Goal: Contribute content: Contribute content

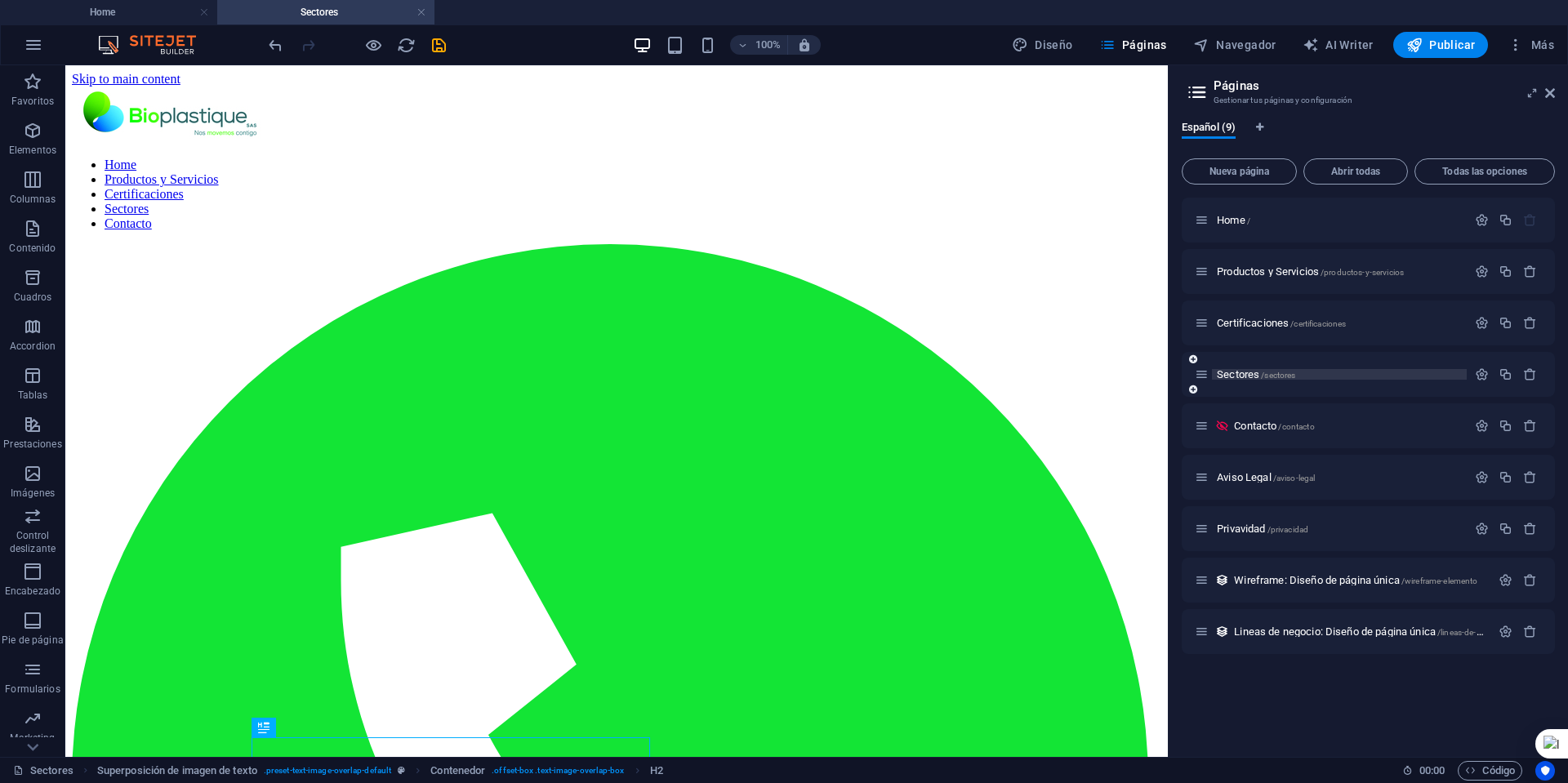
click at [1234, 374] on span "Sectores /sectores" at bounding box center [1255, 374] width 78 height 12
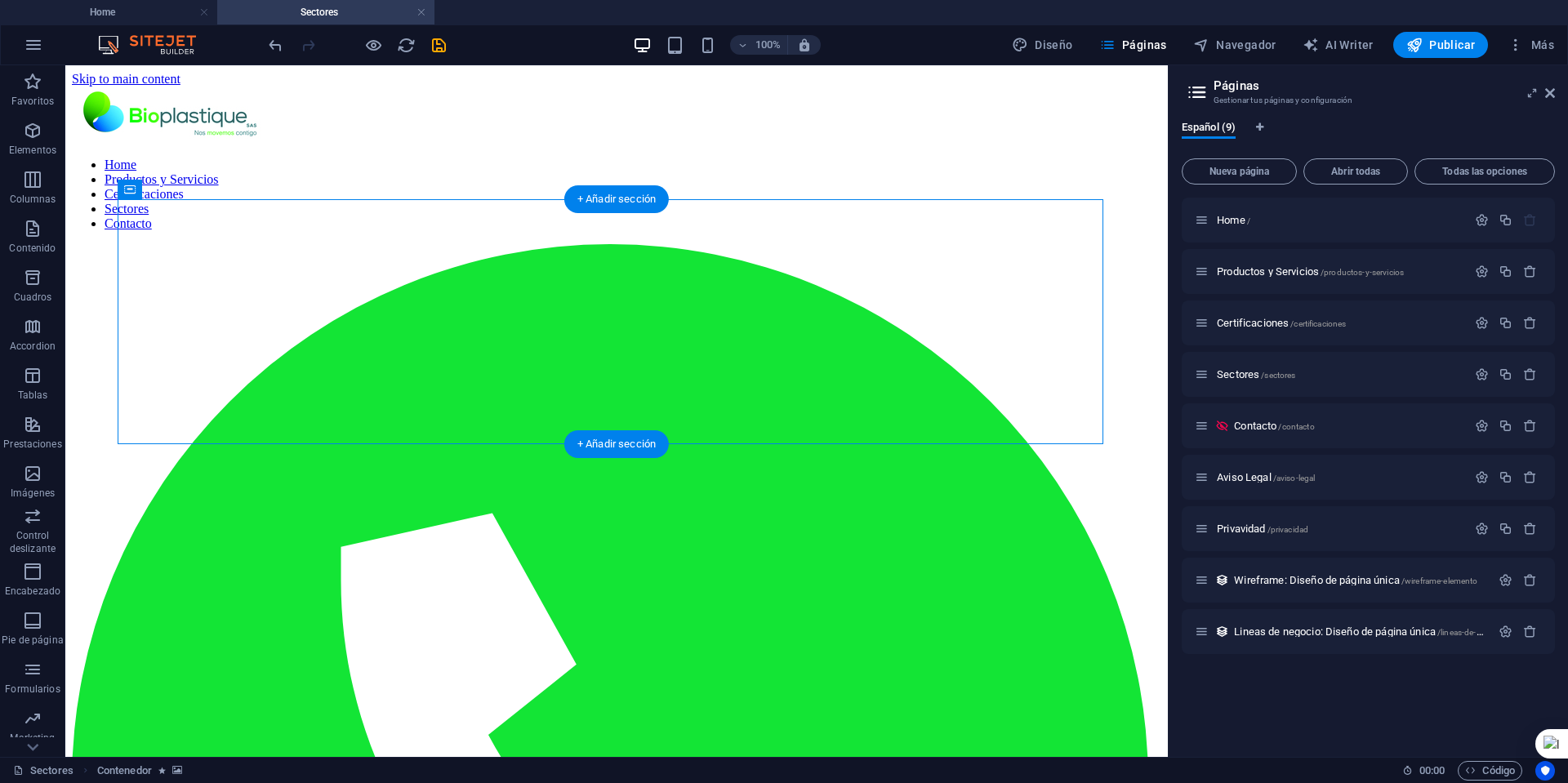
select select "px"
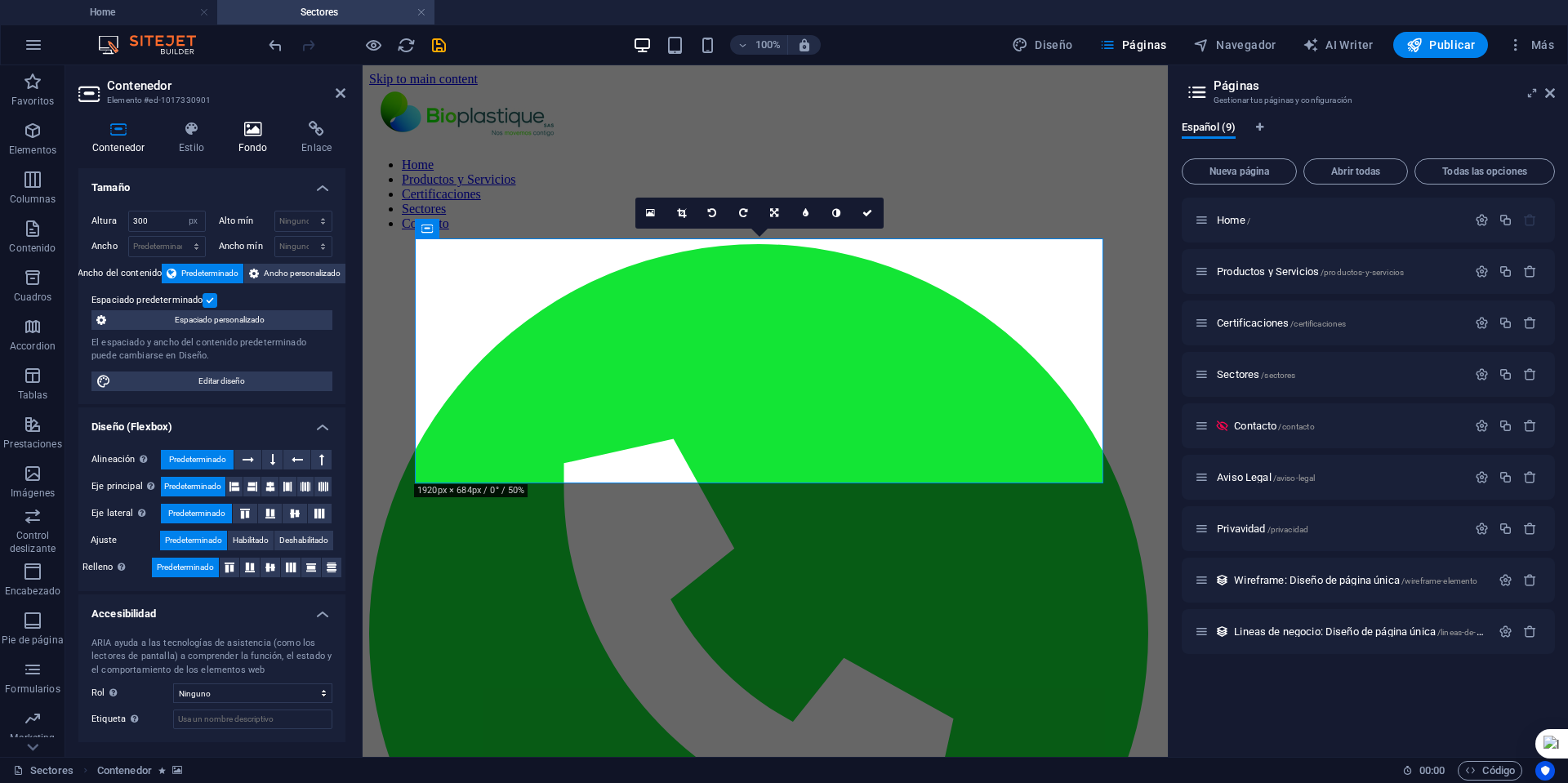
click at [254, 130] on icon at bounding box center [253, 129] width 57 height 17
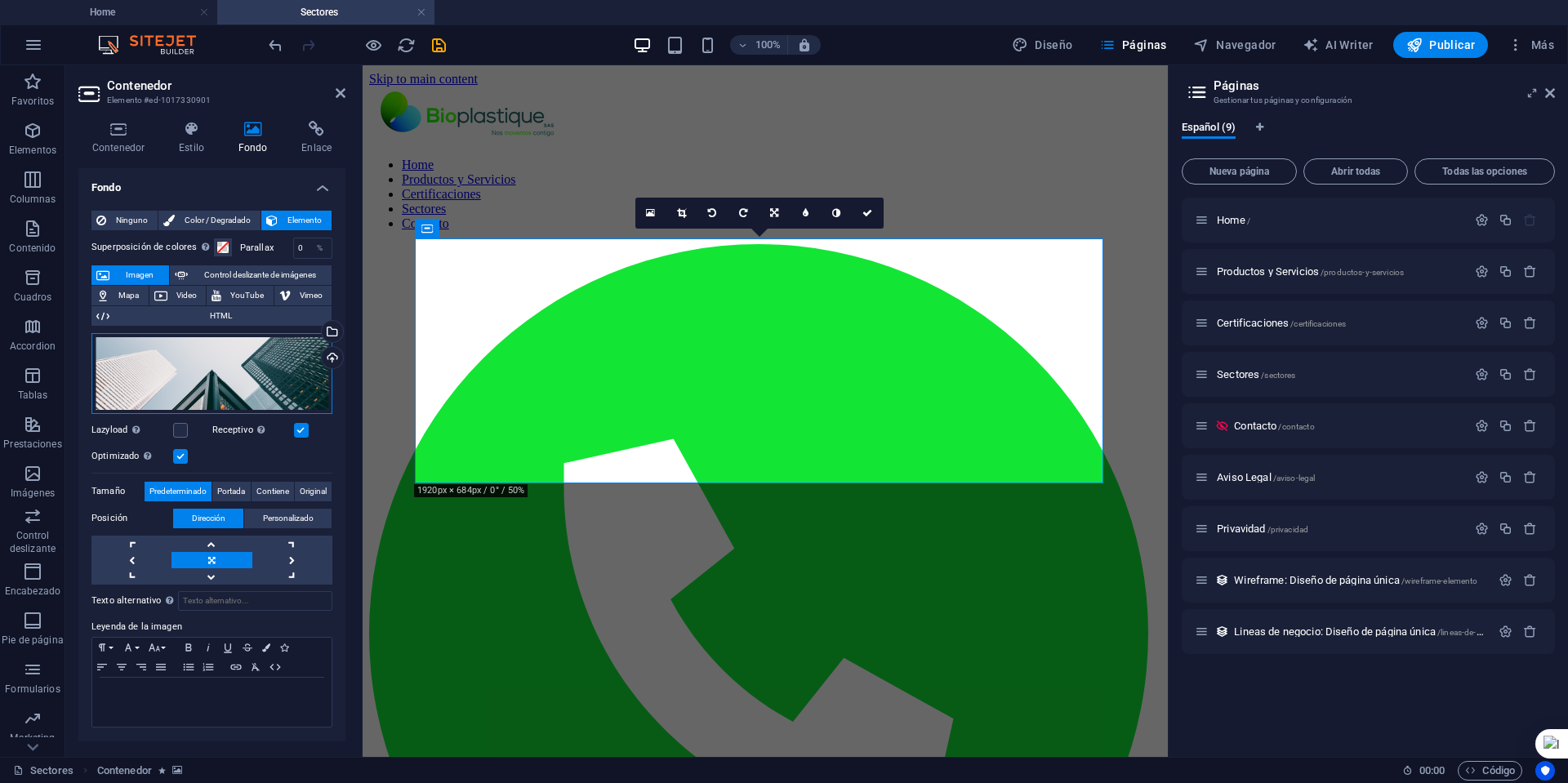
click at [240, 369] on div "Arrastra archivos aquí, haz clic para escoger archivos o selecciona archivos de…" at bounding box center [212, 373] width 241 height 81
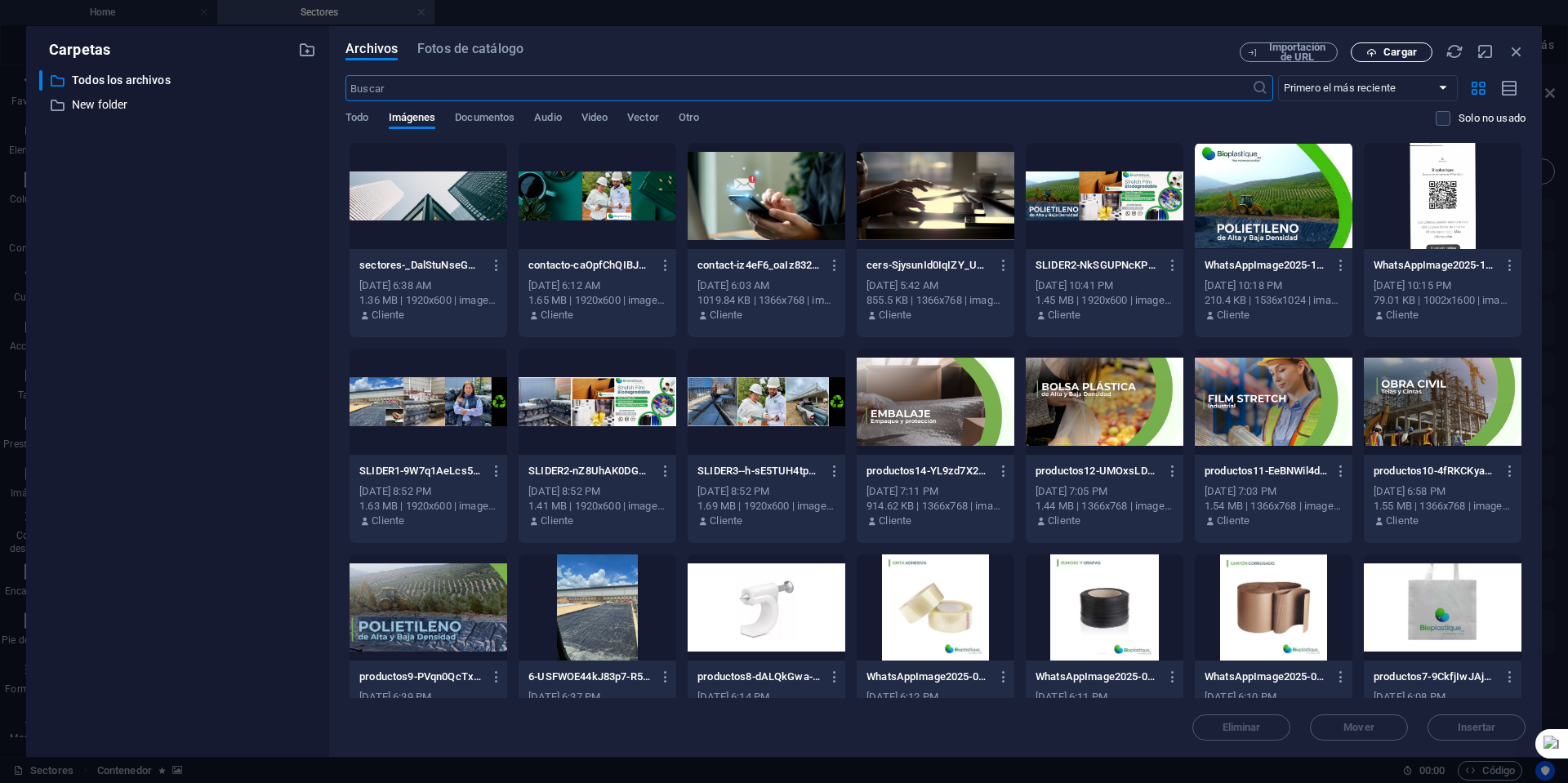
click at [1409, 51] on span "Cargar" at bounding box center [1400, 52] width 33 height 10
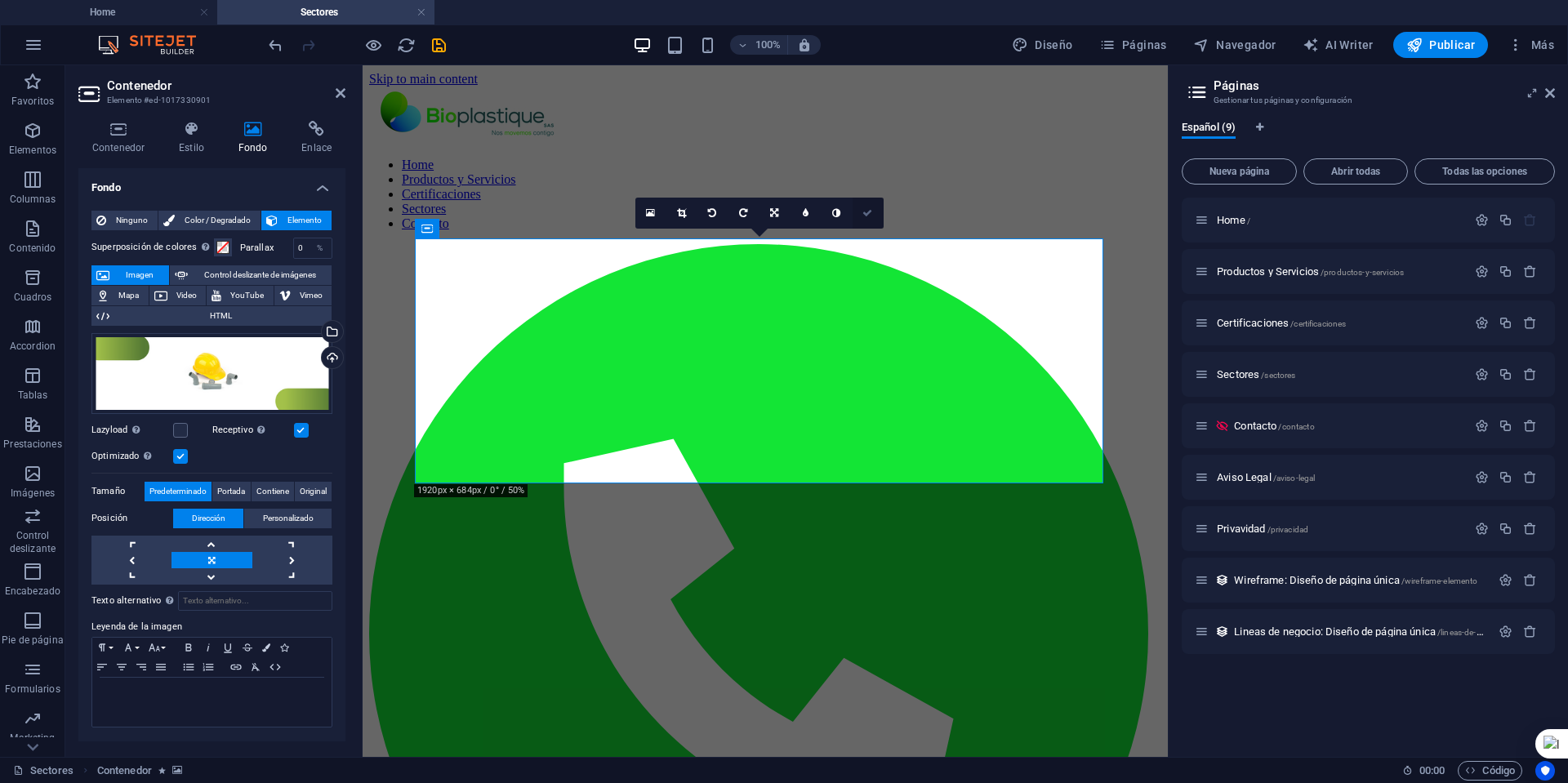
click at [870, 211] on icon at bounding box center [866, 212] width 10 height 10
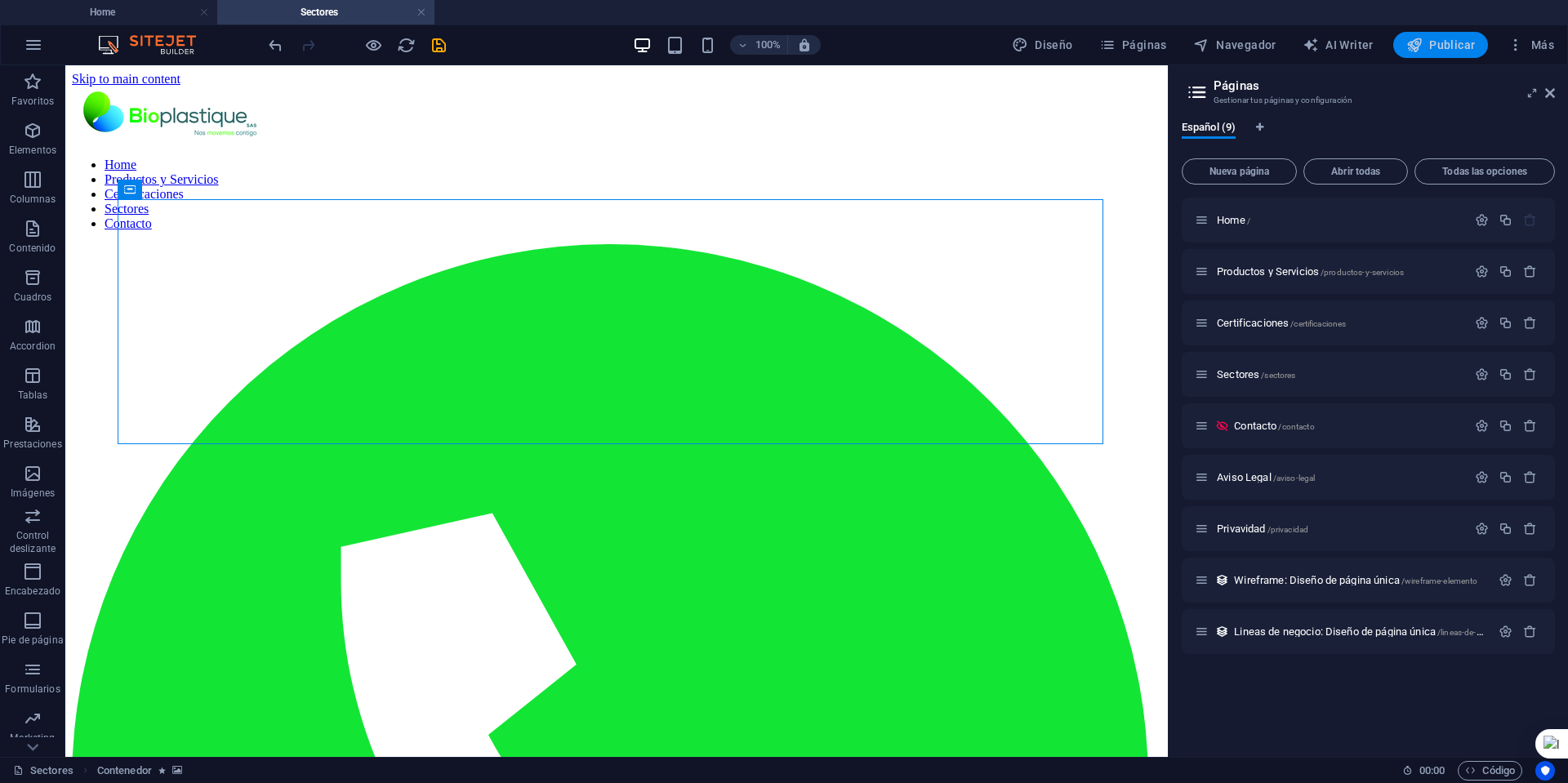
click at [1441, 42] on span "Publicar" at bounding box center [1440, 45] width 70 height 17
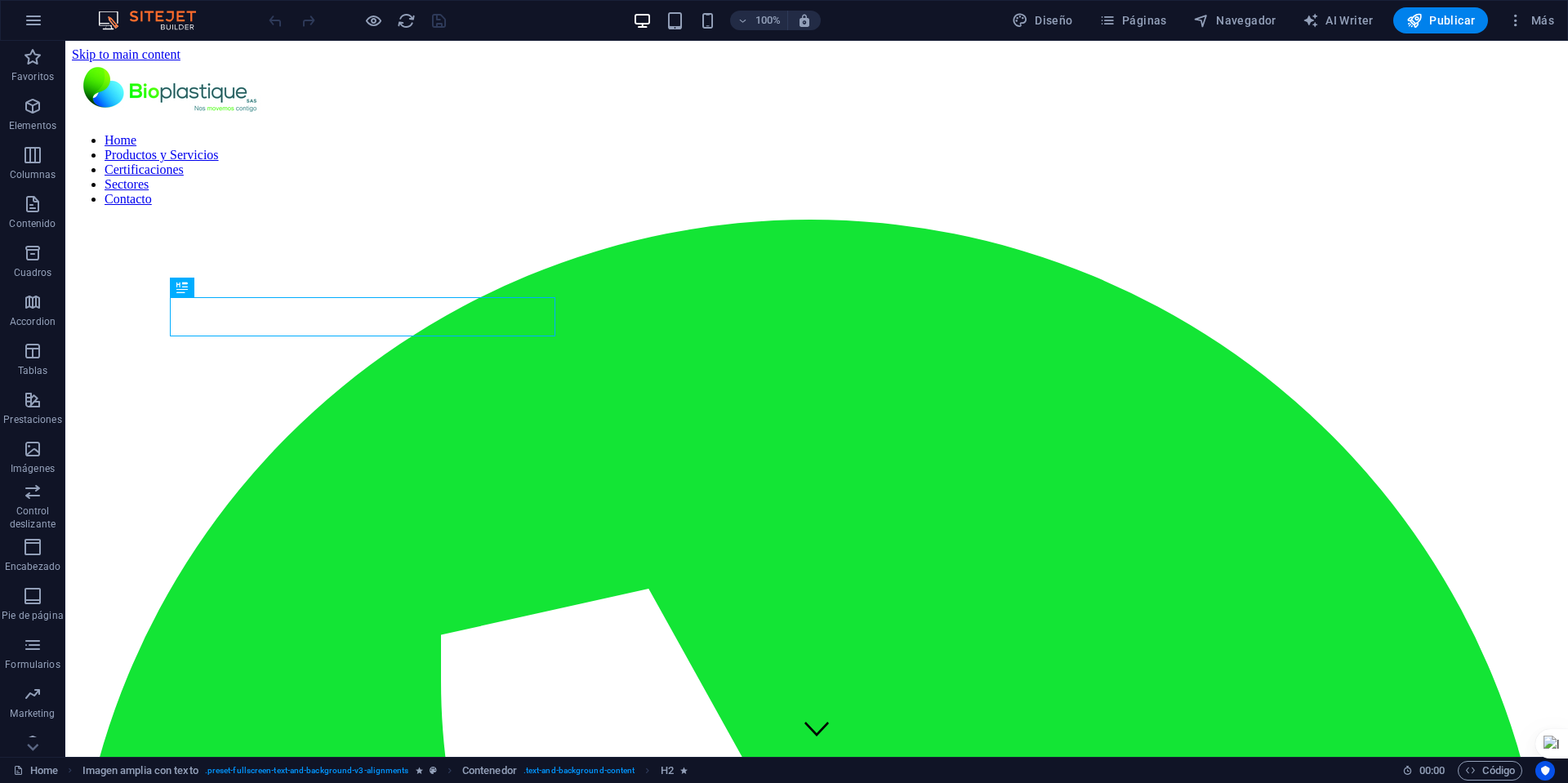
scroll to position [384, 0]
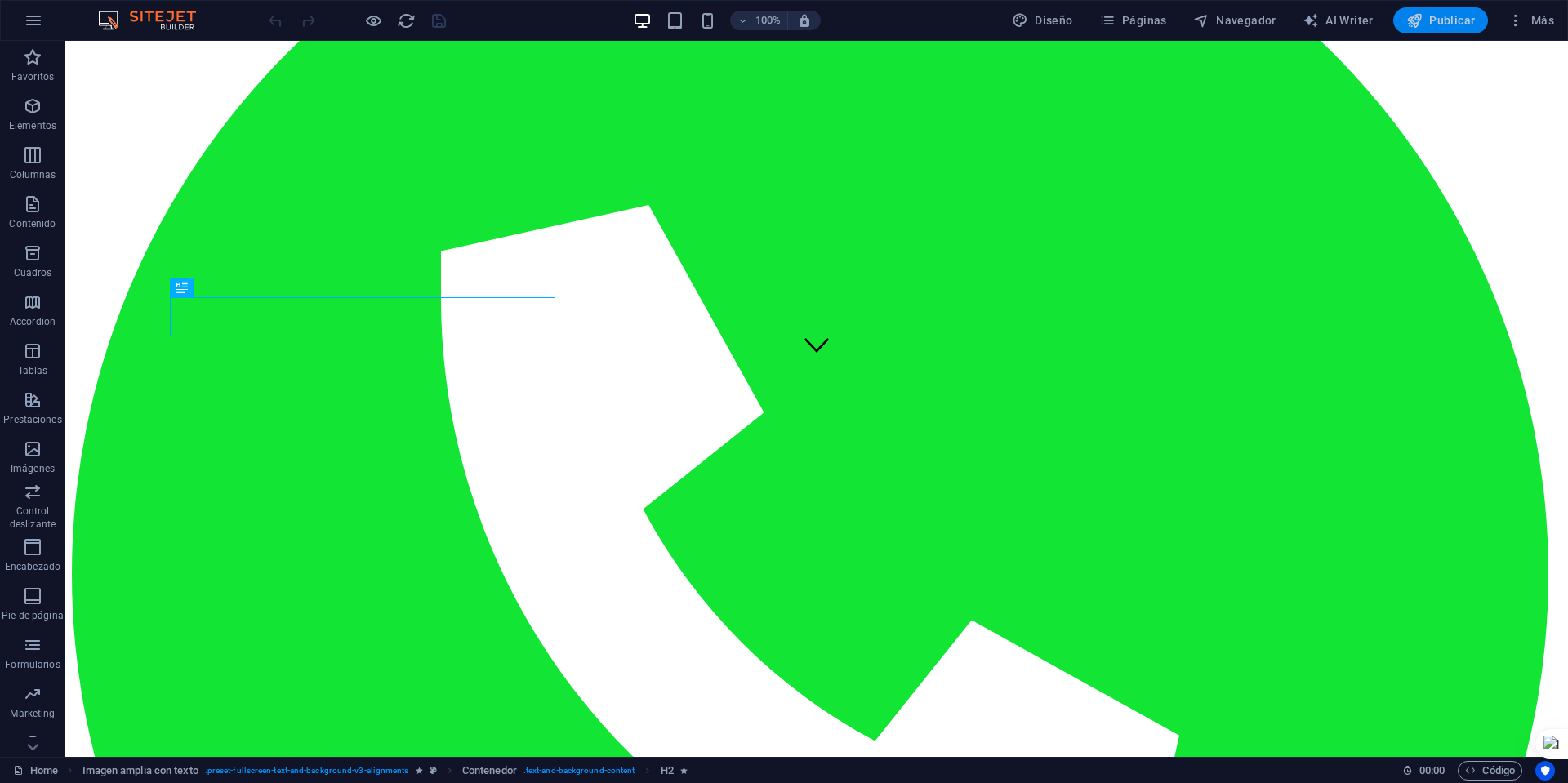
click at [1430, 25] on span "Publicar" at bounding box center [1440, 20] width 70 height 17
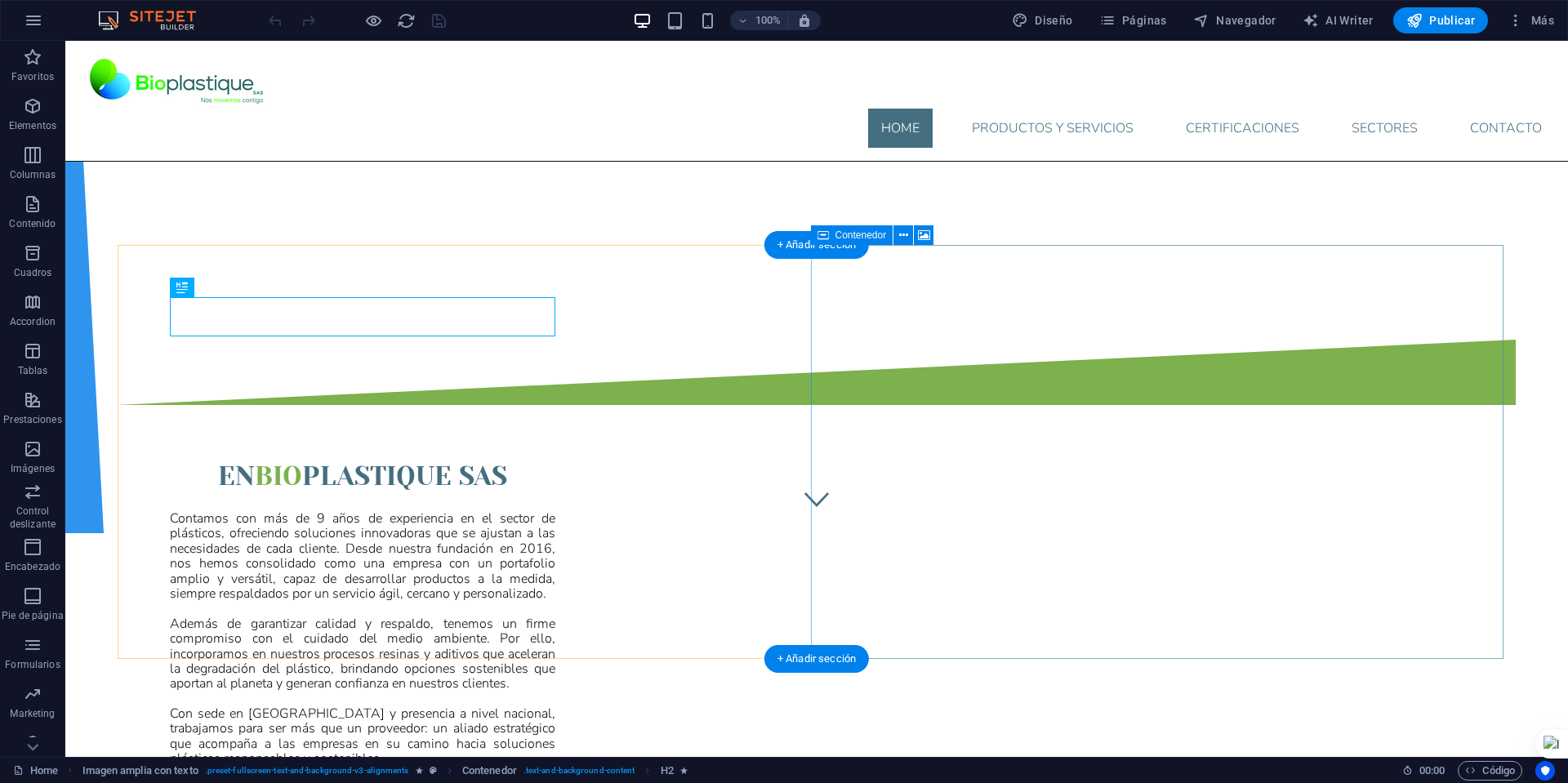
scroll to position [139, 0]
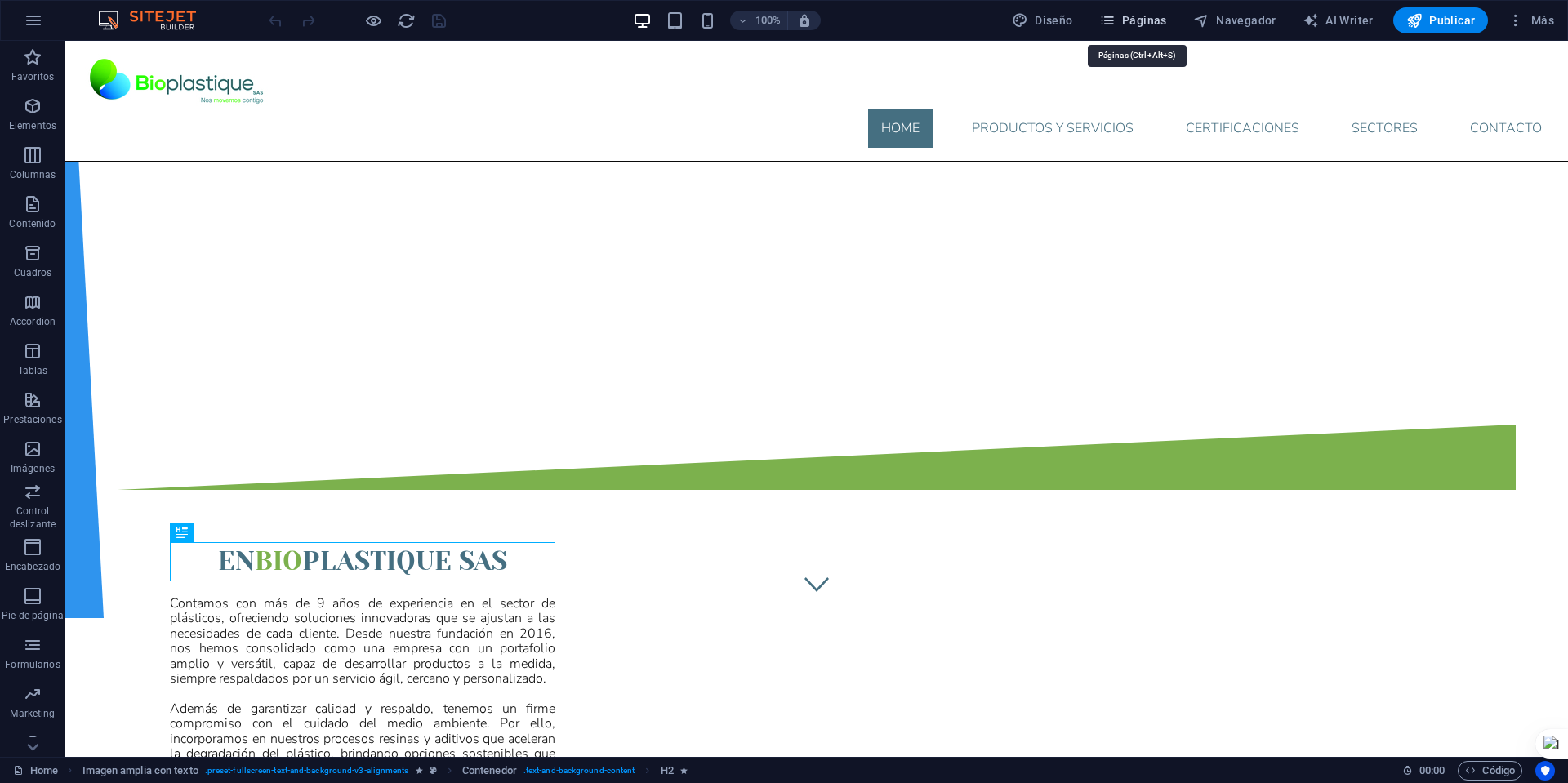
click at [1121, 14] on span "Páginas" at bounding box center [1132, 20] width 68 height 17
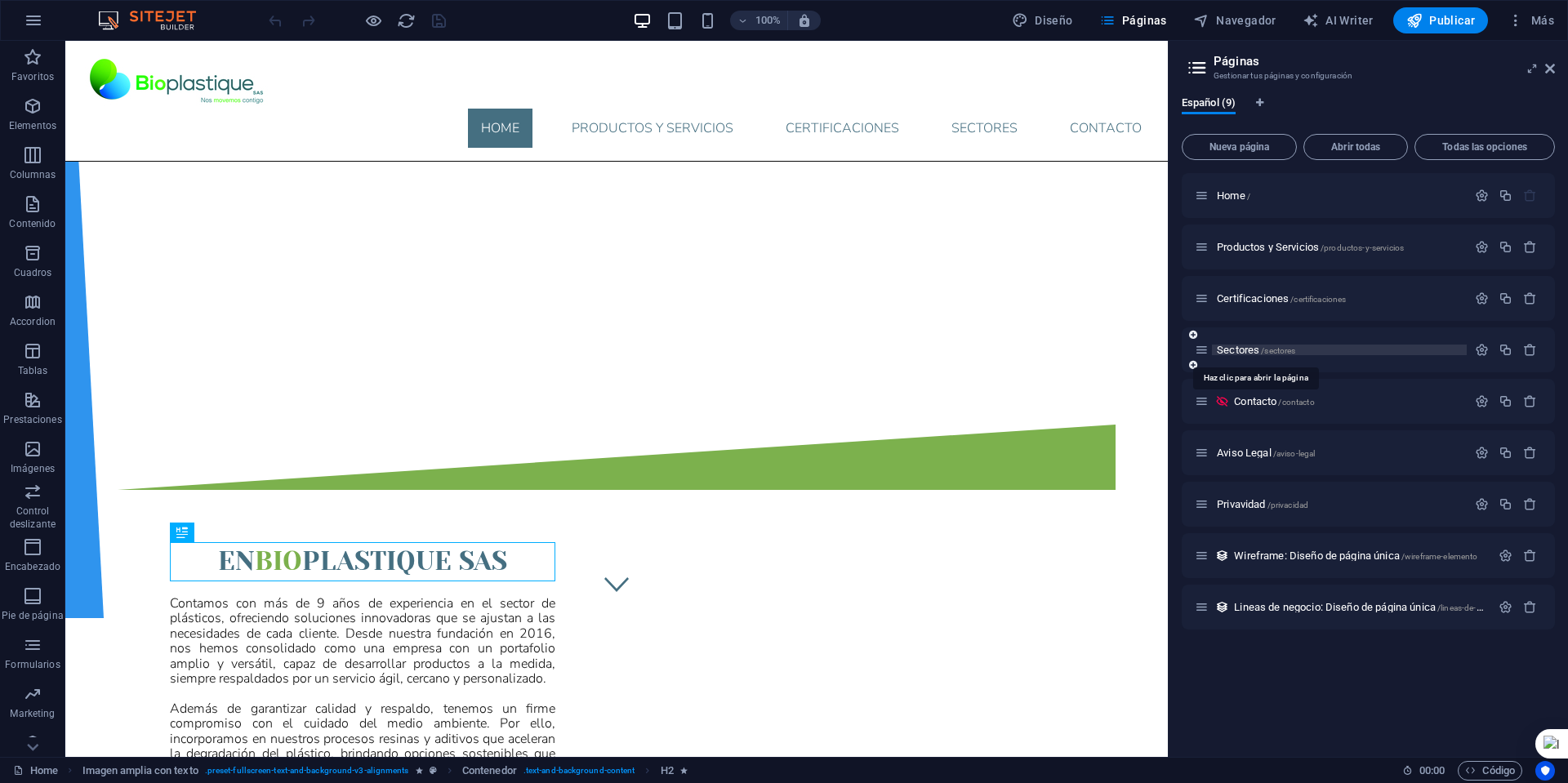
click at [1241, 349] on span "Sectores /sectores" at bounding box center [1255, 350] width 78 height 12
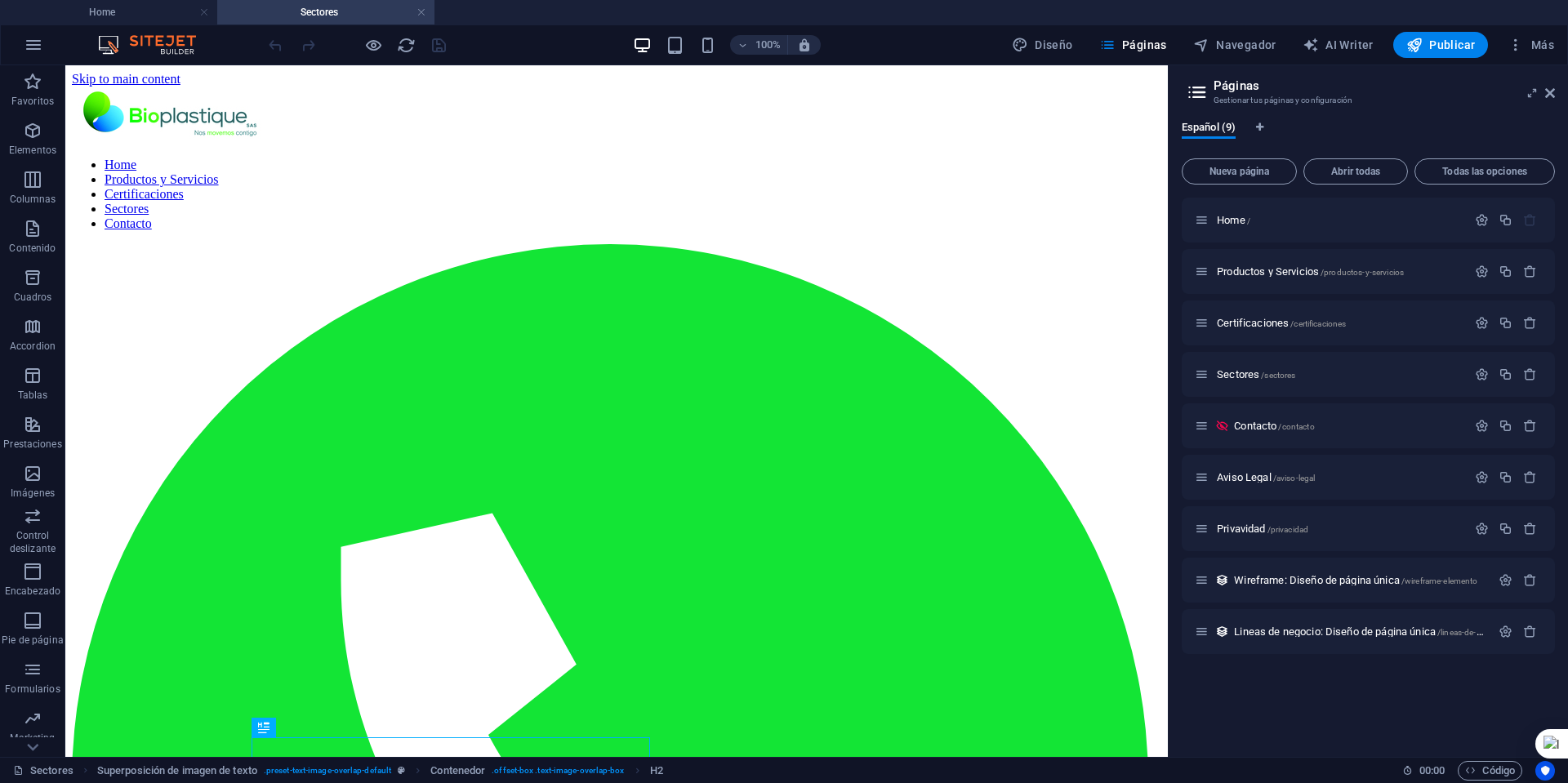
scroll to position [0, 0]
click at [1556, 90] on aside "Páginas Gestionar tus páginas y configuración Español (9) Nueva página Abrir to…" at bounding box center [1367, 410] width 400 height 691
click at [1551, 90] on icon at bounding box center [1550, 92] width 10 height 13
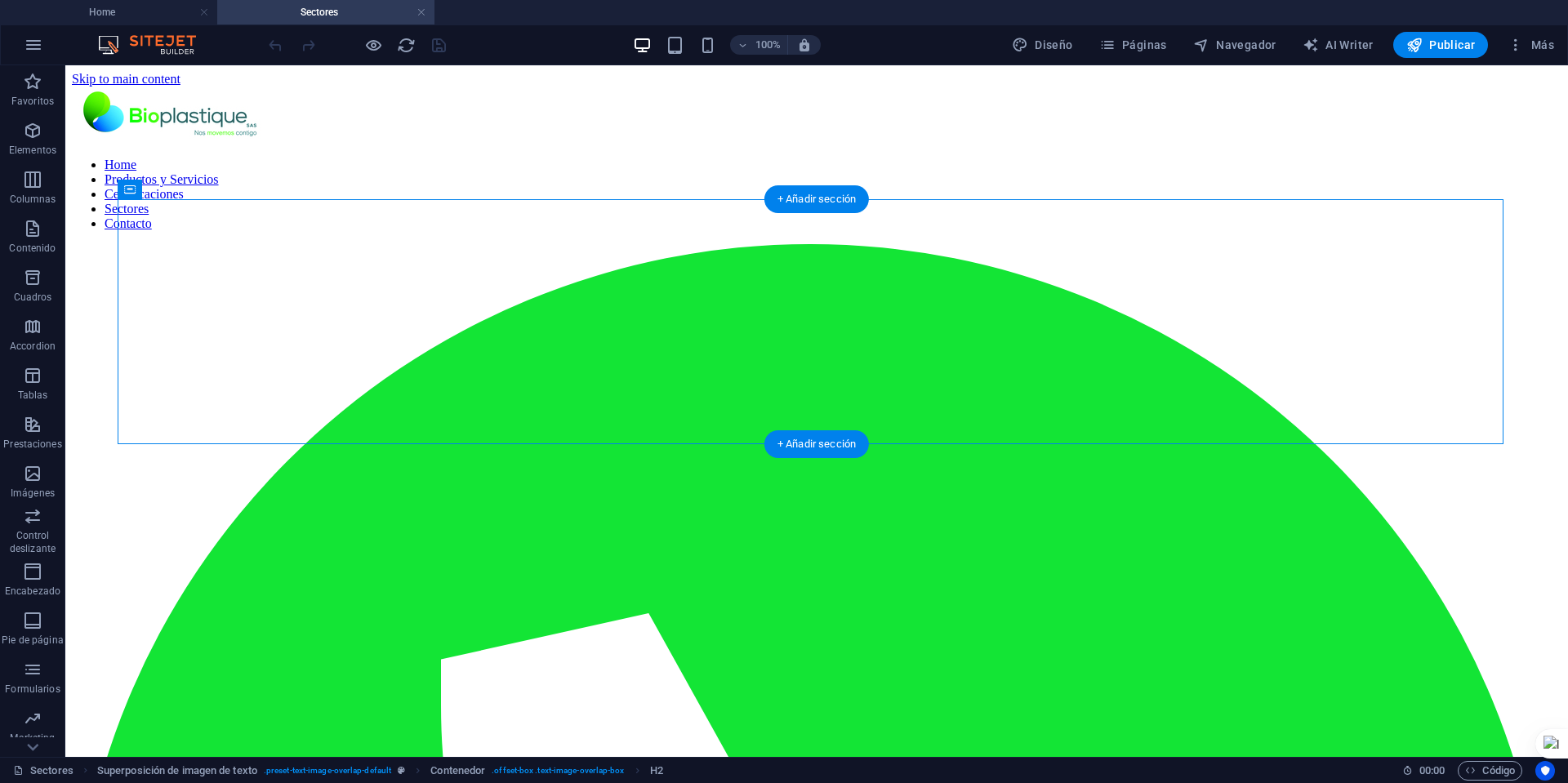
select select "px"
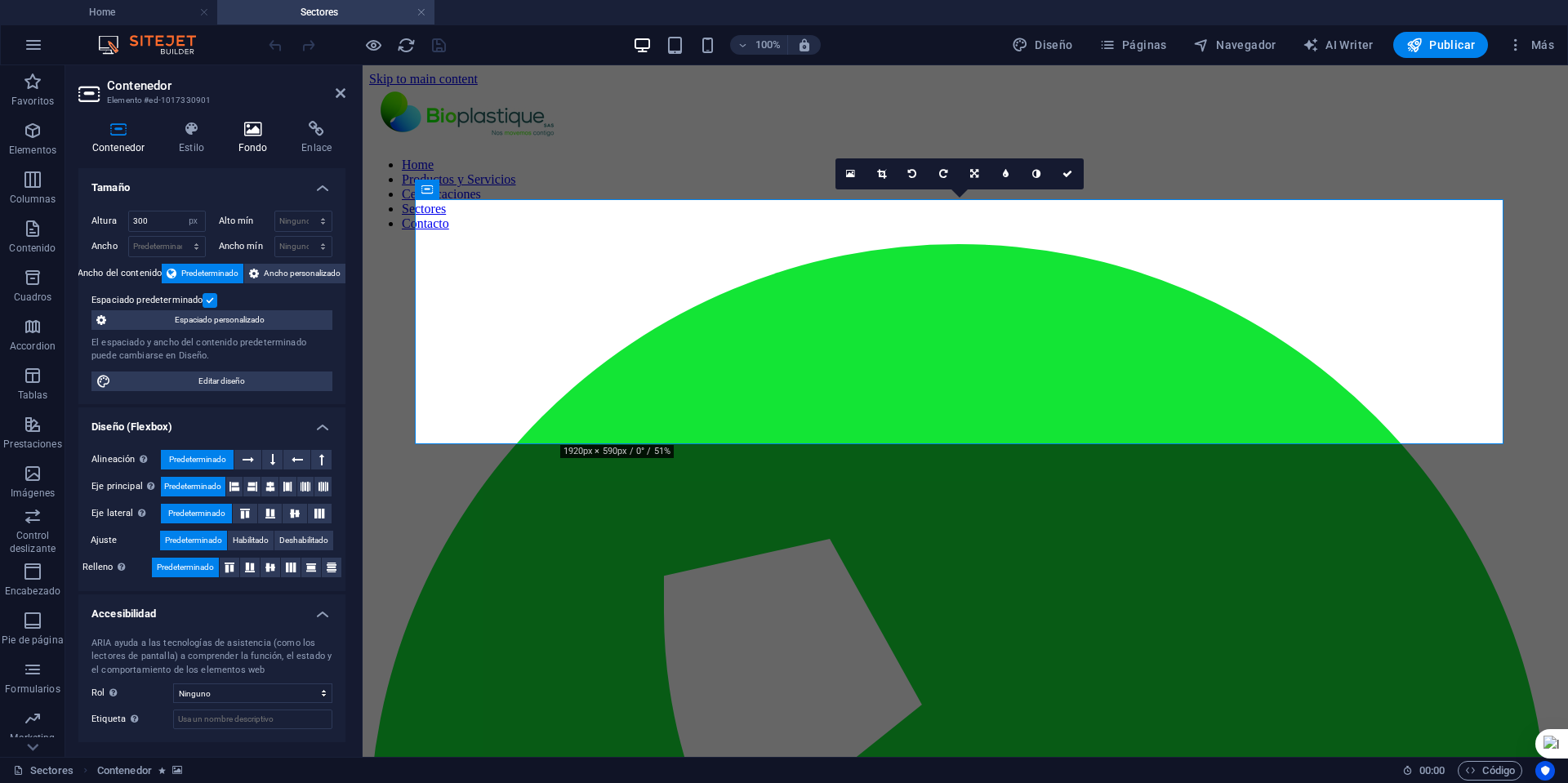
click at [257, 141] on h4 "Fondo" at bounding box center [256, 137] width 63 height 34
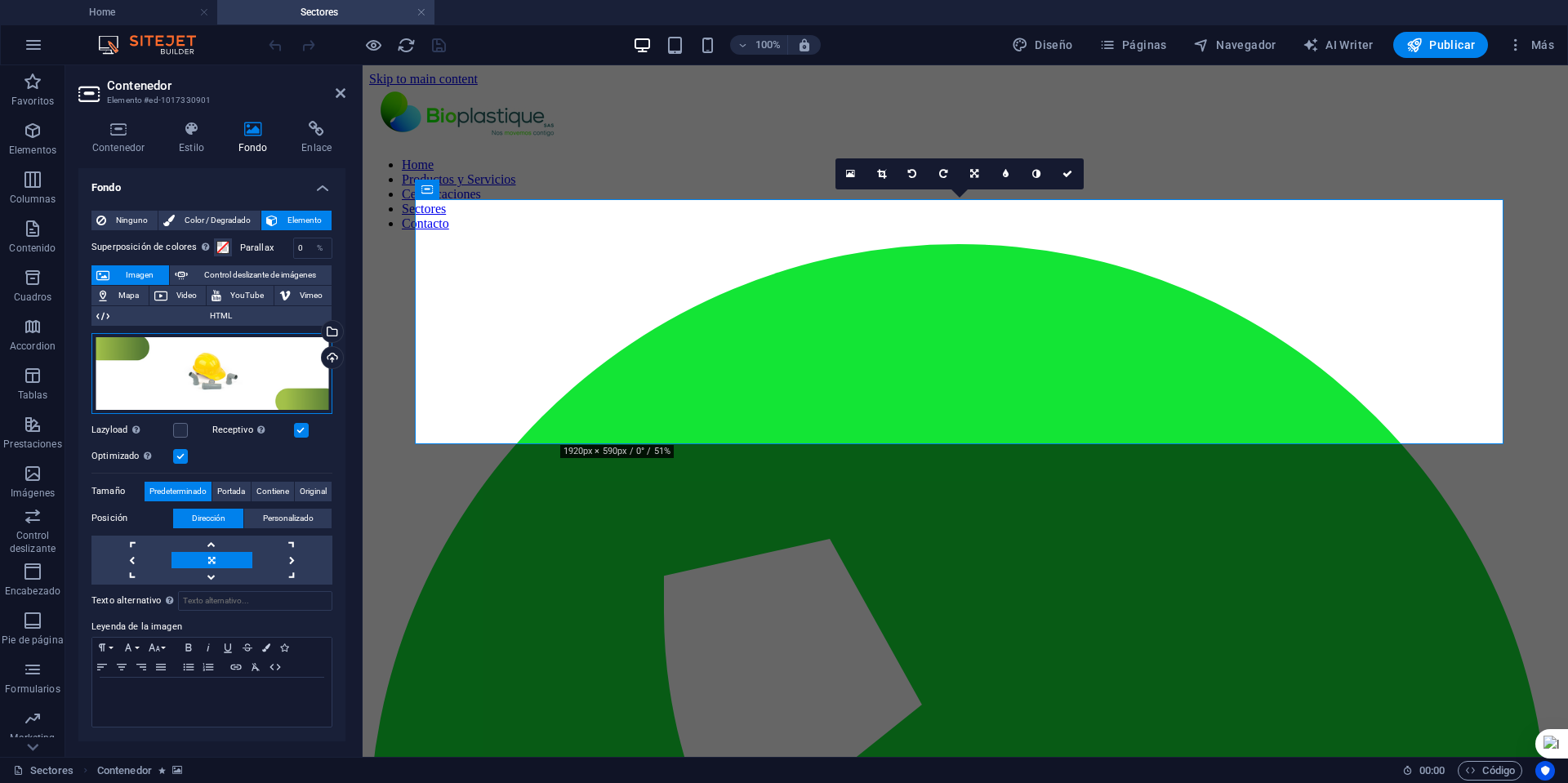
click at [232, 367] on div "Arrastra archivos aquí, haz clic para escoger archivos o selecciona archivos de…" at bounding box center [212, 373] width 241 height 81
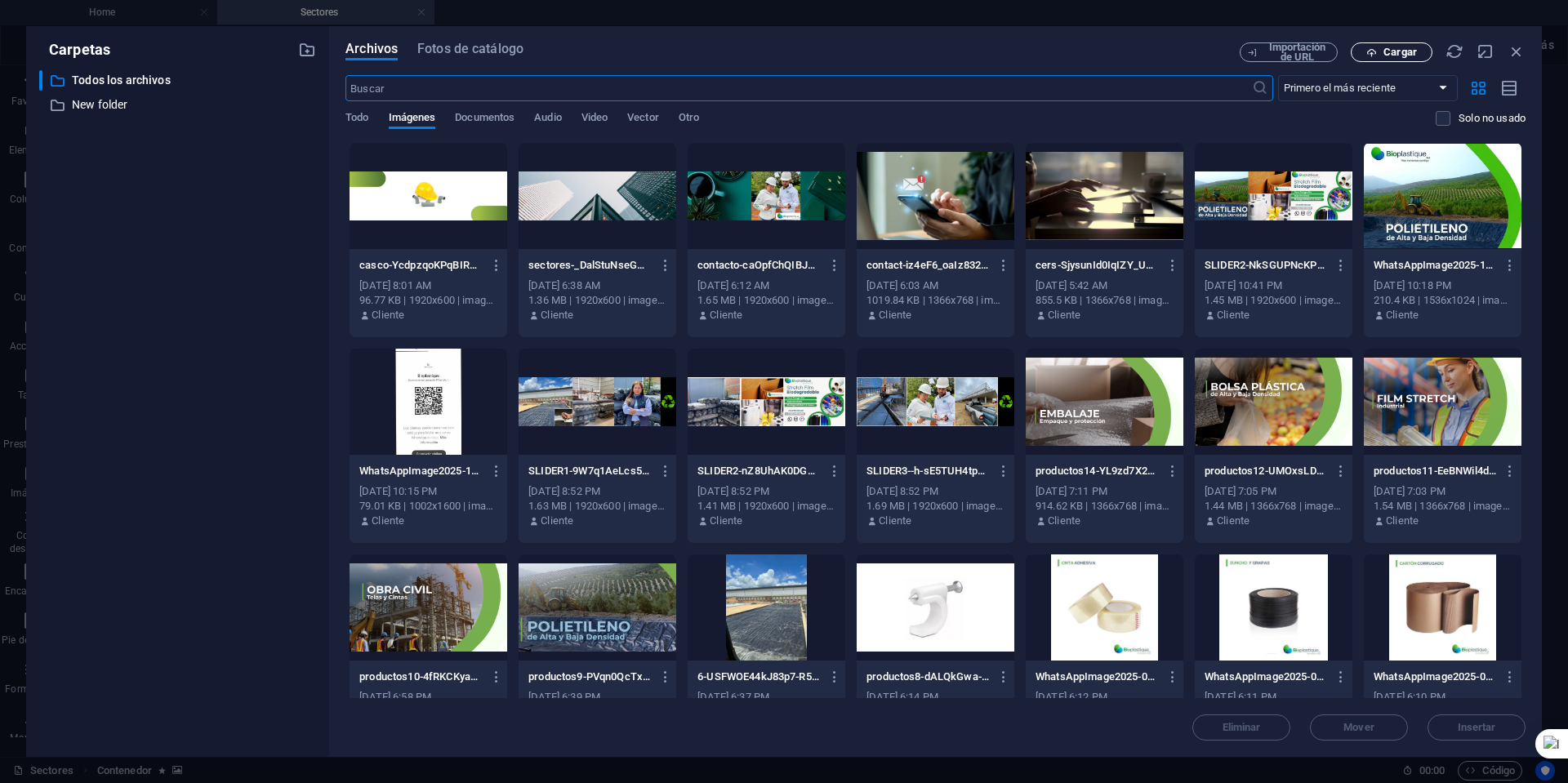
click at [1407, 53] on span "Cargar" at bounding box center [1400, 52] width 33 height 10
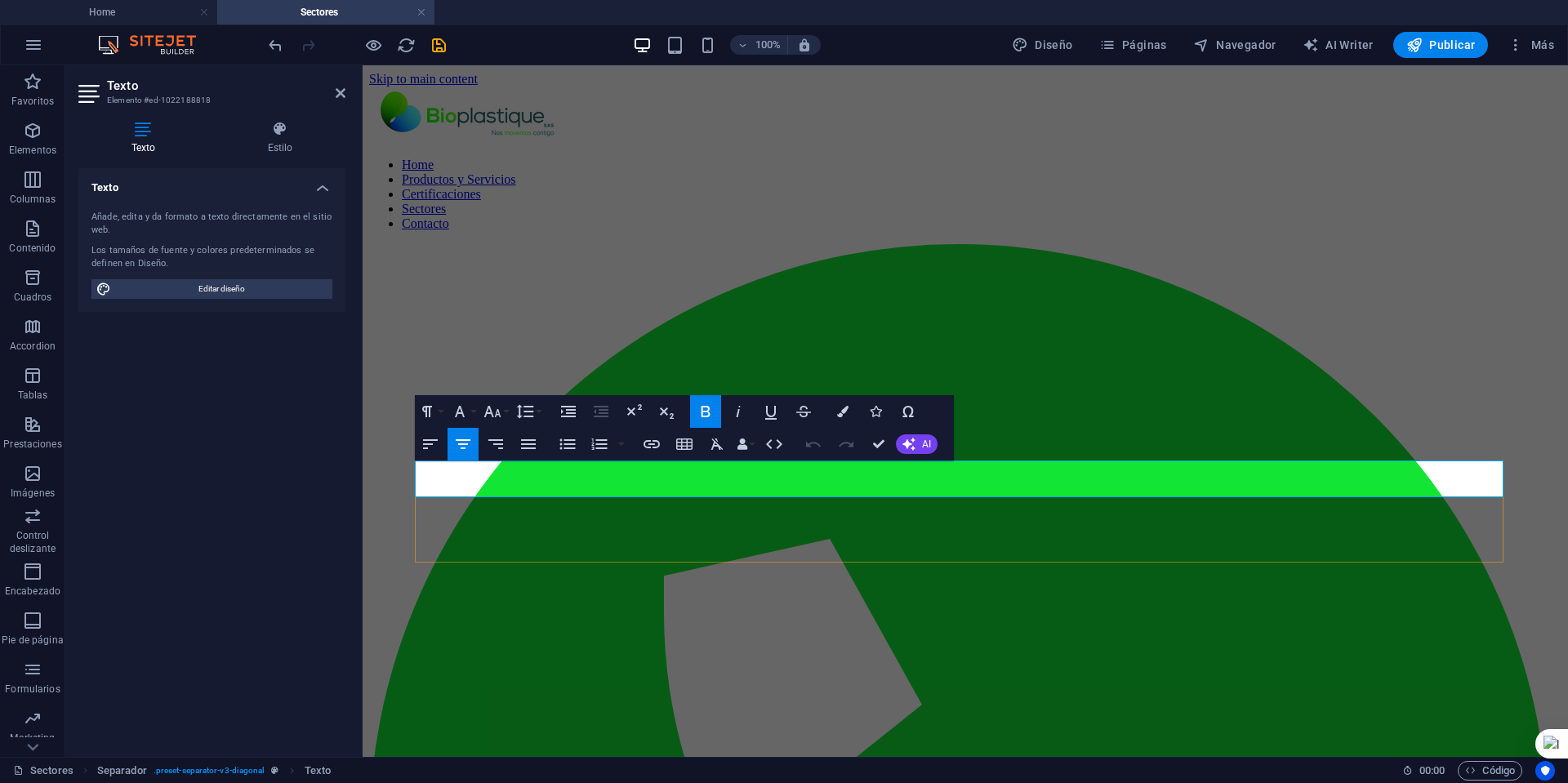
click at [836, 404] on button "Colors" at bounding box center [842, 411] width 31 height 33
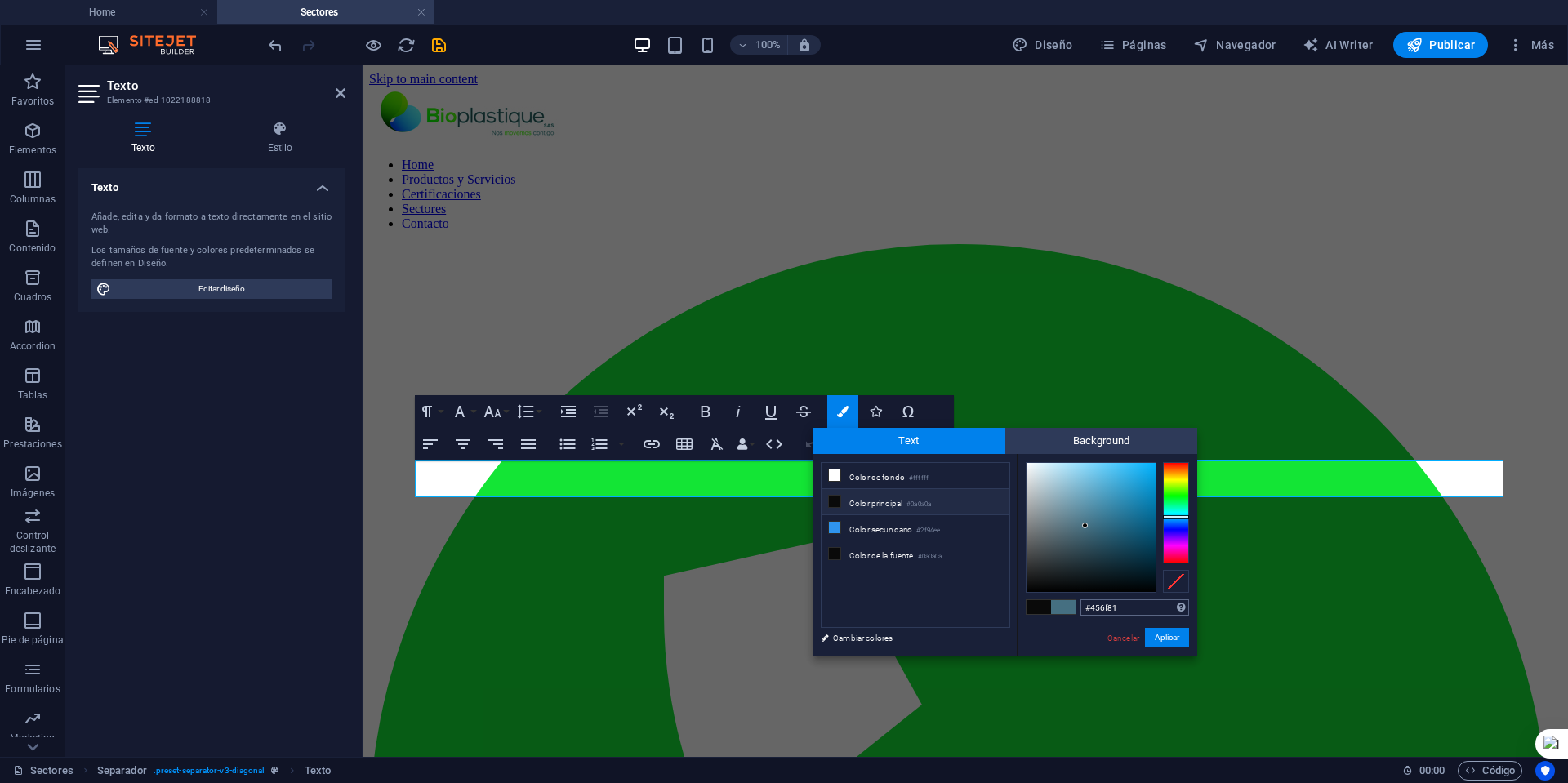
click at [1088, 608] on input "#456f81" at bounding box center [1134, 608] width 108 height 17
type input "#7cb14d"
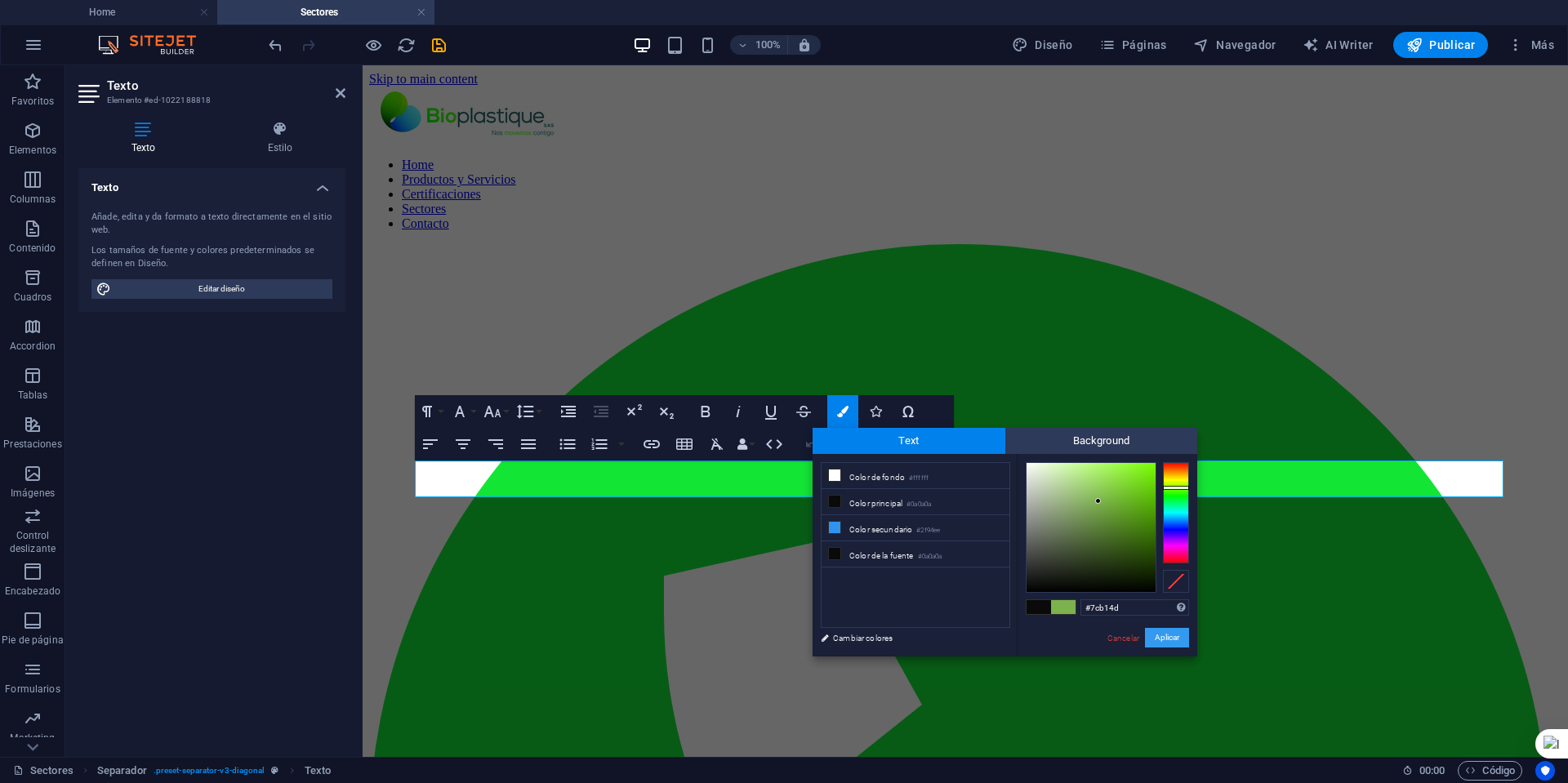
click at [1168, 635] on button "Aplicar" at bounding box center [1167, 638] width 44 height 19
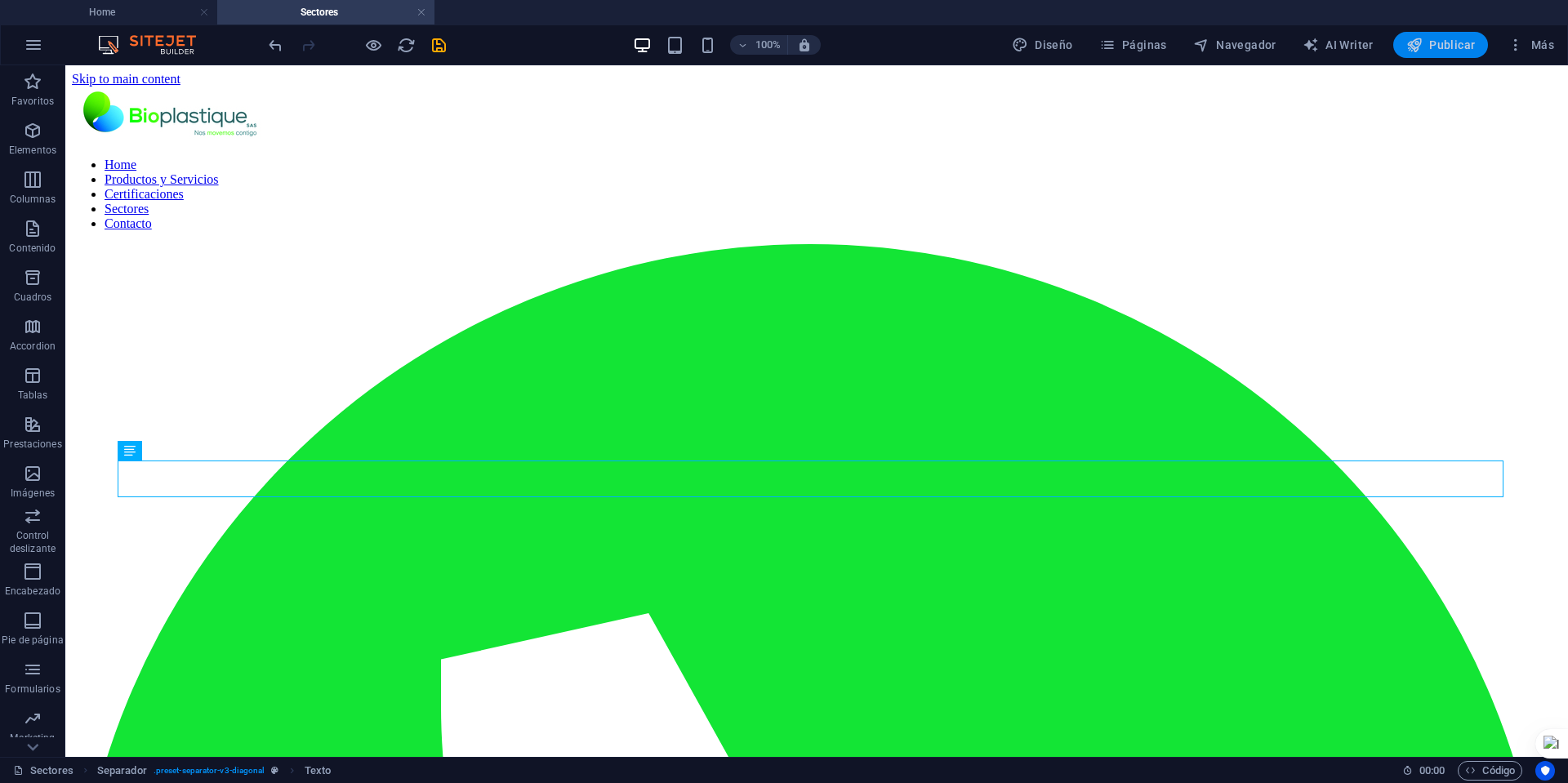
click at [1441, 42] on span "Publicar" at bounding box center [1440, 45] width 70 height 17
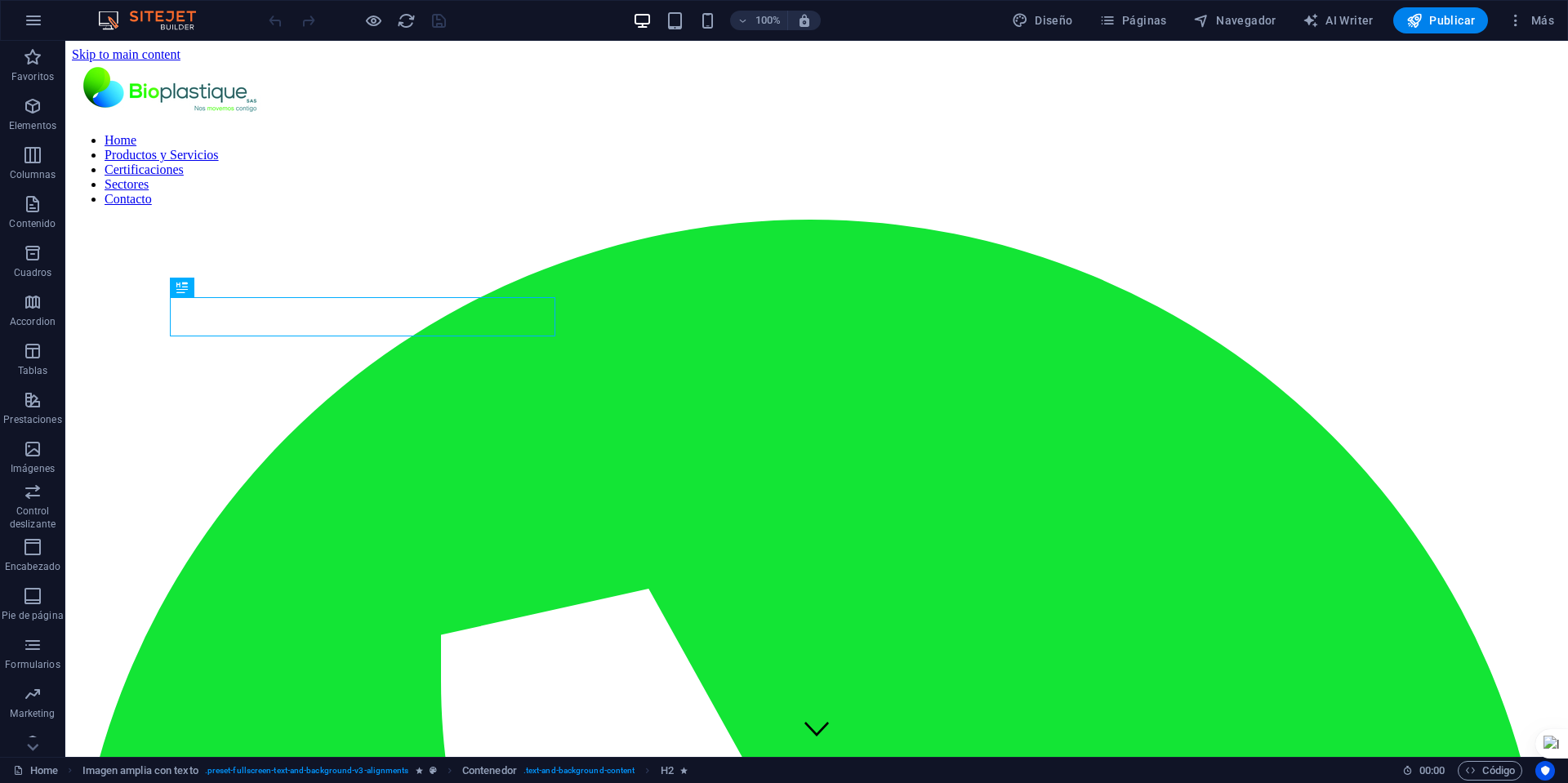
scroll to position [384, 0]
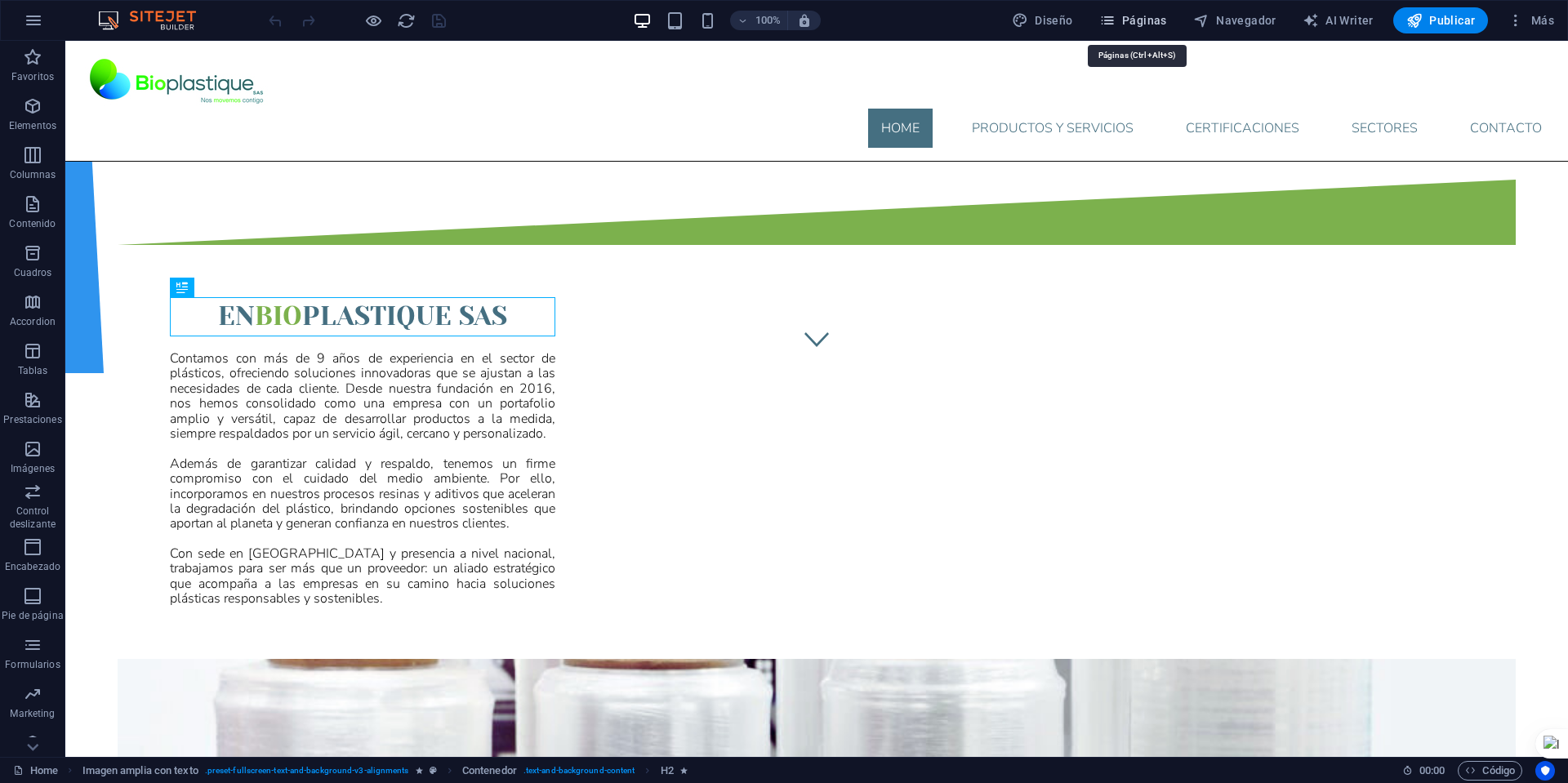
click at [1142, 17] on span "Páginas" at bounding box center [1132, 20] width 68 height 17
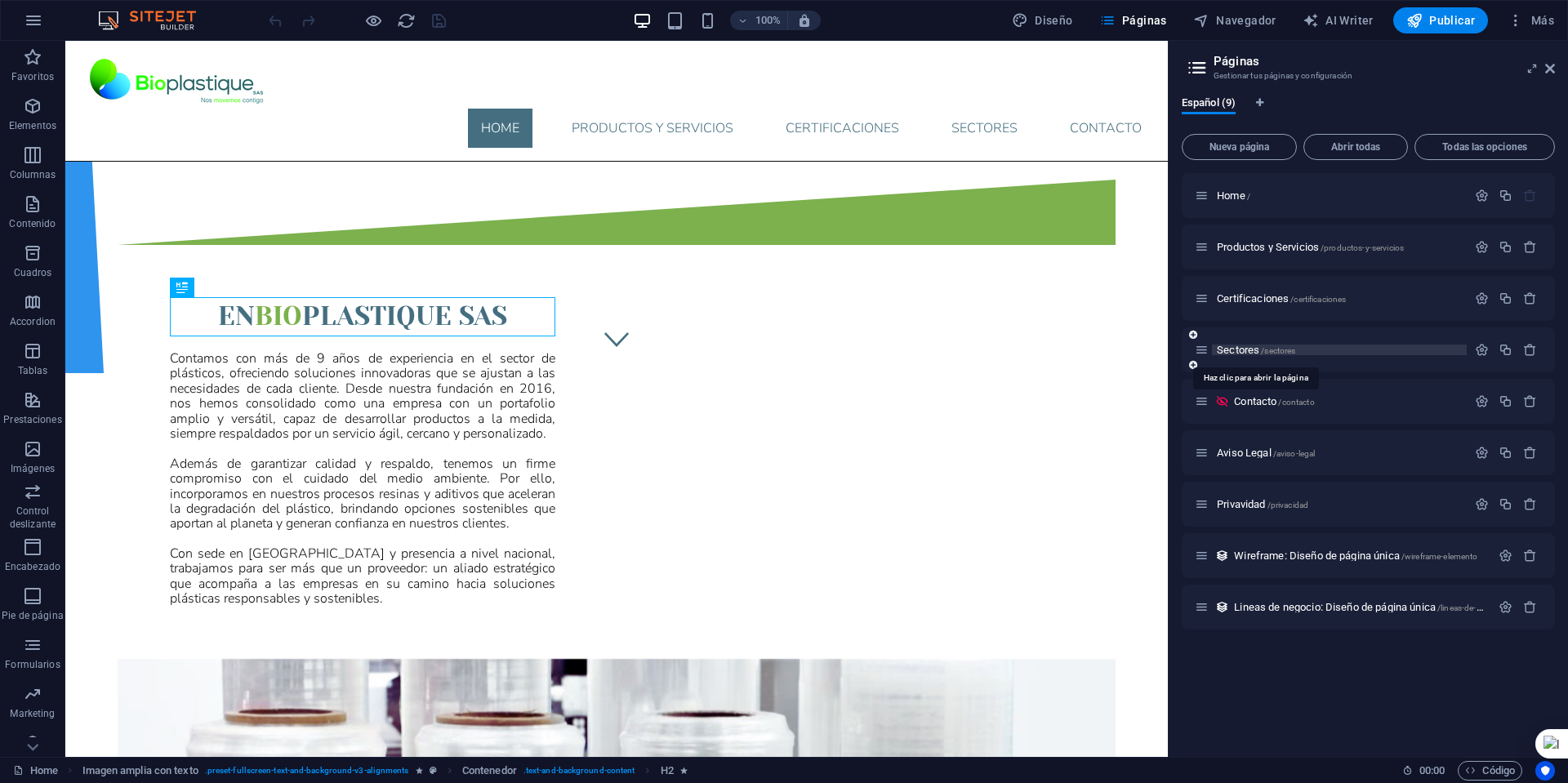
click at [1236, 354] on span "Sectores /sectores" at bounding box center [1255, 350] width 78 height 12
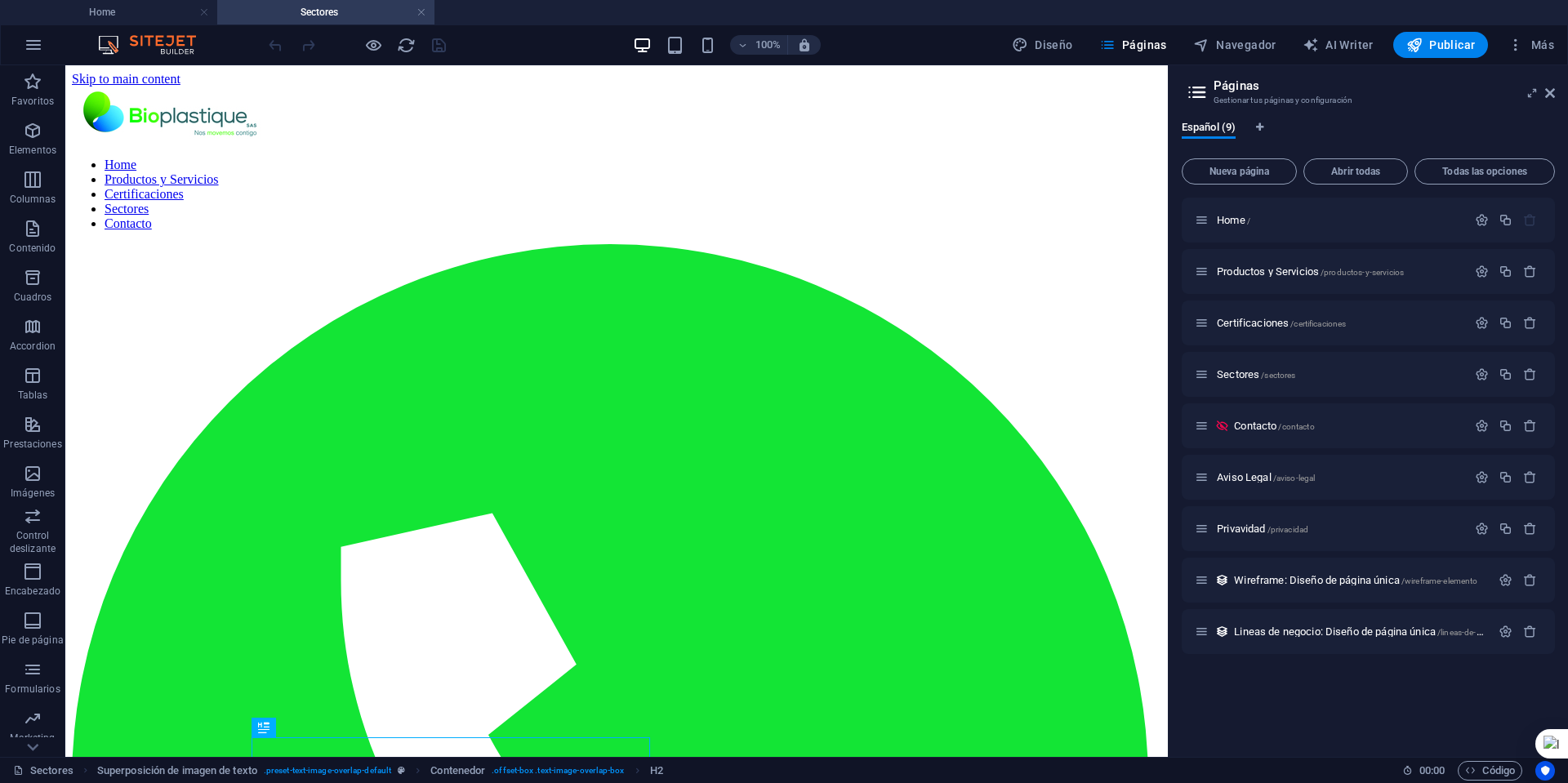
scroll to position [0, 0]
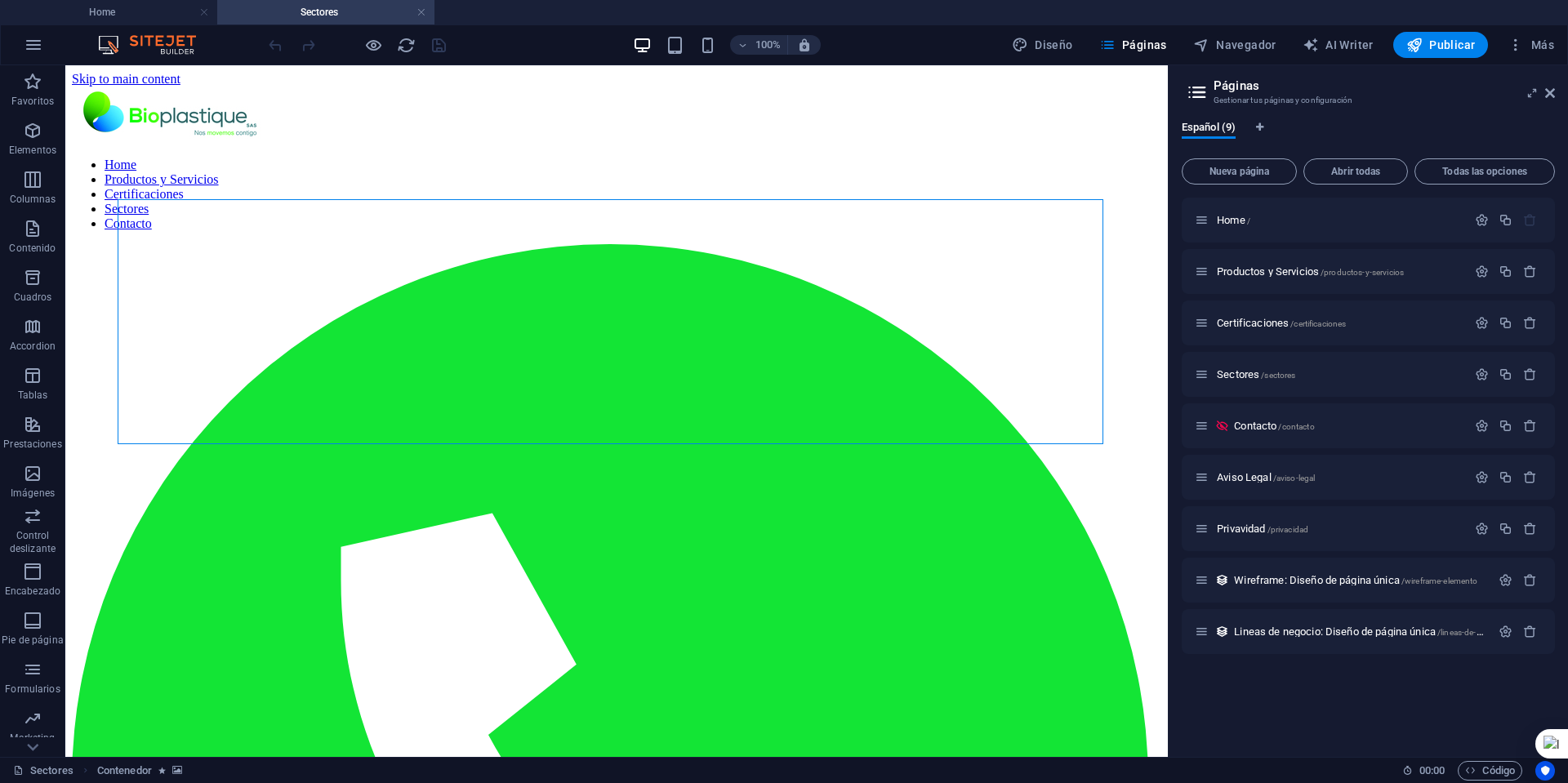
select select "px"
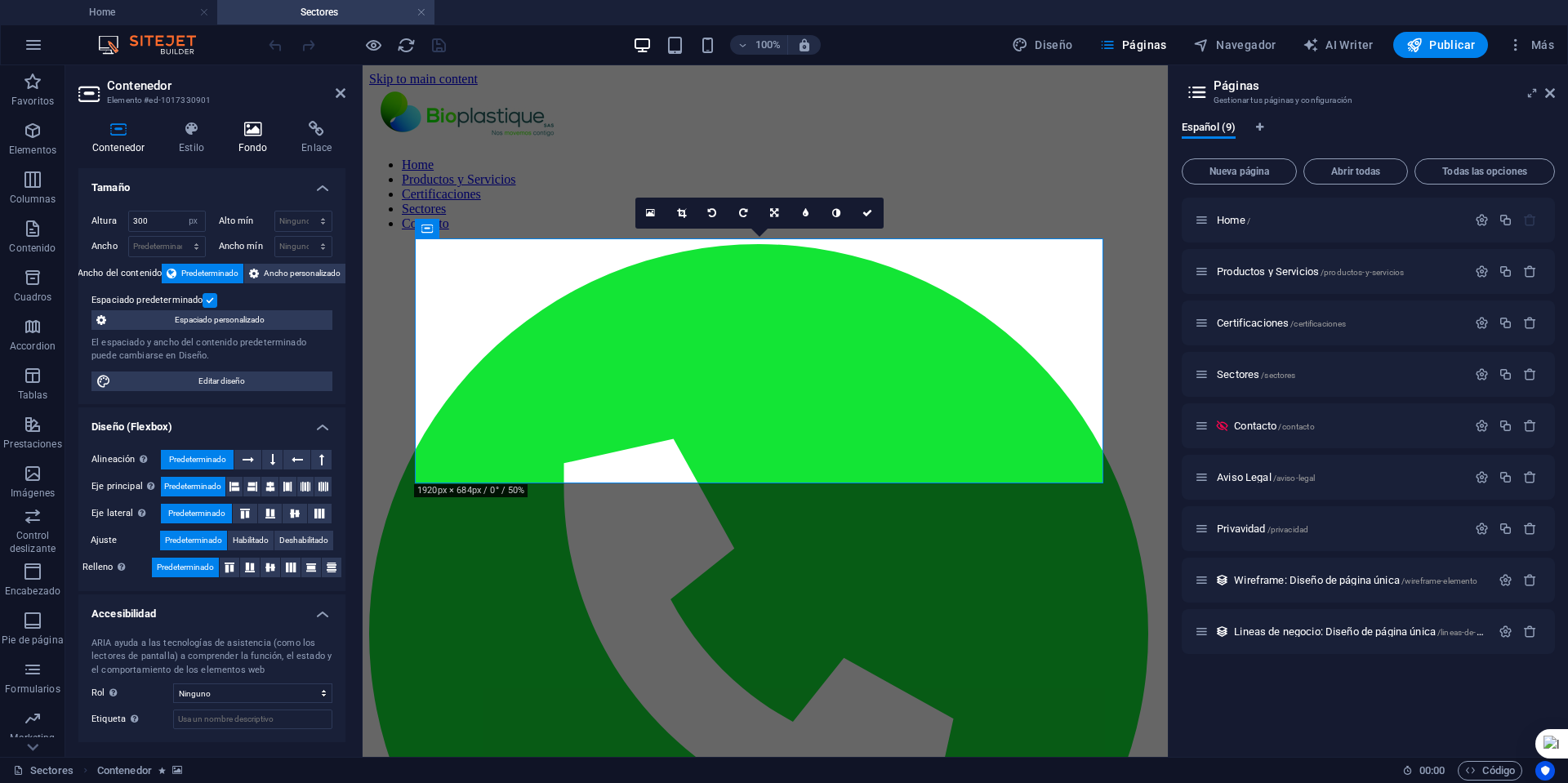
click at [251, 131] on icon at bounding box center [253, 129] width 57 height 17
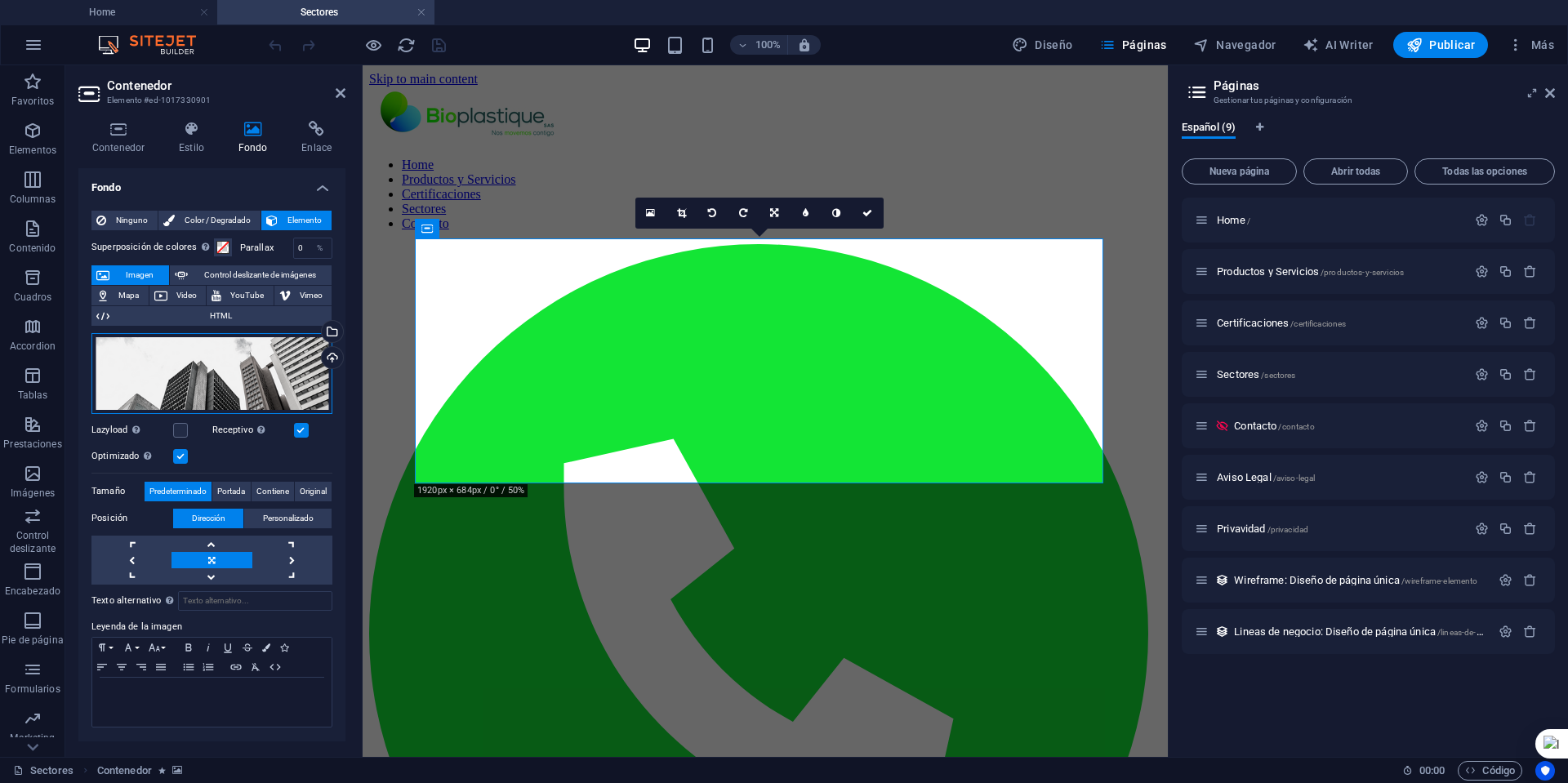
click at [254, 349] on div "Arrastra archivos aquí, haz clic para escoger archivos o selecciona archivos de…" at bounding box center [212, 373] width 241 height 81
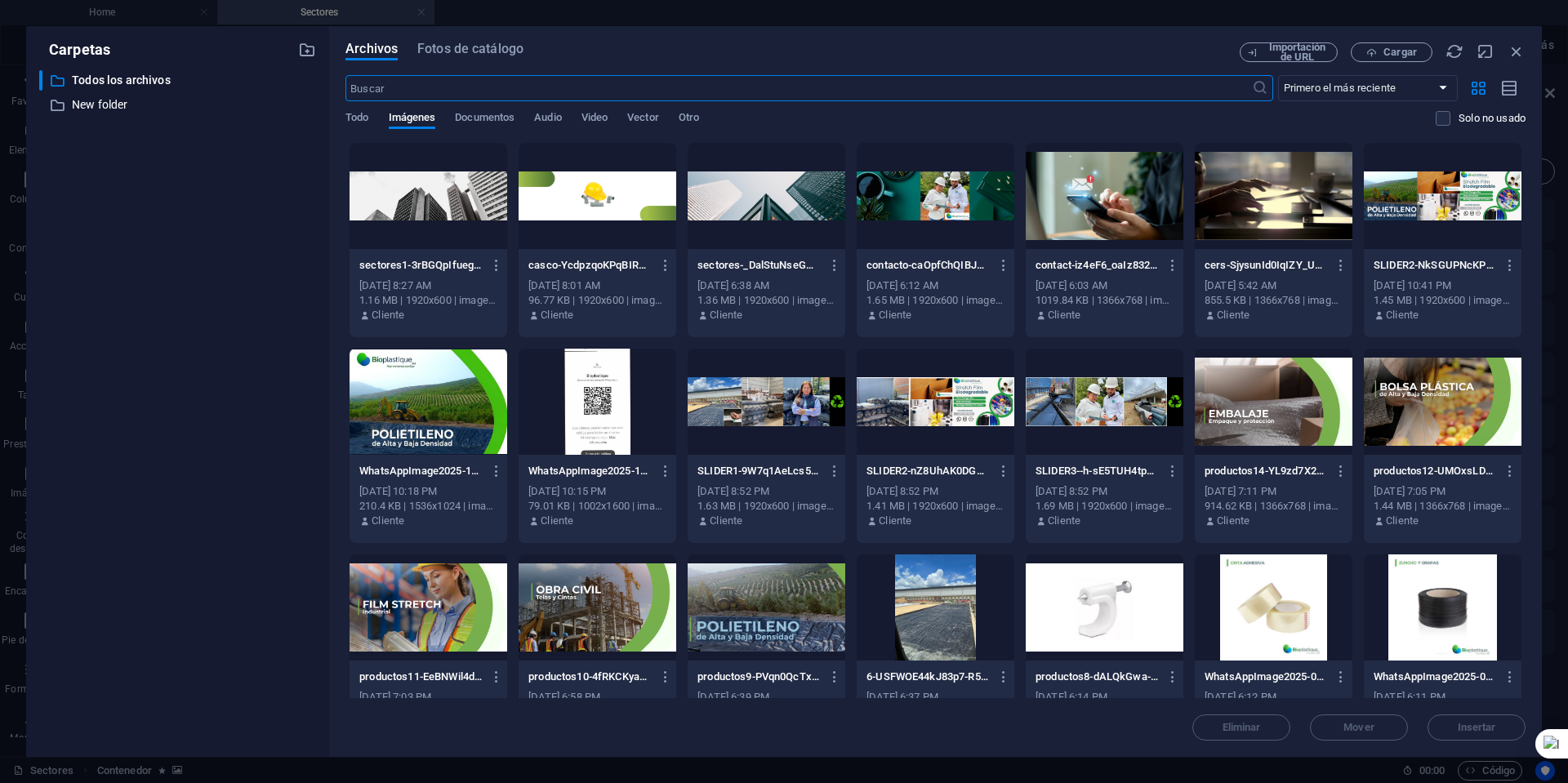
click at [1393, 41] on div "Archivos Fotos de catálogo Importación de URL Cargar ​ Primero el más reciente …" at bounding box center [935, 392] width 1212 height 731
click at [1393, 45] on button "Cargar" at bounding box center [1391, 52] width 82 height 19
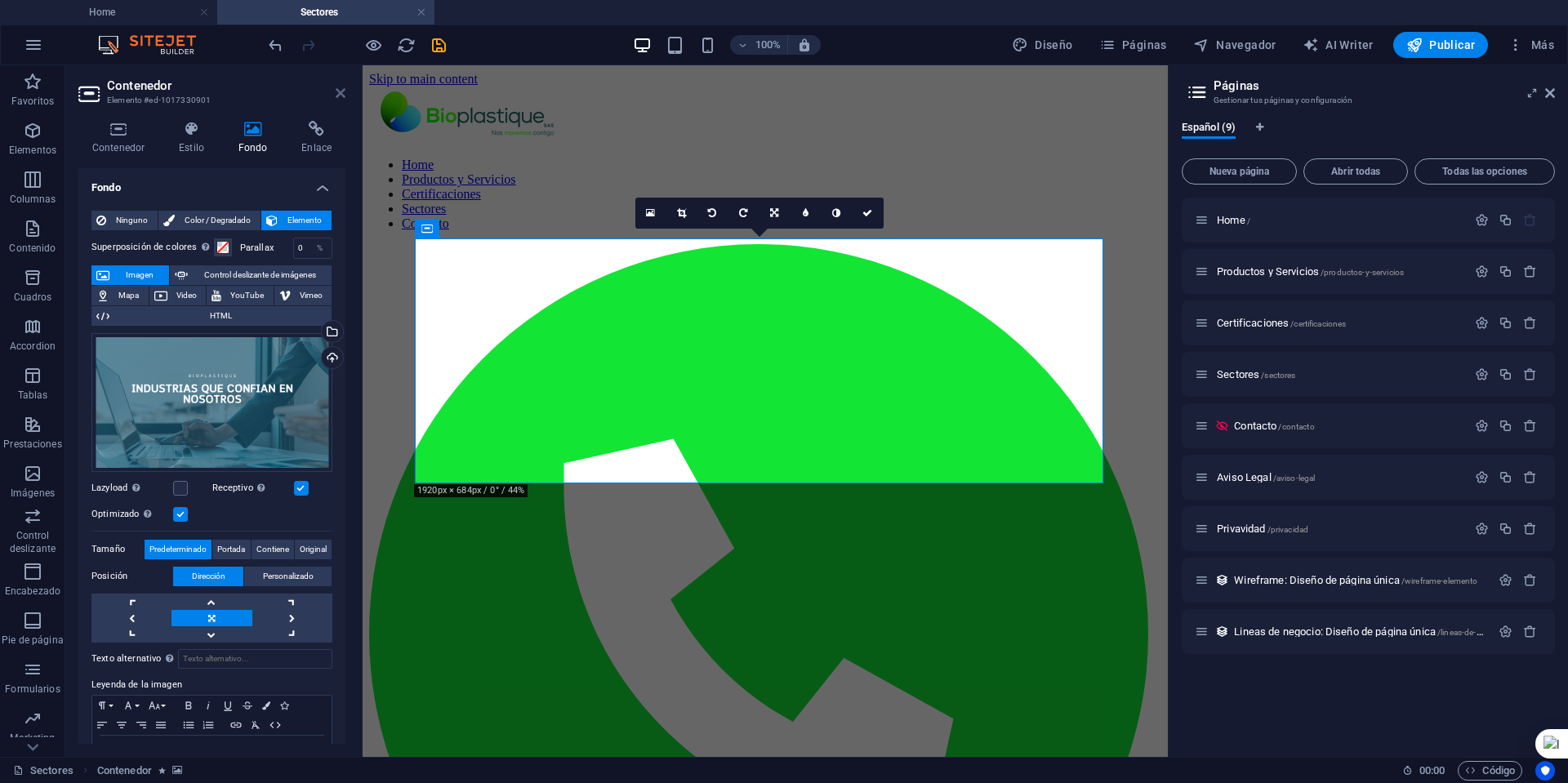
click at [344, 89] on icon at bounding box center [340, 92] width 10 height 13
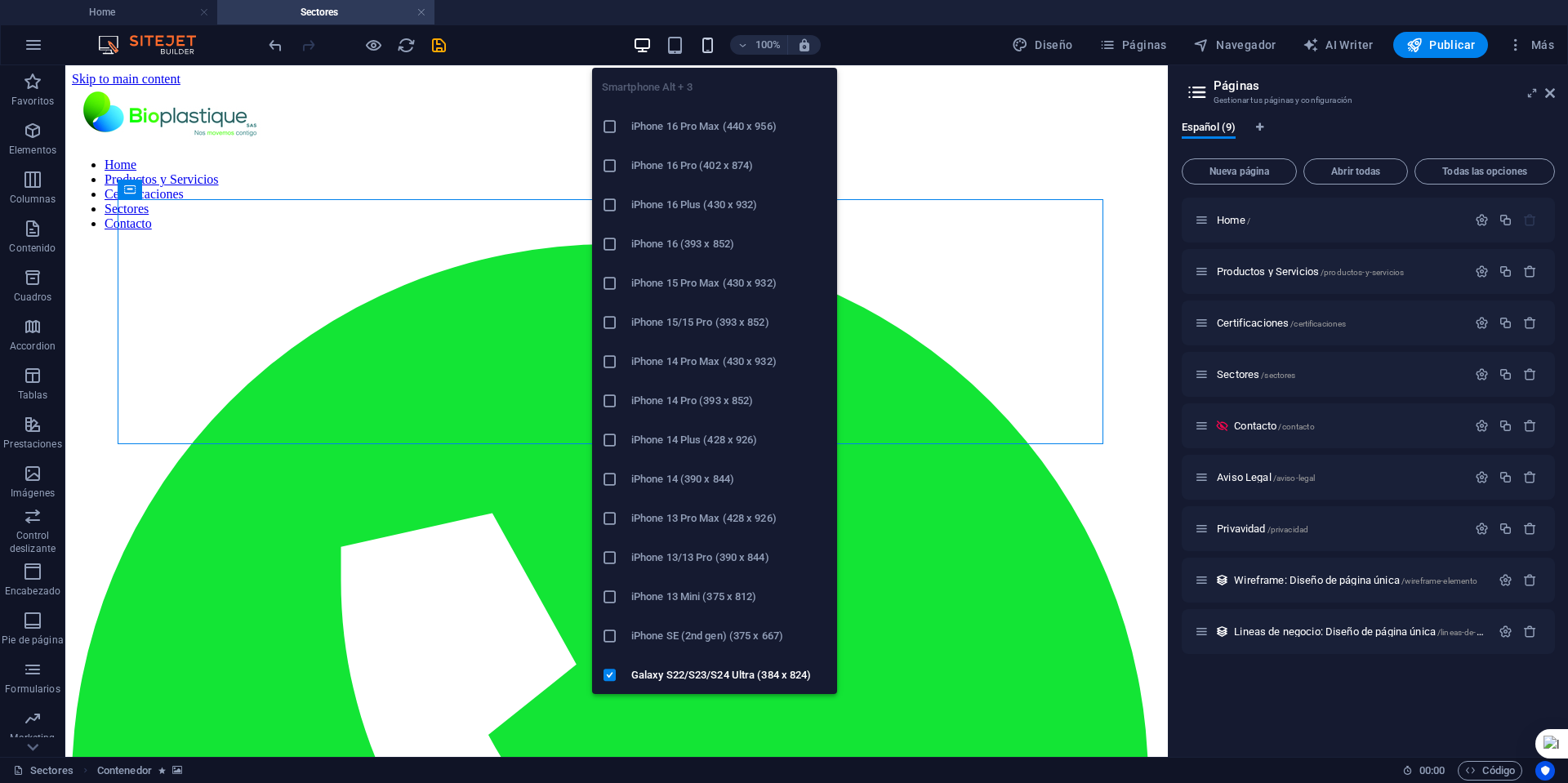
click at [708, 47] on icon "button" at bounding box center [707, 45] width 18 height 18
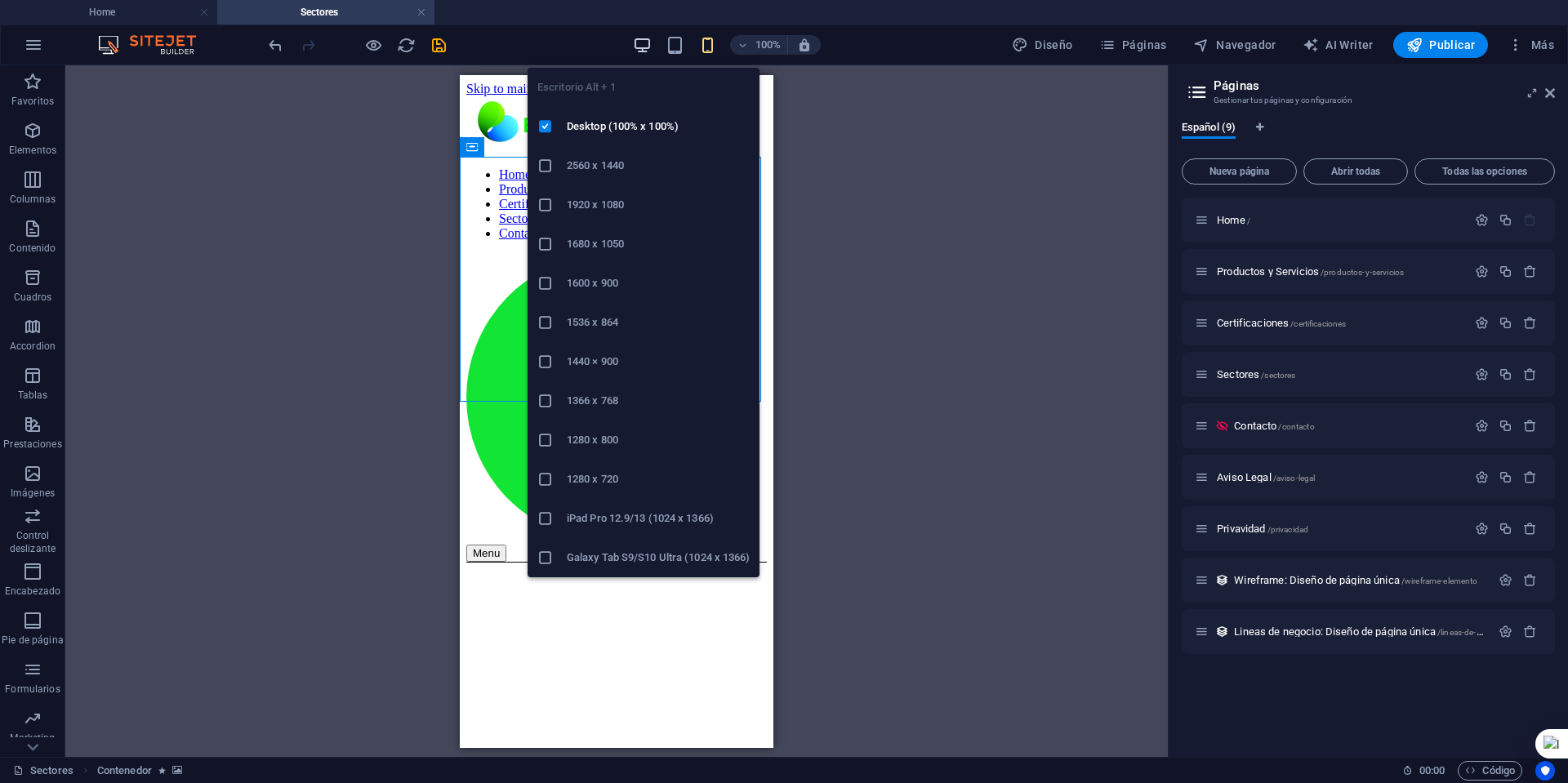
click at [642, 46] on icon "button" at bounding box center [642, 45] width 18 height 18
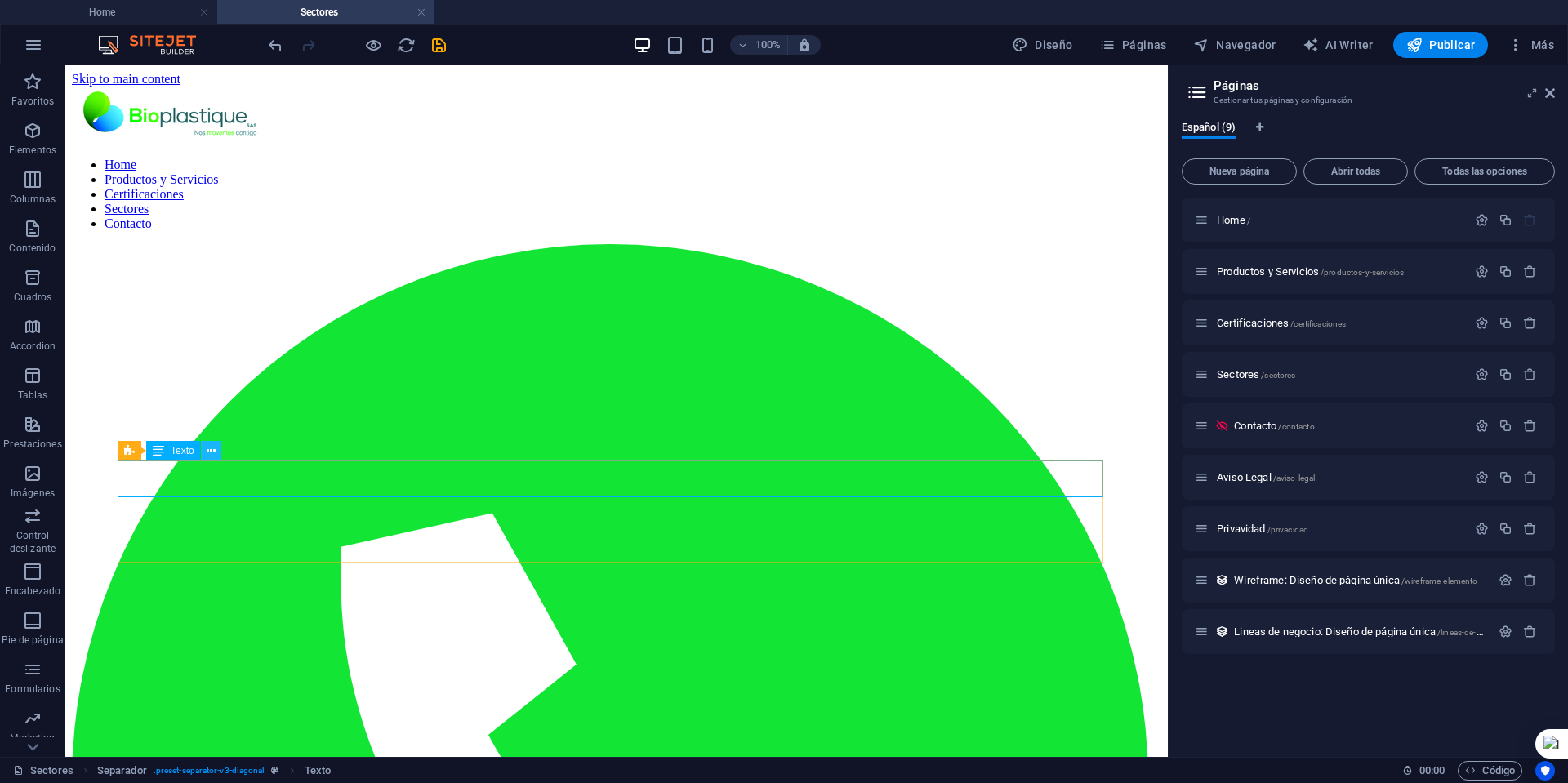
click at [209, 452] on icon at bounding box center [211, 451] width 9 height 17
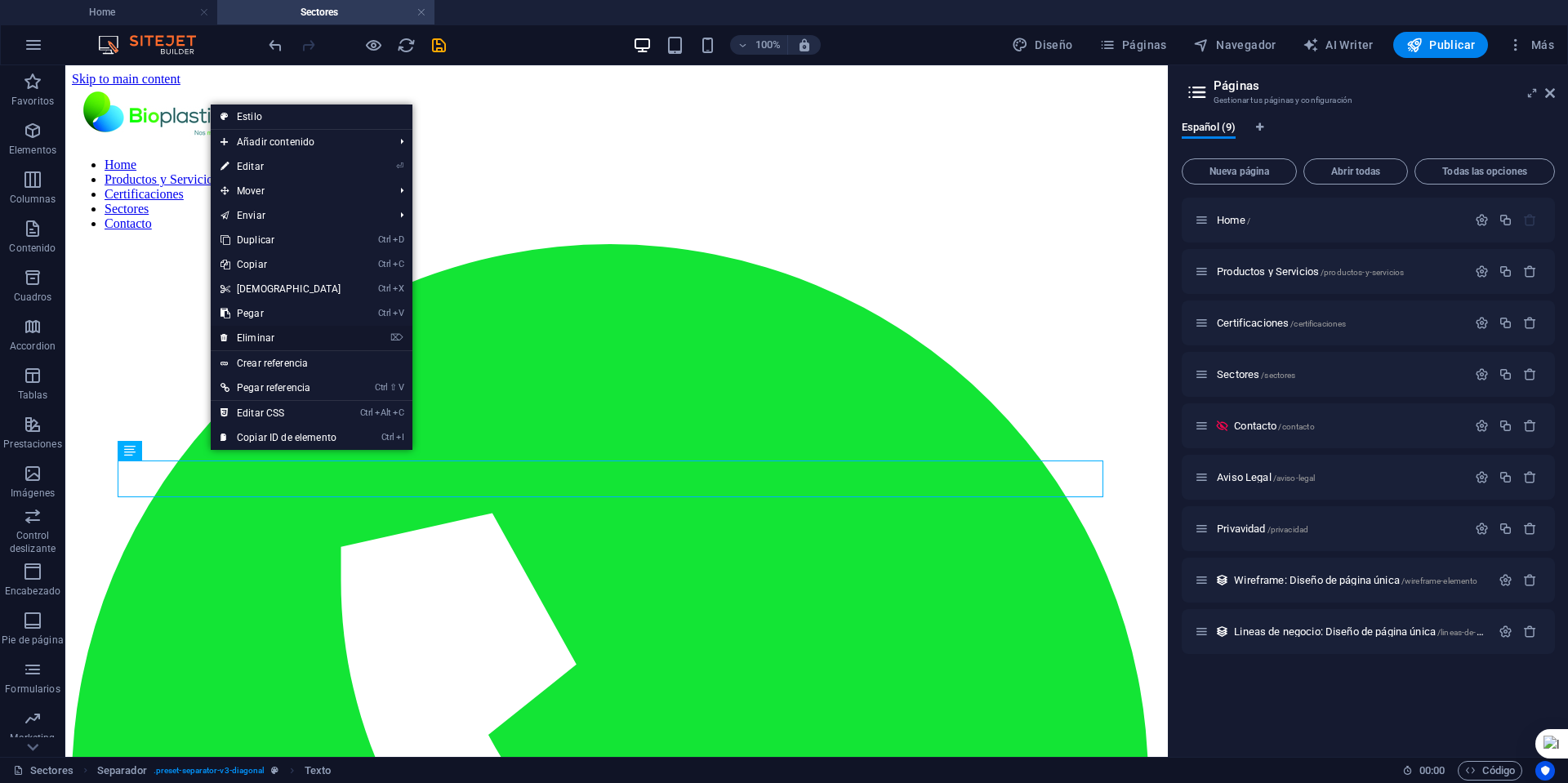
drag, startPoint x: 190, startPoint y: 270, endPoint x: 254, endPoint y: 335, distance: 91.2
click at [254, 335] on link "⌦ Eliminar" at bounding box center [281, 338] width 141 height 25
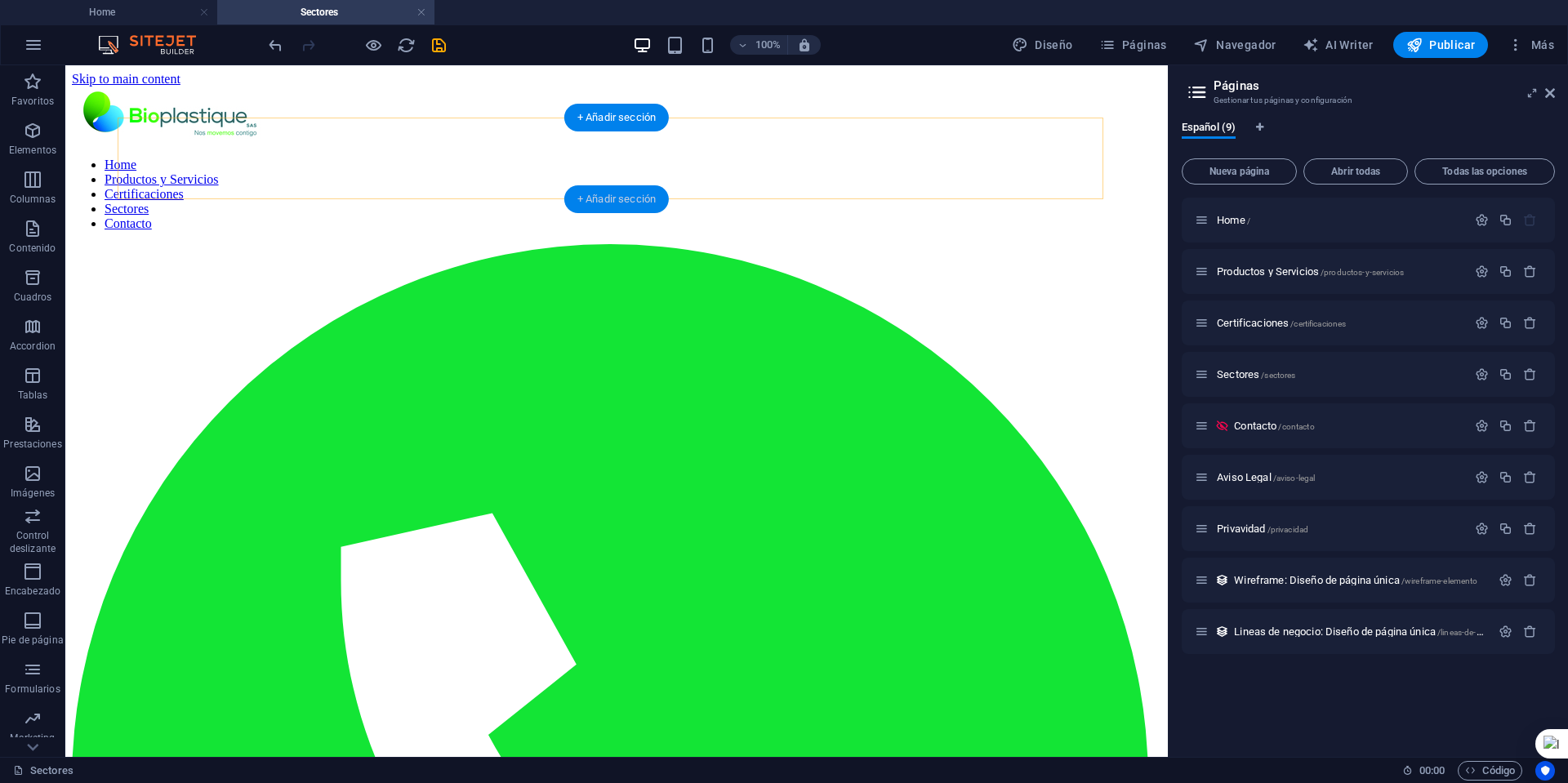
click at [605, 196] on div "+ Añadir sección" at bounding box center [616, 200] width 105 height 28
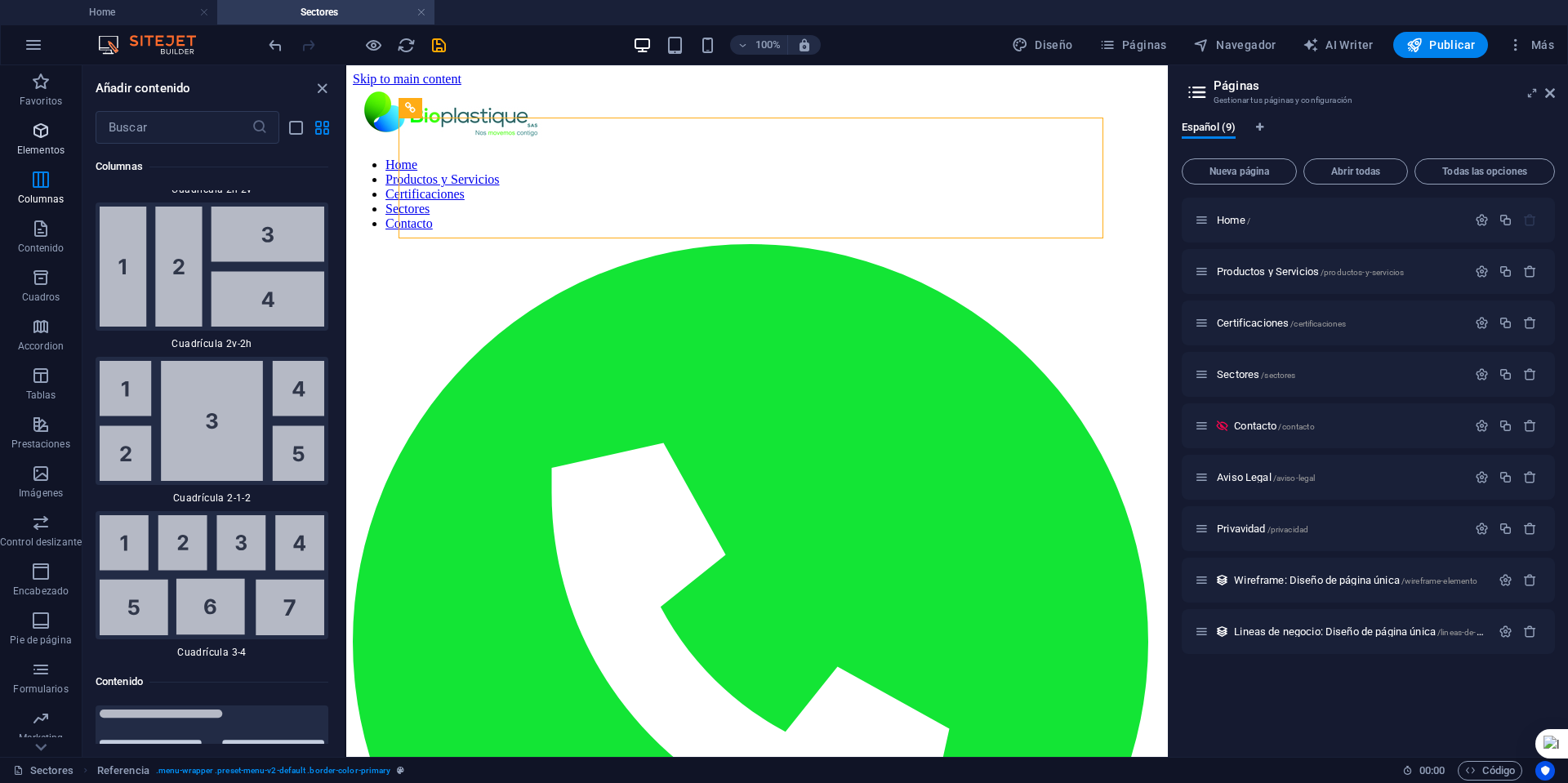
click at [35, 142] on span "Elementos" at bounding box center [40, 140] width 82 height 40
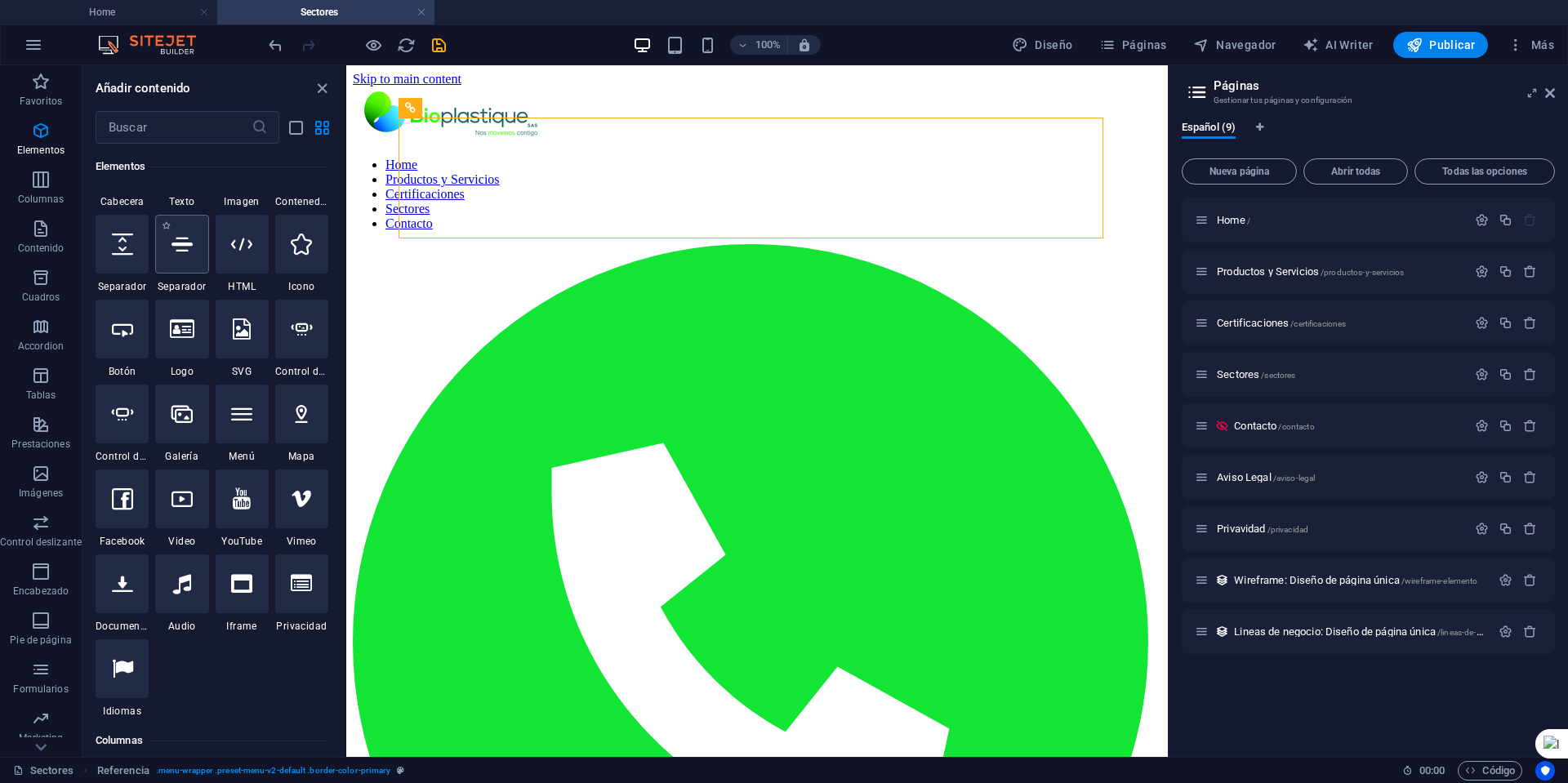
scroll to position [308, 0]
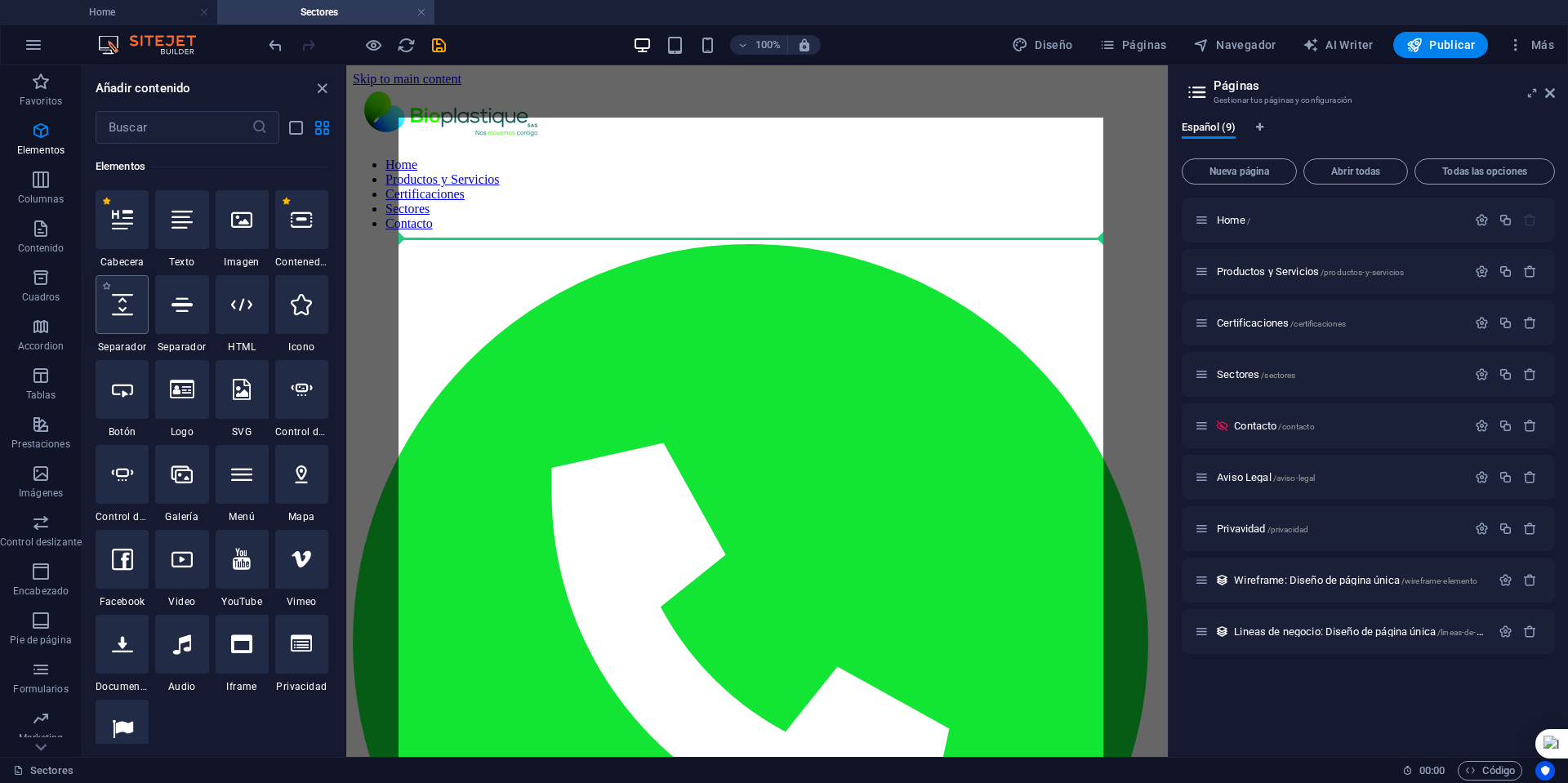
select select "px"
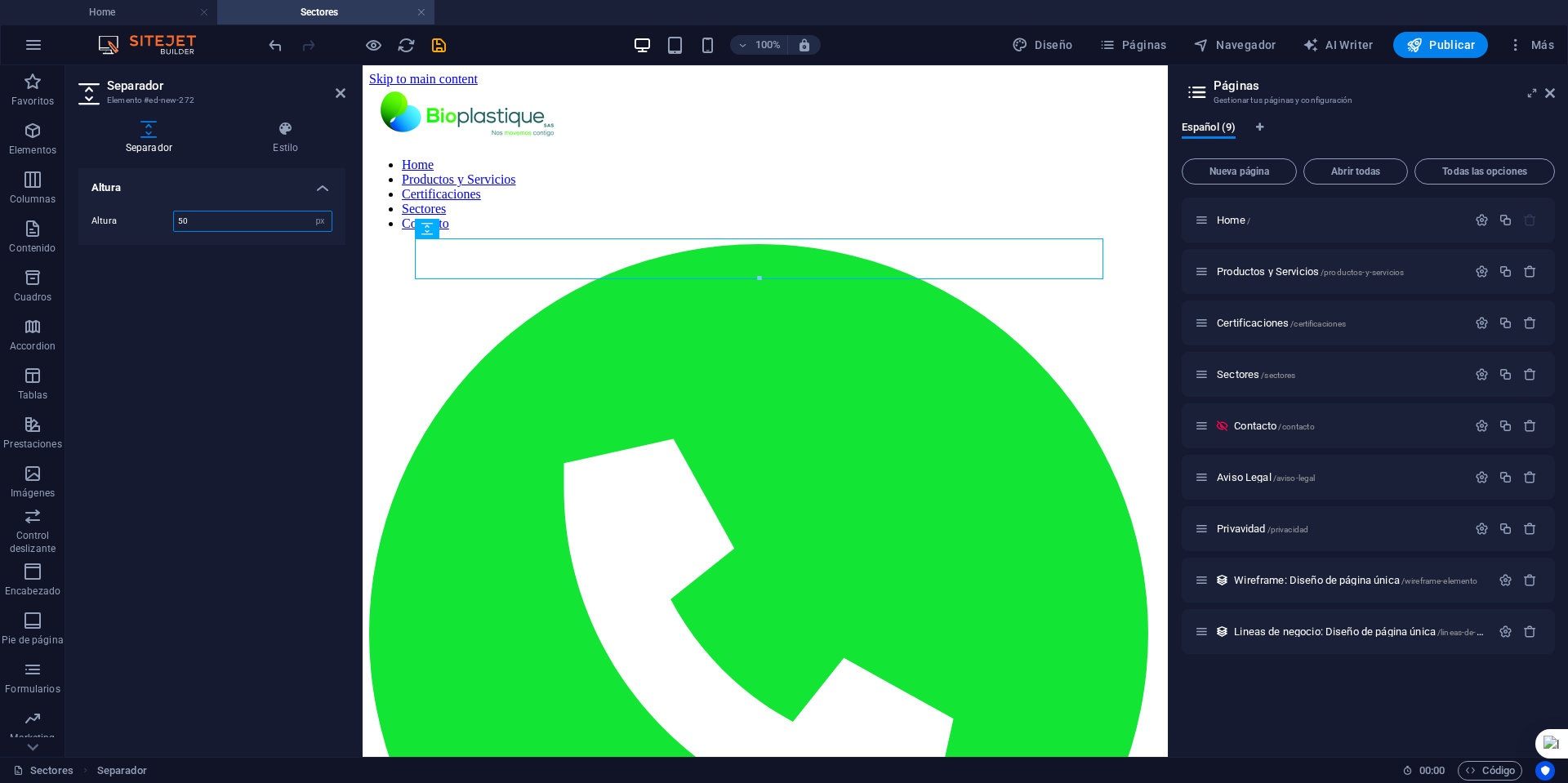
click at [253, 220] on input "50" at bounding box center [253, 221] width 158 height 19
type input "10"
click at [275, 314] on div "Altura Altura 10 px rem vh vw" at bounding box center [211, 456] width 267 height 576
click at [342, 94] on icon at bounding box center [340, 92] width 10 height 13
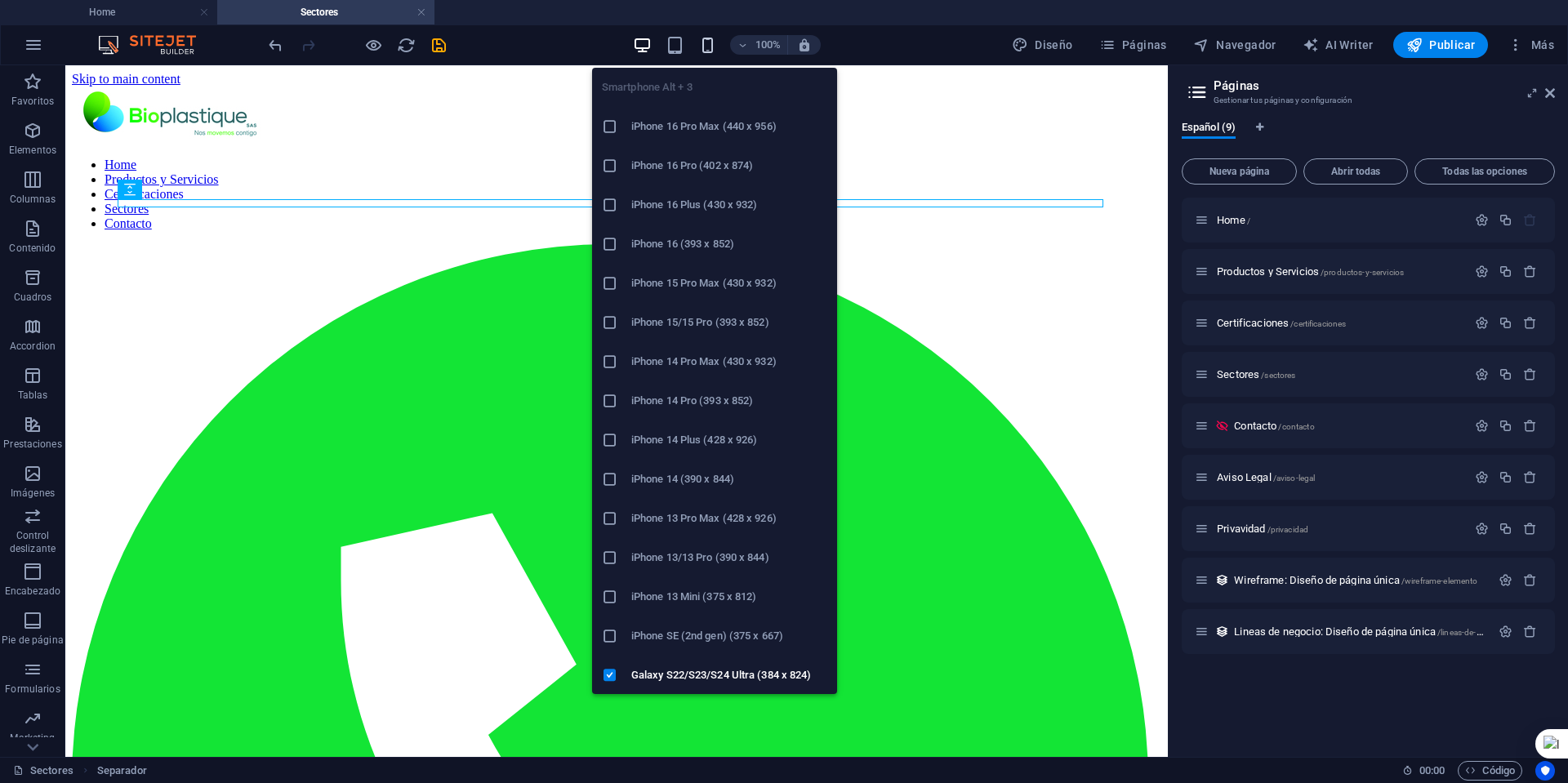
click at [708, 45] on icon "button" at bounding box center [707, 45] width 18 height 18
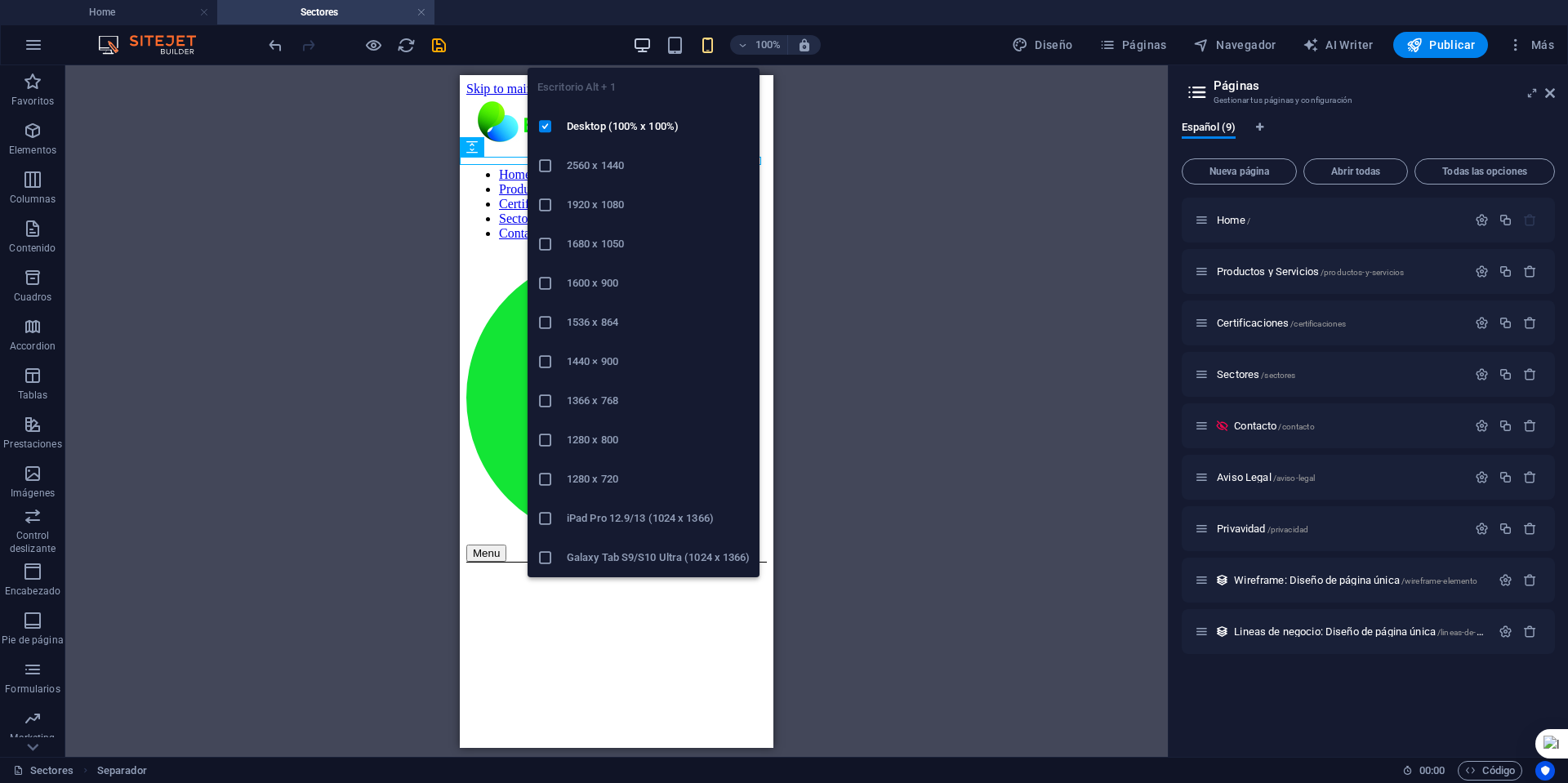
click at [637, 50] on icon "button" at bounding box center [642, 45] width 18 height 18
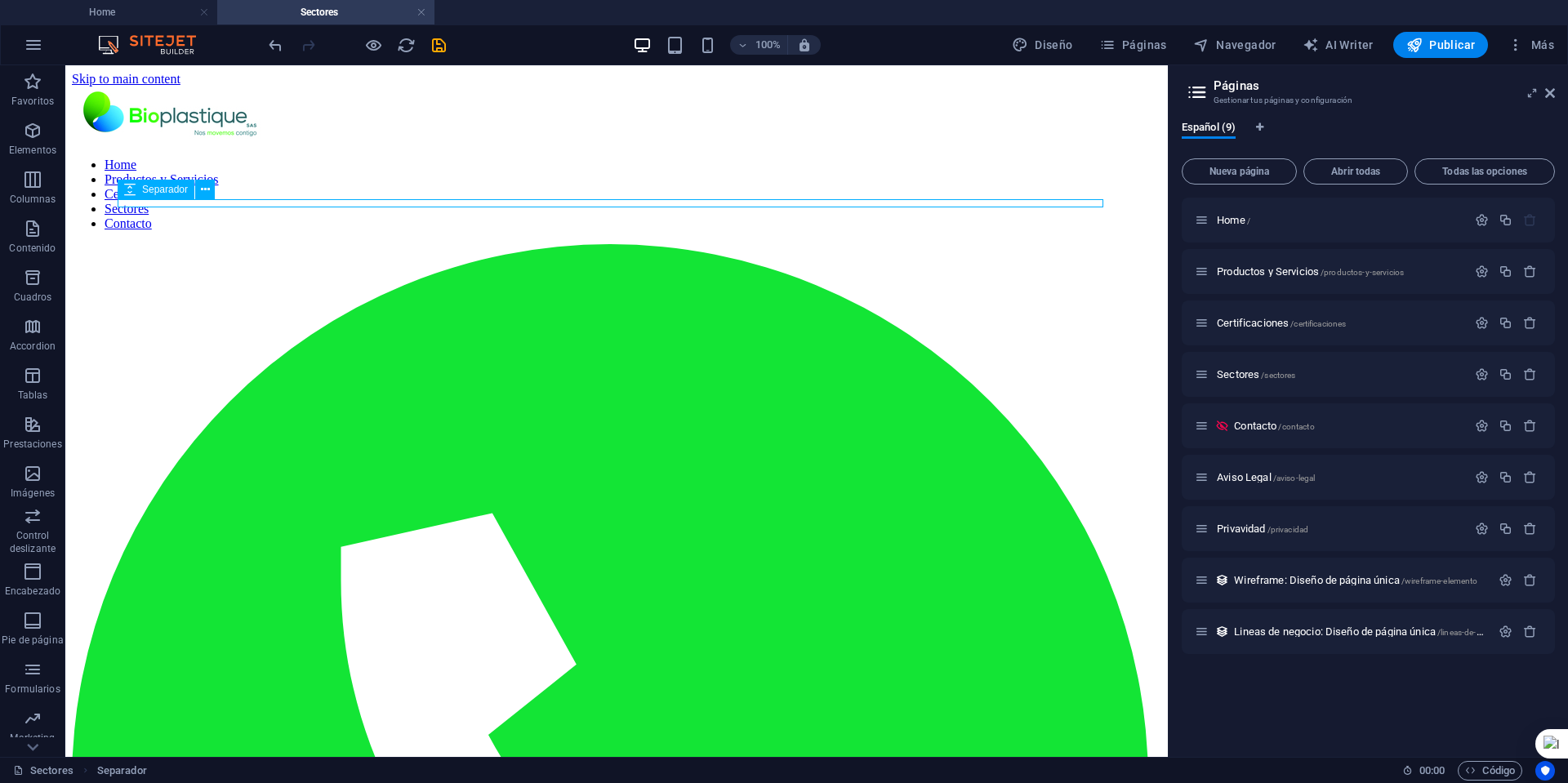
click at [204, 188] on icon at bounding box center [205, 189] width 9 height 17
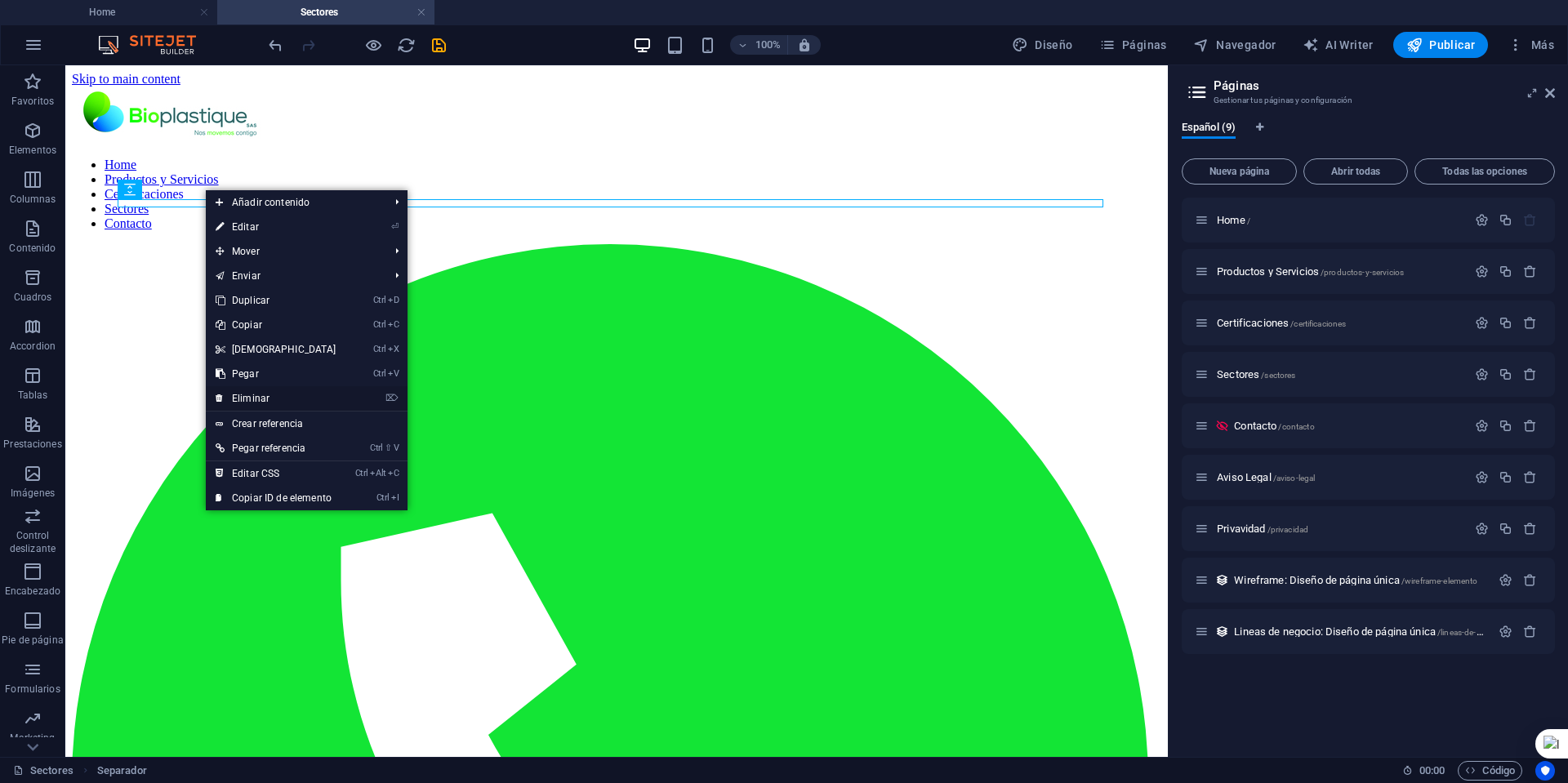
drag, startPoint x: 192, startPoint y: 328, endPoint x: 255, endPoint y: 393, distance: 90.5
click at [255, 393] on link "⌦ Eliminar" at bounding box center [276, 399] width 141 height 25
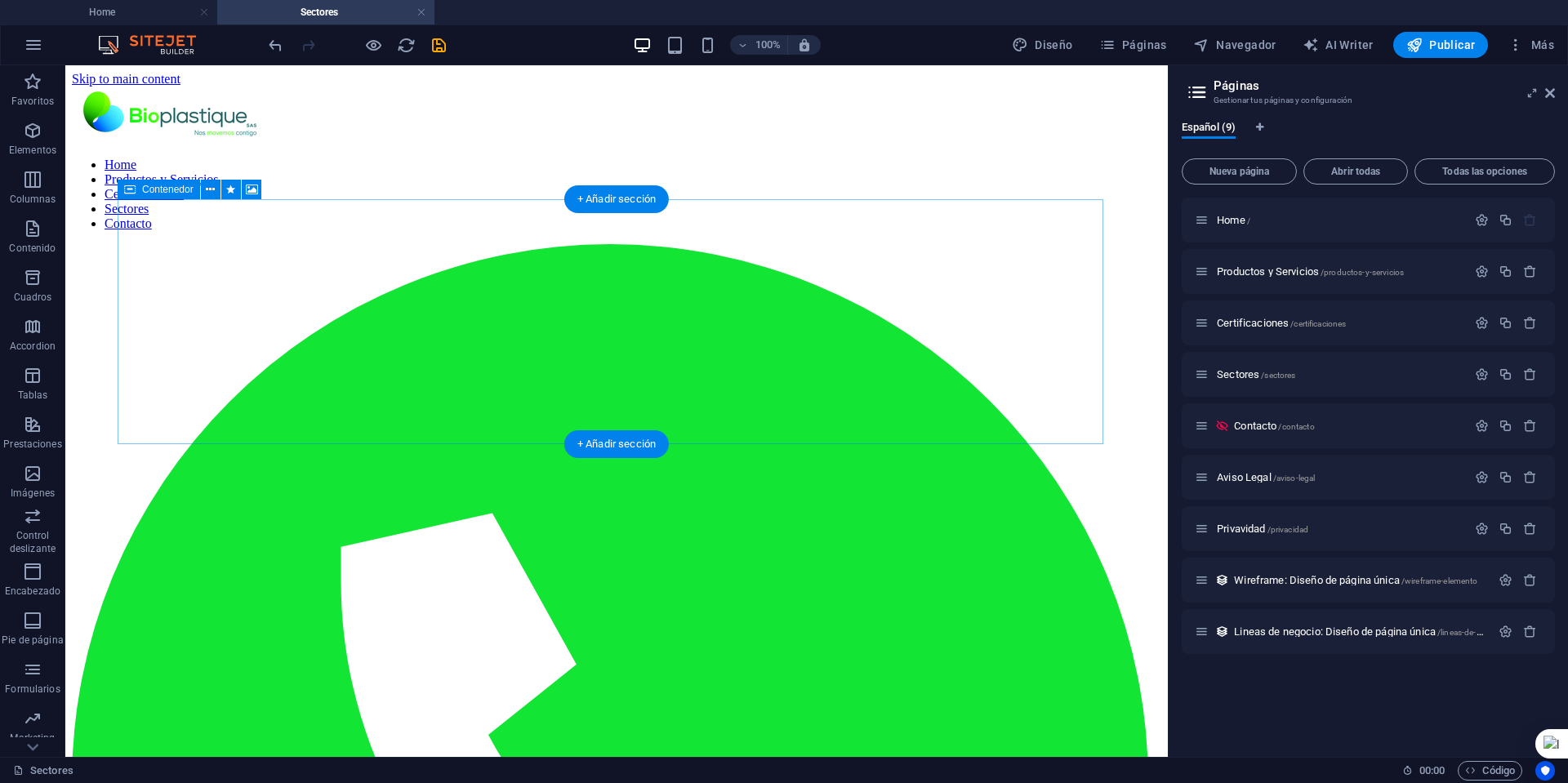
select select "px"
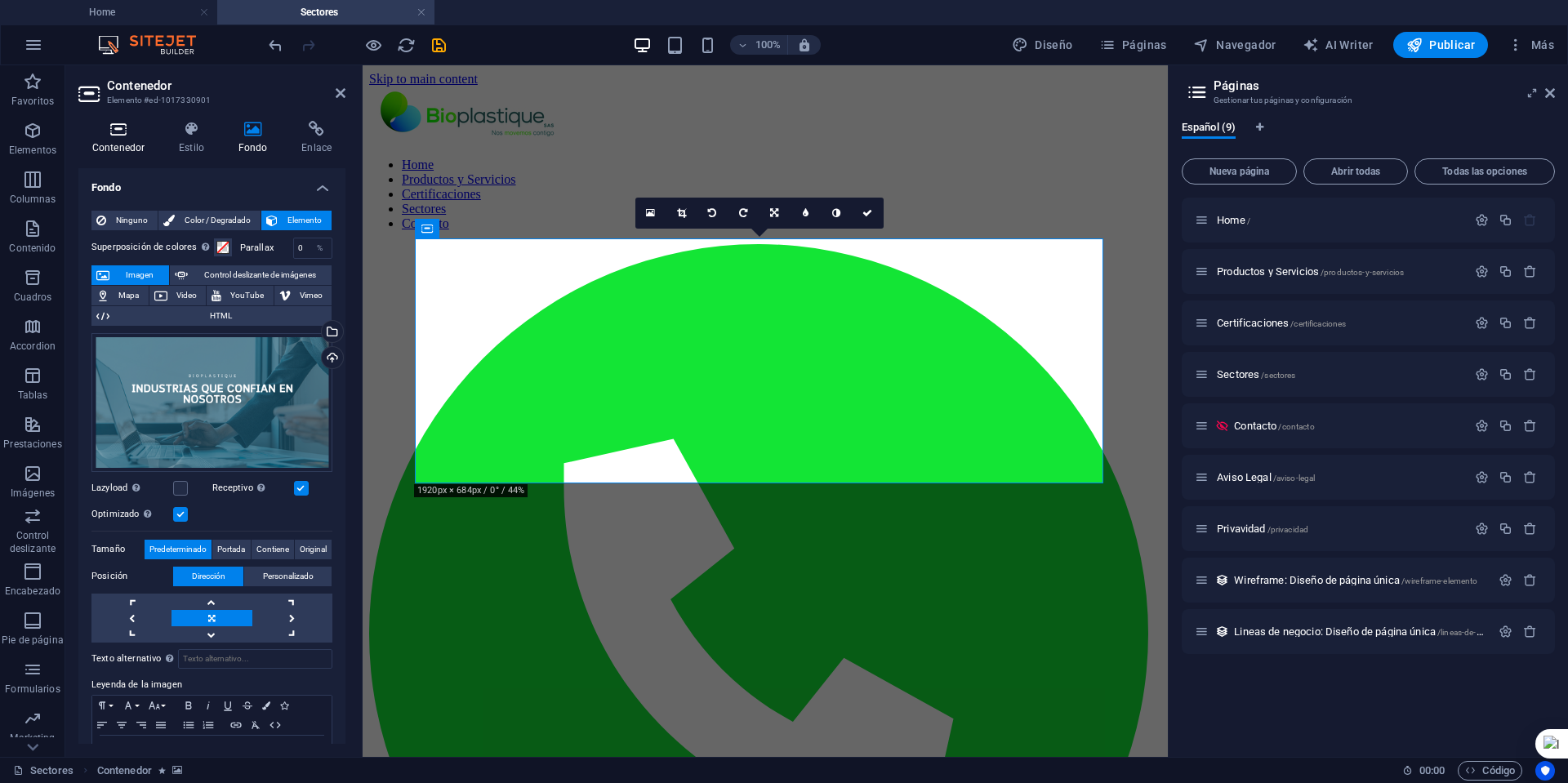
click at [114, 137] on icon at bounding box center [118, 129] width 80 height 17
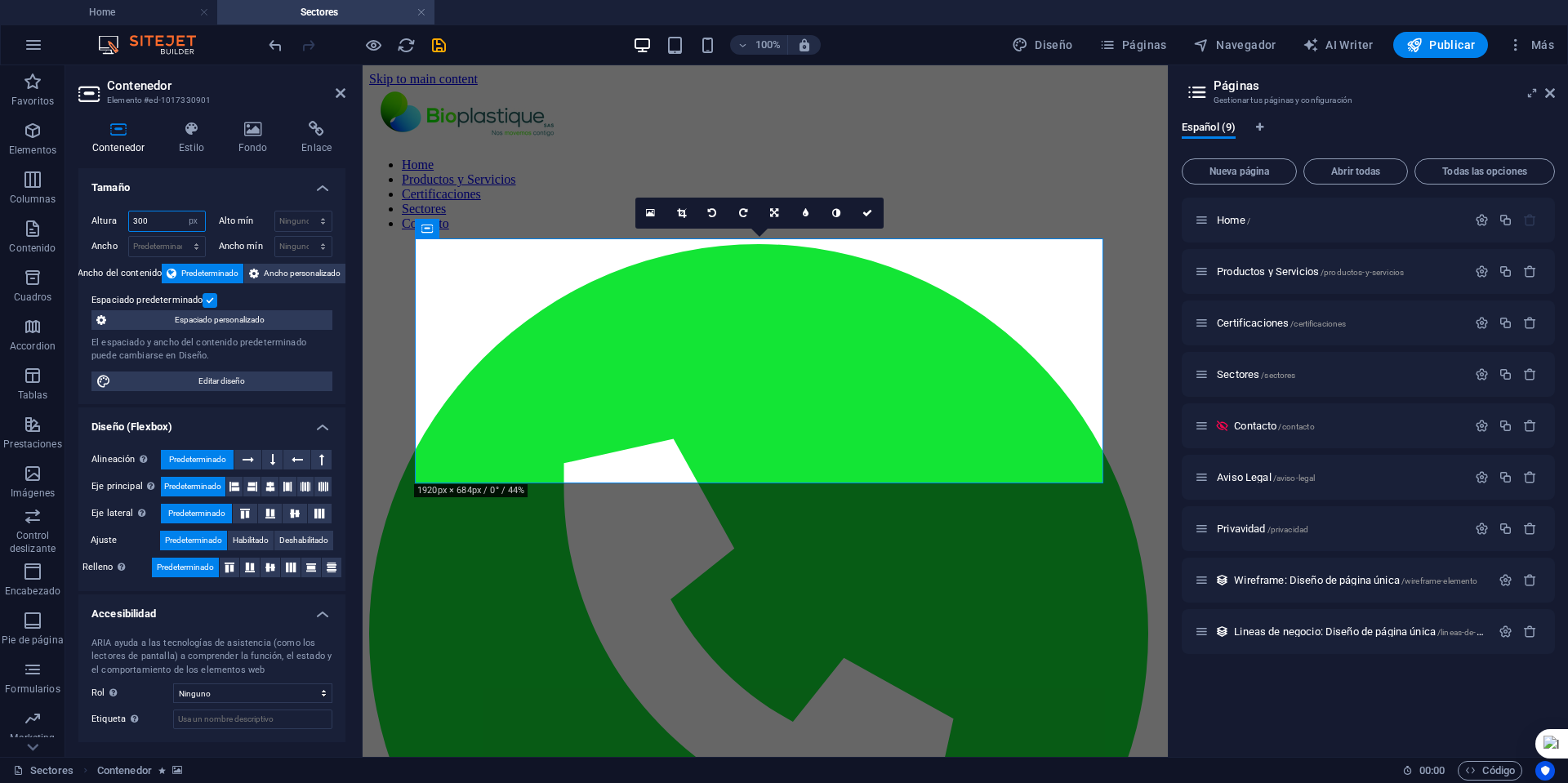
click at [157, 219] on input "300" at bounding box center [167, 221] width 76 height 19
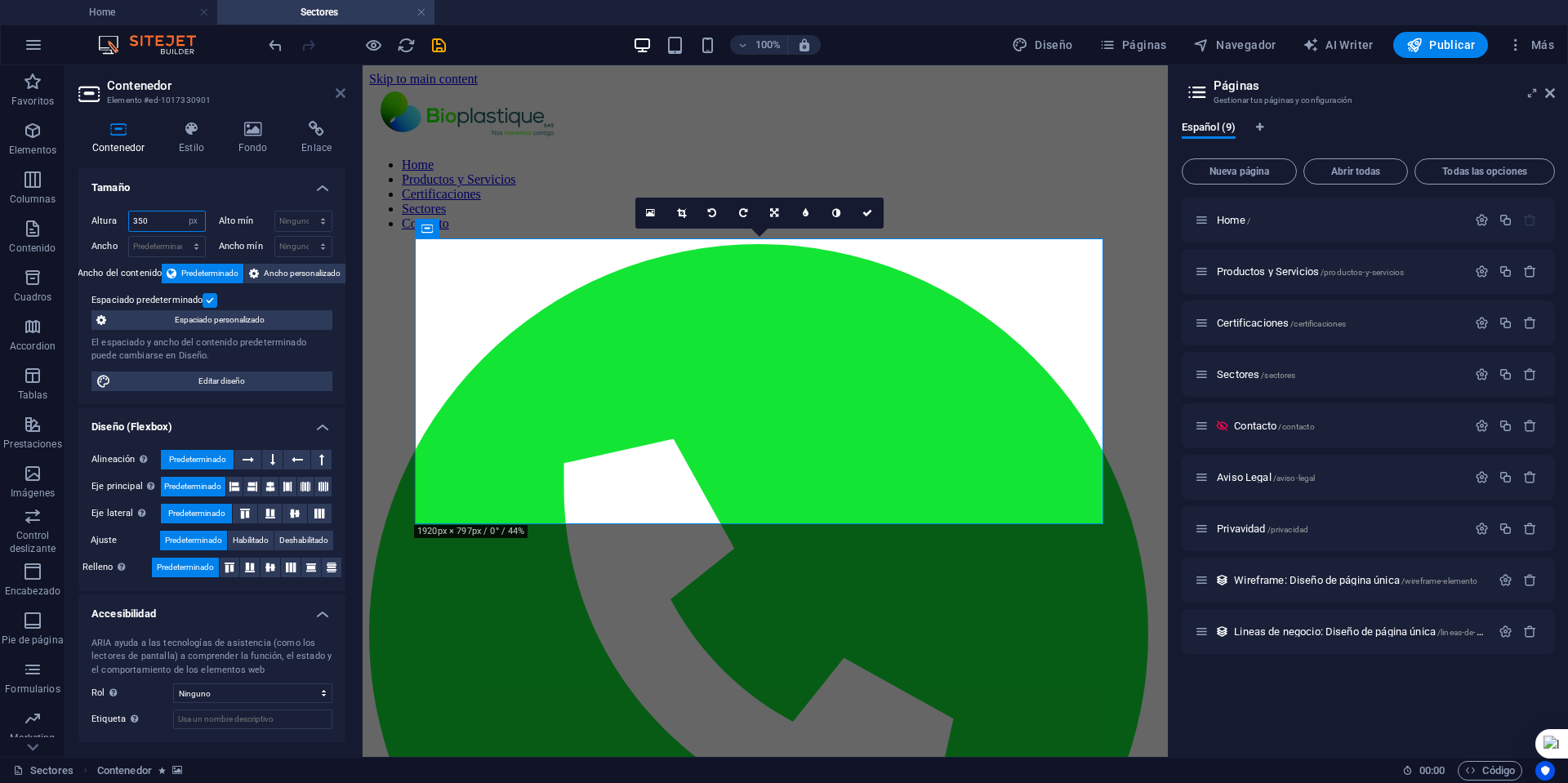
type input "350"
click at [339, 96] on icon at bounding box center [340, 92] width 10 height 13
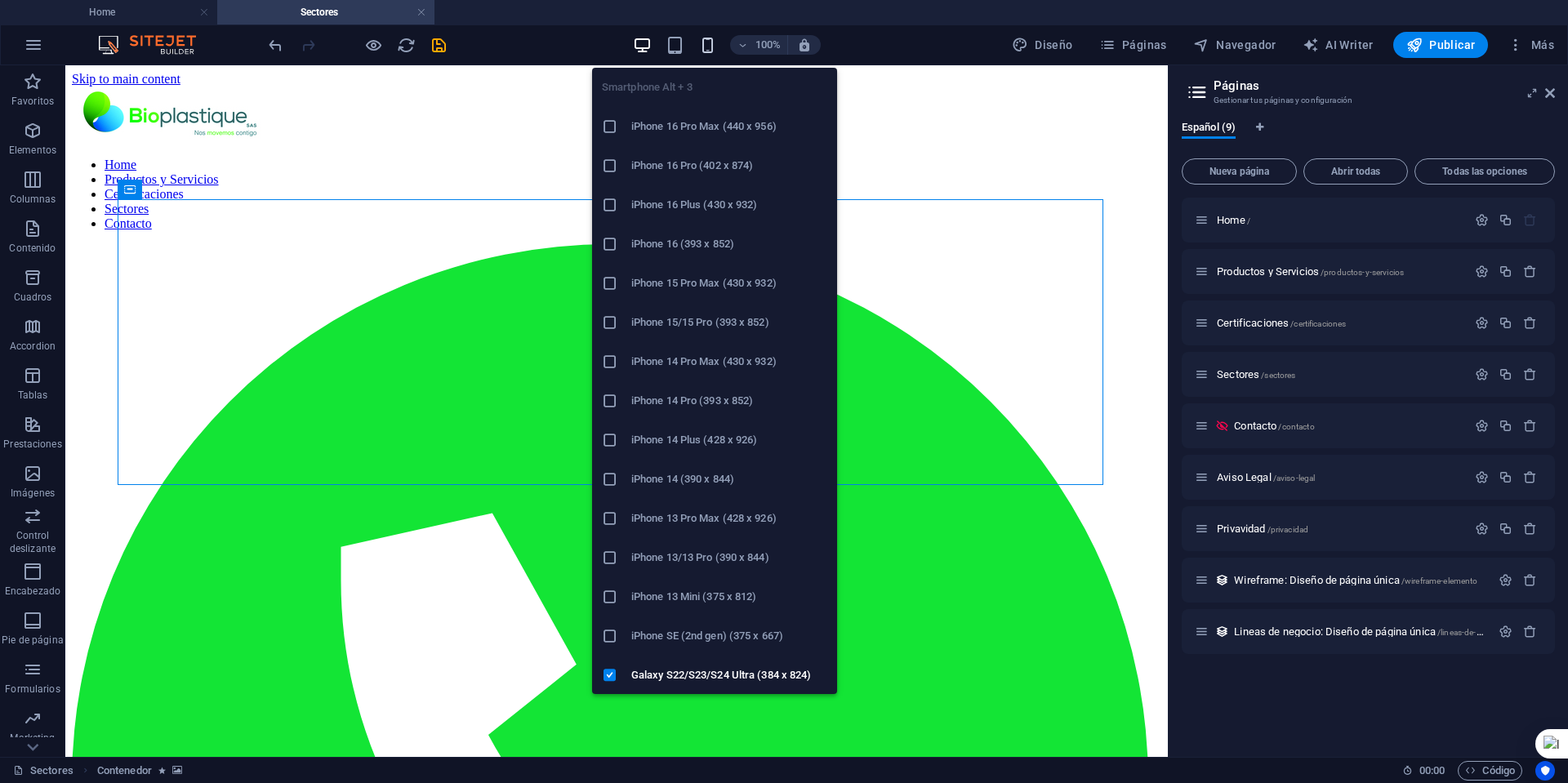
click at [710, 44] on icon "button" at bounding box center [707, 45] width 18 height 18
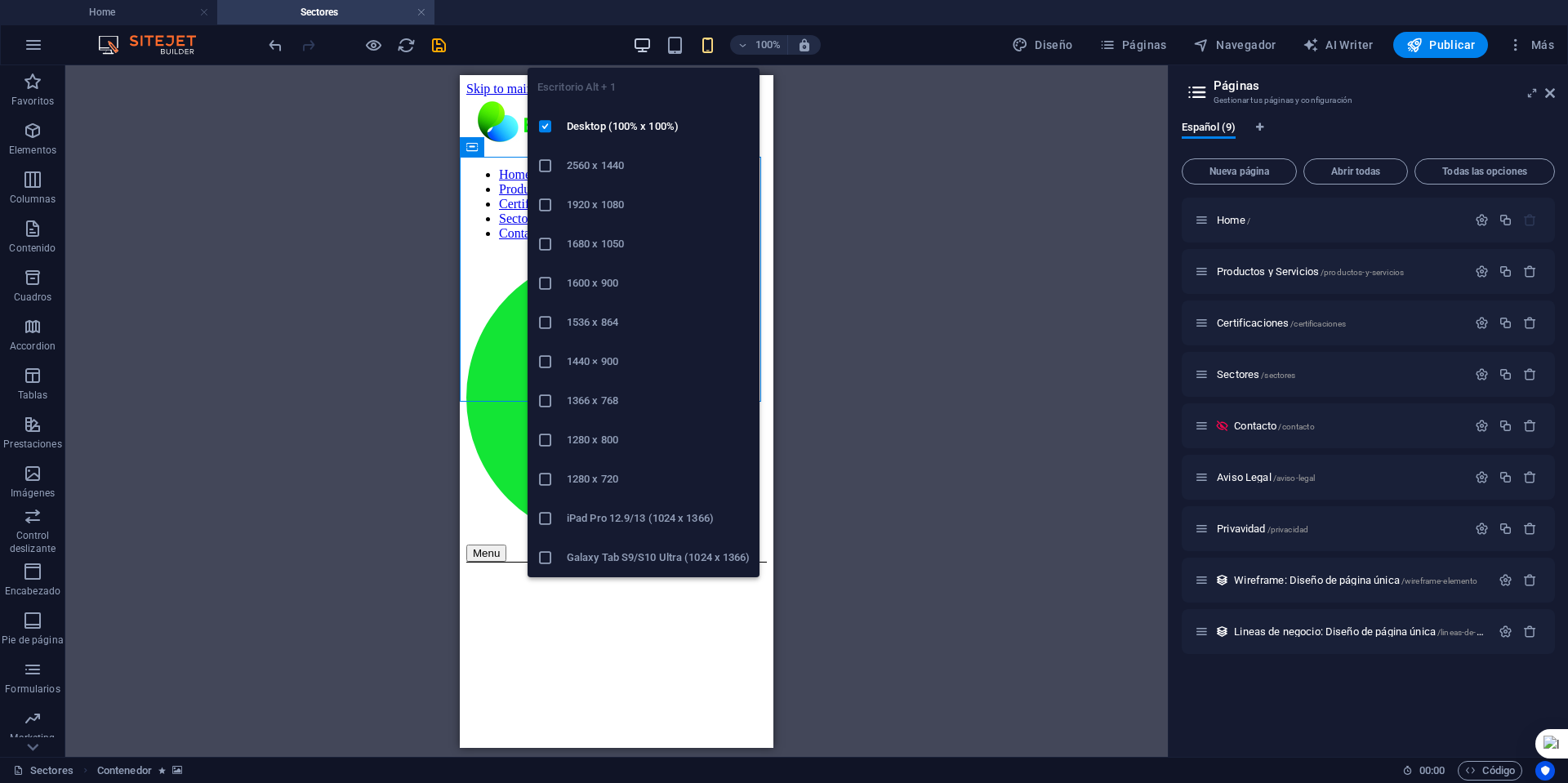
click at [637, 42] on icon "button" at bounding box center [642, 45] width 18 height 18
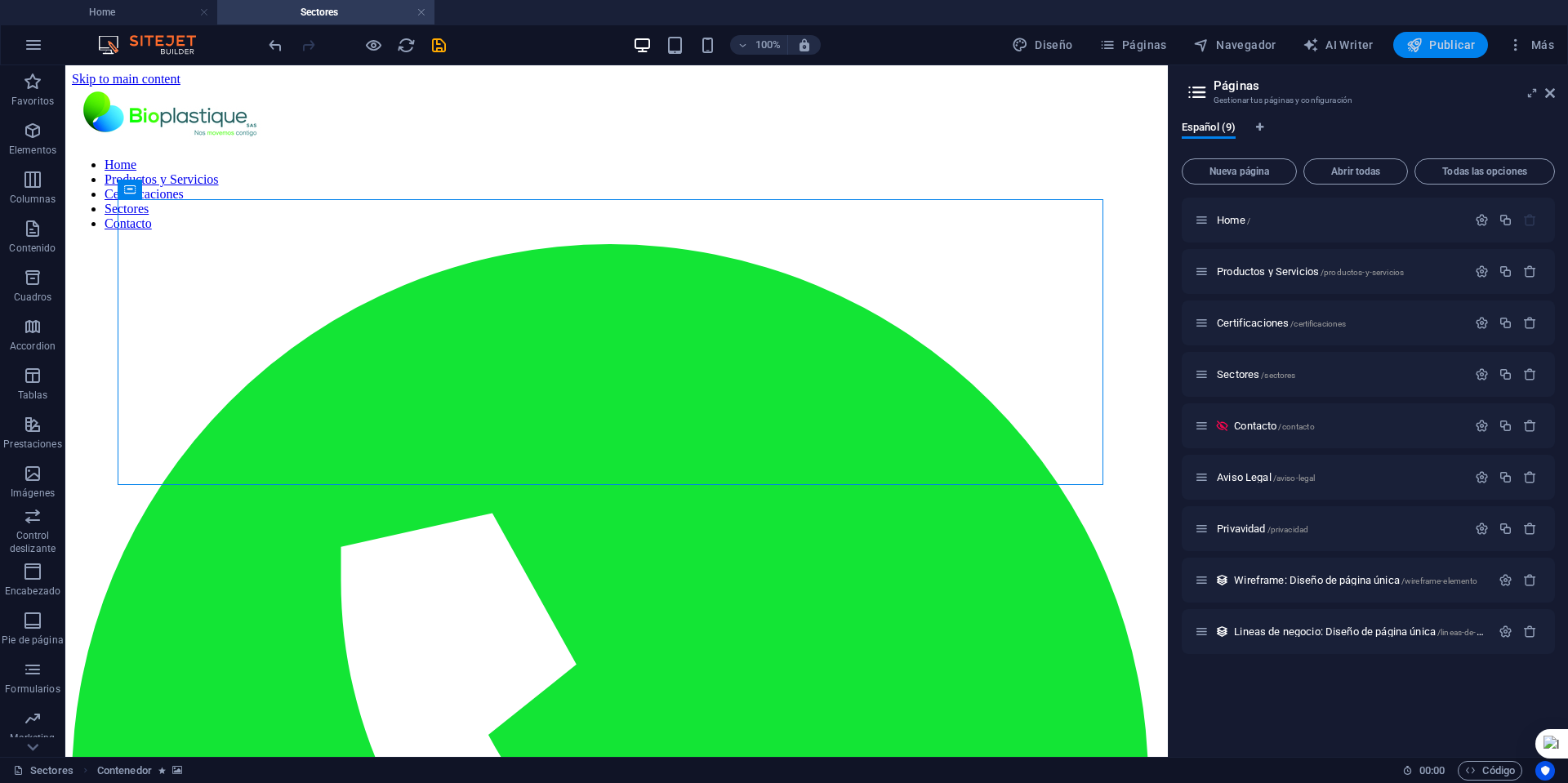
click at [1425, 43] on span "Publicar" at bounding box center [1440, 45] width 70 height 17
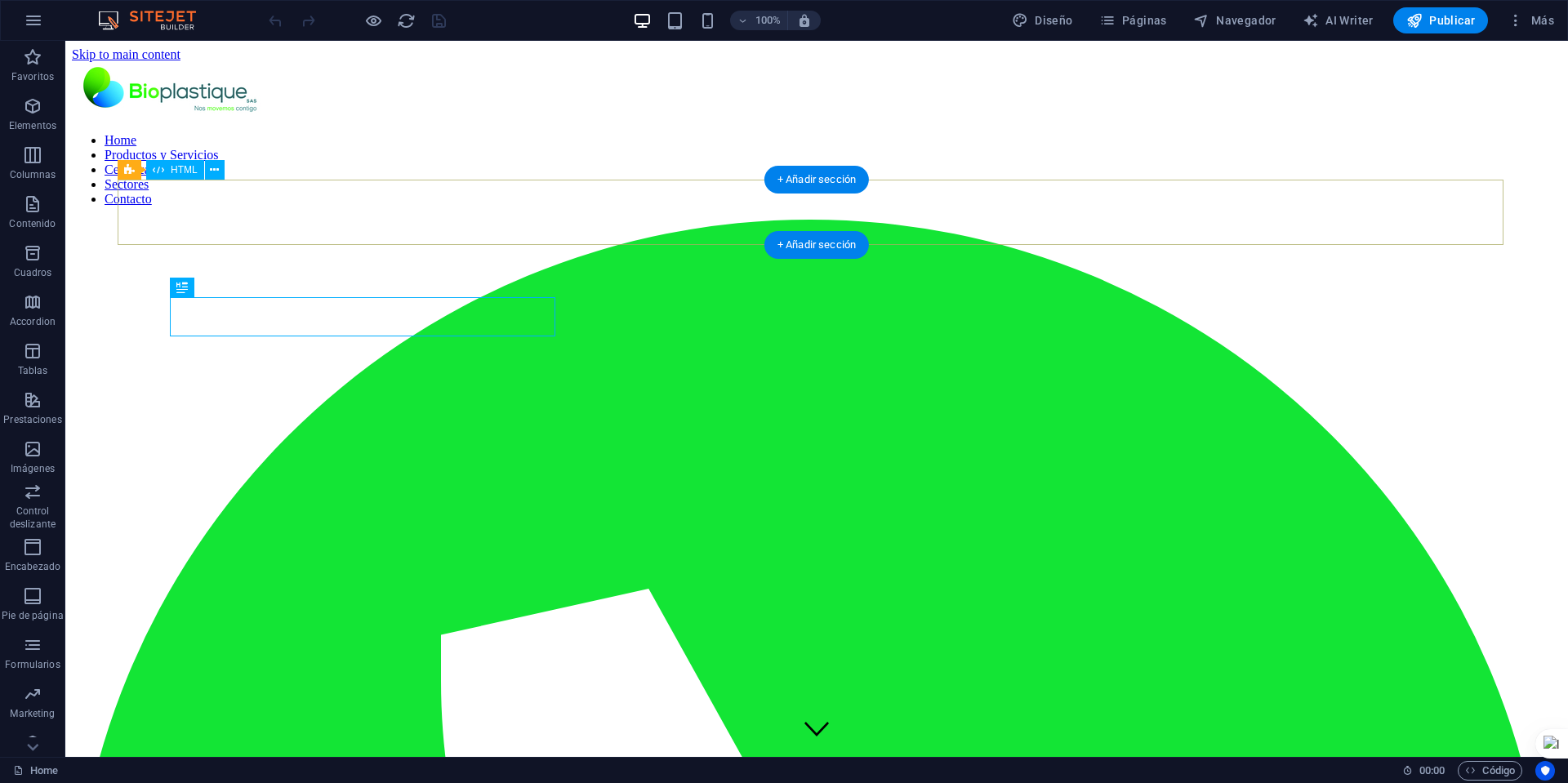
scroll to position [384, 0]
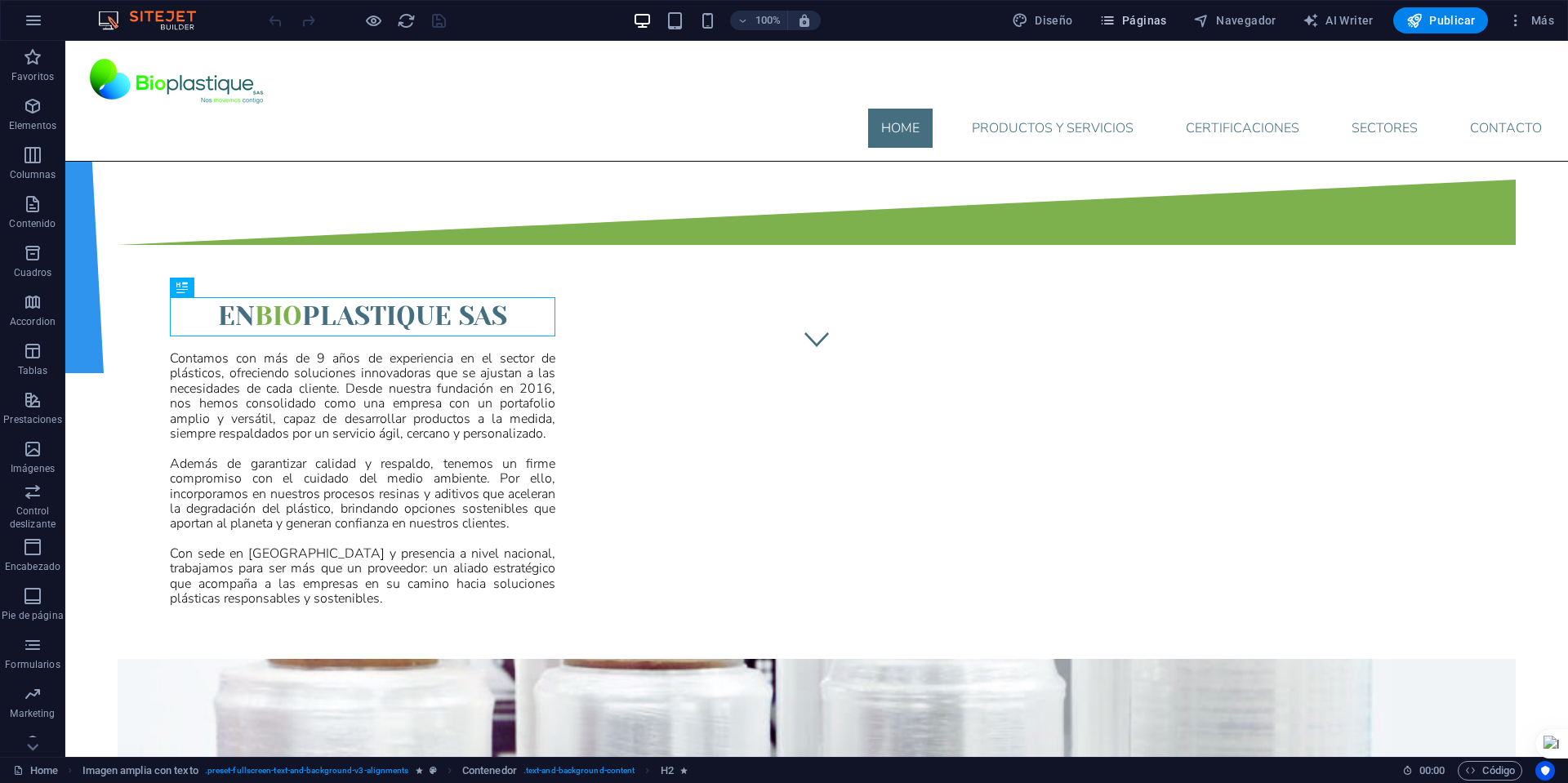
click at [1144, 16] on span "Páginas" at bounding box center [1132, 20] width 68 height 17
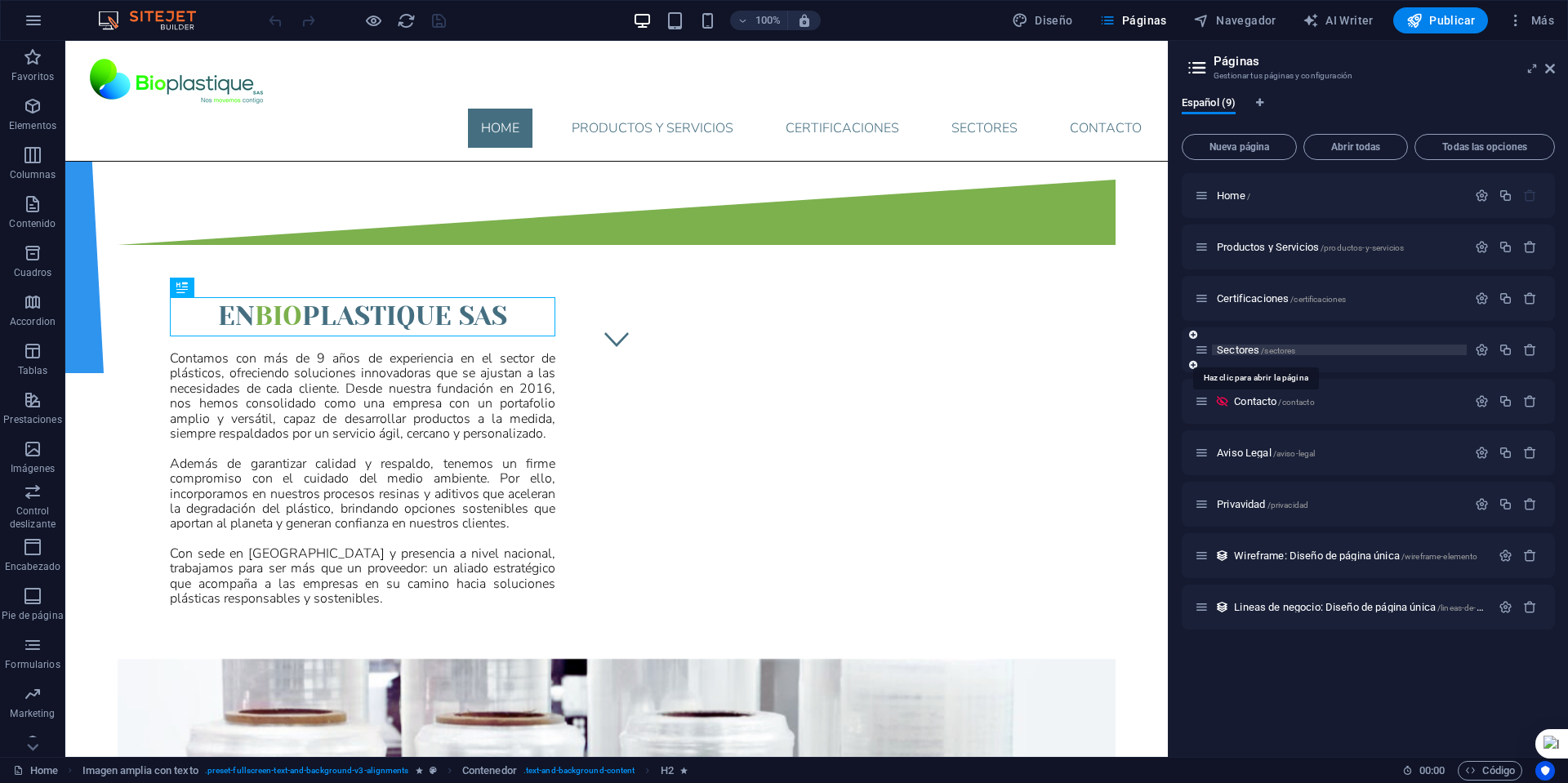
click at [1240, 346] on span "Sectores /sectores" at bounding box center [1255, 350] width 78 height 12
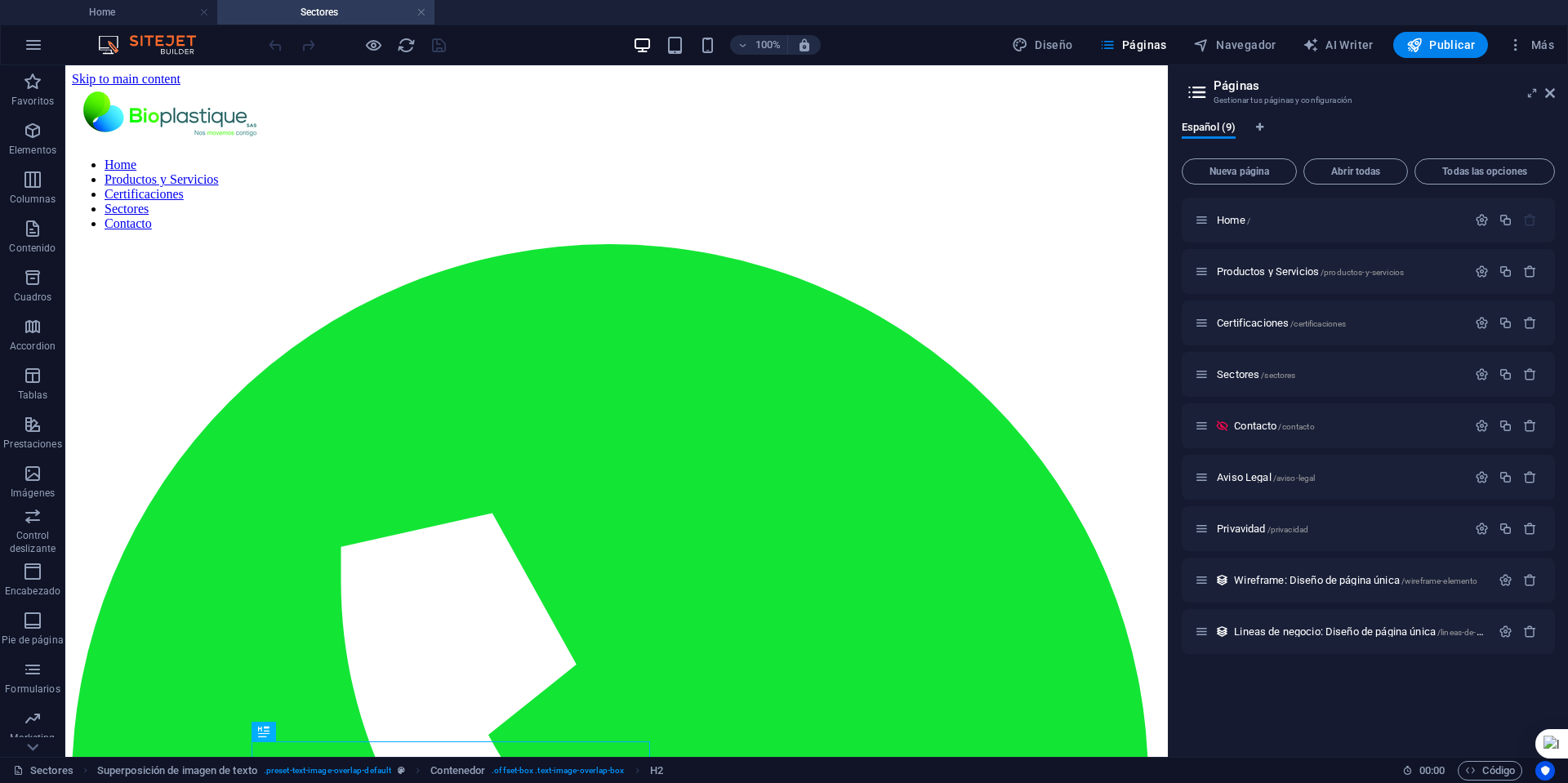
scroll to position [0, 0]
click at [1551, 92] on icon at bounding box center [1550, 92] width 10 height 13
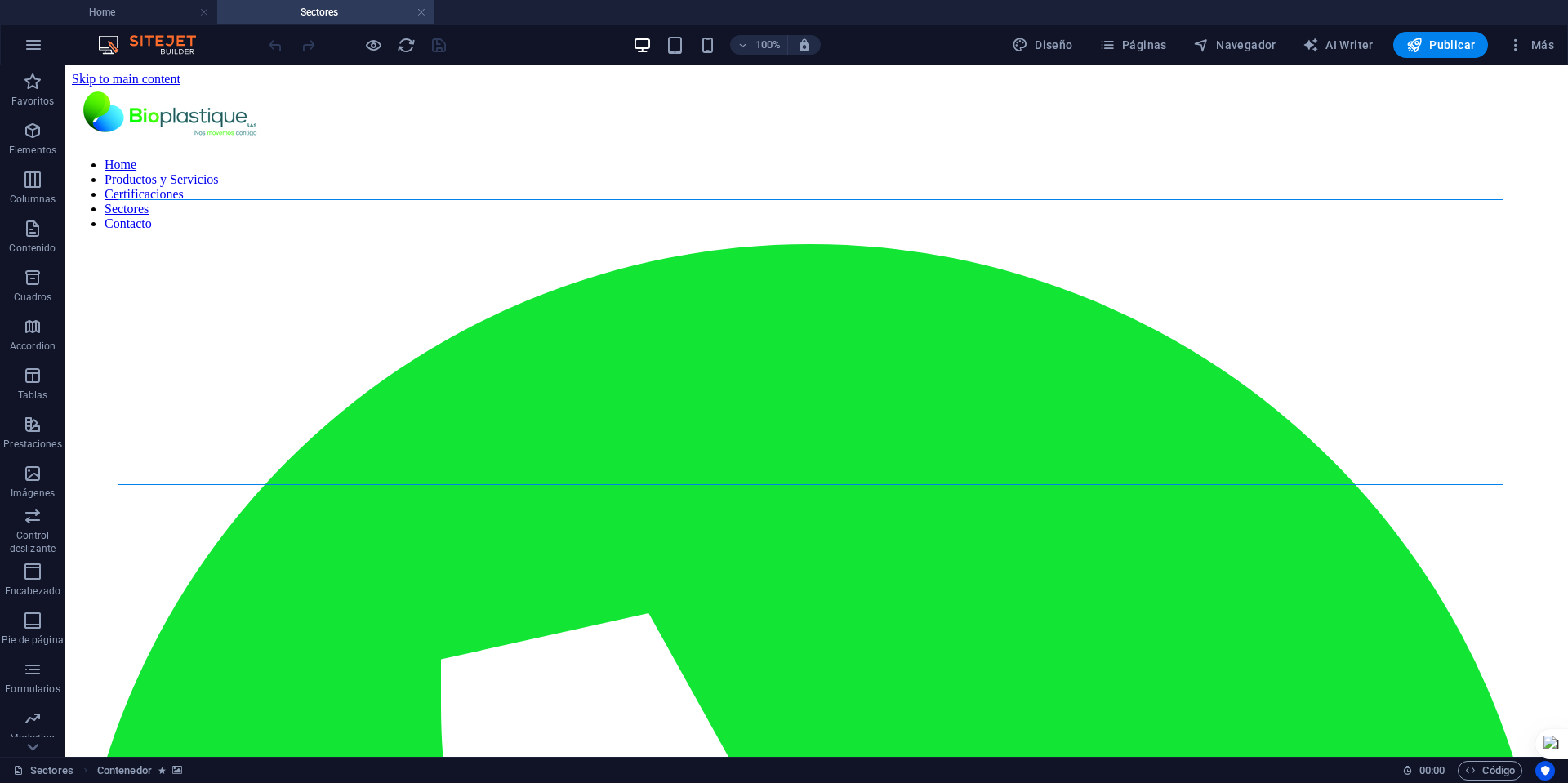
select select "px"
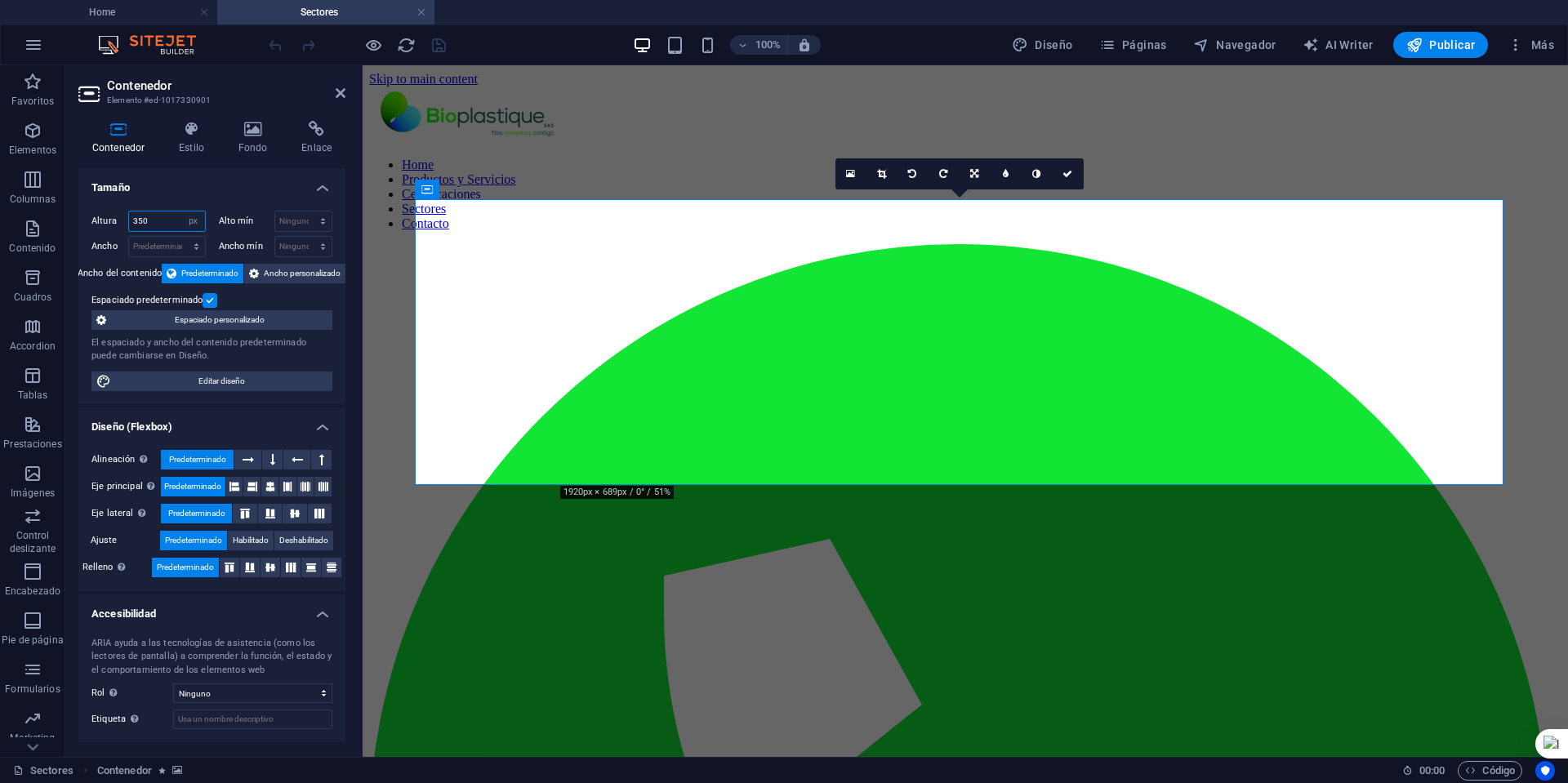
click at [166, 219] on input "350" at bounding box center [167, 221] width 76 height 19
type input "3"
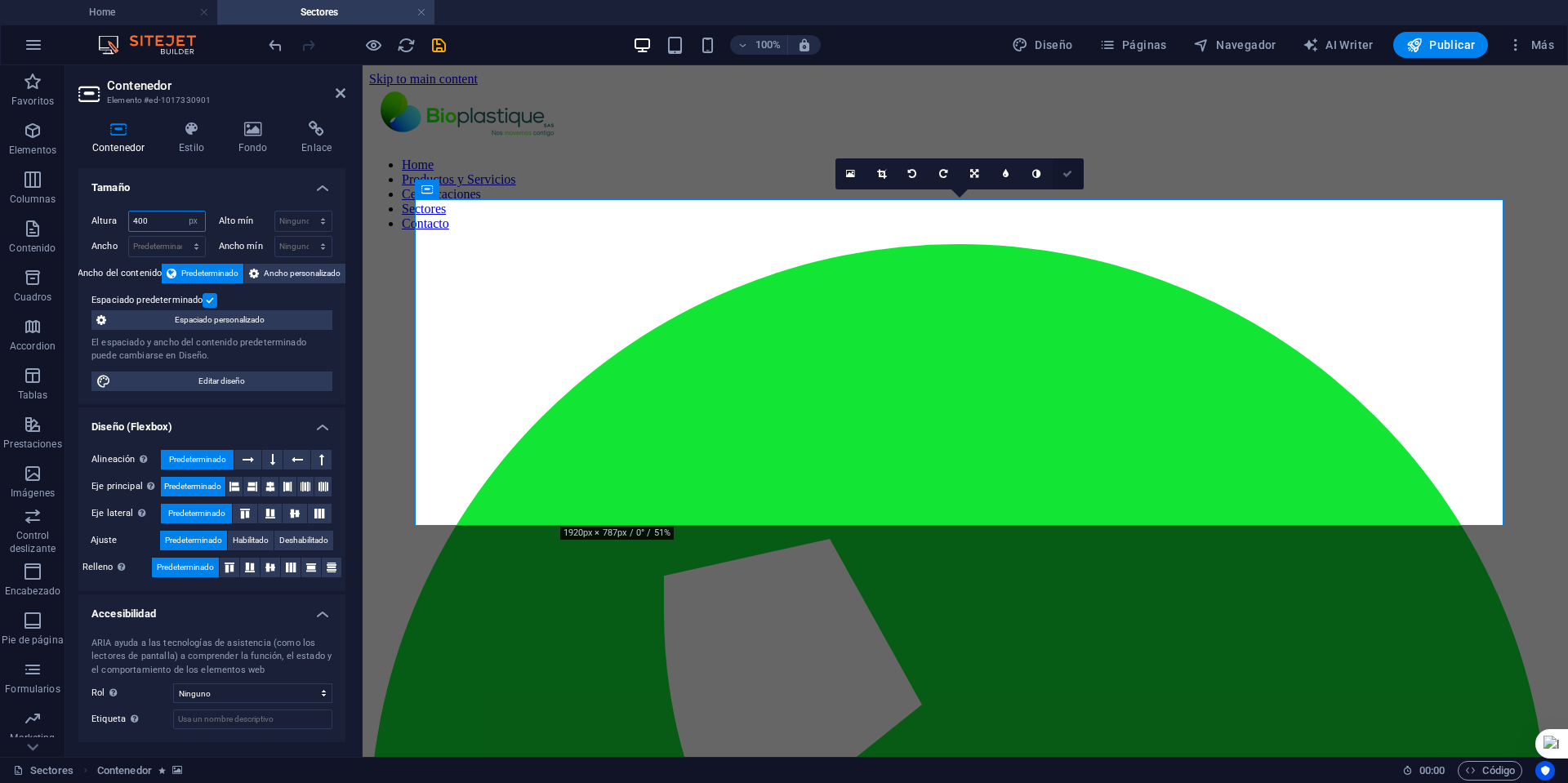
type input "400"
click at [1070, 173] on icon at bounding box center [1066, 174] width 10 height 10
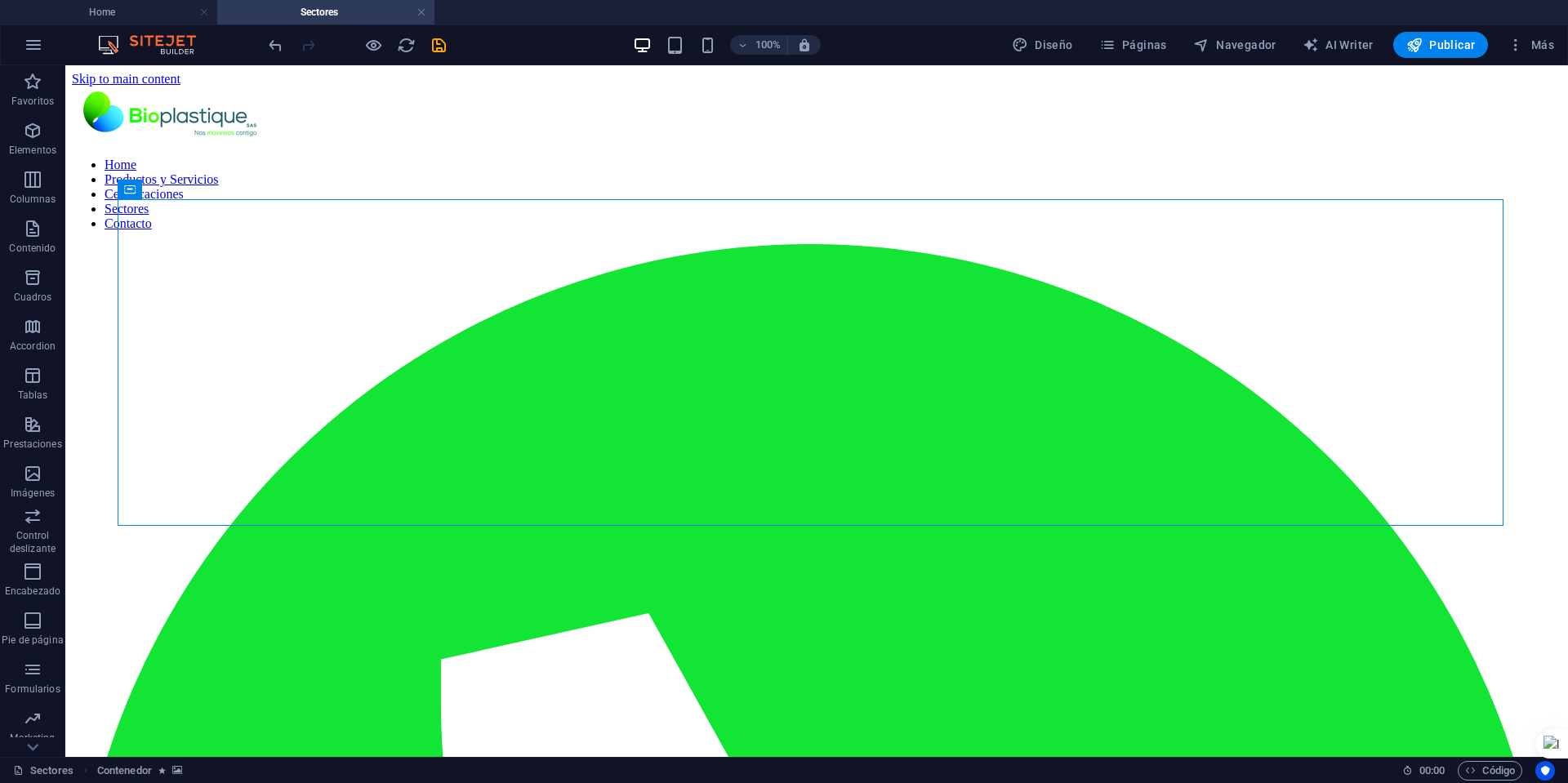
select select "px"
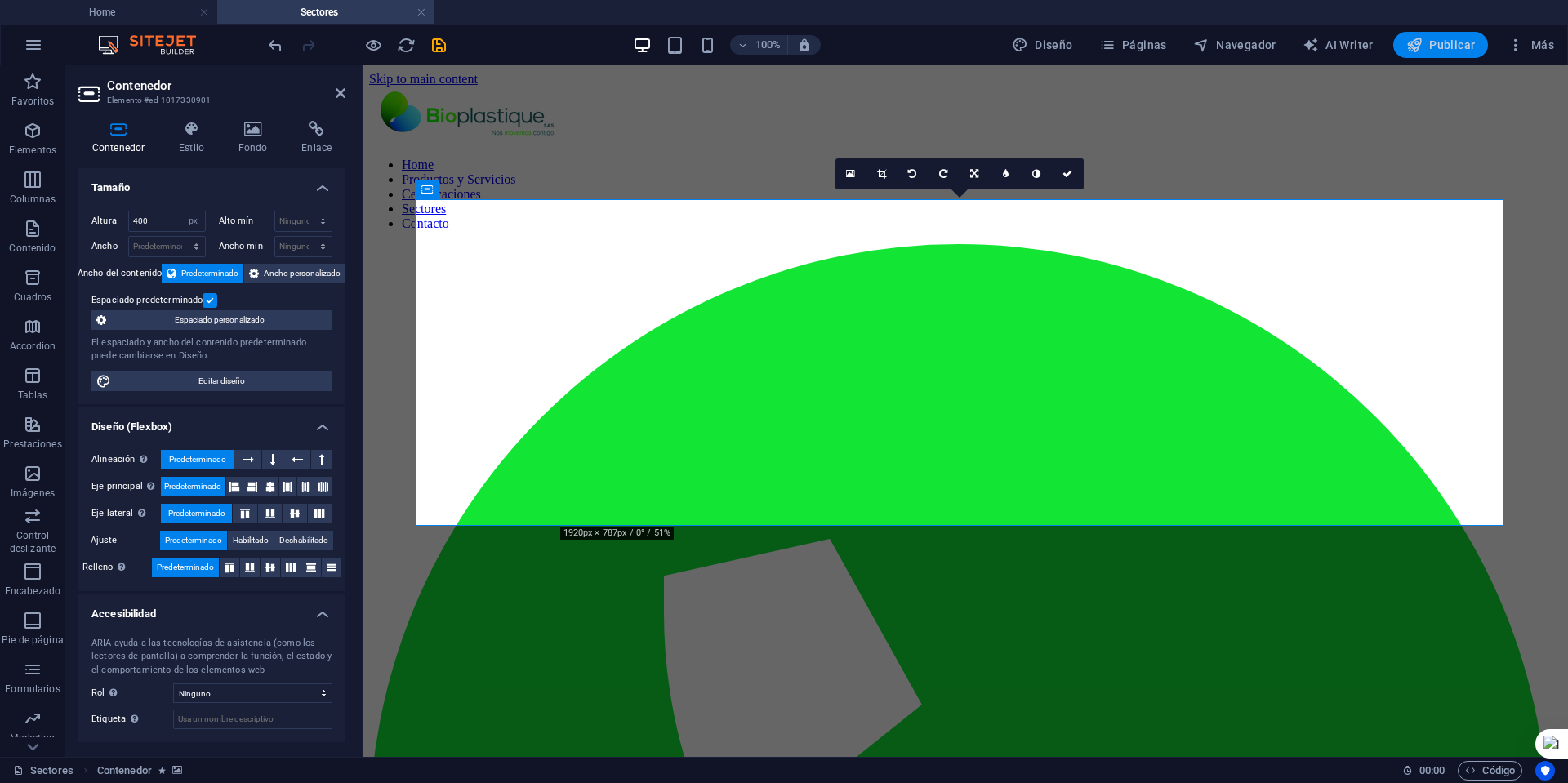
click at [1431, 45] on span "Publicar" at bounding box center [1440, 45] width 70 height 17
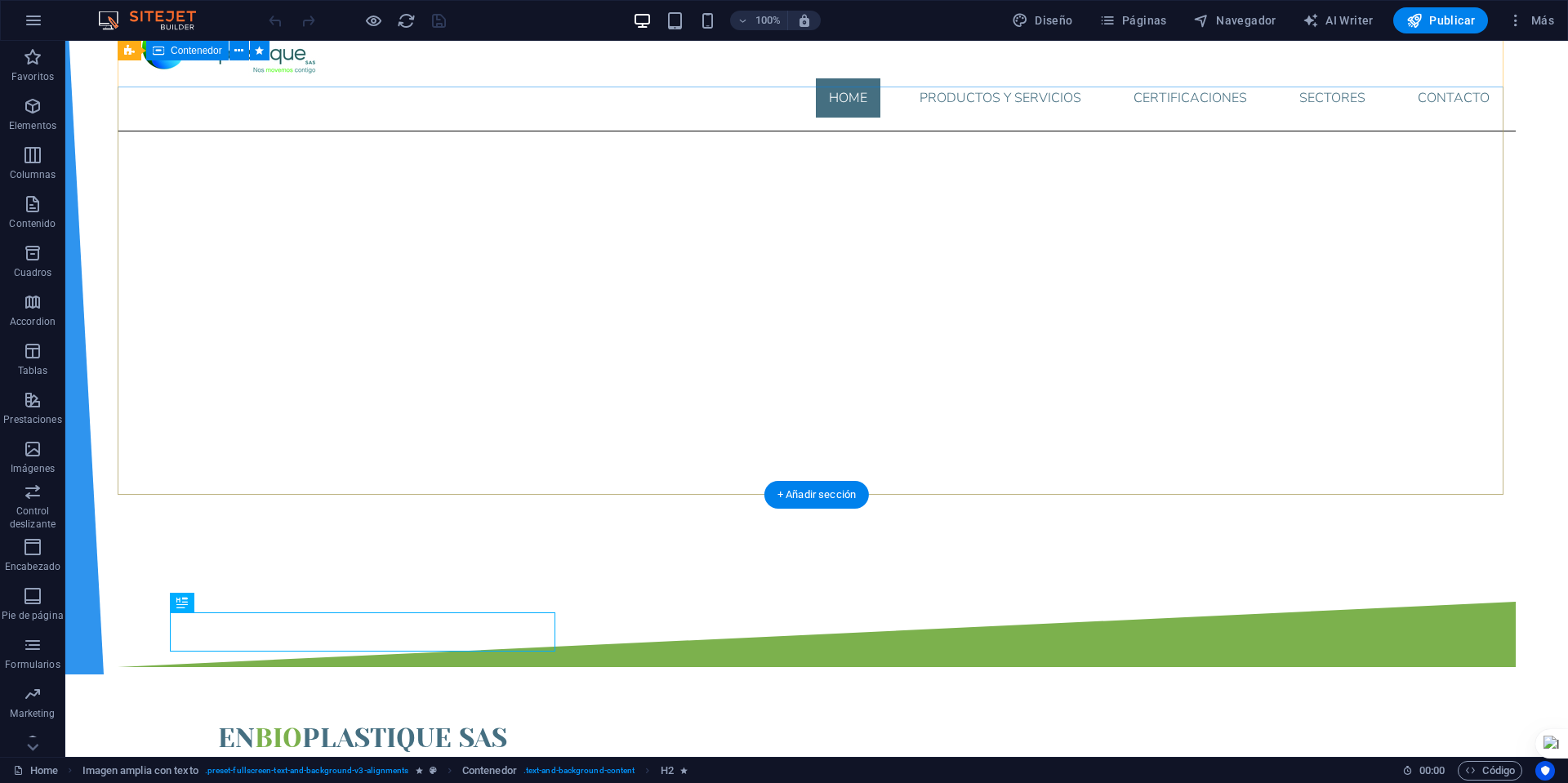
scroll to position [57, 0]
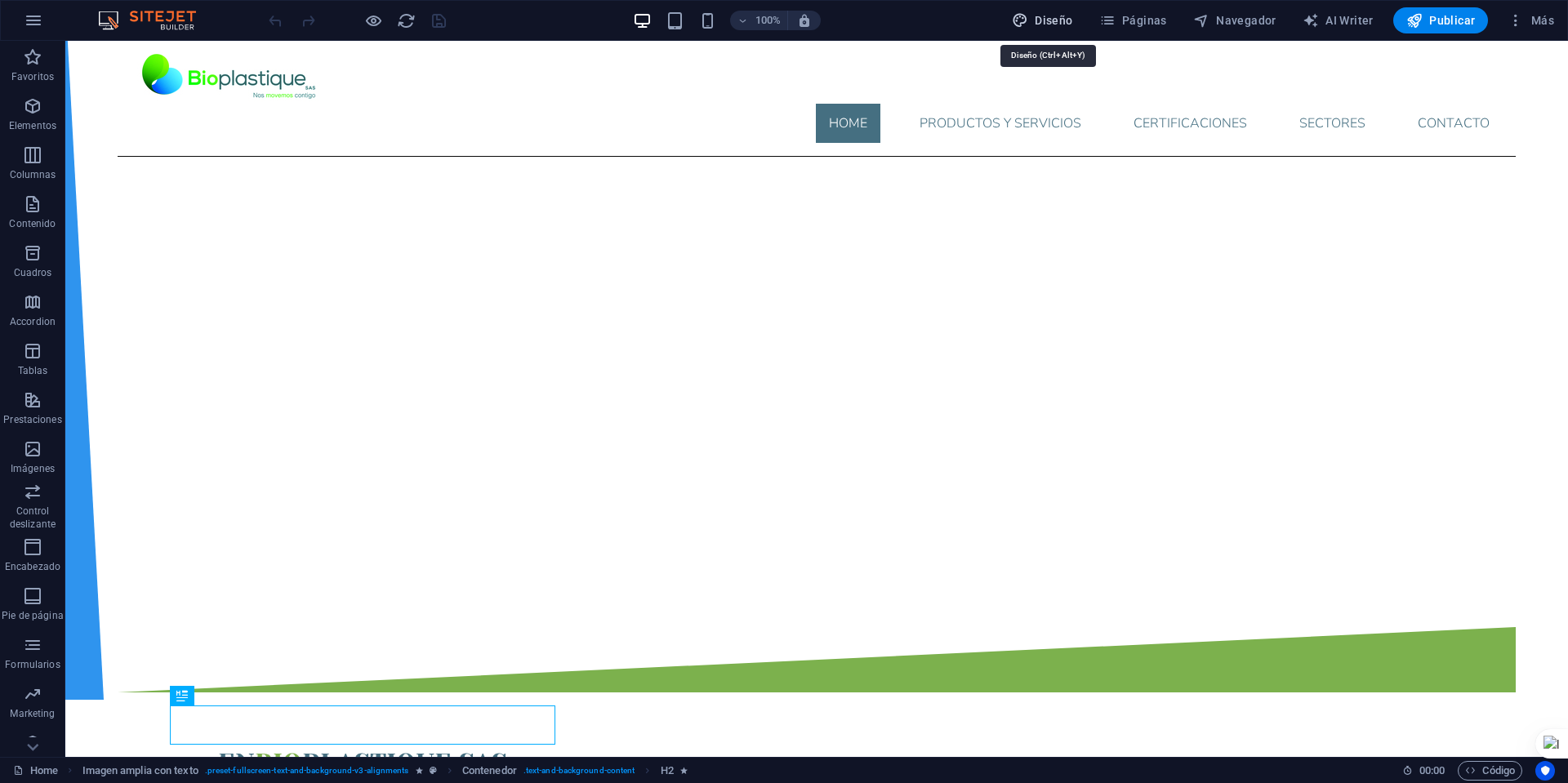
drag, startPoint x: 1061, startPoint y: 19, endPoint x: 1042, endPoint y: 129, distance: 111.6
click at [1061, 19] on span "Diseño" at bounding box center [1042, 20] width 62 height 17
select select "px"
select select "300"
select select "px"
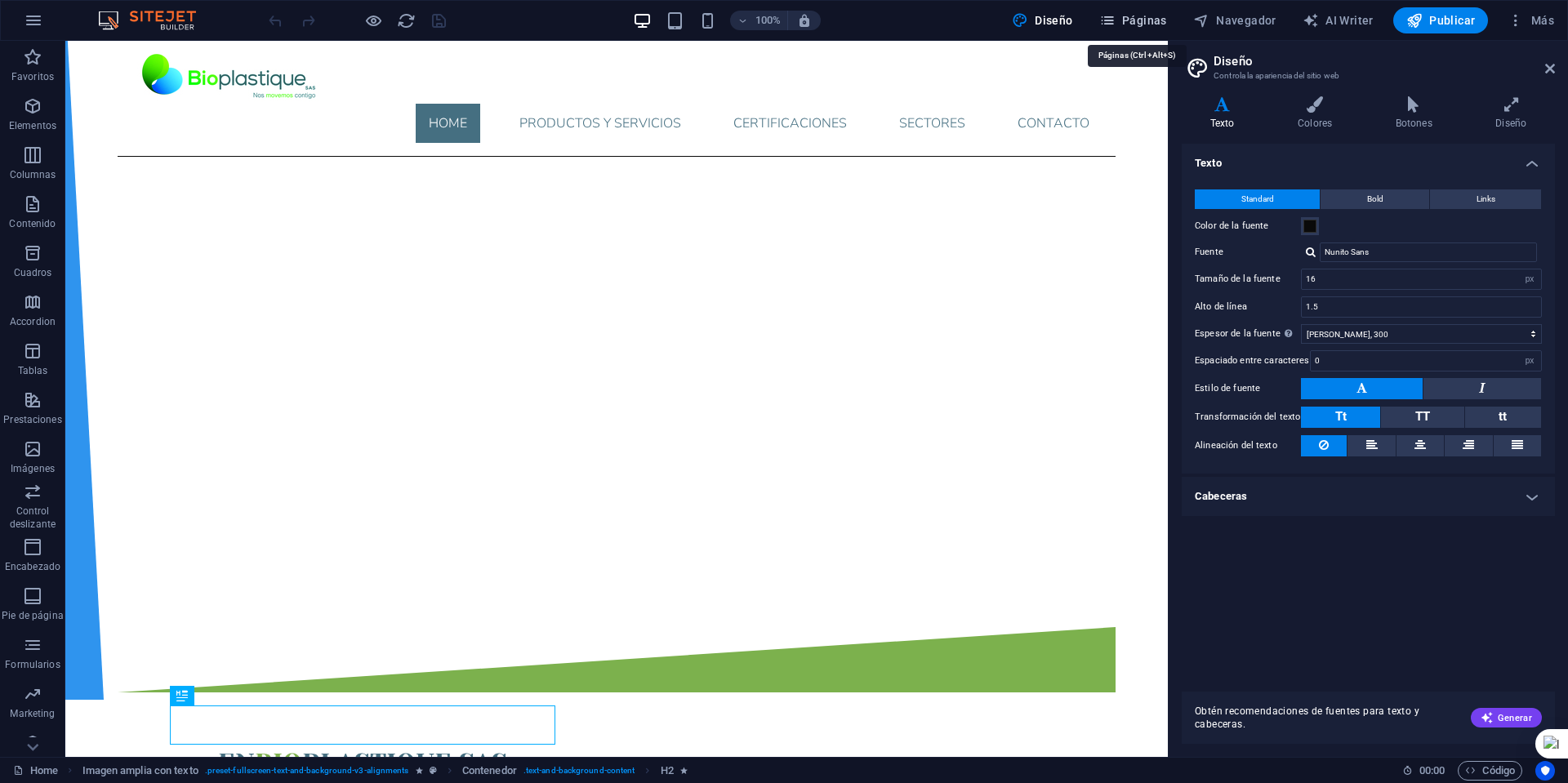
click at [1148, 18] on span "Páginas" at bounding box center [1132, 20] width 68 height 17
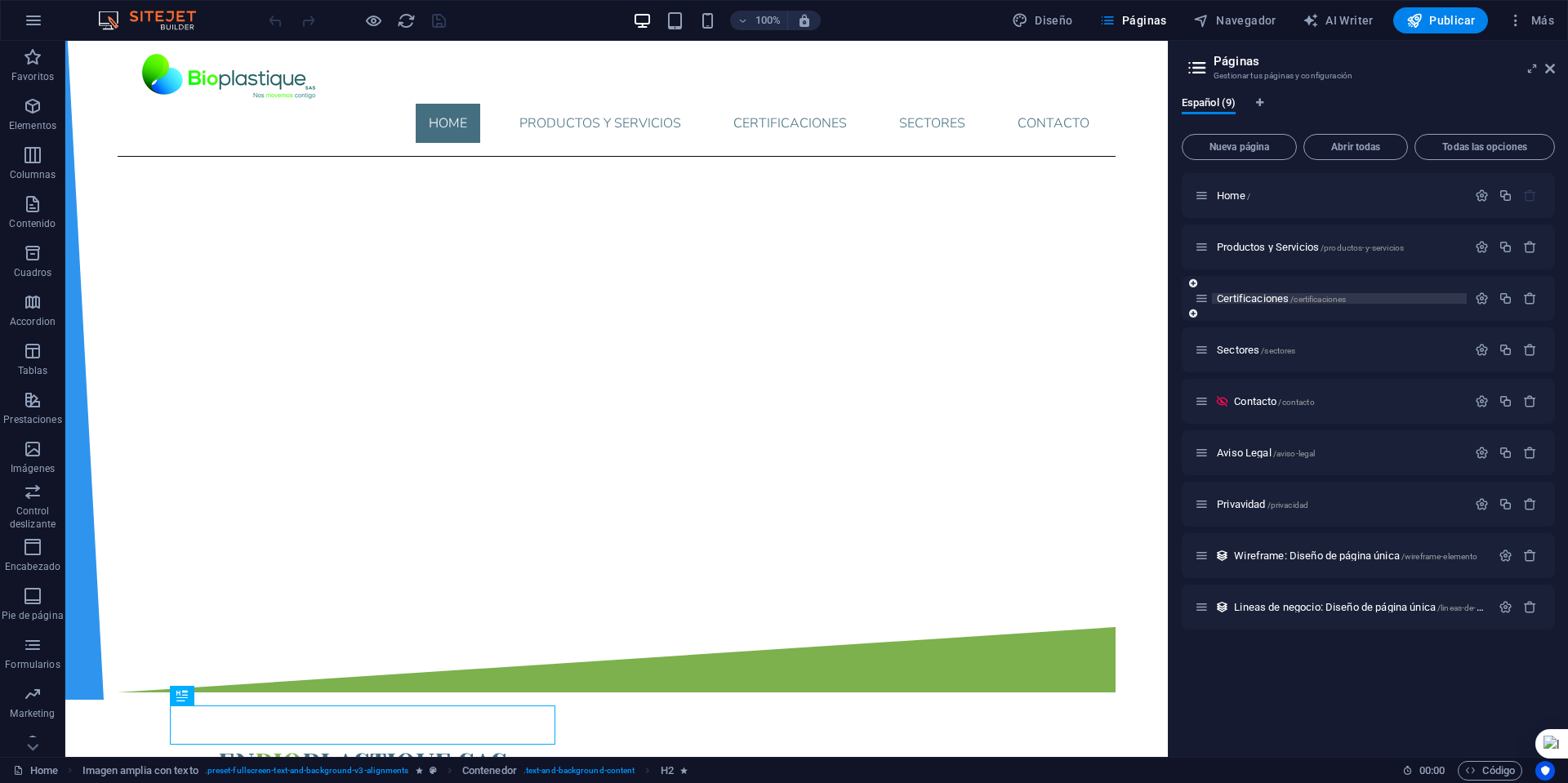
click at [1242, 297] on span "Certificaciones /certificaciones" at bounding box center [1281, 299] width 129 height 12
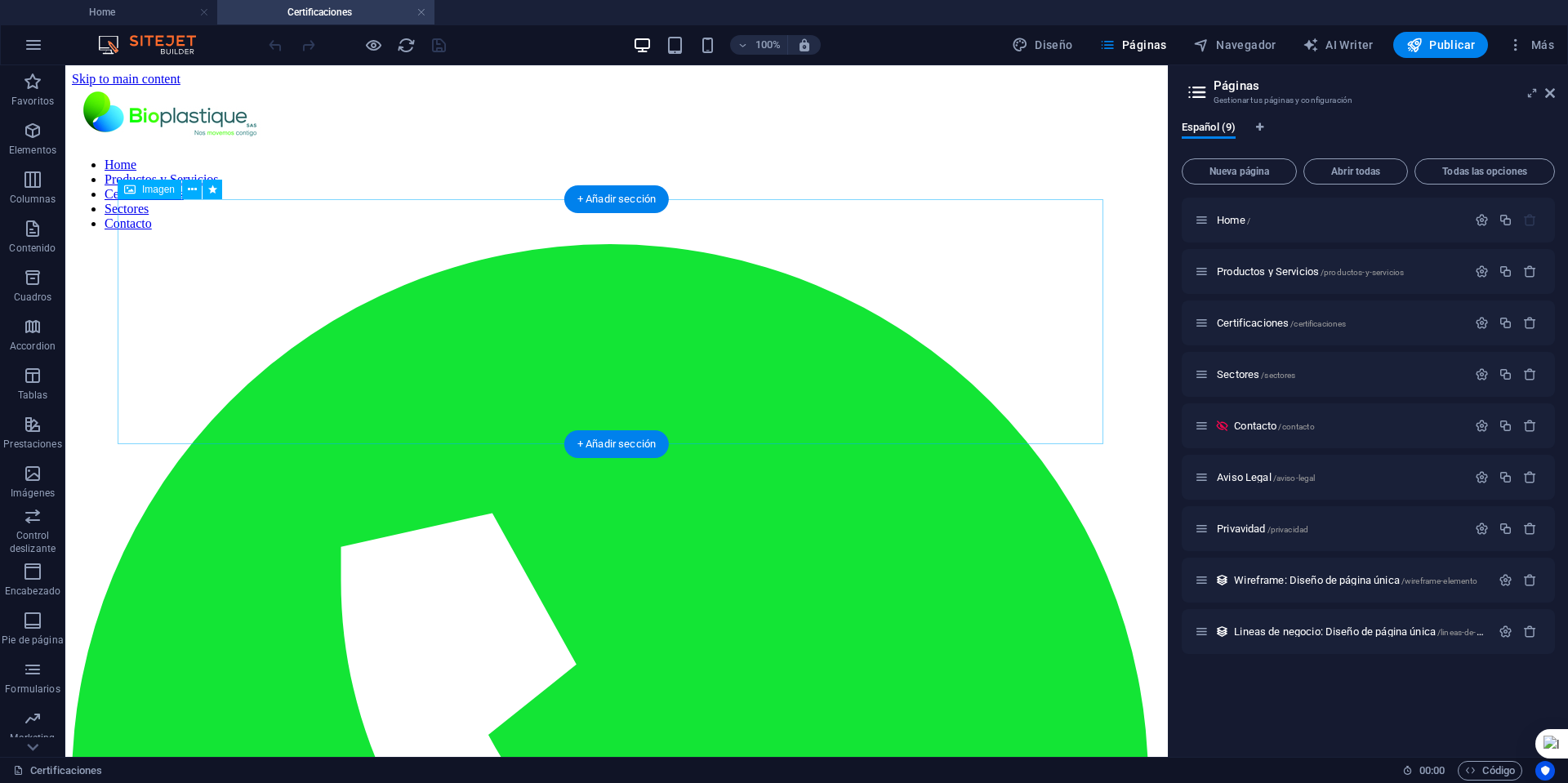
scroll to position [0, 0]
select select "px"
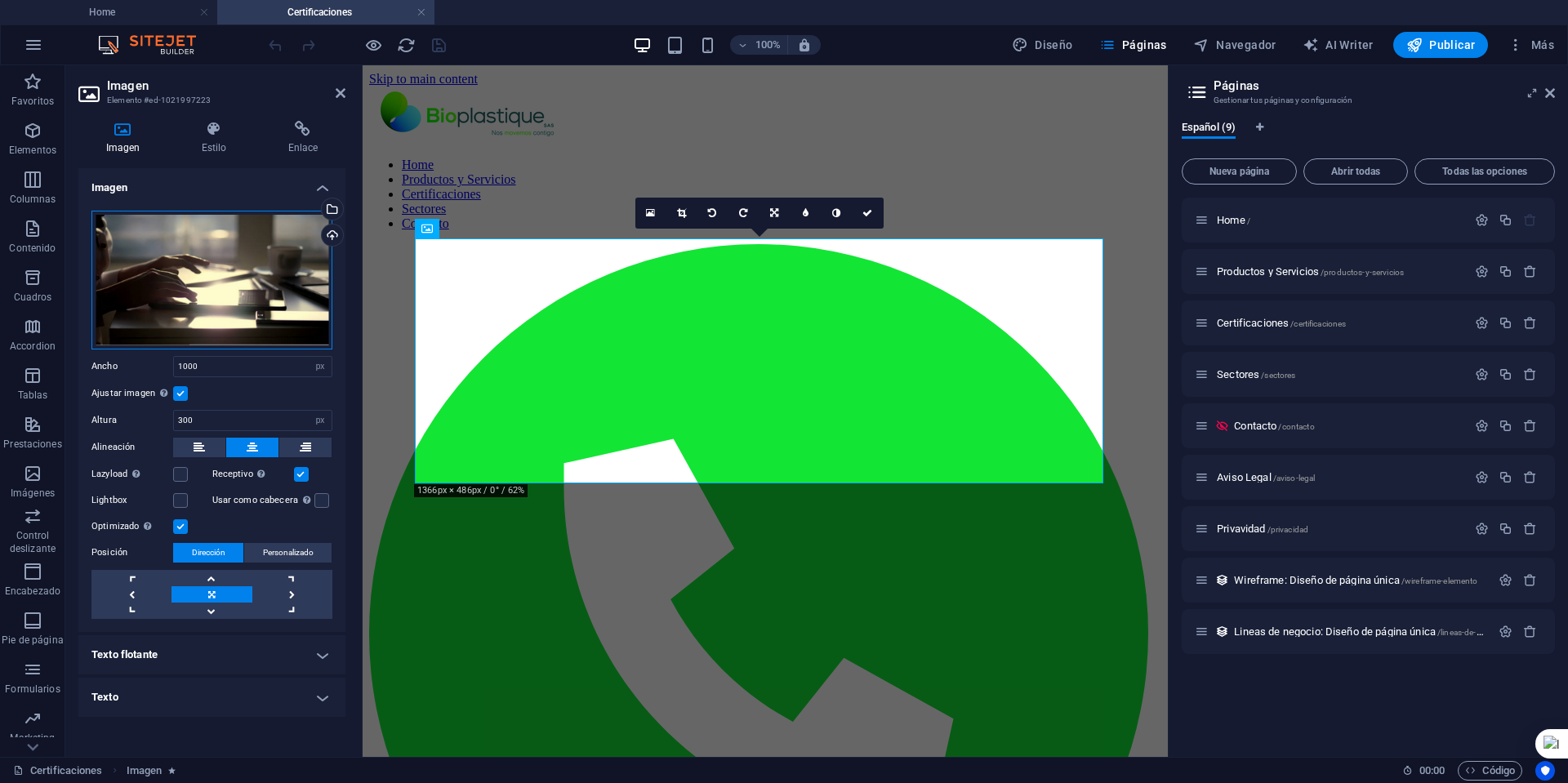
click at [263, 279] on div "Arrastra archivos aquí, haz clic para escoger archivos o selecciona archivos de…" at bounding box center [212, 280] width 241 height 139
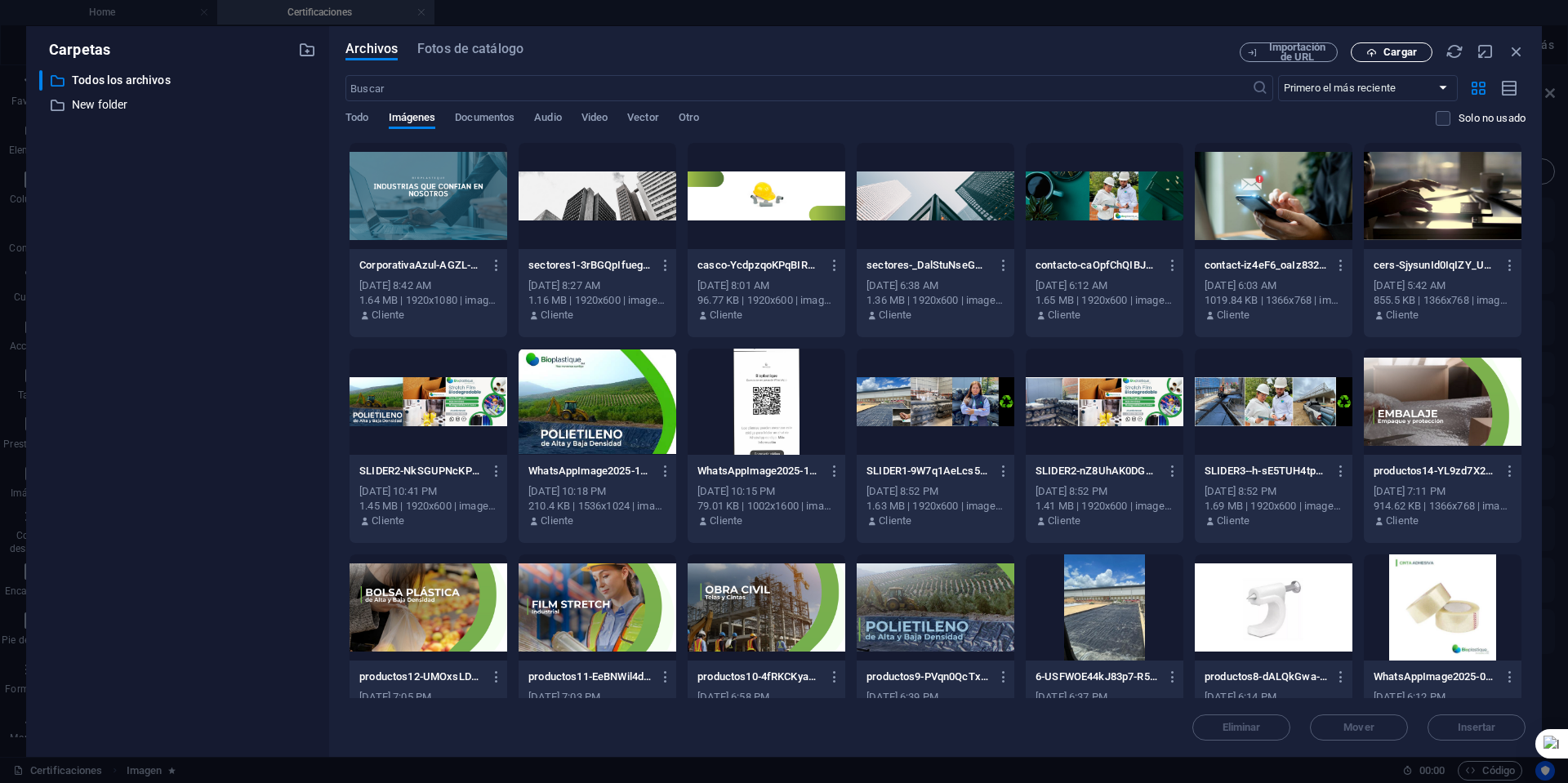
click at [1401, 52] on span "Cargar" at bounding box center [1400, 52] width 33 height 10
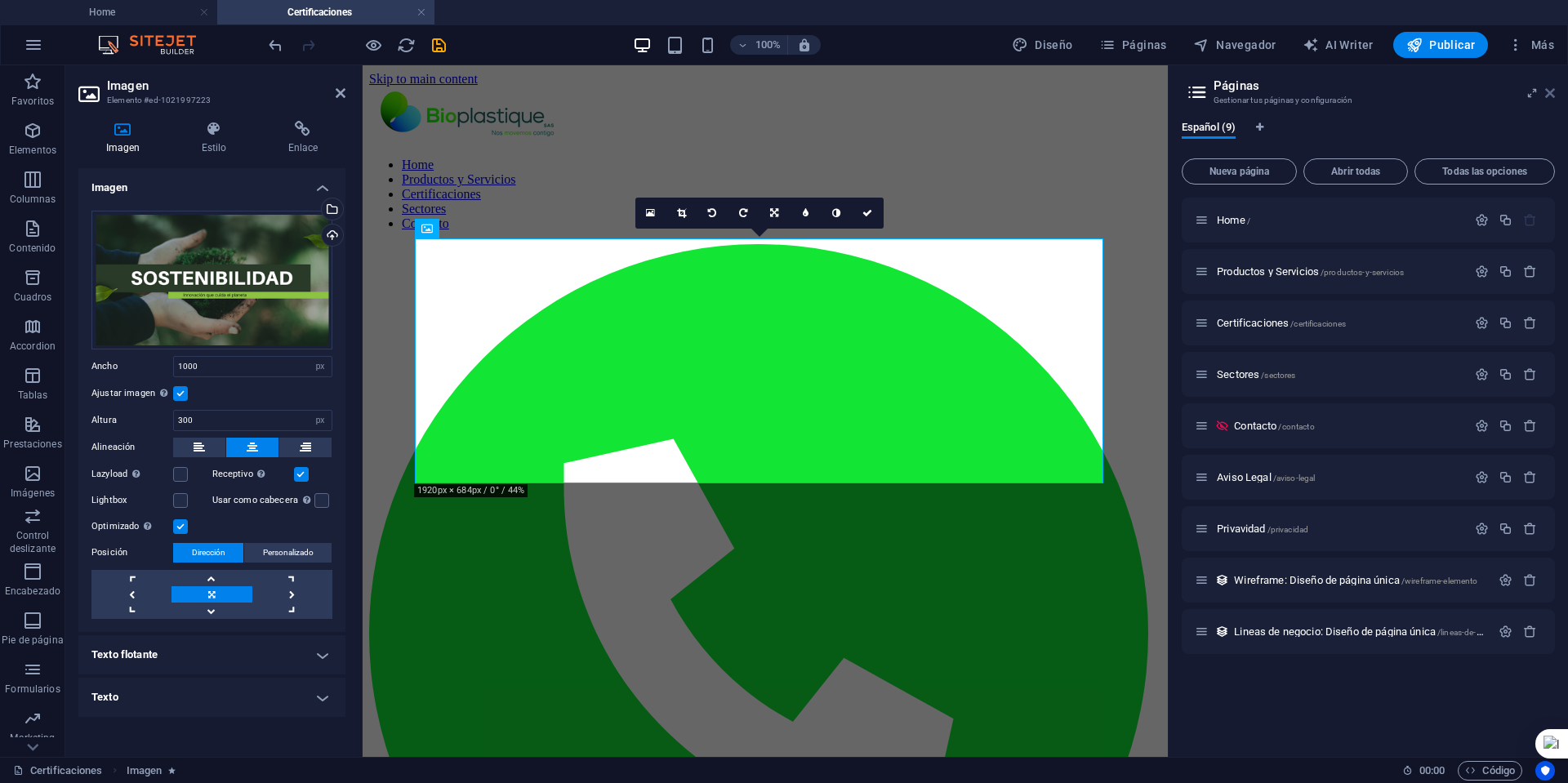
click at [1554, 91] on icon at bounding box center [1550, 92] width 10 height 13
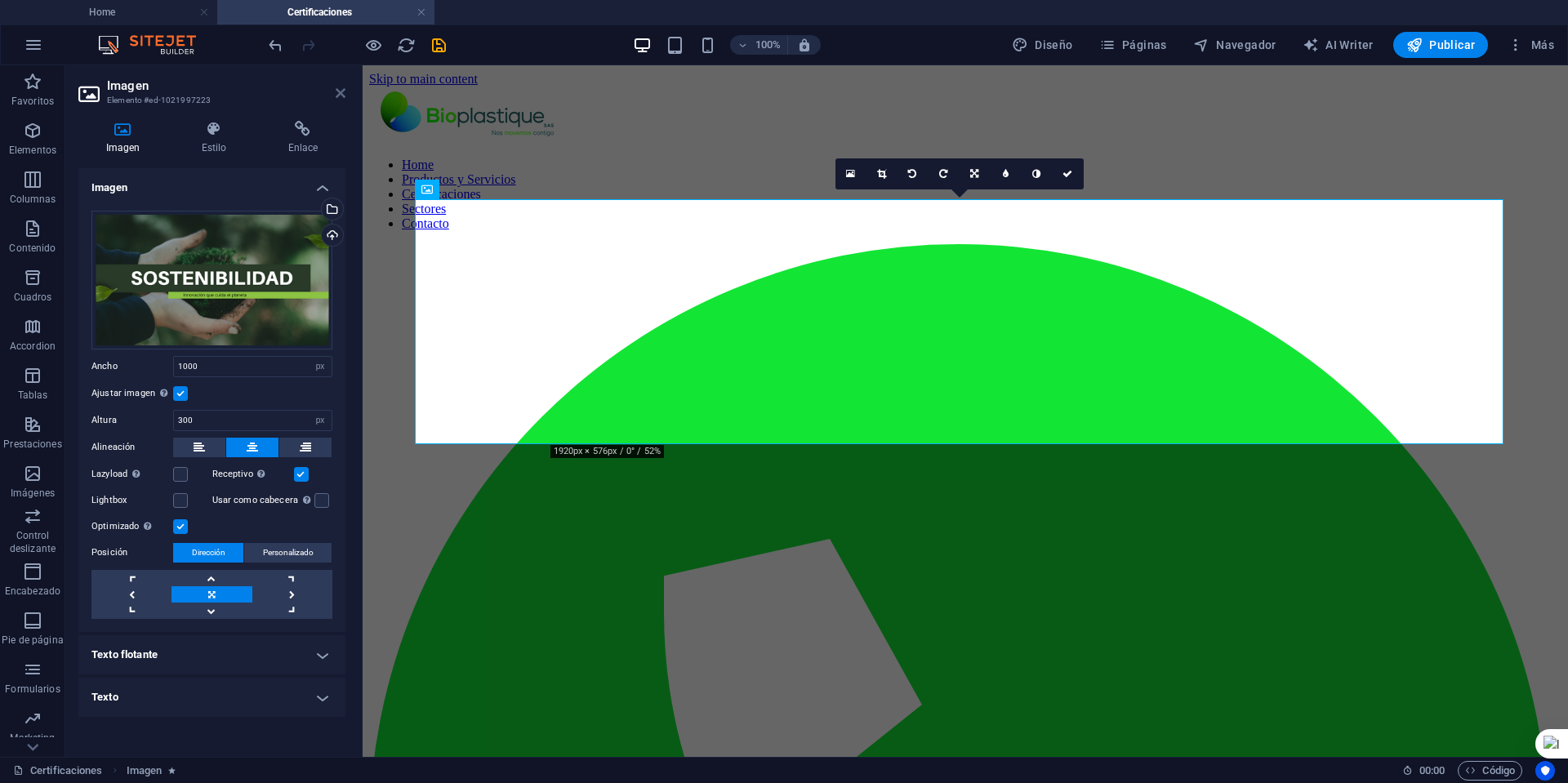
click at [342, 93] on icon at bounding box center [340, 92] width 10 height 13
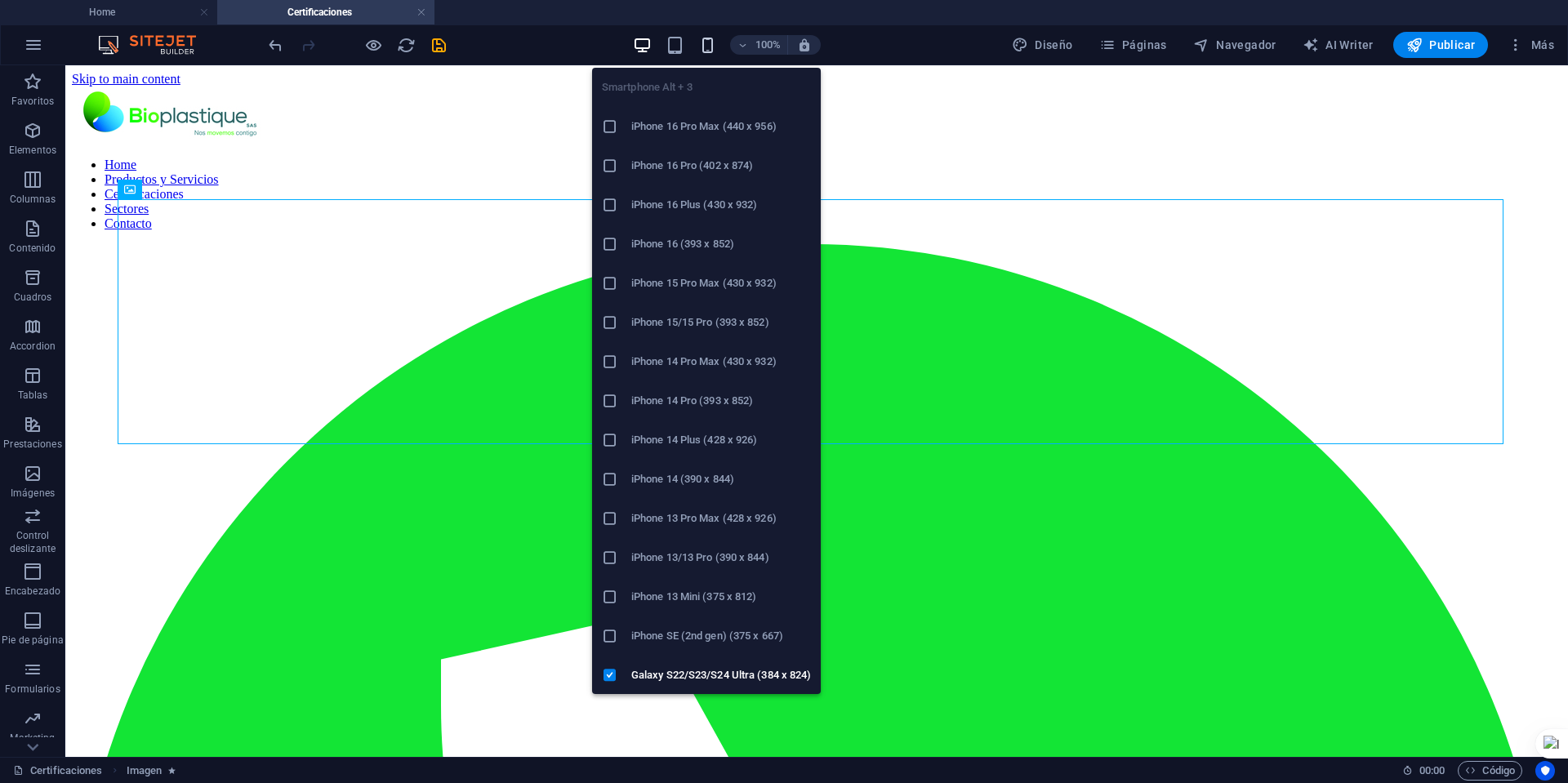
click at [712, 41] on icon "button" at bounding box center [707, 45] width 18 height 18
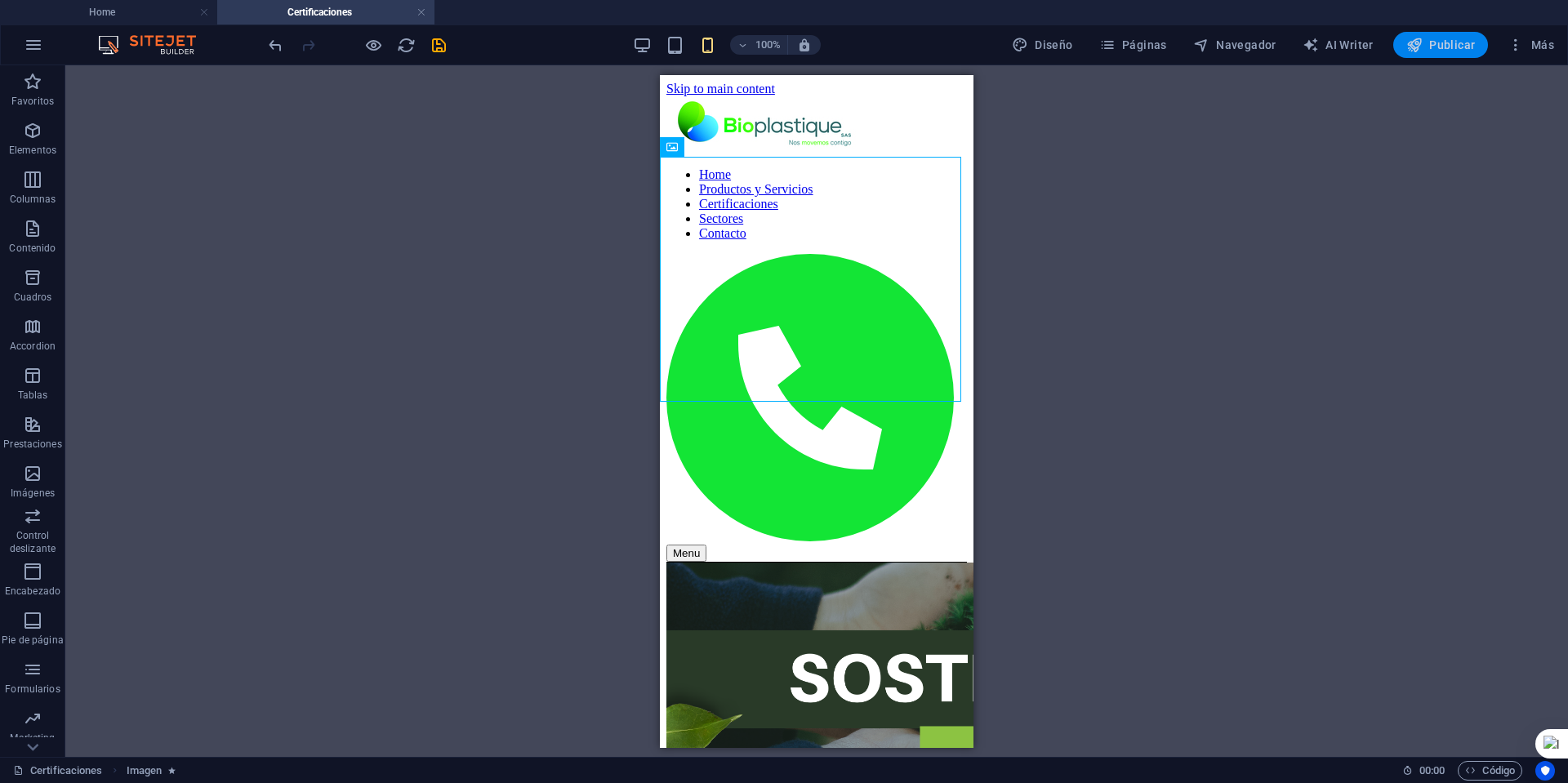
click at [1410, 42] on icon "button" at bounding box center [1414, 45] width 17 height 17
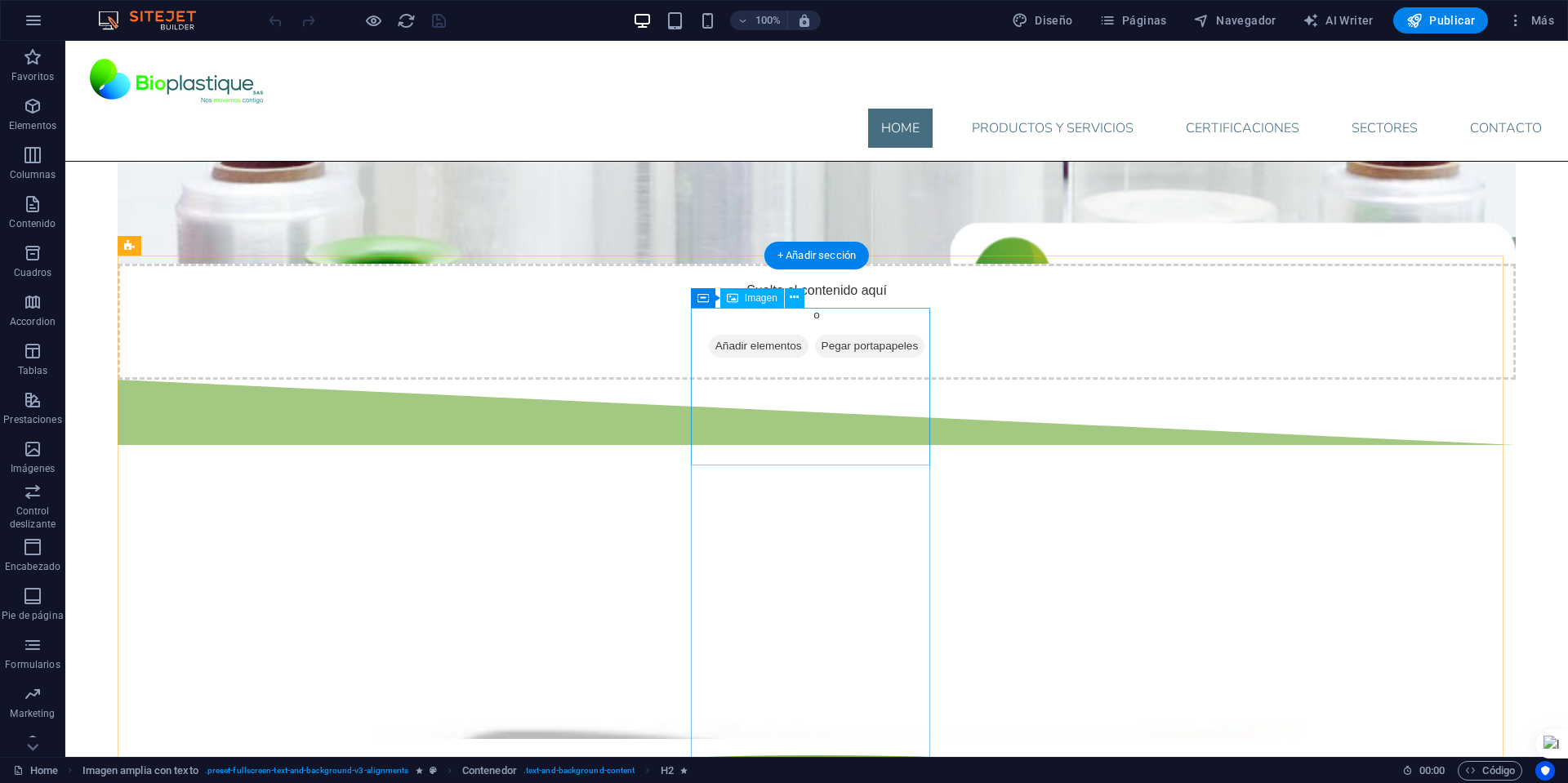
scroll to position [1282, 0]
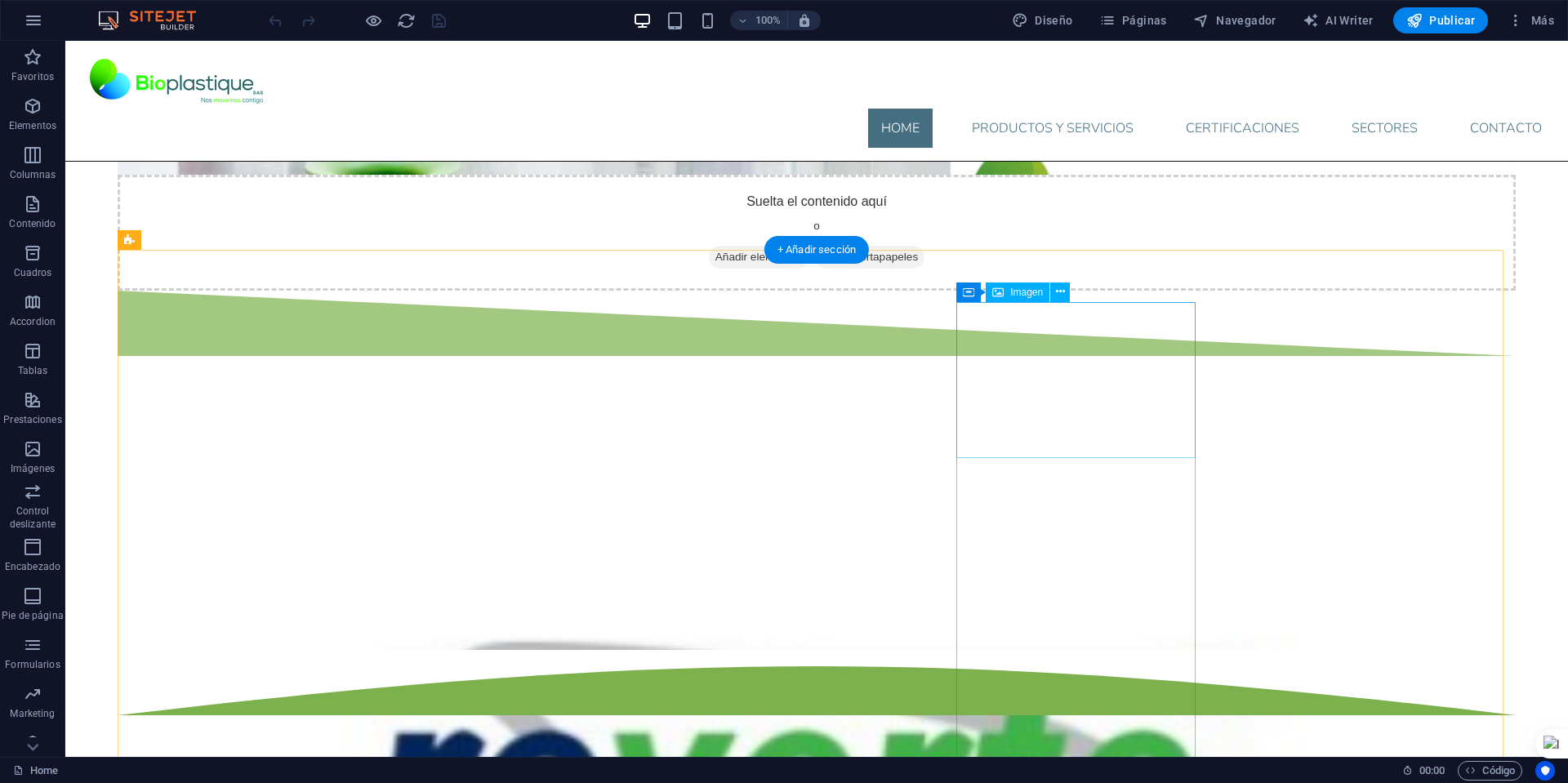
select select "px"
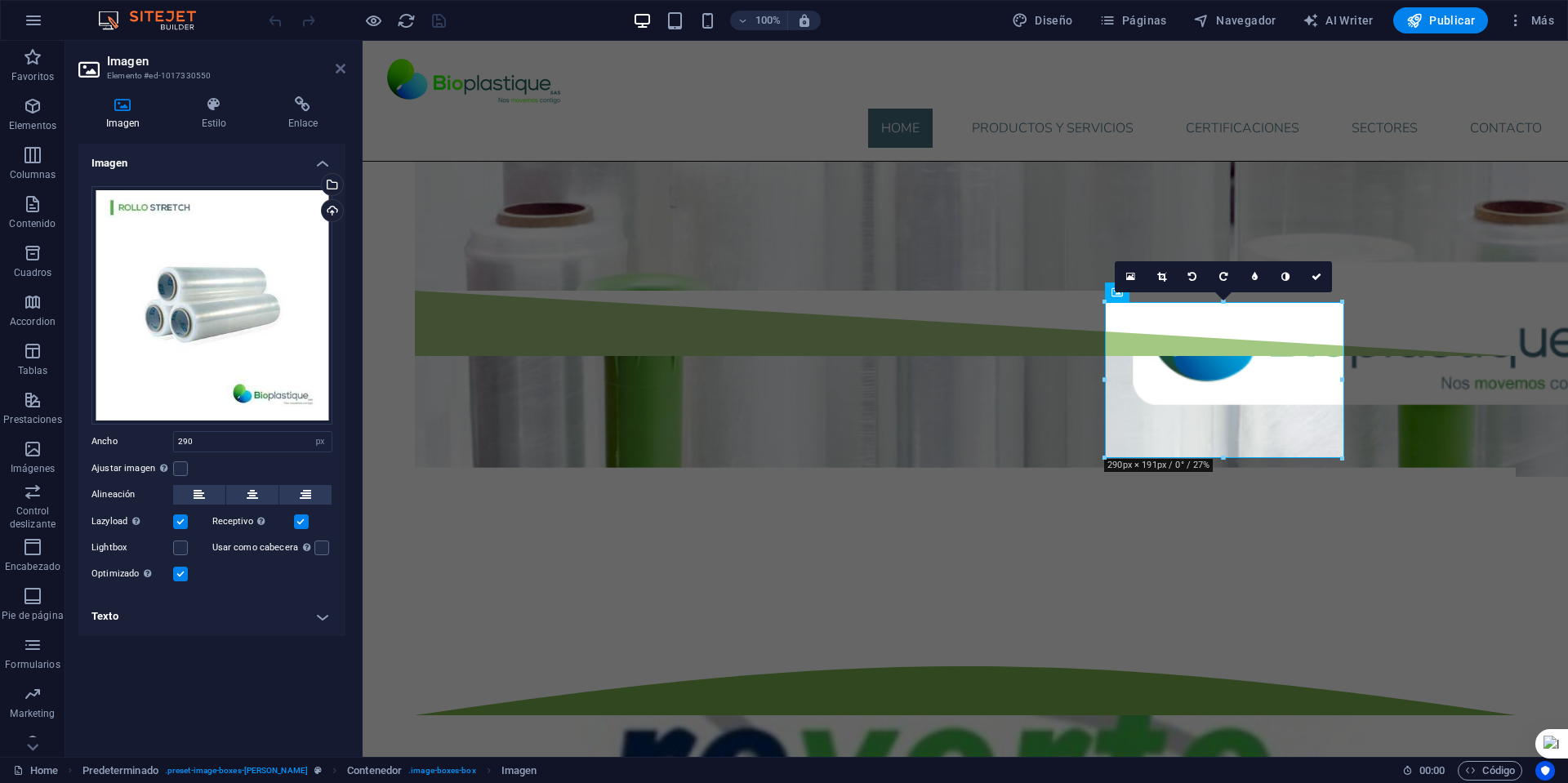
click at [335, 67] on icon at bounding box center [340, 68] width 10 height 13
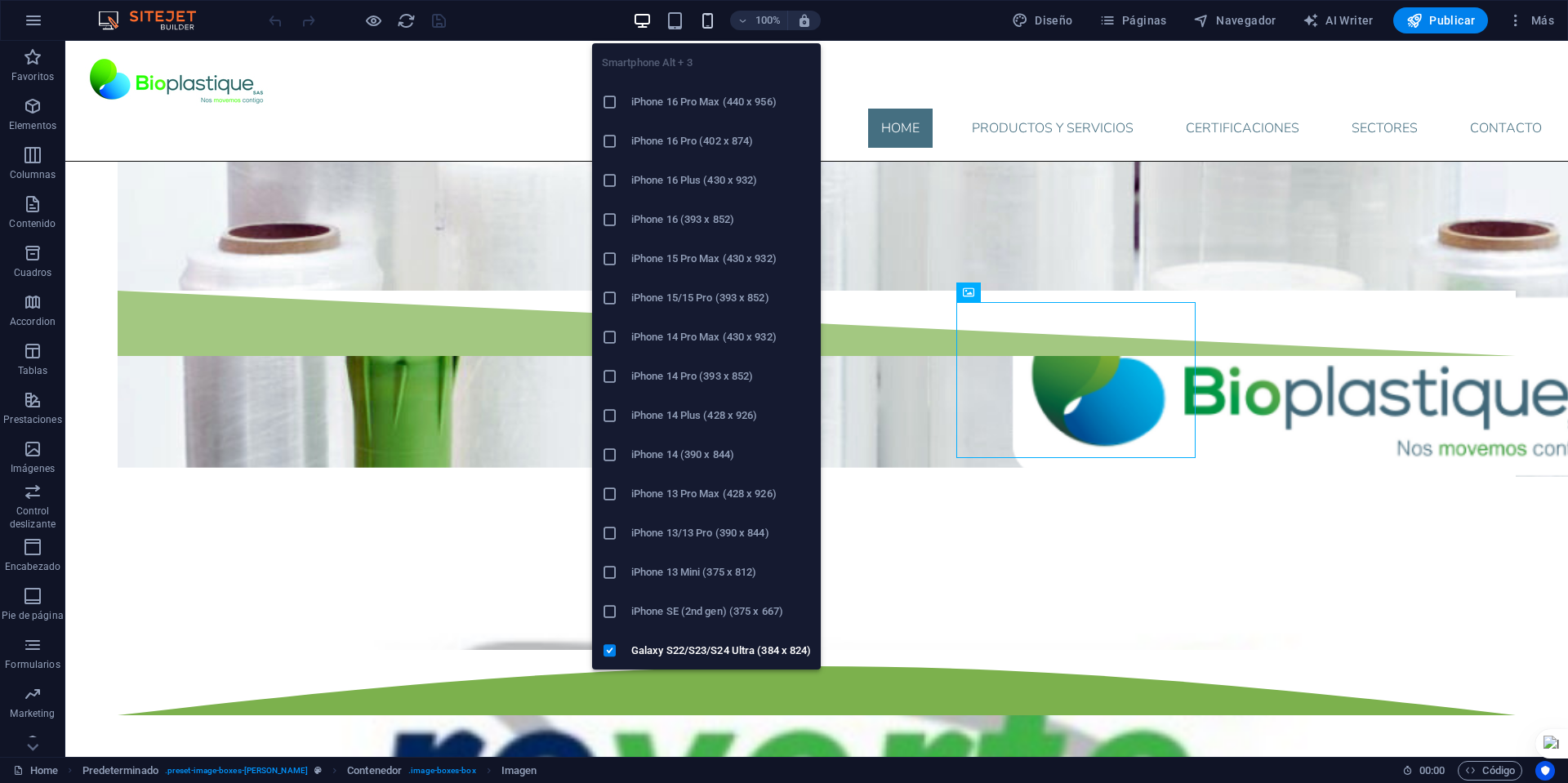
click at [713, 17] on icon "button" at bounding box center [707, 20] width 18 height 18
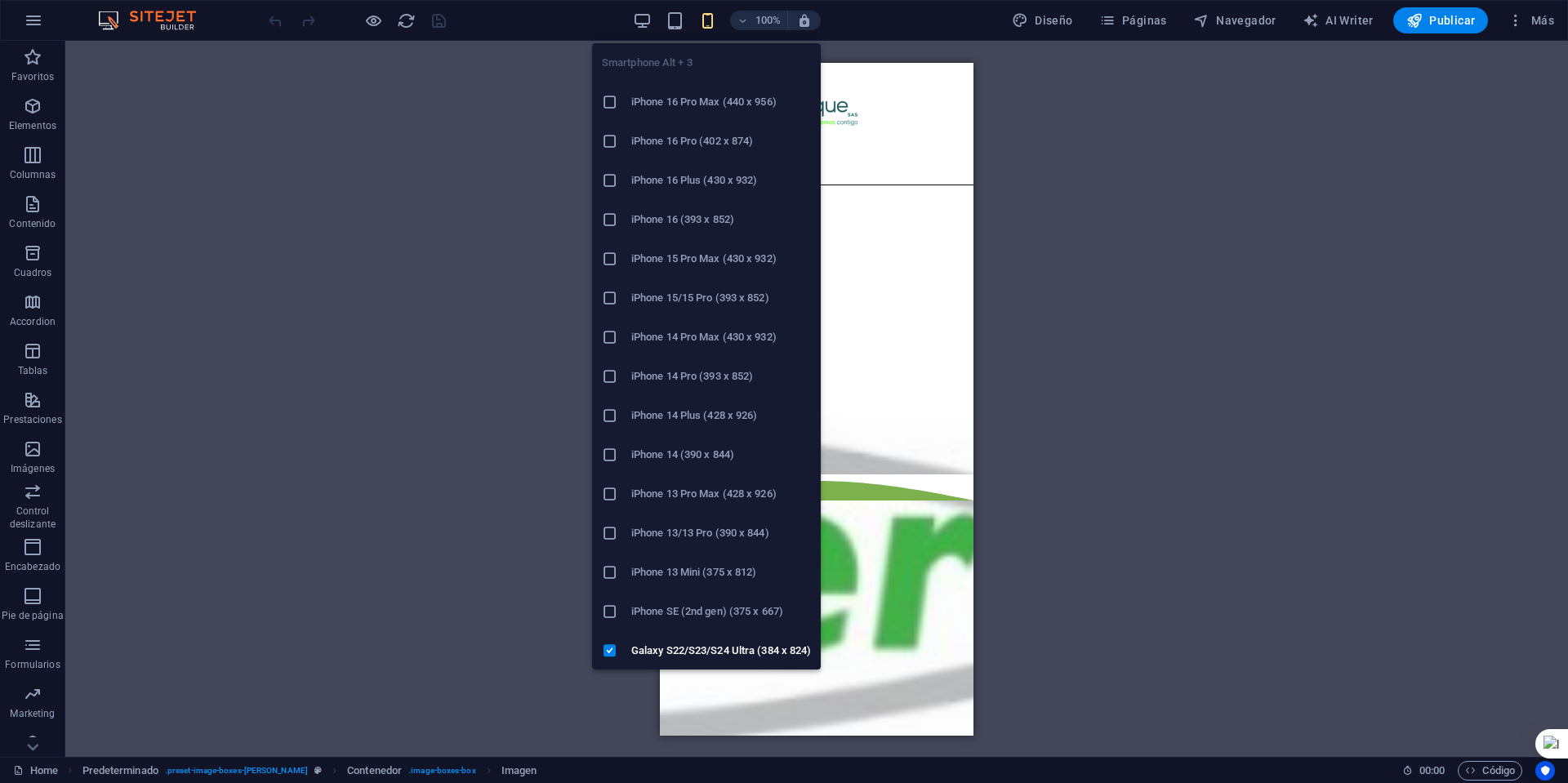
scroll to position [2645, 0]
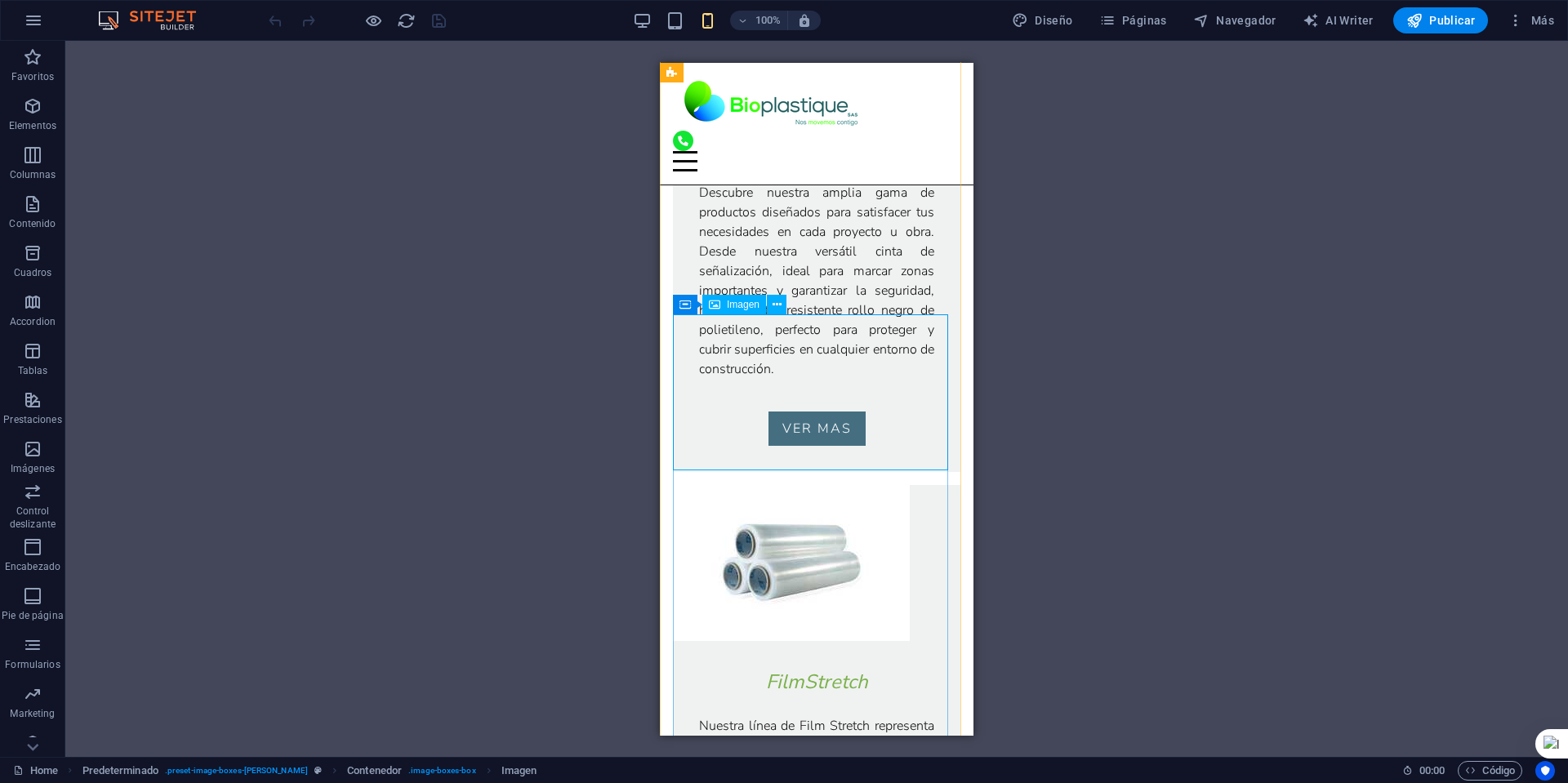
click at [727, 484] on figure at bounding box center [816, 562] width 287 height 156
click at [781, 307] on button at bounding box center [777, 305] width 19 height 19
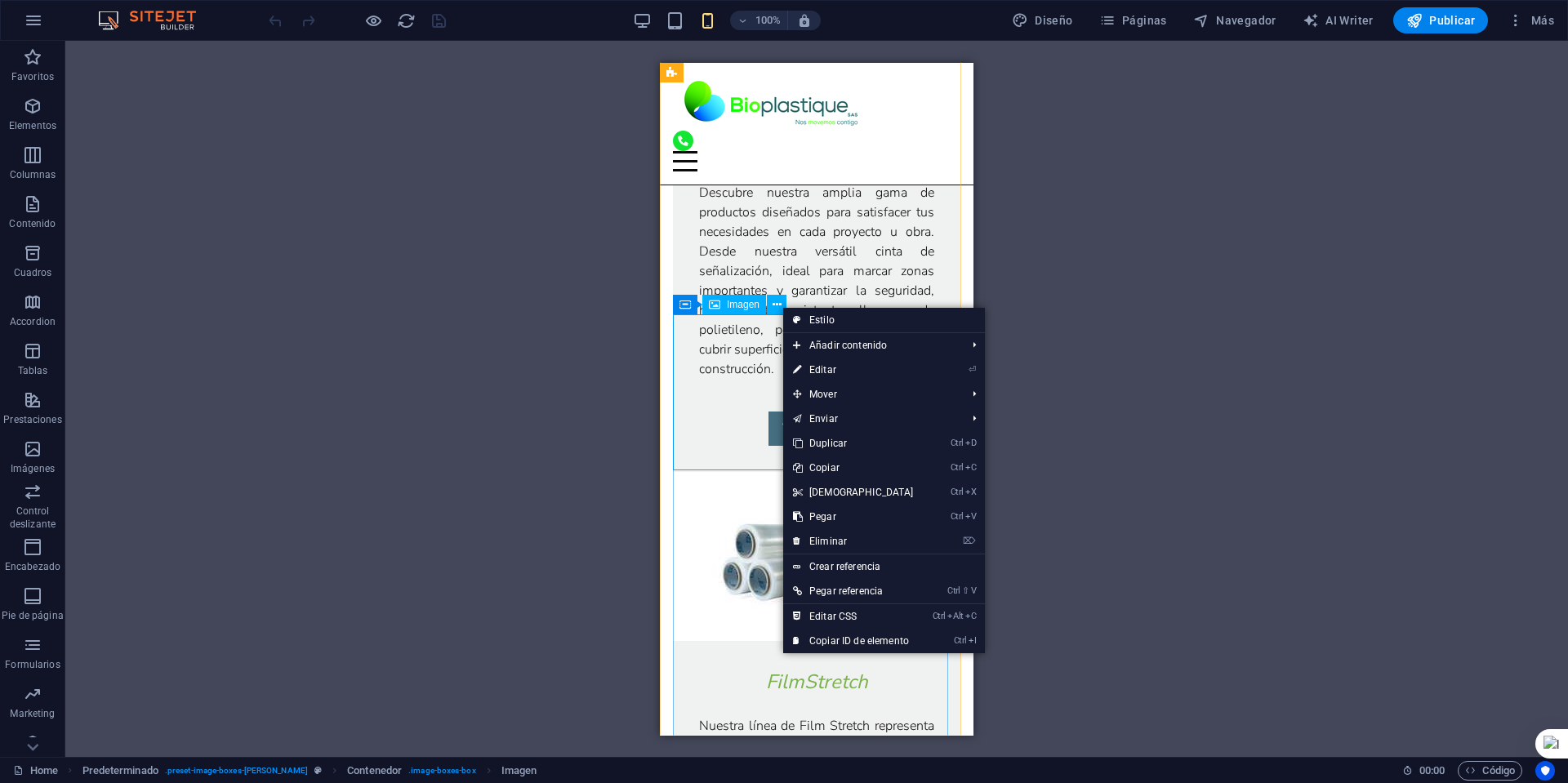
click at [731, 484] on figure at bounding box center [816, 562] width 287 height 156
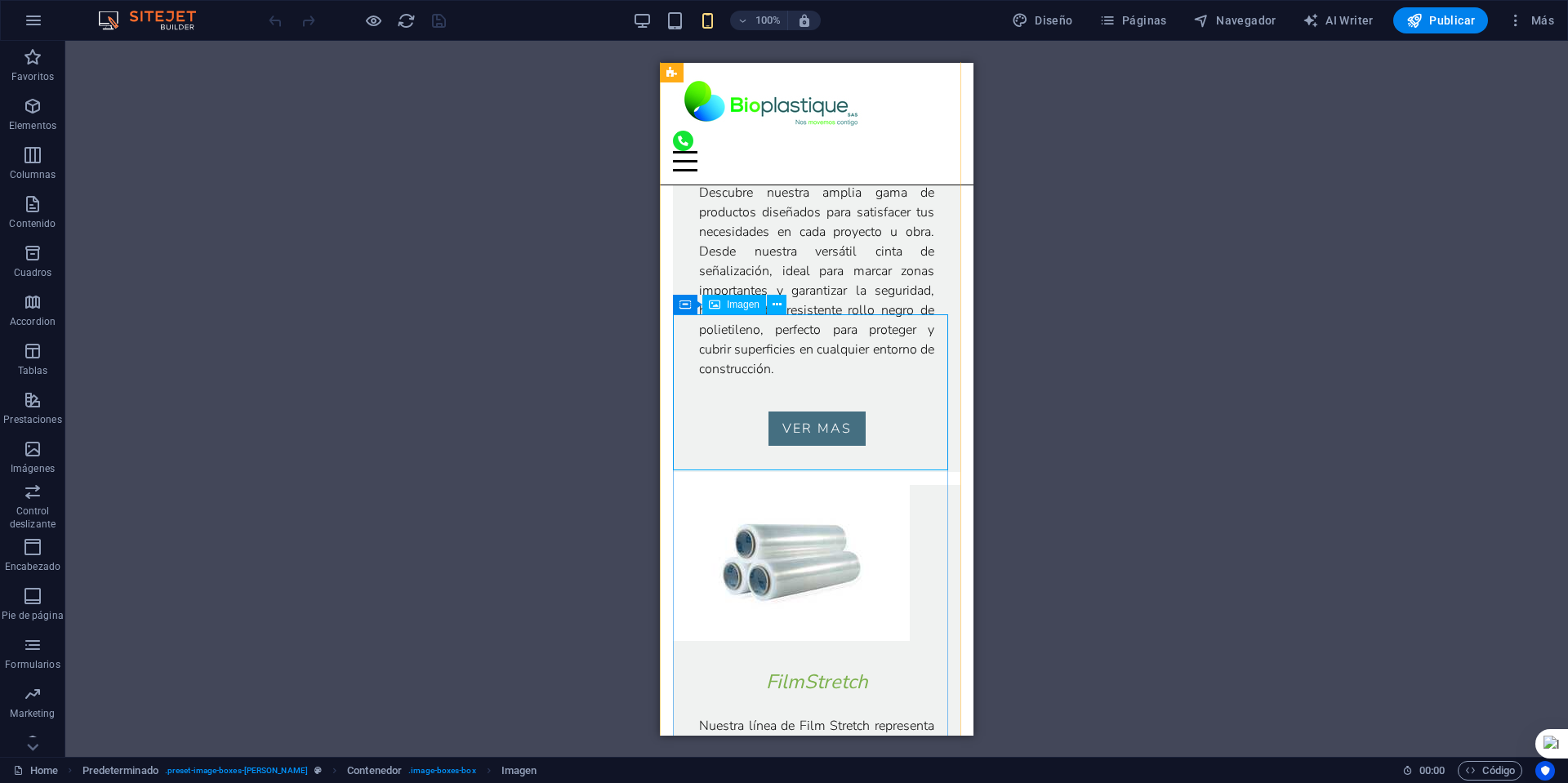
click at [731, 484] on figure at bounding box center [816, 562] width 287 height 156
select select "px"
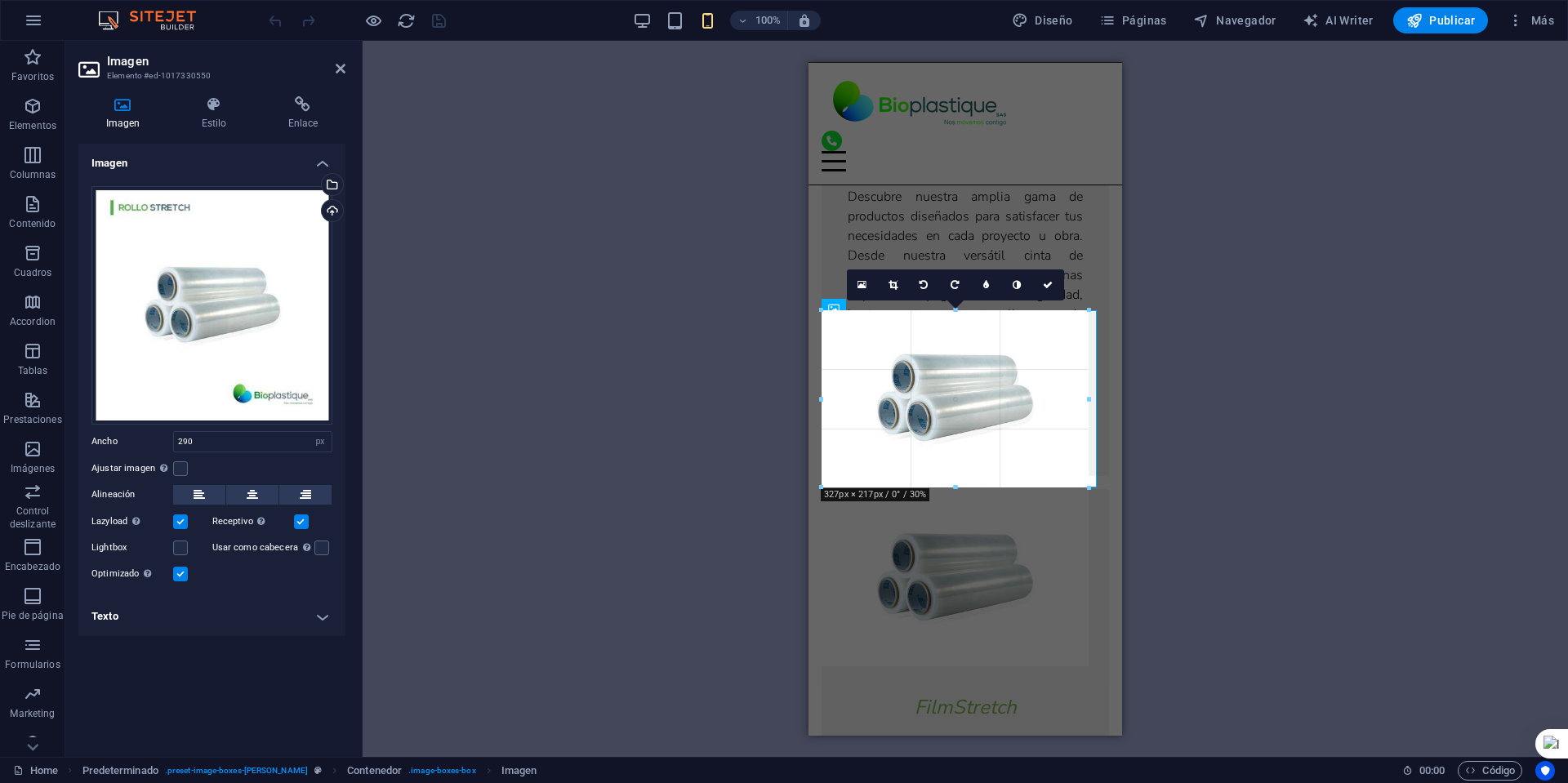
scroll to position [2640, 0]
drag, startPoint x: 253, startPoint y: 330, endPoint x: 1095, endPoint y: 395, distance: 844.5
type input "335"
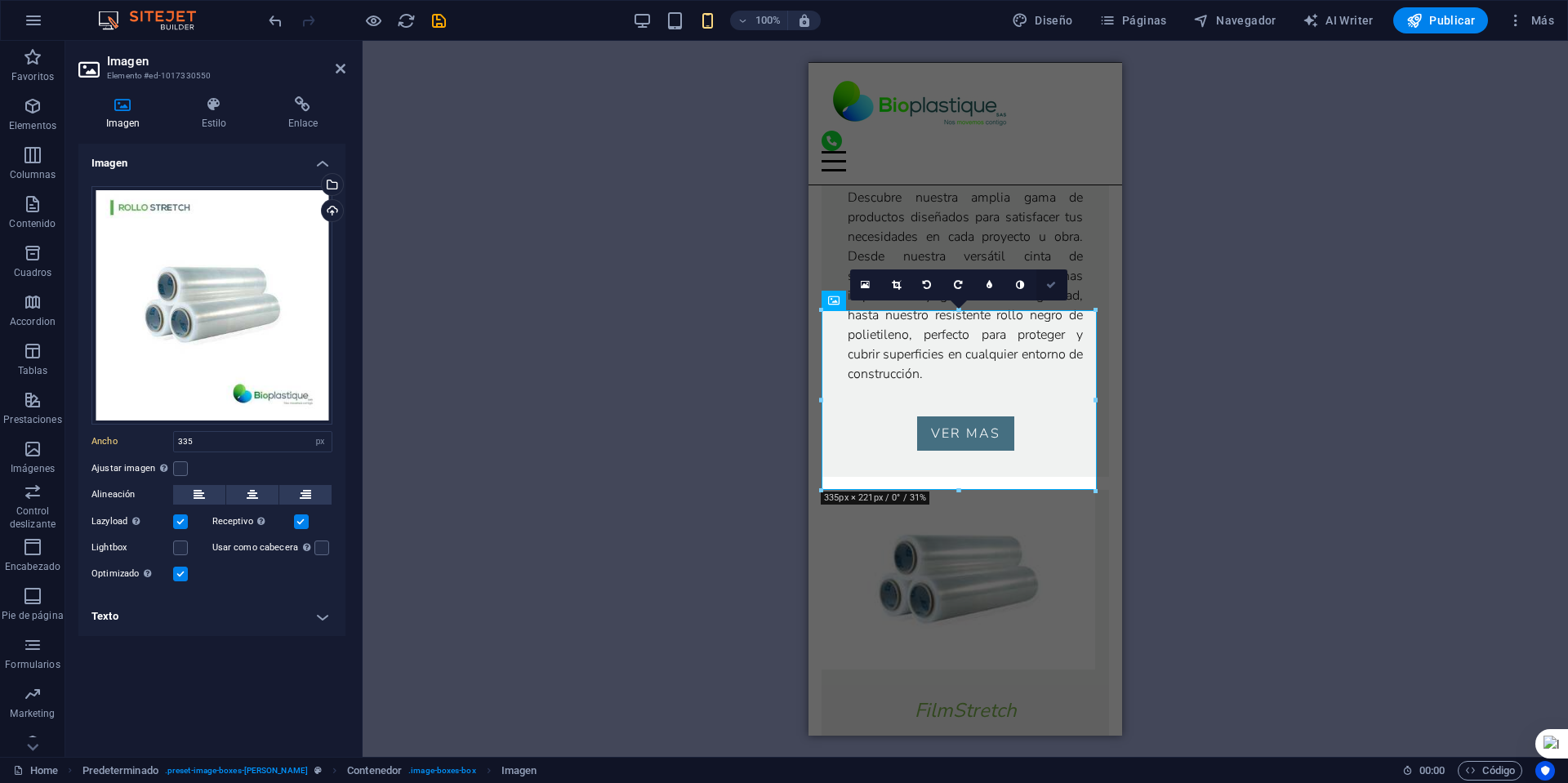
click at [1049, 287] on icon at bounding box center [1050, 284] width 10 height 10
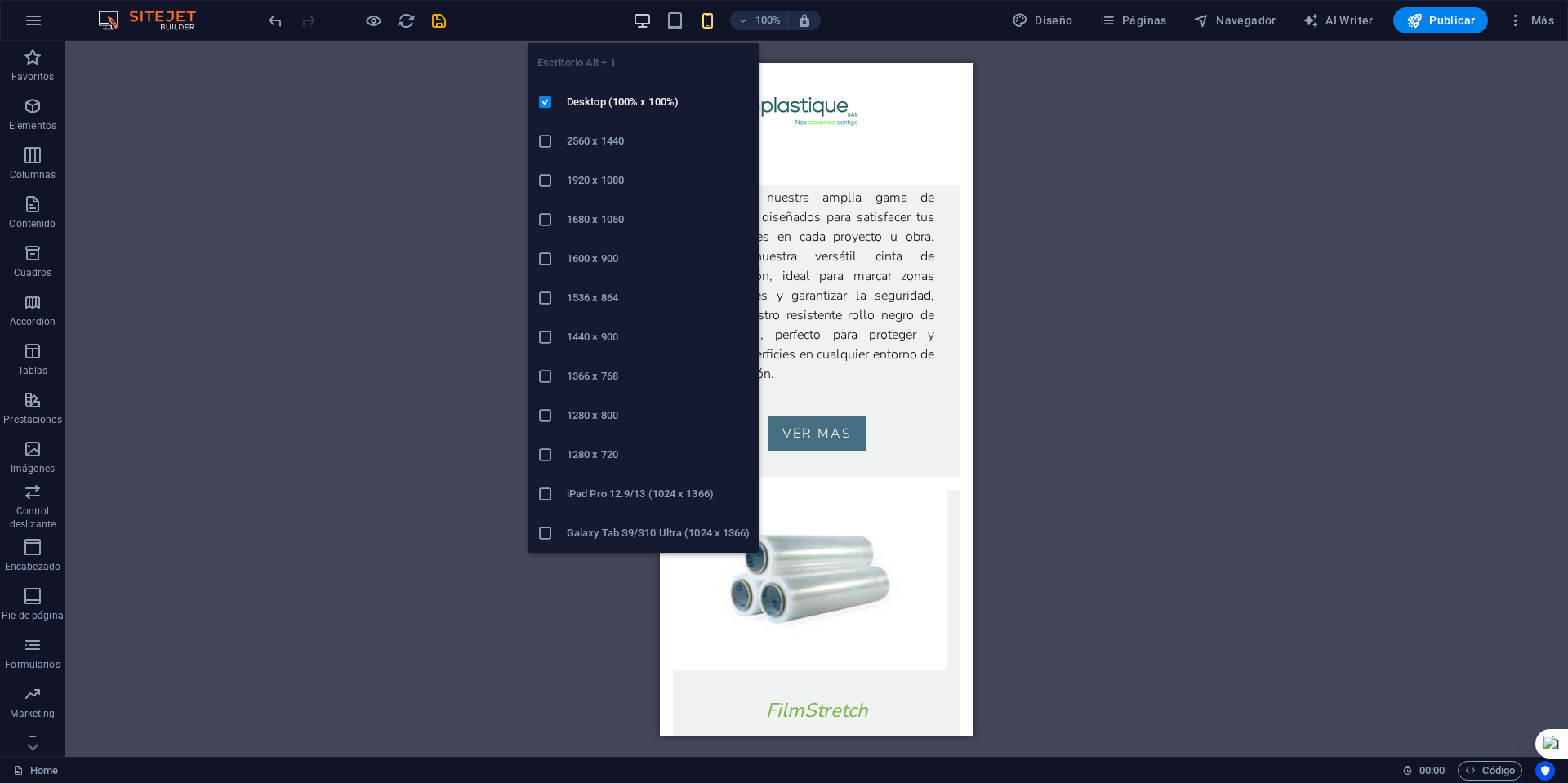
click at [646, 17] on icon "button" at bounding box center [642, 20] width 18 height 18
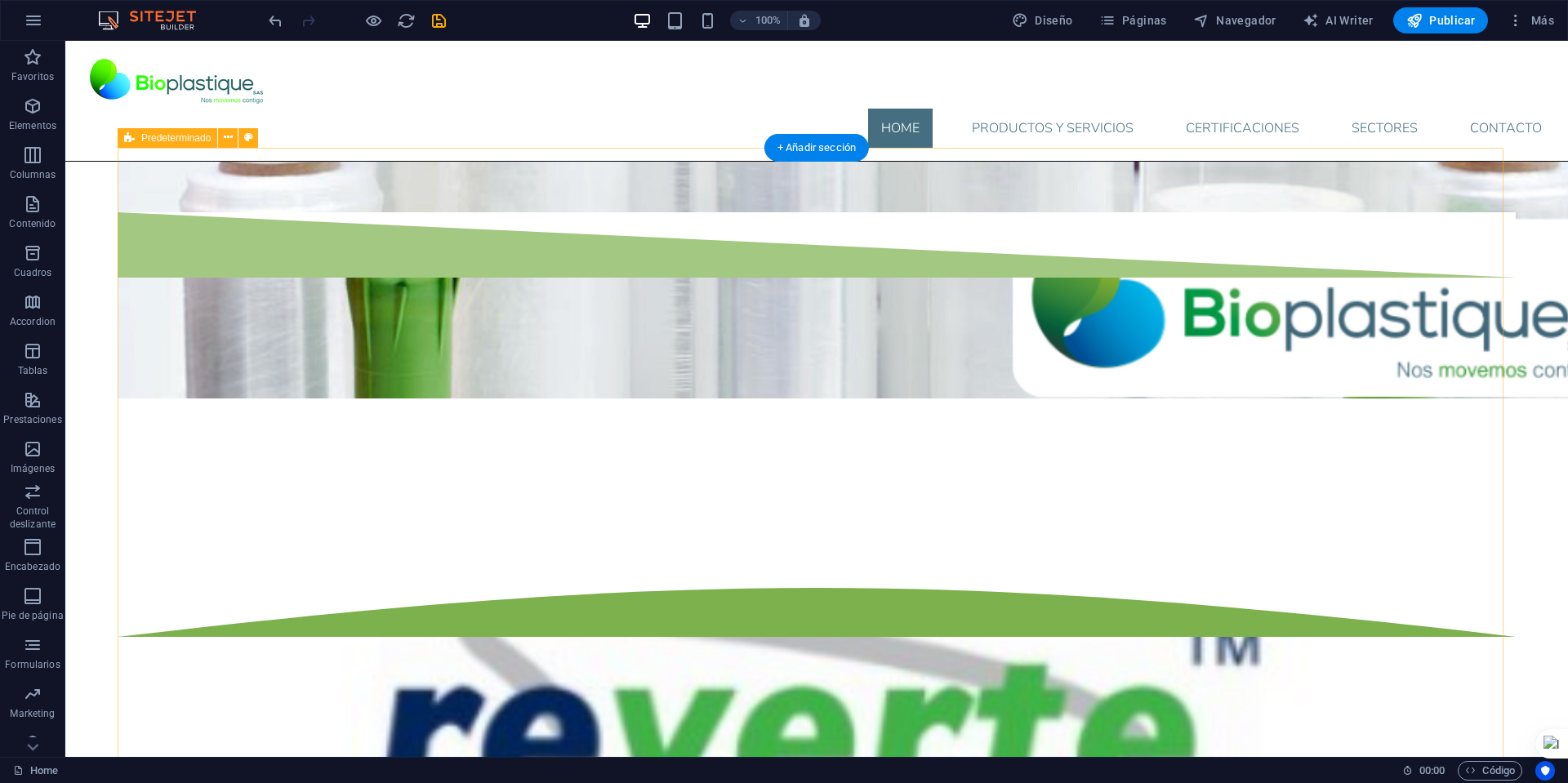
scroll to position [1333, 0]
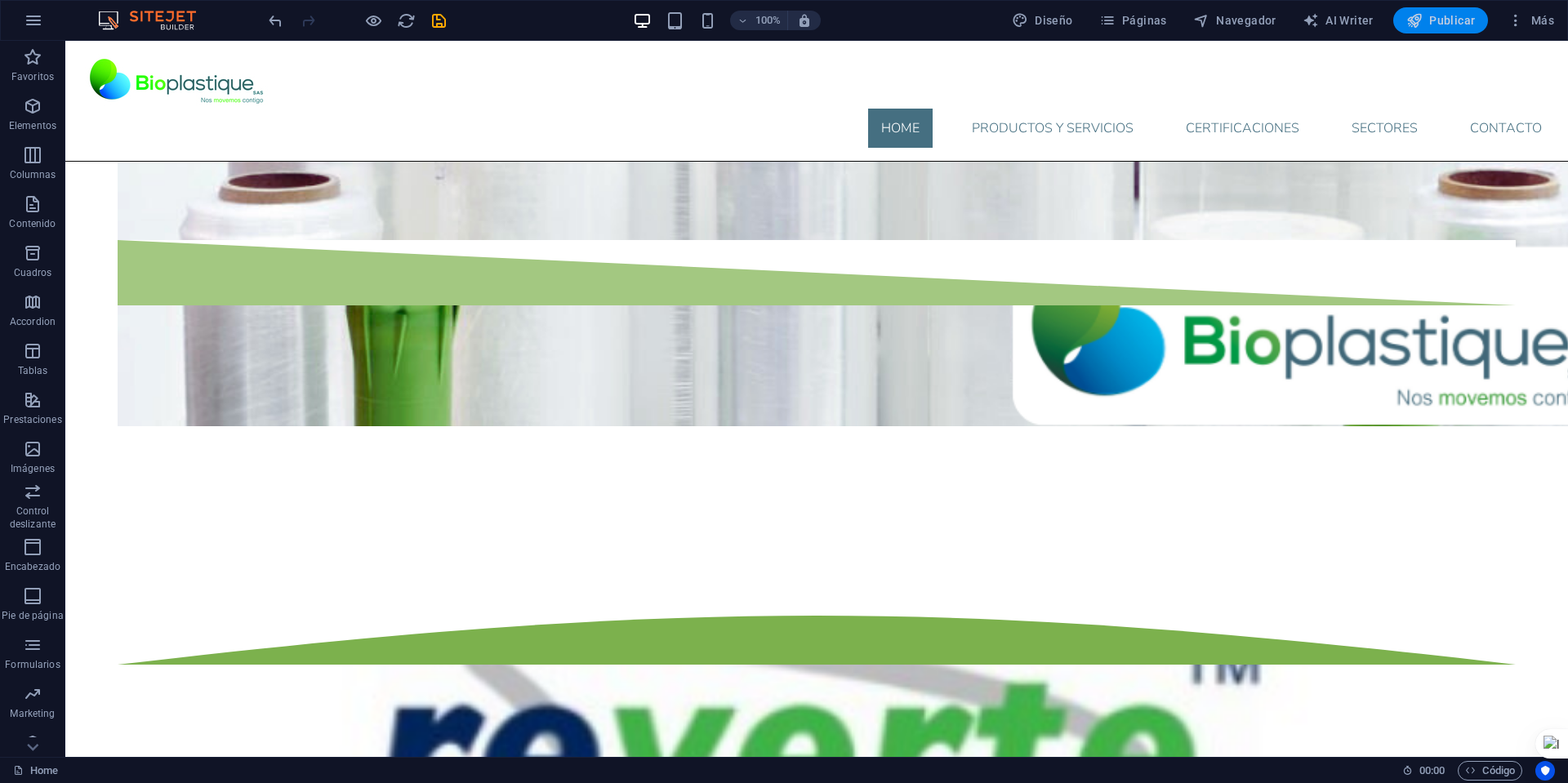
click at [1459, 17] on span "Publicar" at bounding box center [1440, 20] width 70 height 17
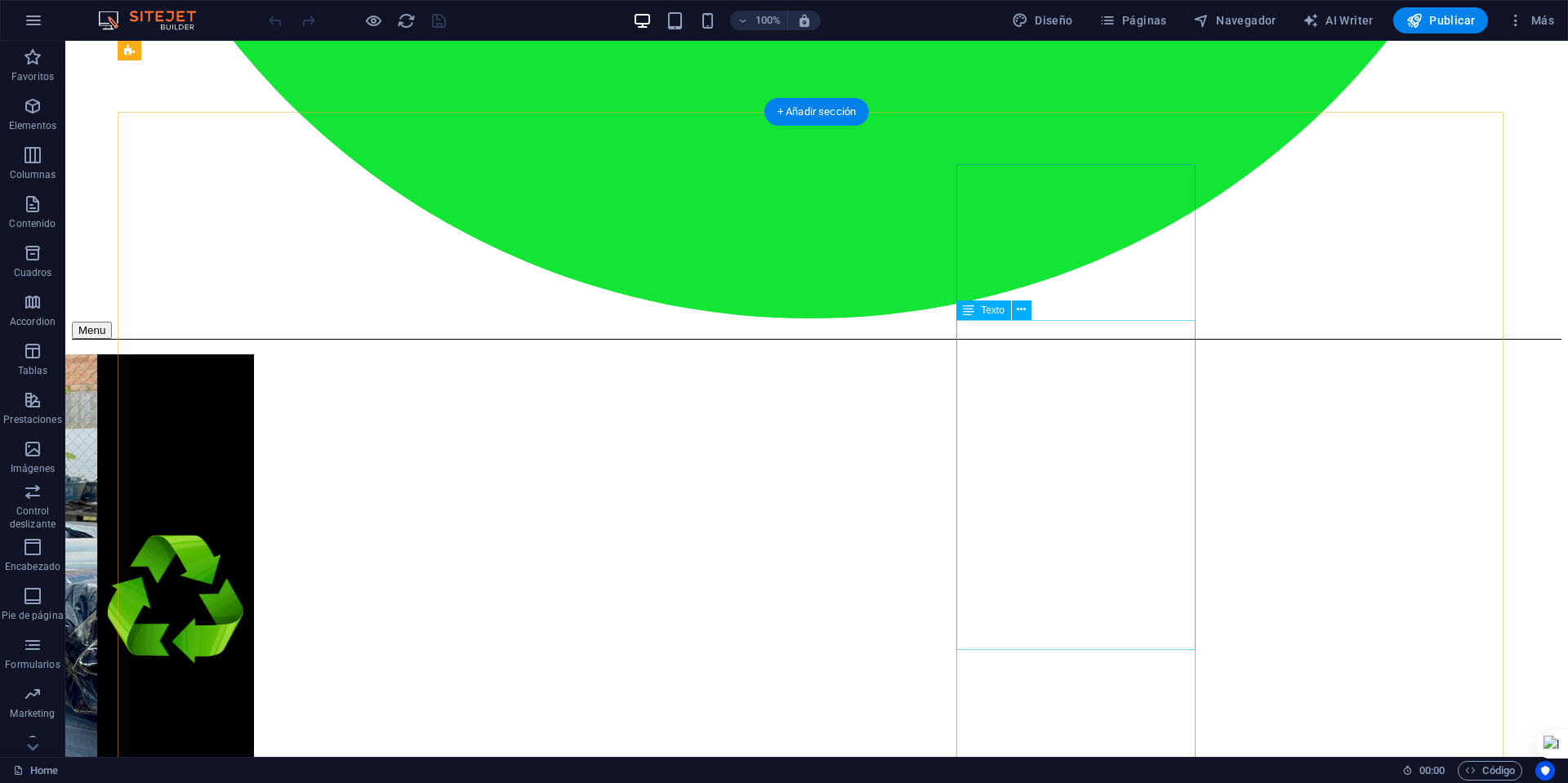
scroll to position [1364, 0]
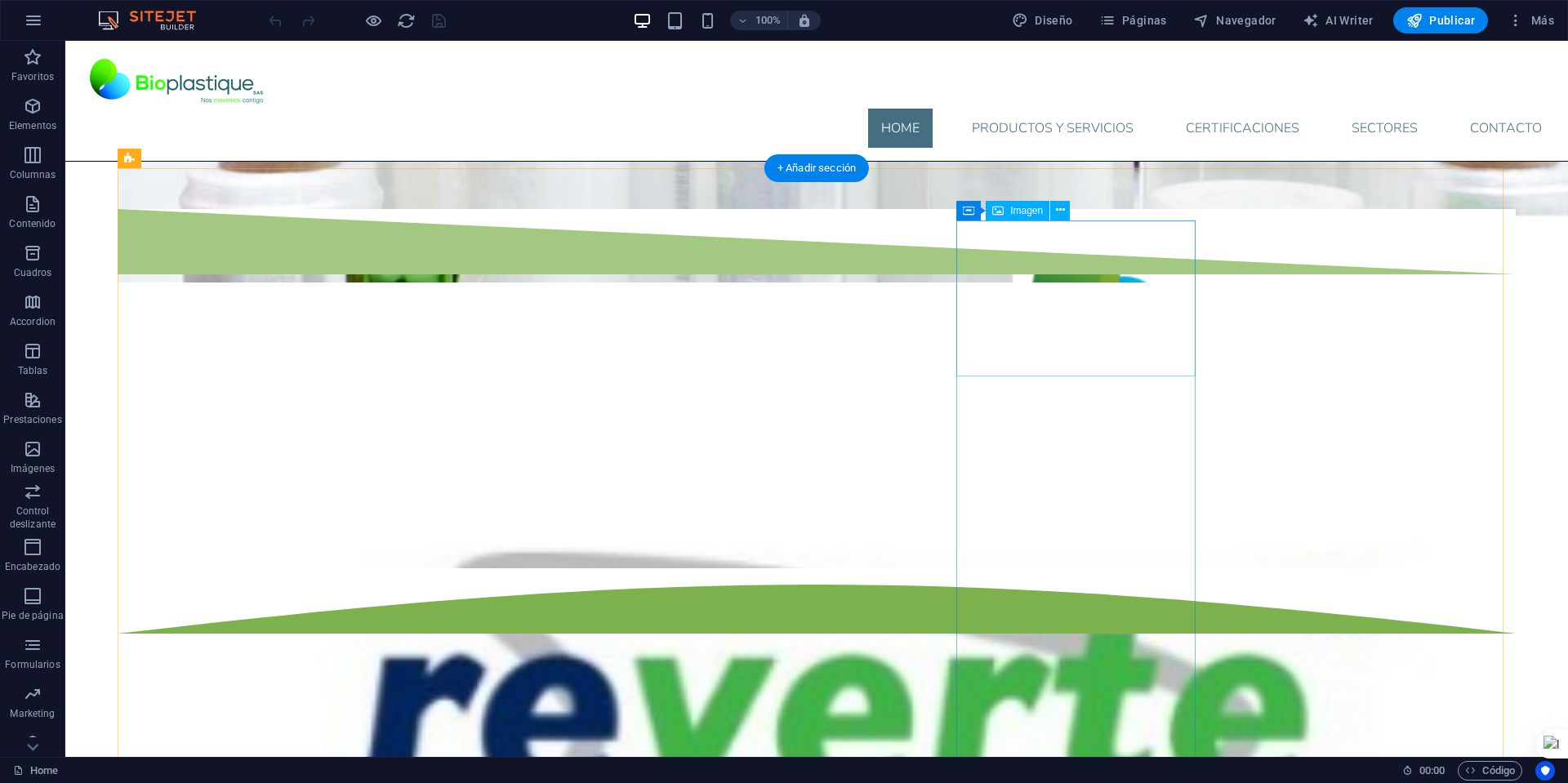
select select "px"
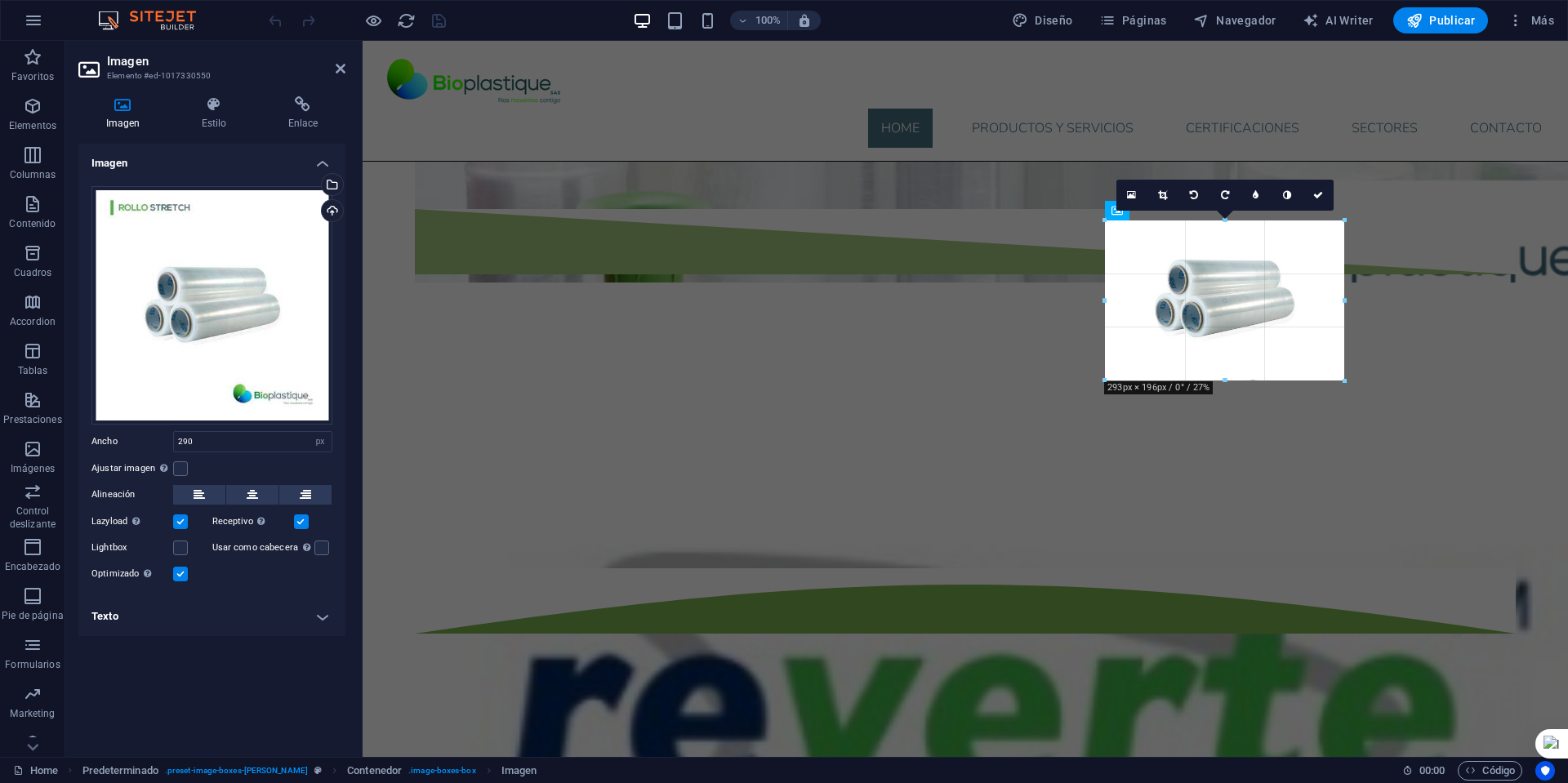
type input "293"
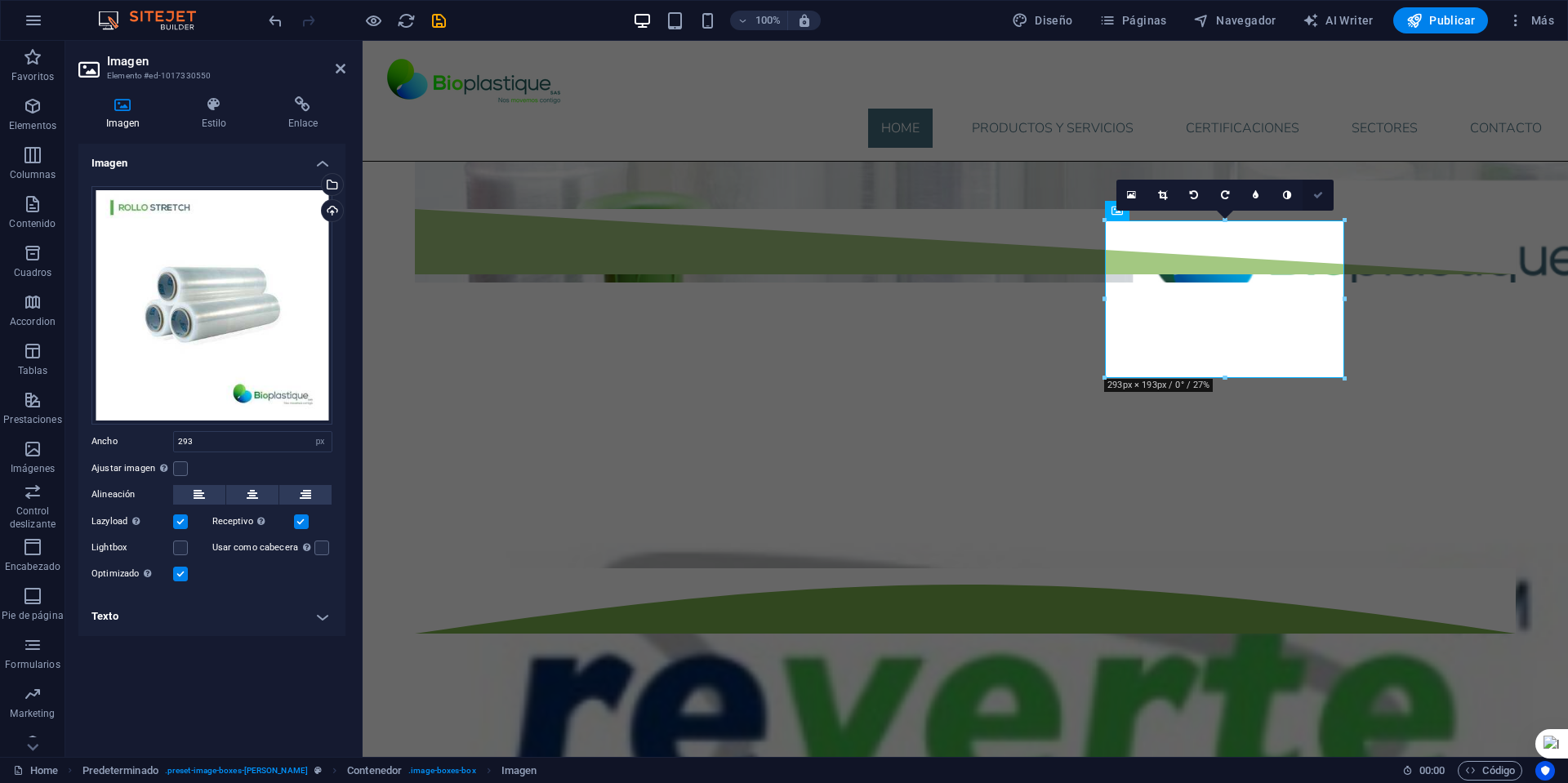
click at [1315, 196] on icon at bounding box center [1317, 195] width 10 height 10
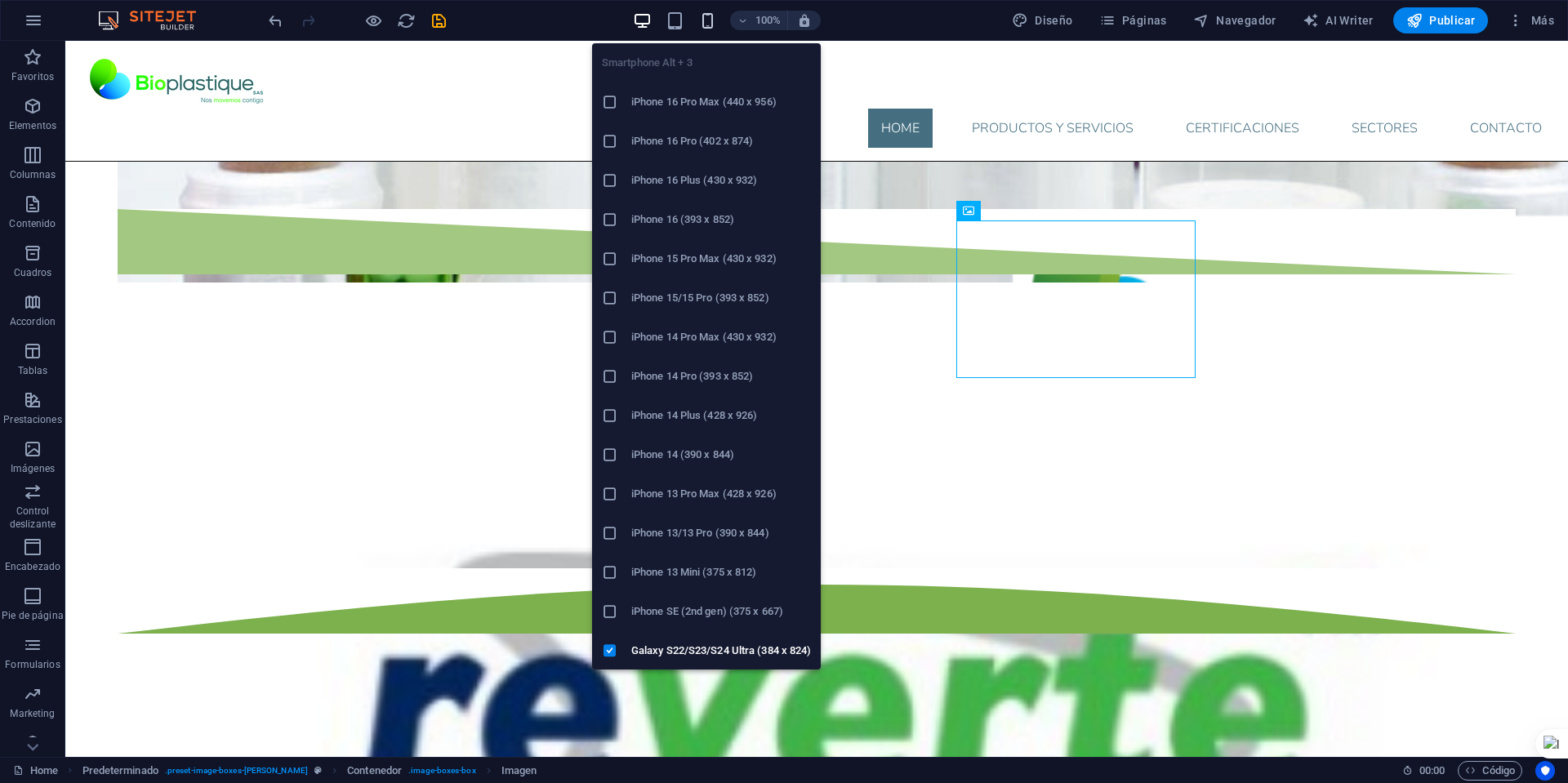
click at [715, 17] on icon "button" at bounding box center [707, 20] width 18 height 18
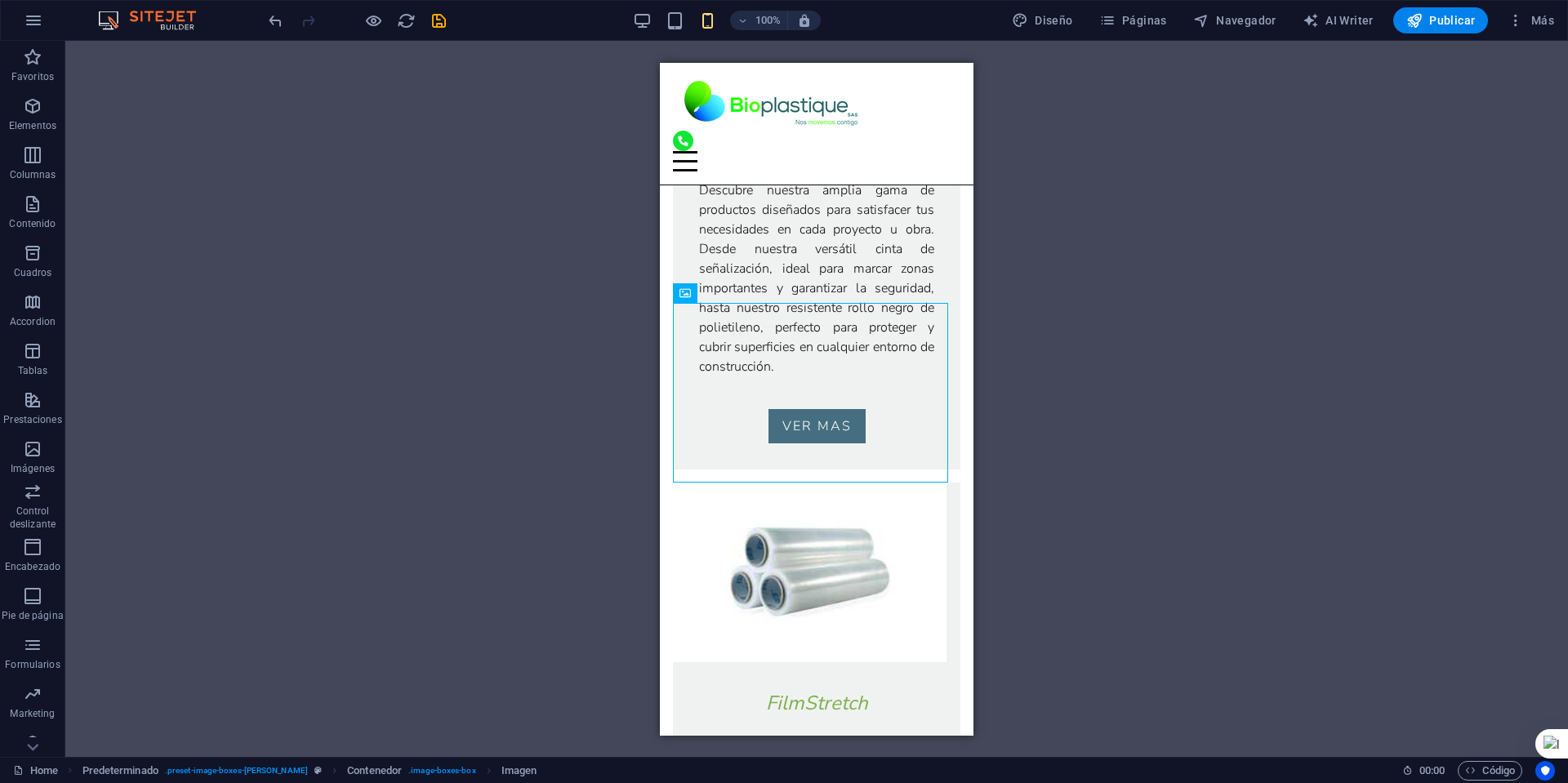
click at [1085, 370] on div "H2 Imagen amplia con texto Contenedor Banner Contenedor Banner Marcador Contene…" at bounding box center [816, 398] width 1502 height 716
click at [556, 435] on div "H2 Imagen amplia con texto Contenedor Banner Contenedor Banner Marcador Contene…" at bounding box center [816, 398] width 1502 height 716
click at [1432, 22] on span "Publicar" at bounding box center [1440, 20] width 70 height 17
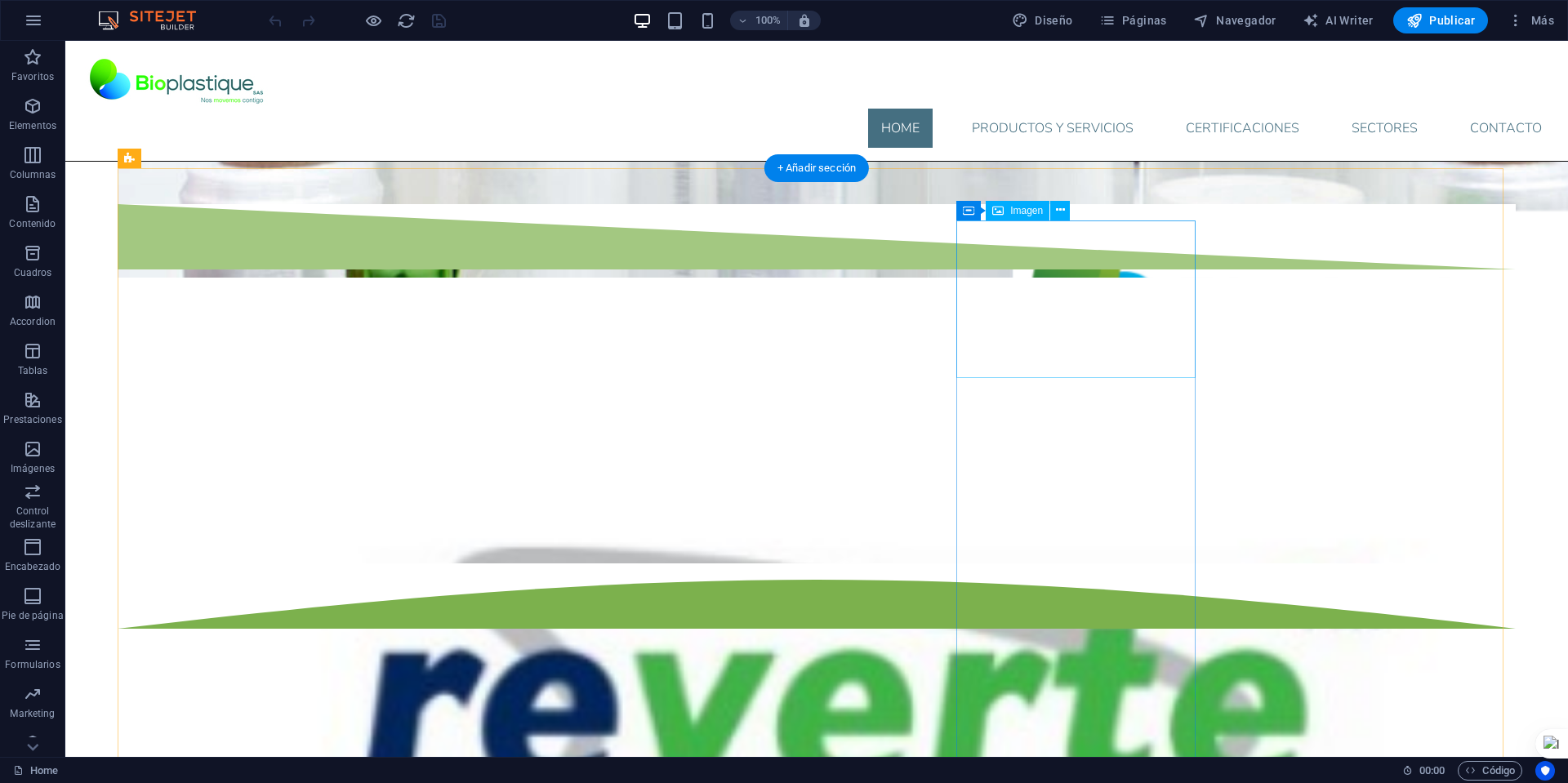
scroll to position [1364, 0]
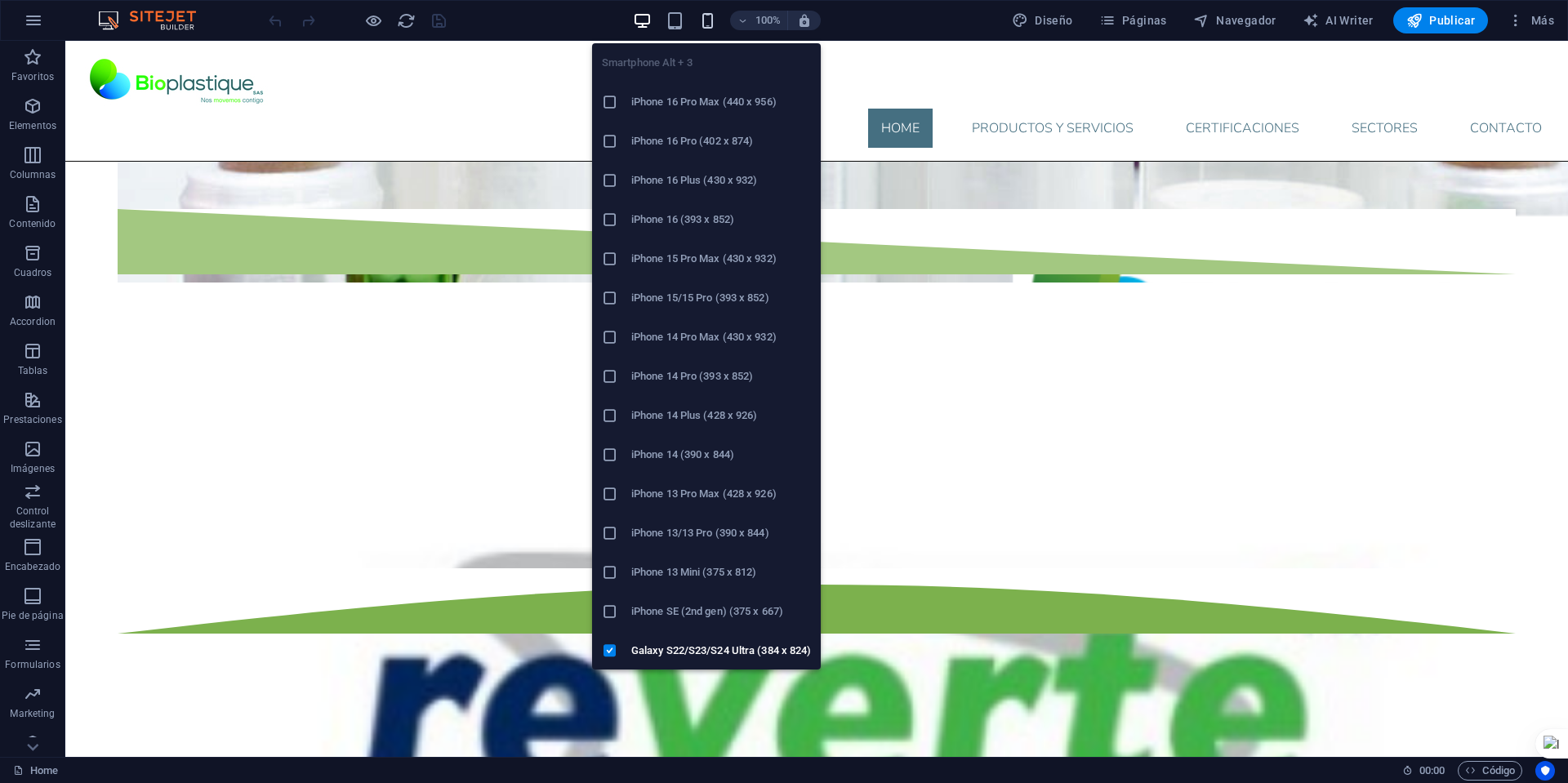
click at [703, 26] on icon "button" at bounding box center [707, 20] width 18 height 18
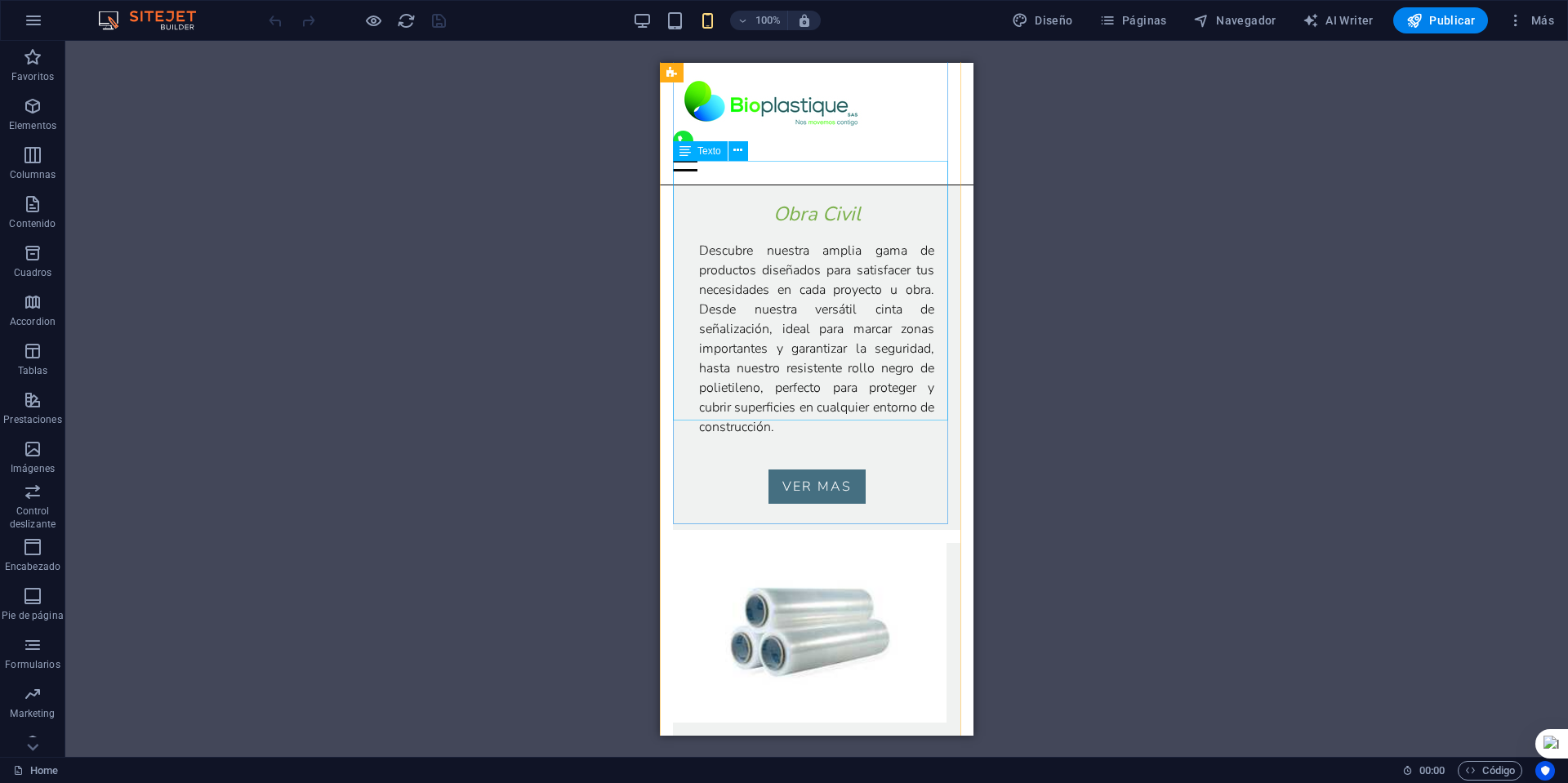
scroll to position [2589, 0]
click at [1435, 15] on span "Publicar" at bounding box center [1440, 20] width 70 height 17
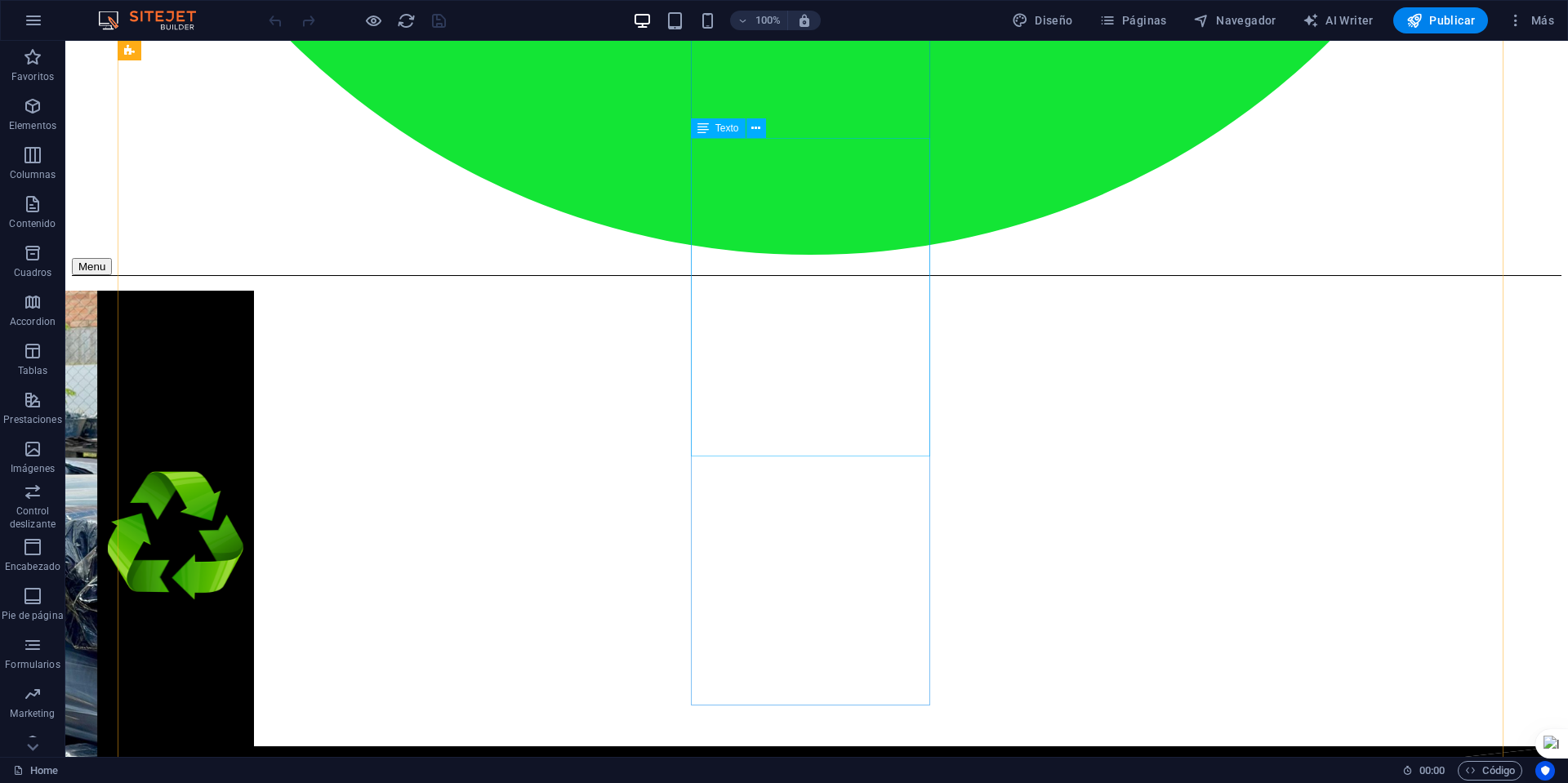
scroll to position [1282, 0]
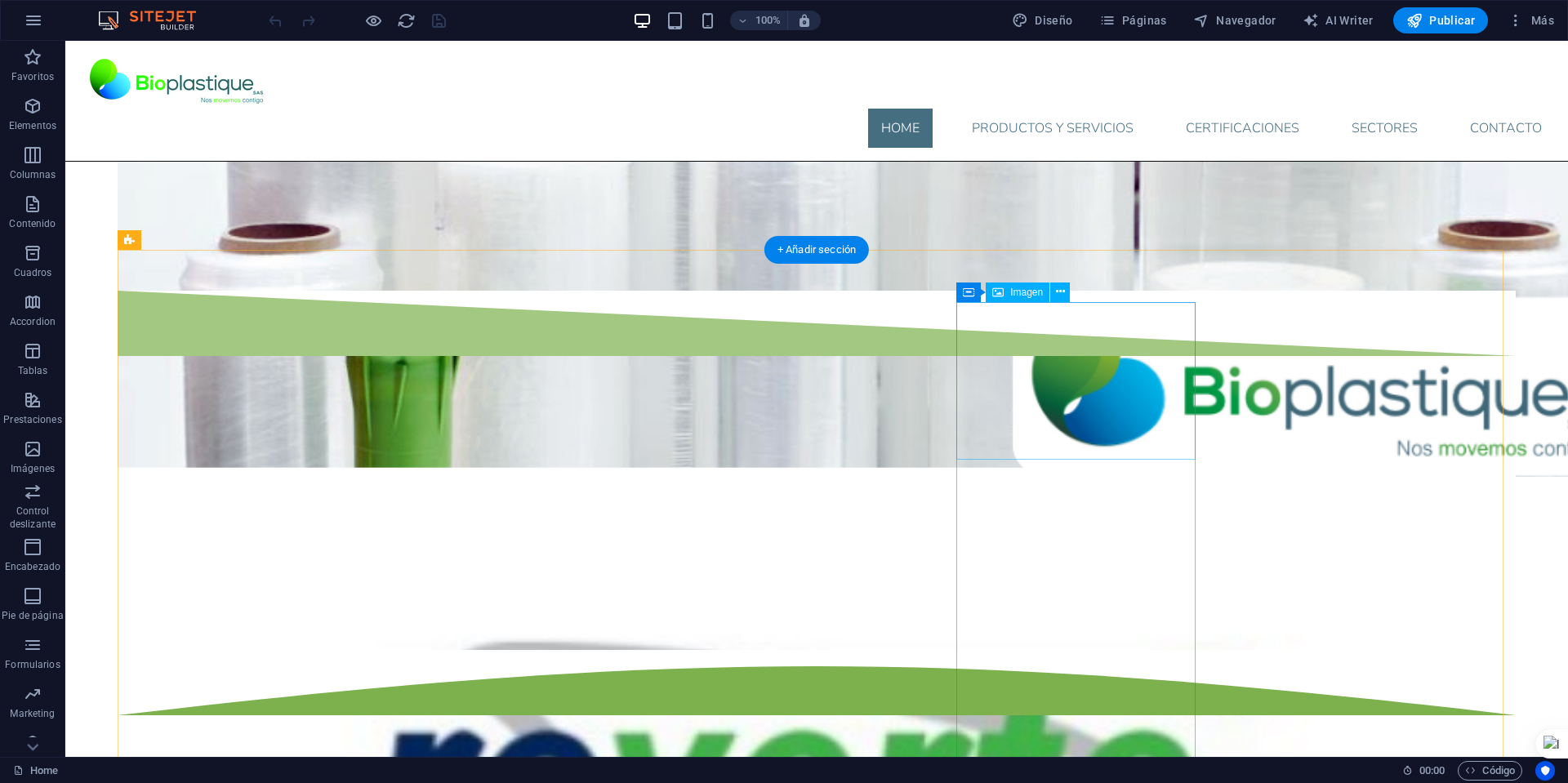
select select "px"
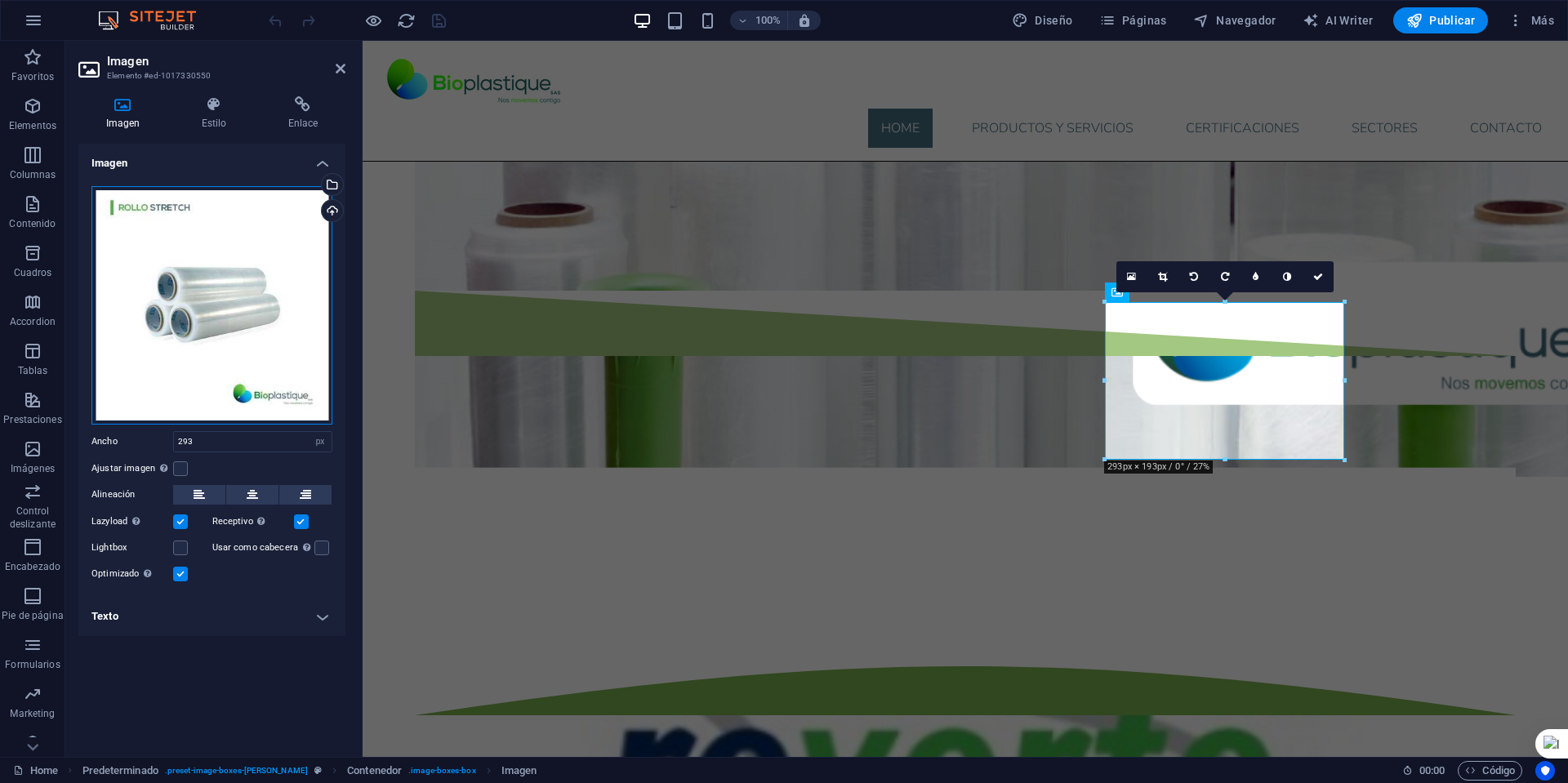
click at [281, 314] on div "Arrastra archivos aquí, haz clic para escoger archivos o selecciona archivos de…" at bounding box center [212, 305] width 241 height 239
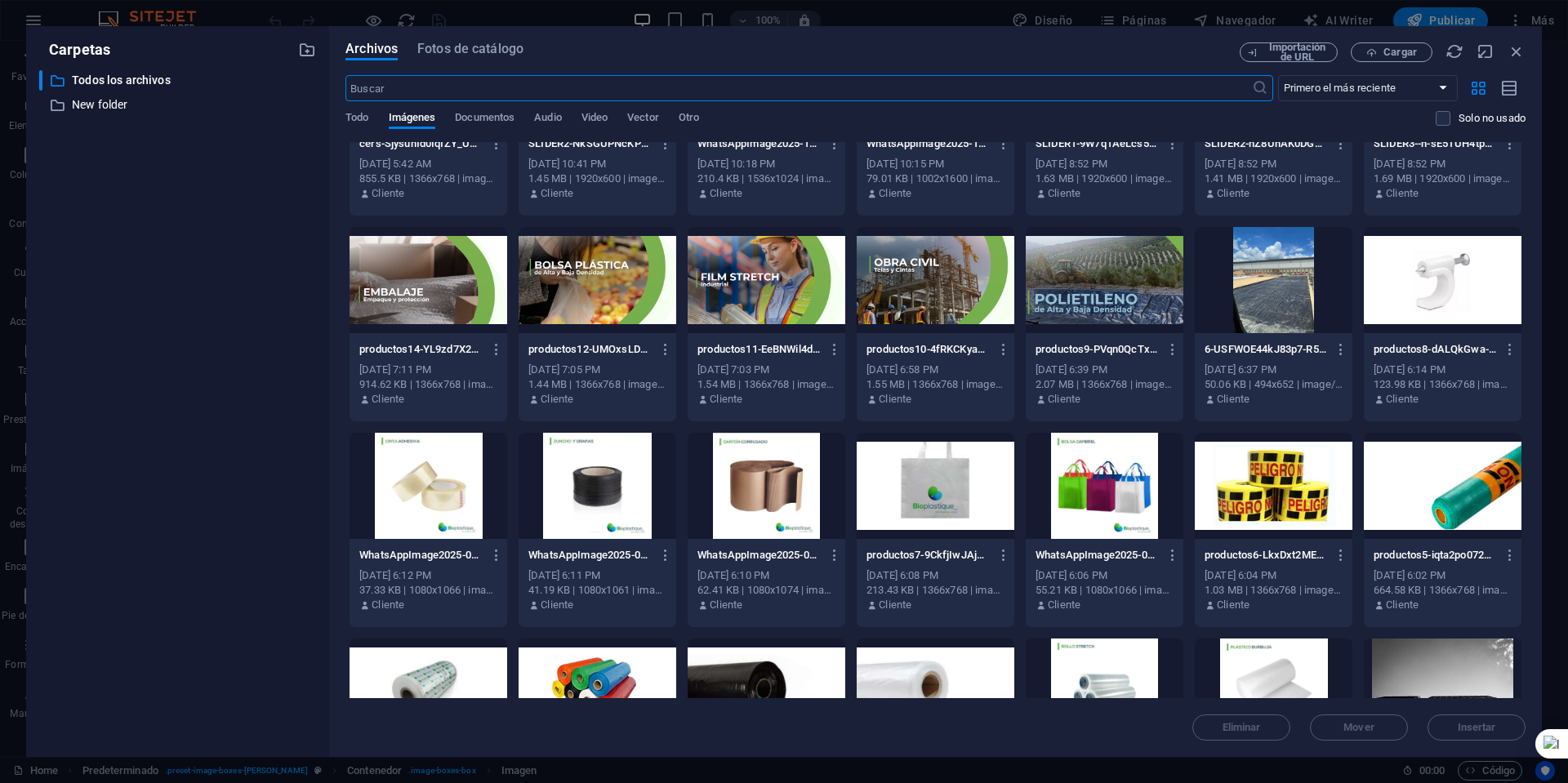
scroll to position [409, 0]
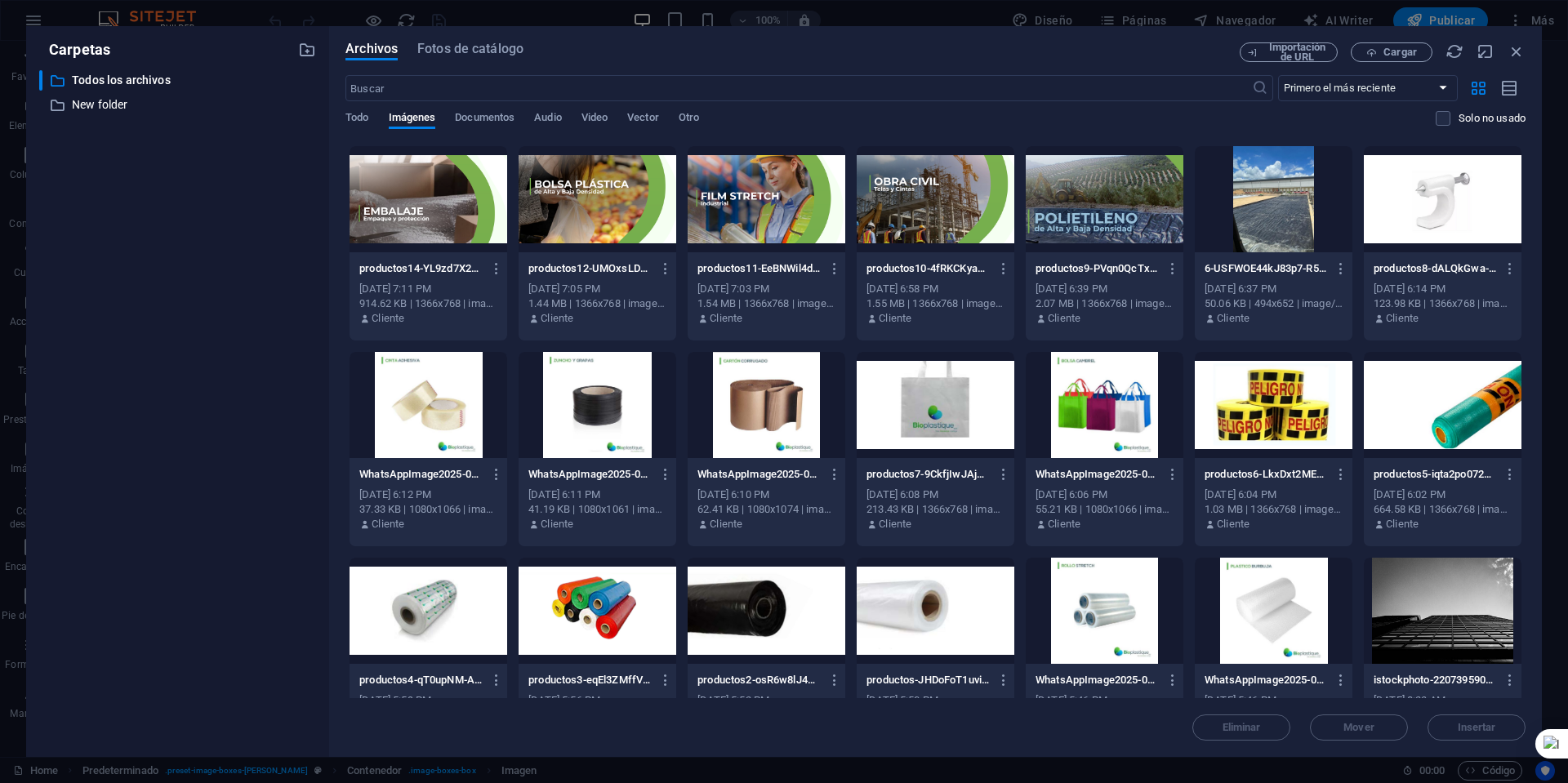
click at [1107, 599] on div at bounding box center [1104, 610] width 158 height 107
click at [1114, 615] on div "1" at bounding box center [1104, 610] width 158 height 107
click at [1114, 615] on div at bounding box center [1104, 610] width 158 height 107
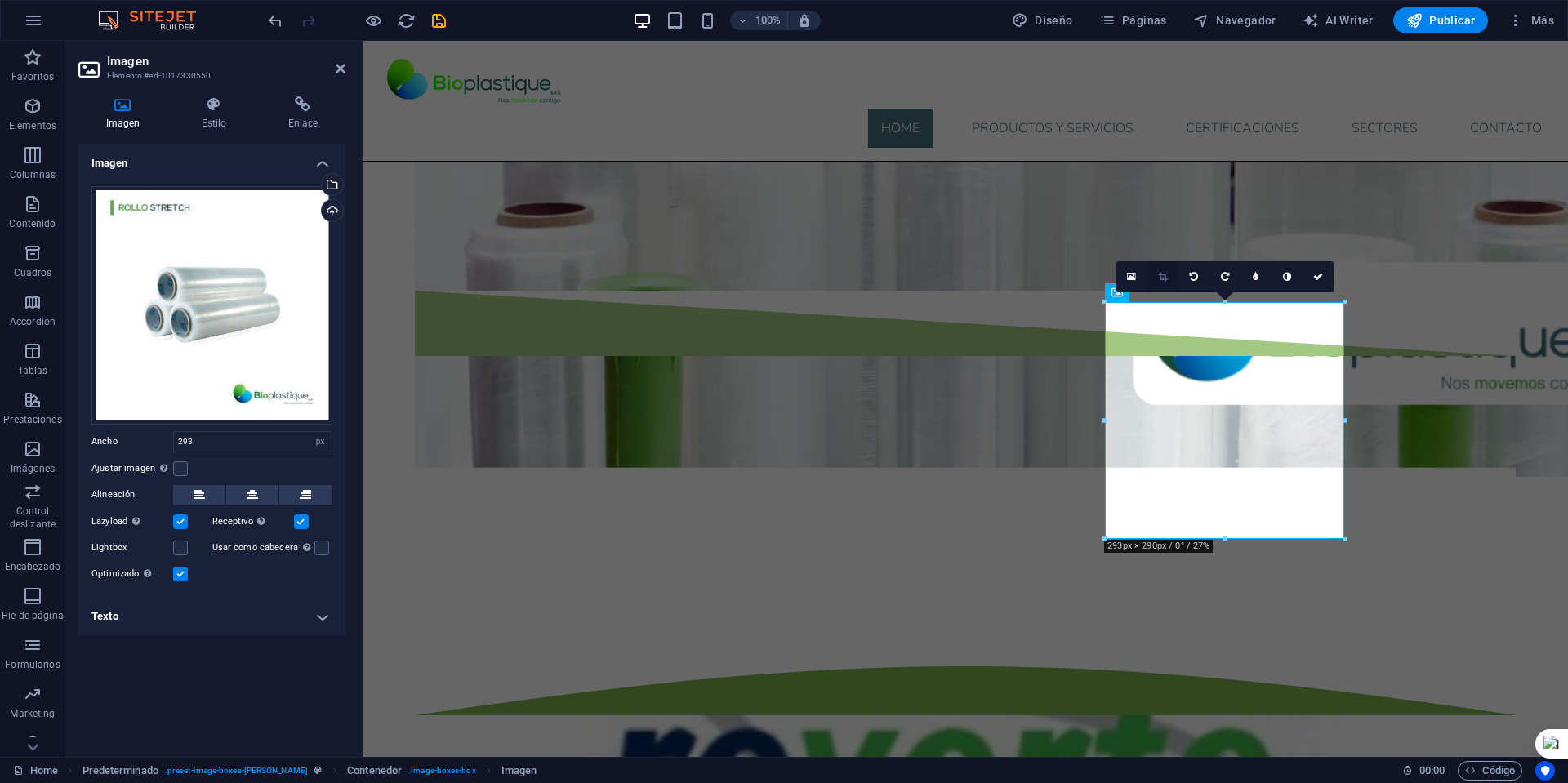
click at [1163, 274] on icon at bounding box center [1162, 277] width 9 height 10
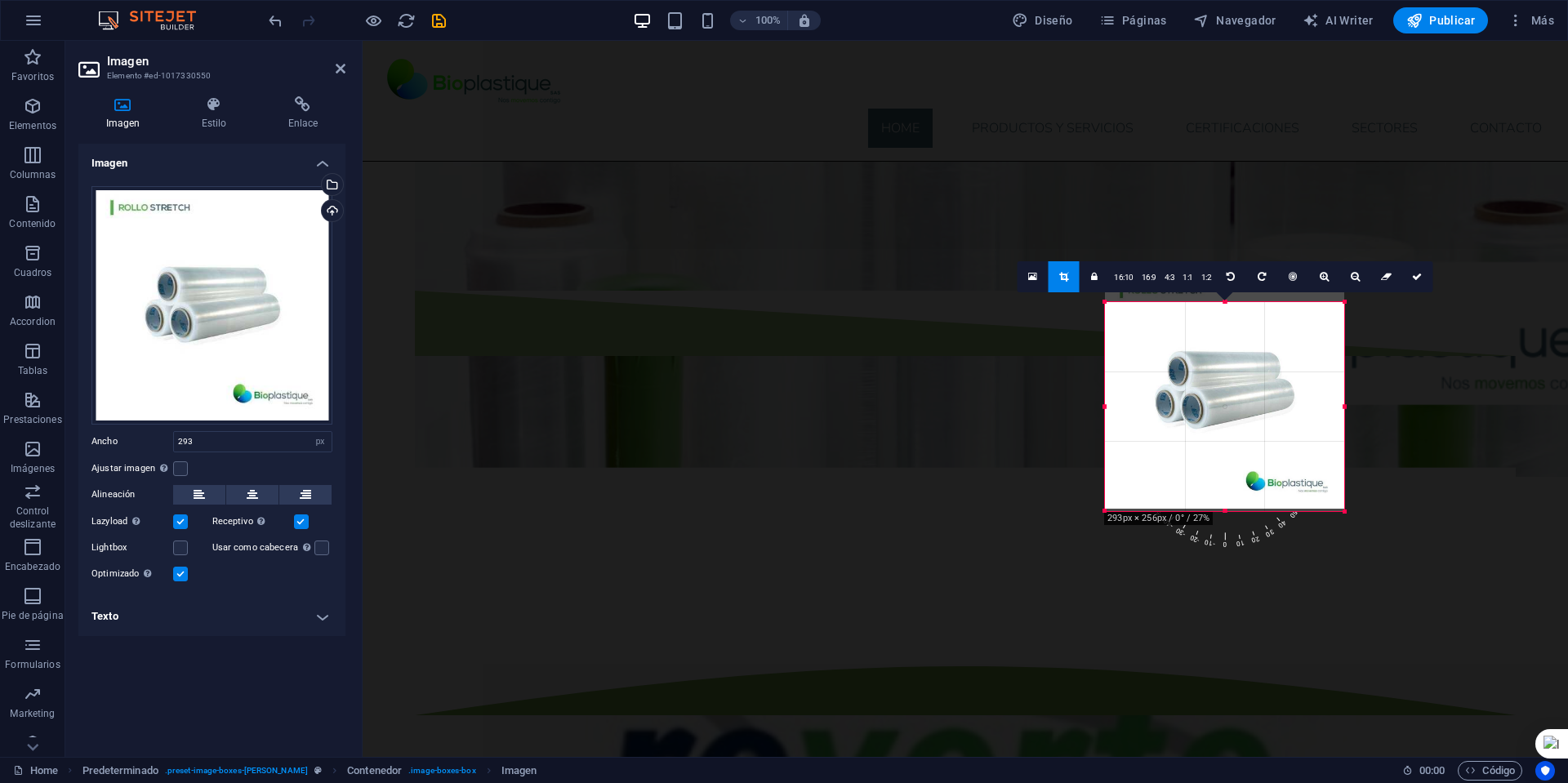
drag, startPoint x: 1226, startPoint y: 304, endPoint x: 1226, endPoint y: 333, distance: 29.0
click at [1226, 333] on div "180 170 160 150 140 130 120 110 100 90 80 70 60 50 40 30 20 10 0 -10 -20 -30 -4…" at bounding box center [1225, 406] width 239 height 209
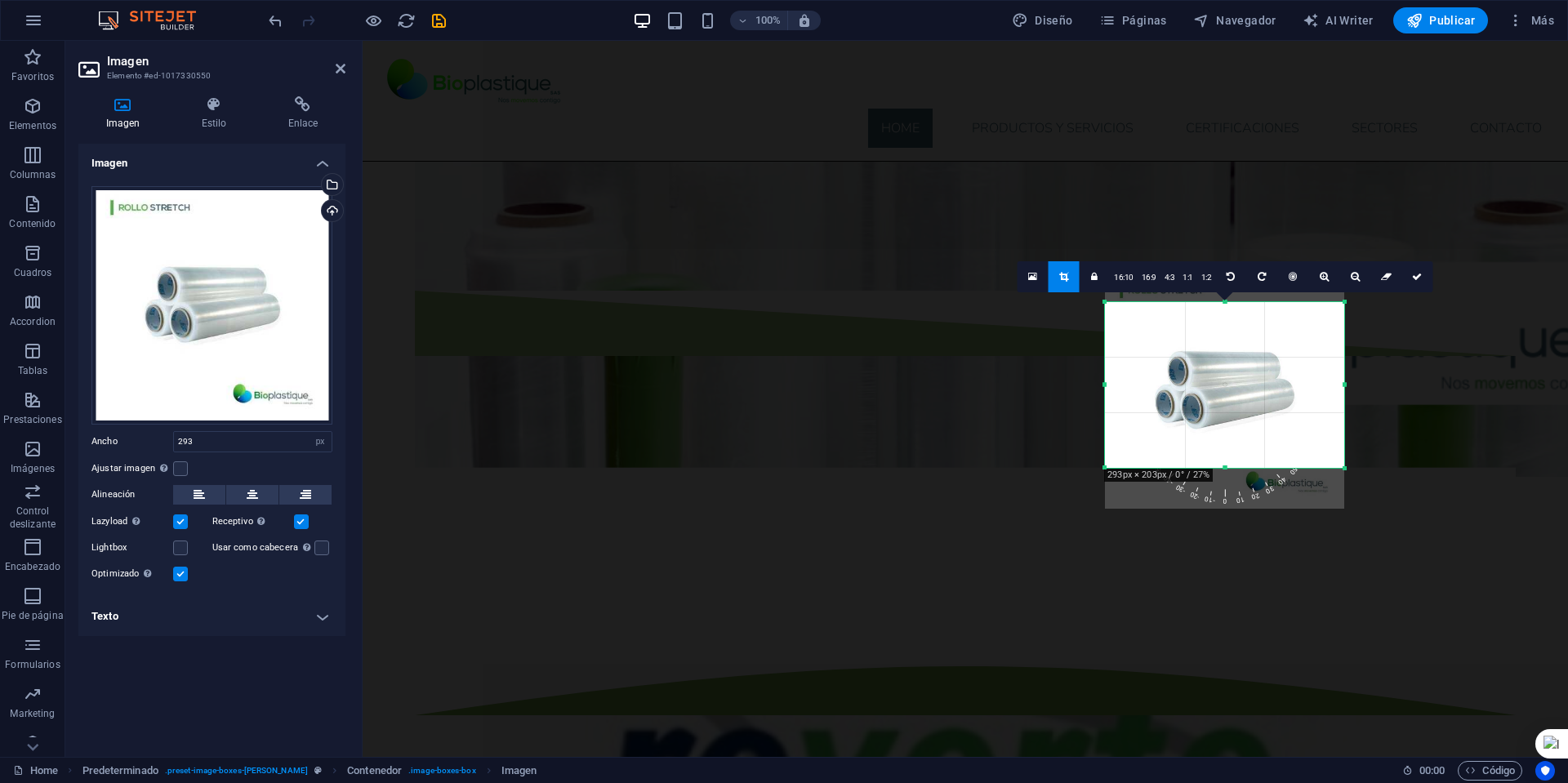
drag, startPoint x: 1231, startPoint y: 509, endPoint x: 1228, endPoint y: 467, distance: 42.1
click at [1228, 467] on div at bounding box center [1225, 469] width 239 height 5
drag, startPoint x: 1226, startPoint y: 469, endPoint x: 1226, endPoint y: 455, distance: 14.0
click at [1226, 455] on div at bounding box center [1225, 454] width 239 height 5
click at [1229, 306] on div "180 170 160 150 140 130 120 110 100 90 80 70 60 50 40 30 20 10 0 -10 -20 -30 -4…" at bounding box center [1225, 376] width 239 height 149
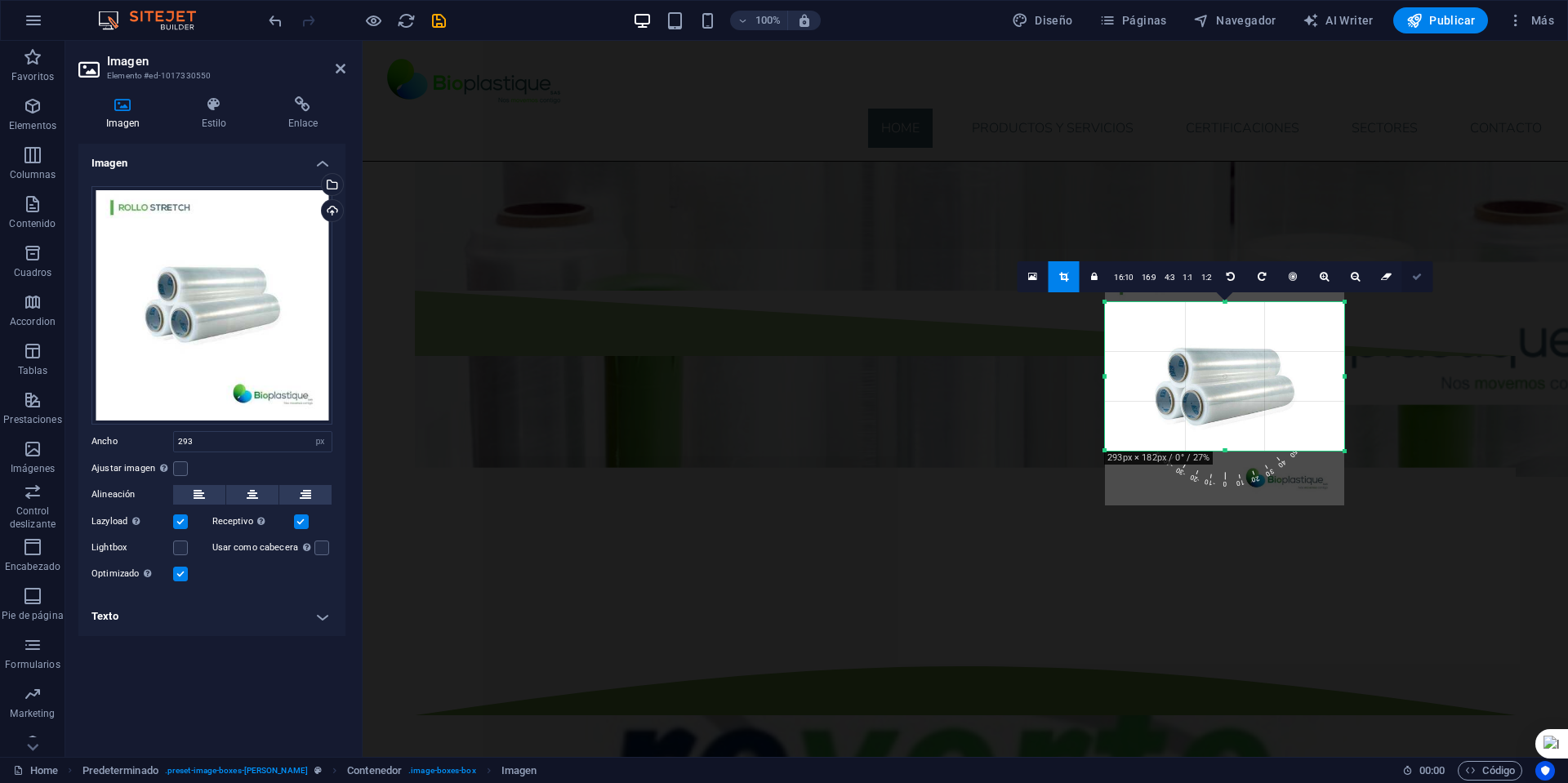
click at [1422, 273] on link at bounding box center [1416, 277] width 31 height 31
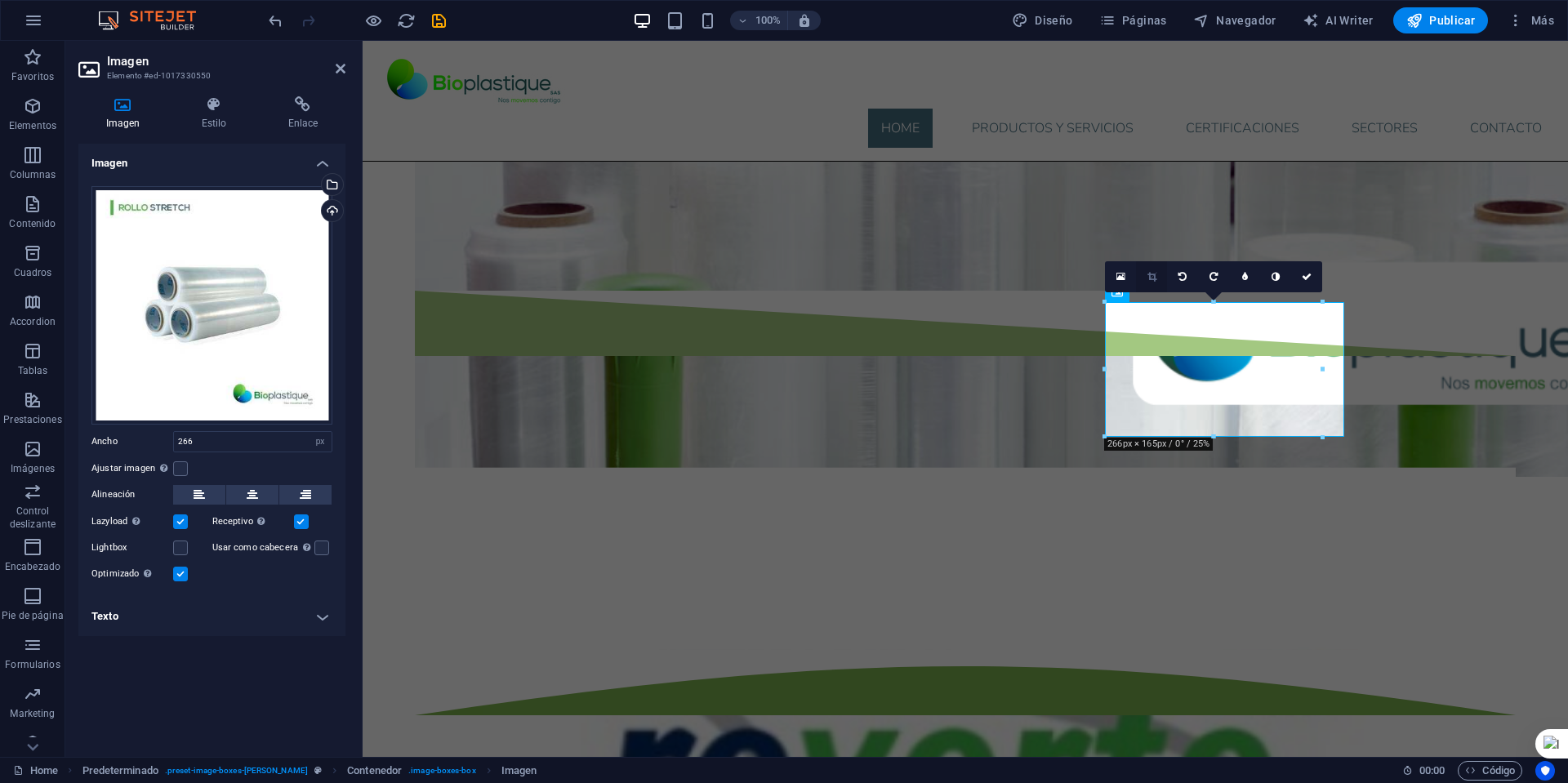
click at [1147, 276] on icon at bounding box center [1152, 277] width 9 height 10
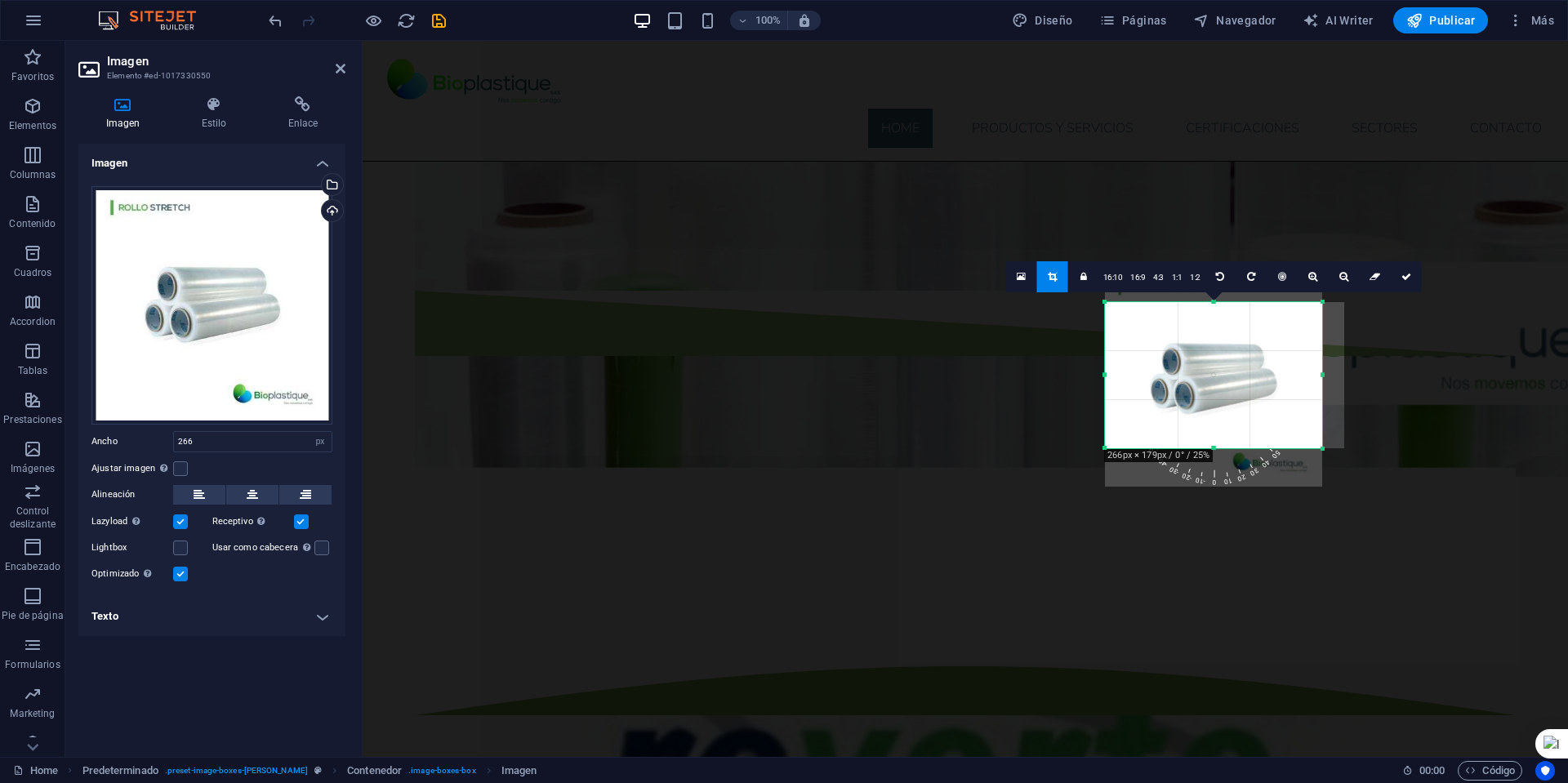
drag, startPoint x: 1212, startPoint y: 434, endPoint x: 1212, endPoint y: 446, distance: 12.0
click at [1212, 446] on div at bounding box center [1213, 448] width 217 height 5
click at [1214, 302] on div "180 170 160 150 140 130 120 110 100 90 80 70 60 50 40 30 20 10 0 -10 -20 -30 -4…" at bounding box center [1213, 379] width 217 height 153
click at [1402, 276] on icon at bounding box center [1405, 277] width 10 height 10
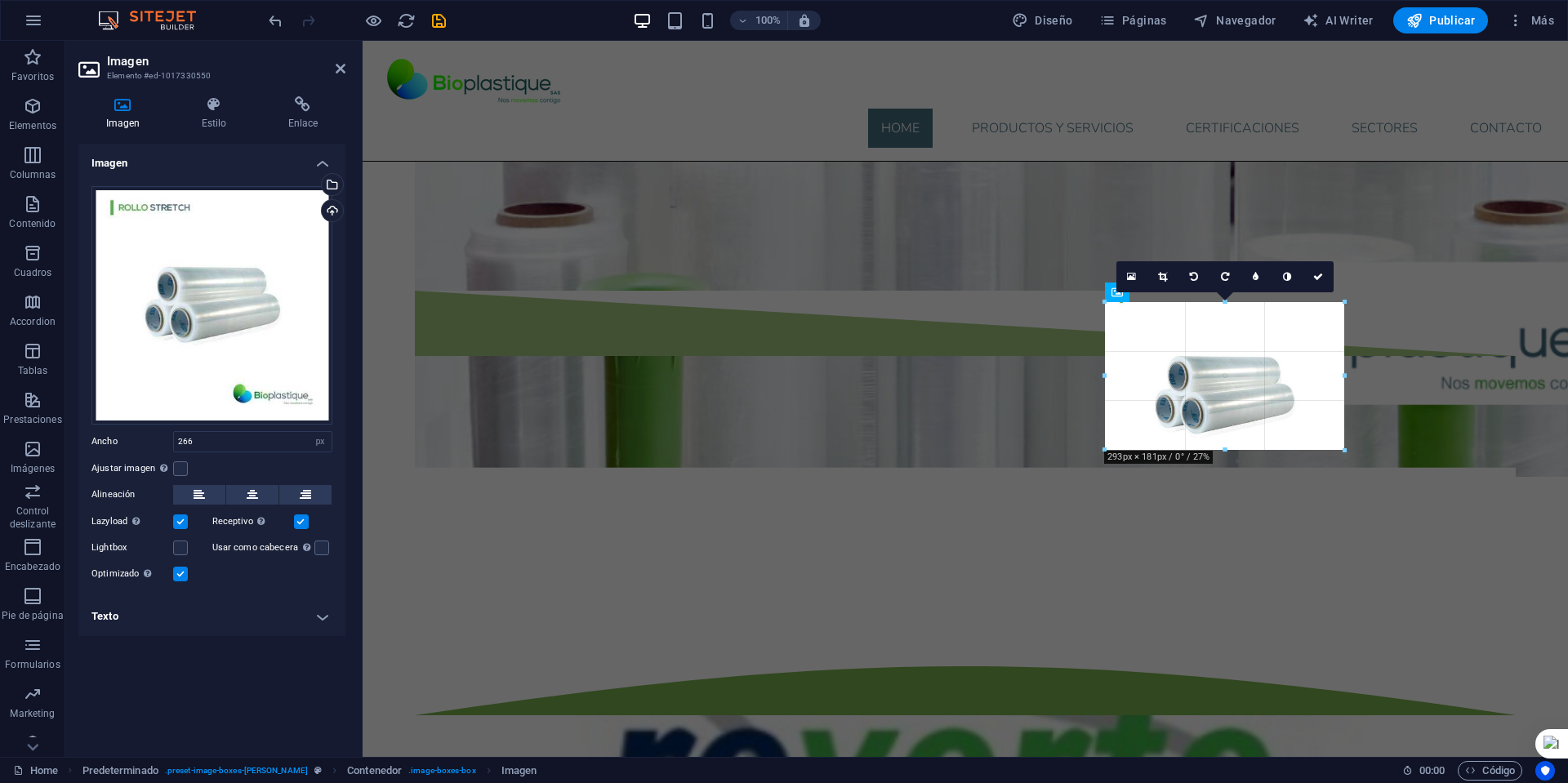
drag, startPoint x: 1321, startPoint y: 368, endPoint x: 985, endPoint y: 329, distance: 338.3
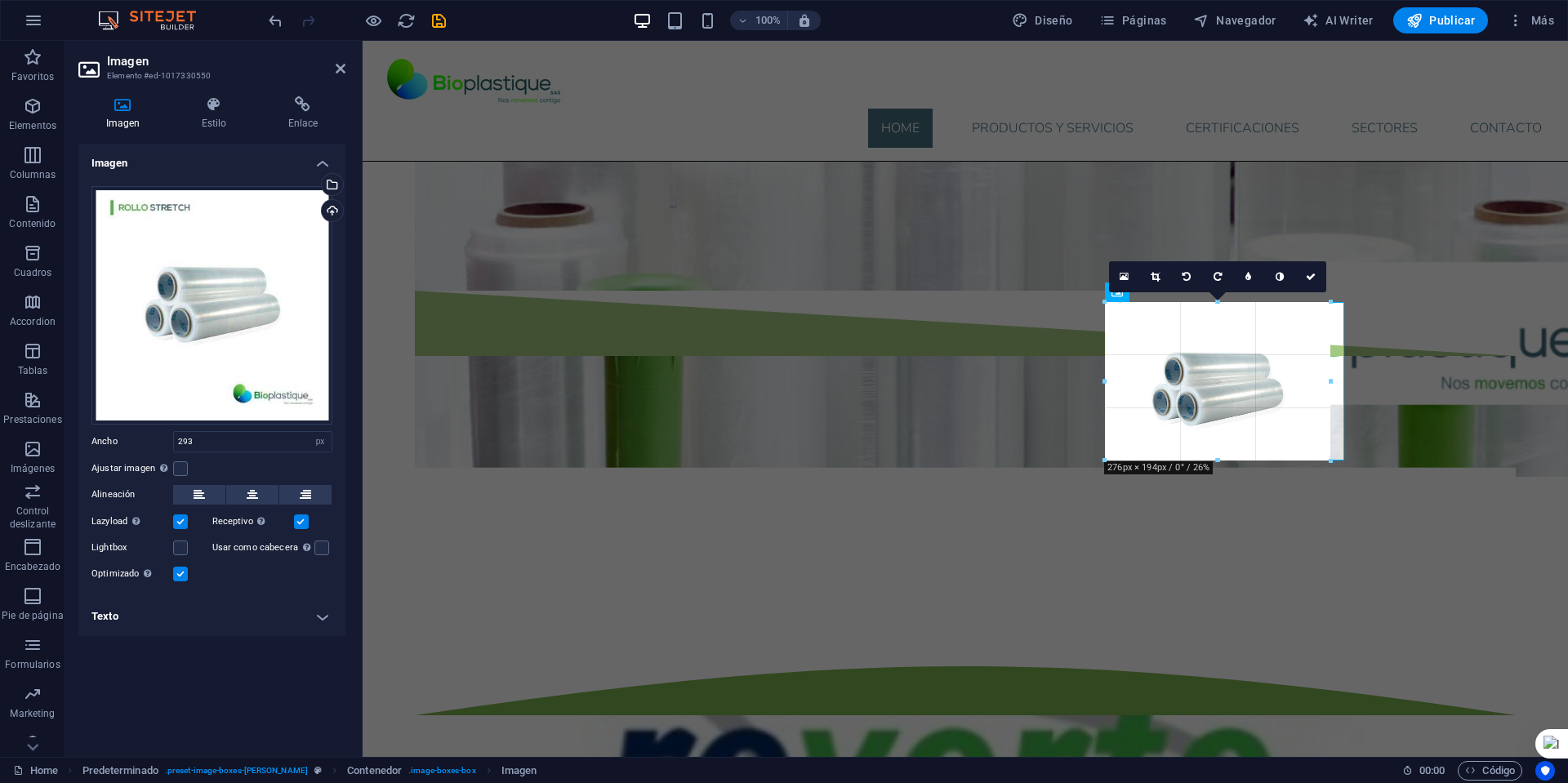
drag, startPoint x: 1224, startPoint y: 472, endPoint x: 1233, endPoint y: 462, distance: 13.5
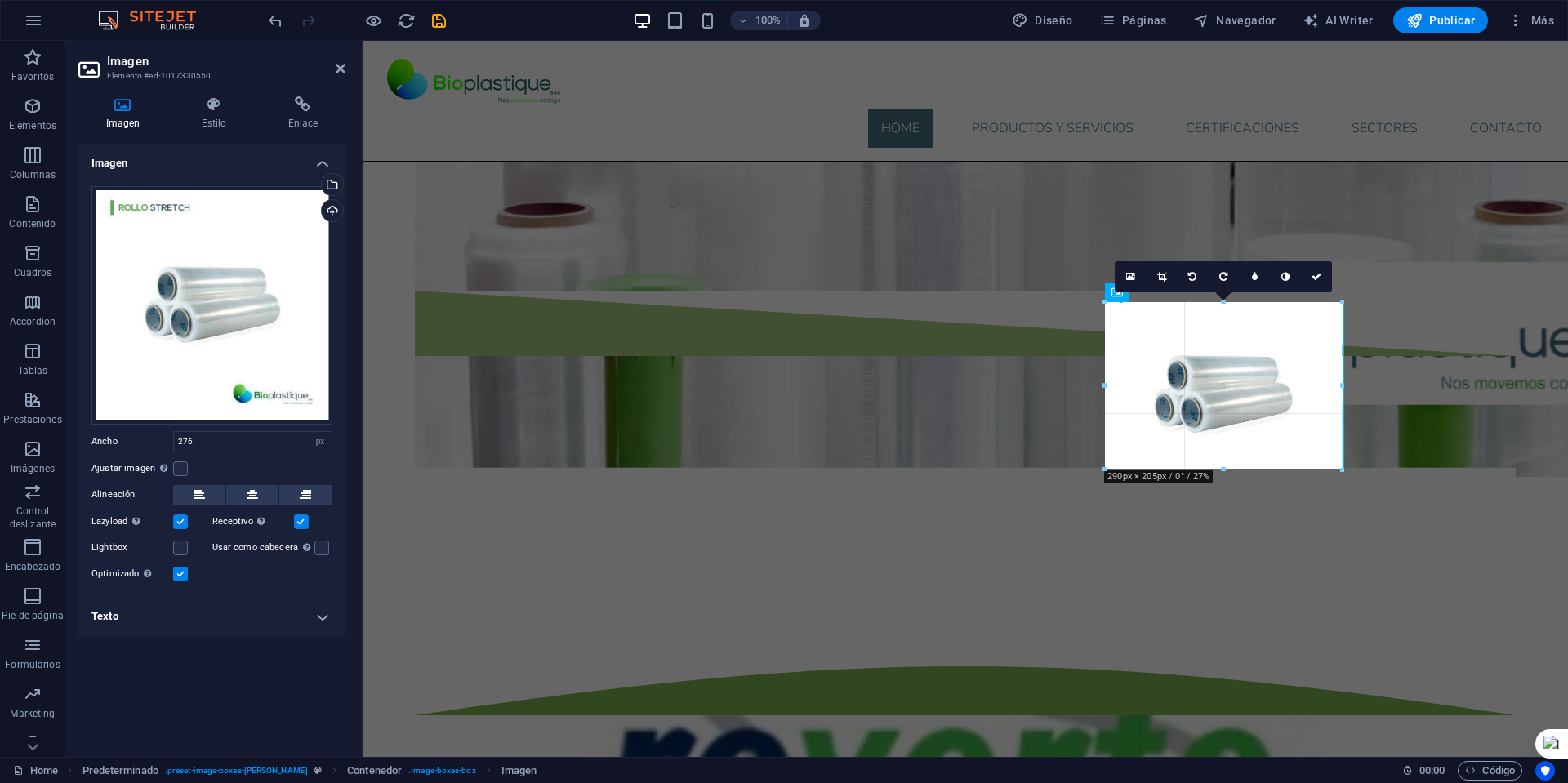
drag, startPoint x: 1329, startPoint y: 380, endPoint x: 1343, endPoint y: 380, distance: 14.0
type input "290"
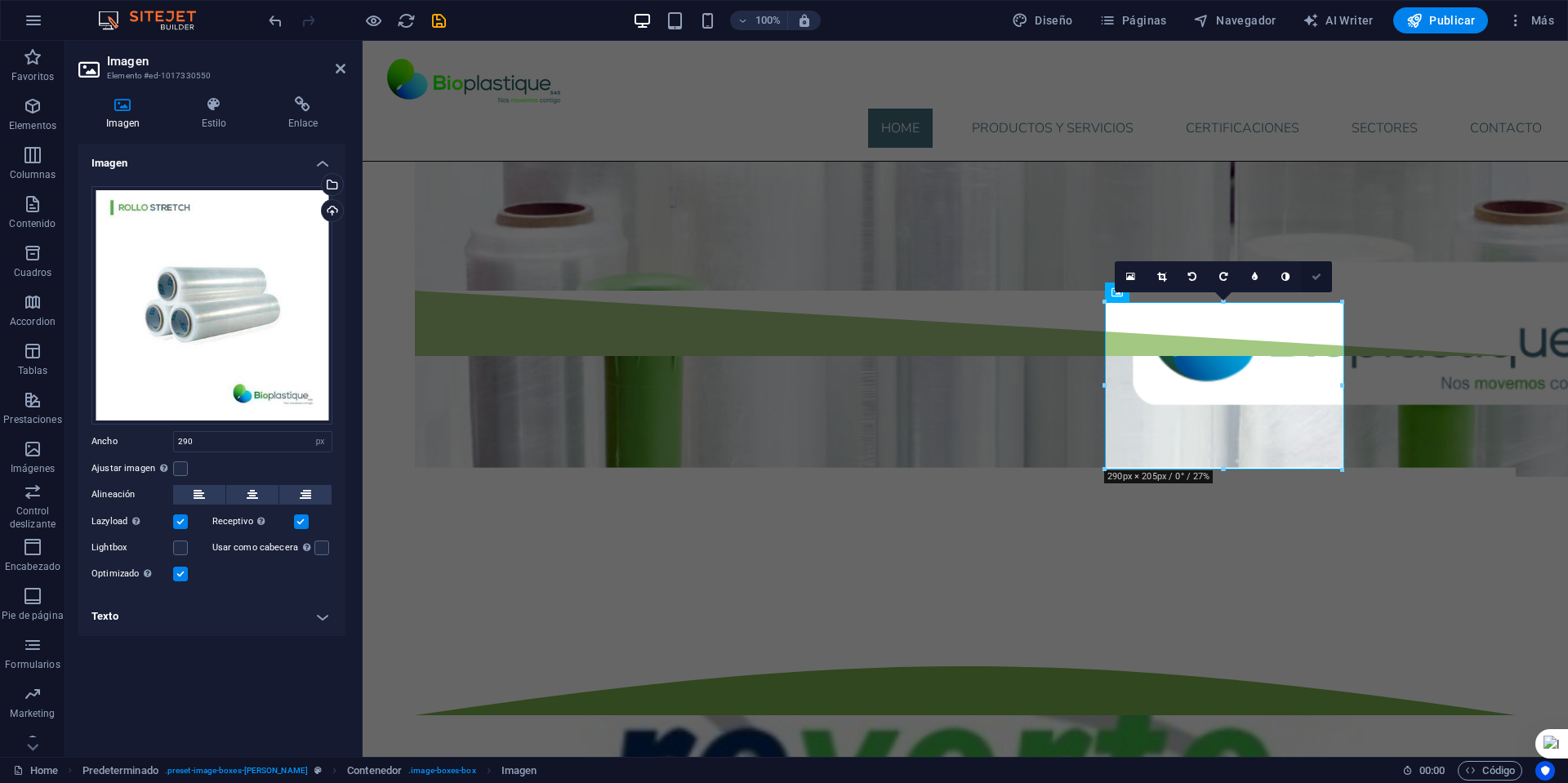
click at [1323, 281] on link at bounding box center [1315, 277] width 31 height 31
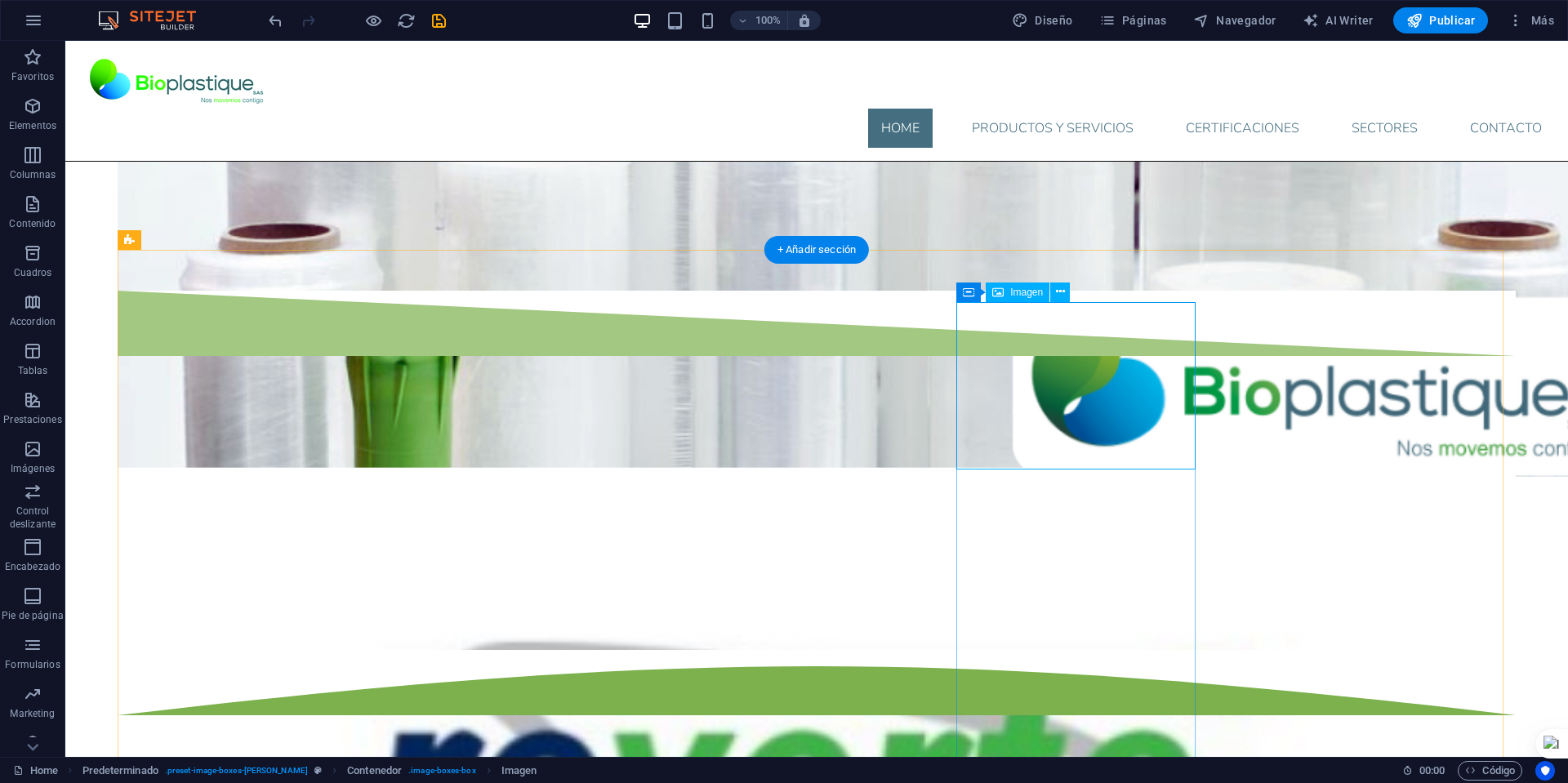
select select "px"
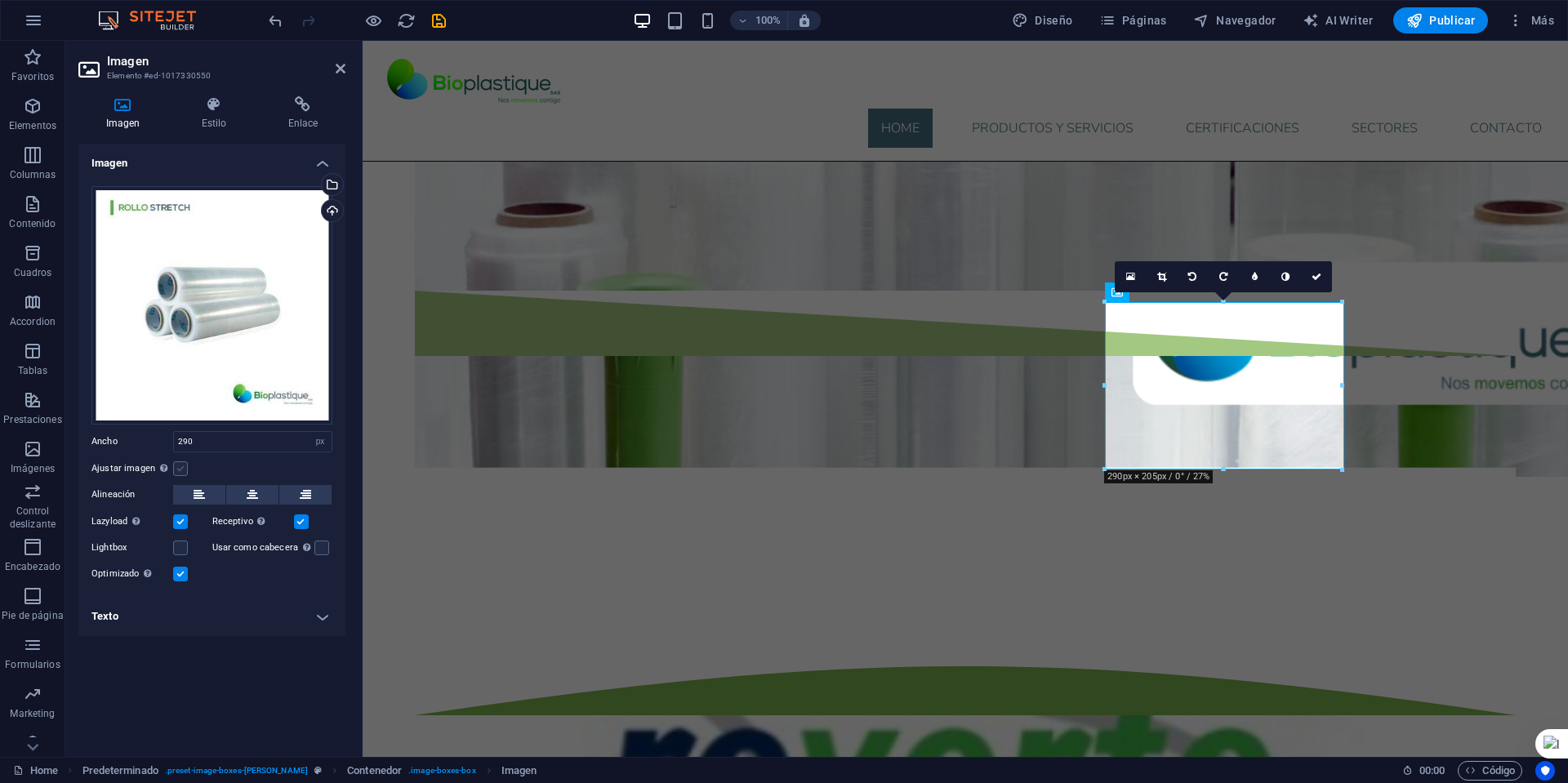
click at [179, 467] on label at bounding box center [180, 469] width 15 height 15
click at [0, 0] on input "Ajustar imagen Ajustar imagen automáticamente a un ancho y alto fijo" at bounding box center [0, 0] width 0 height 0
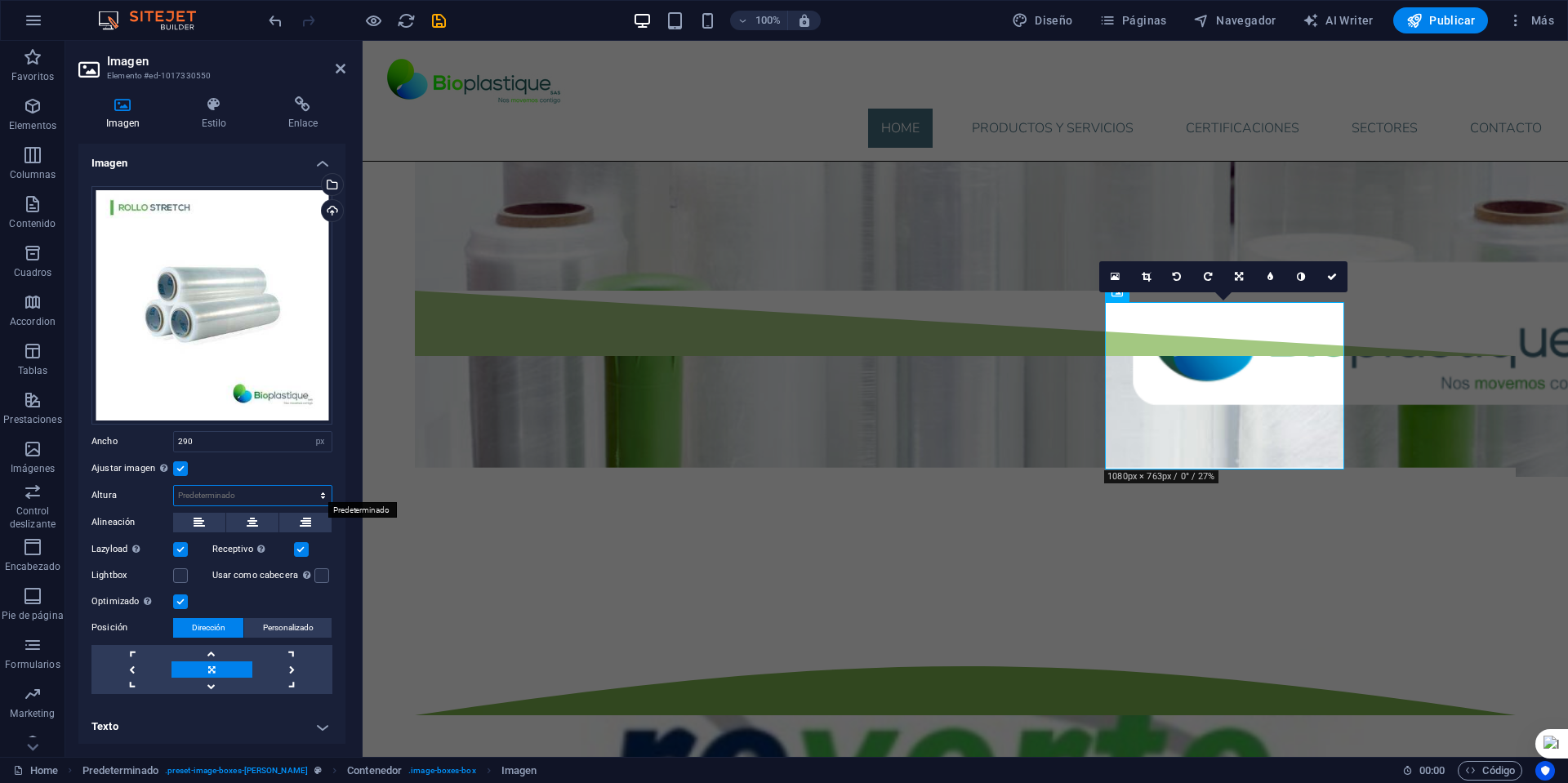
click at [201, 491] on select "Predeterminado automático px" at bounding box center [253, 496] width 158 height 19
select select "px"
click at [306, 486] on select "Predeterminado automático px" at bounding box center [253, 496] width 158 height 19
click at [217, 494] on input "205" at bounding box center [253, 496] width 158 height 19
type input "2"
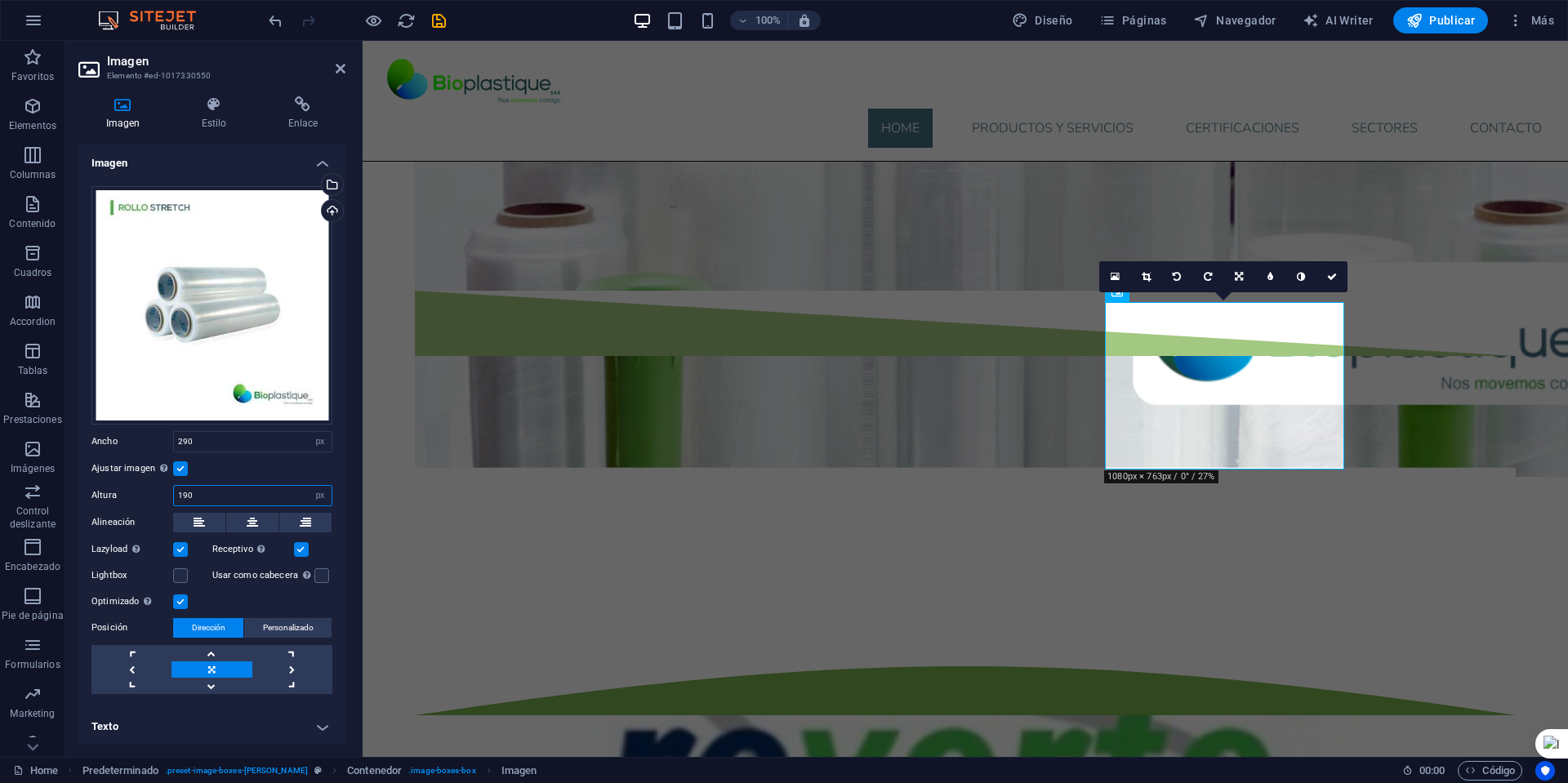
type input "190"
click at [1334, 270] on link at bounding box center [1331, 277] width 31 height 31
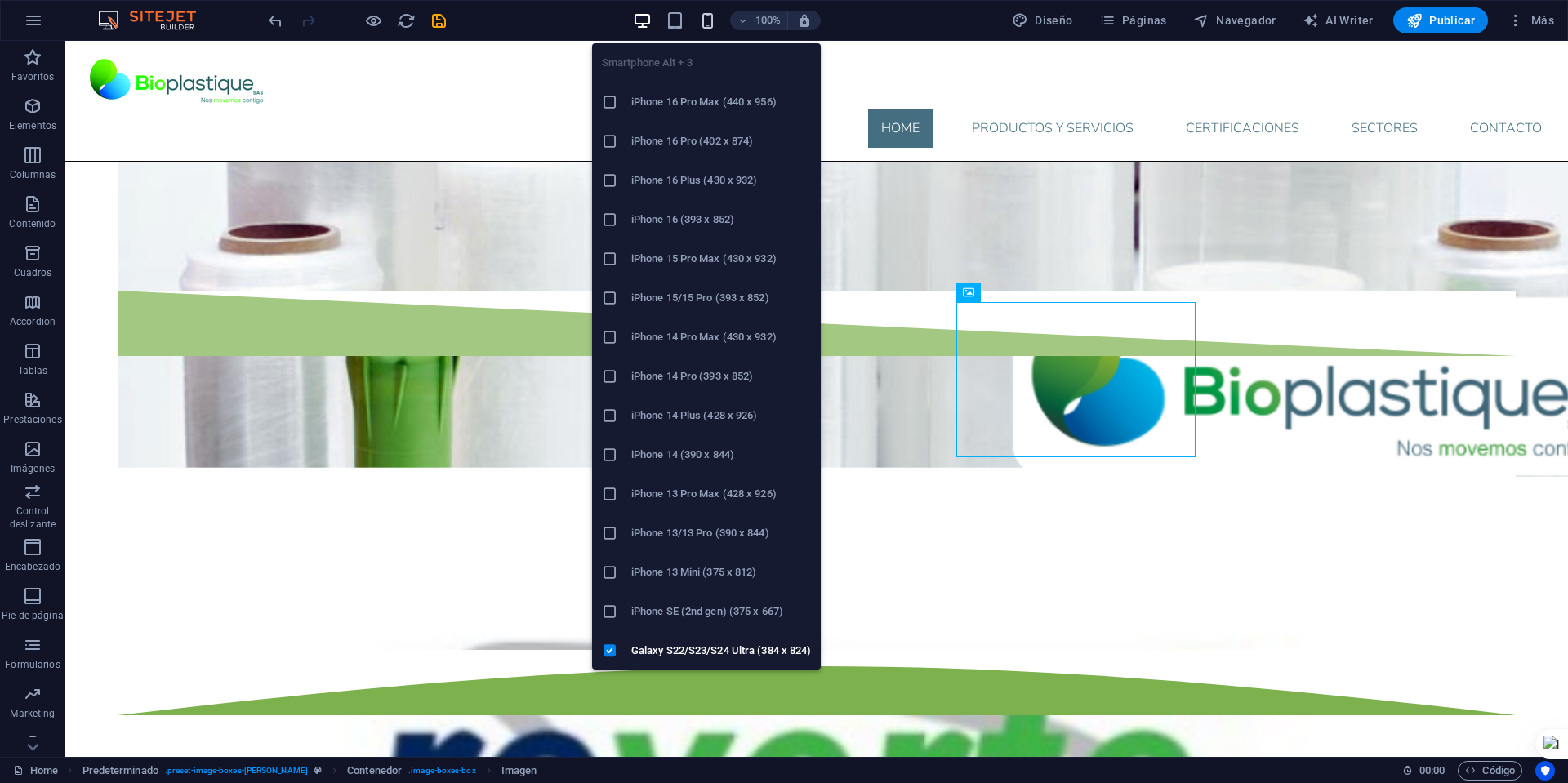
click at [714, 24] on icon "button" at bounding box center [707, 20] width 18 height 18
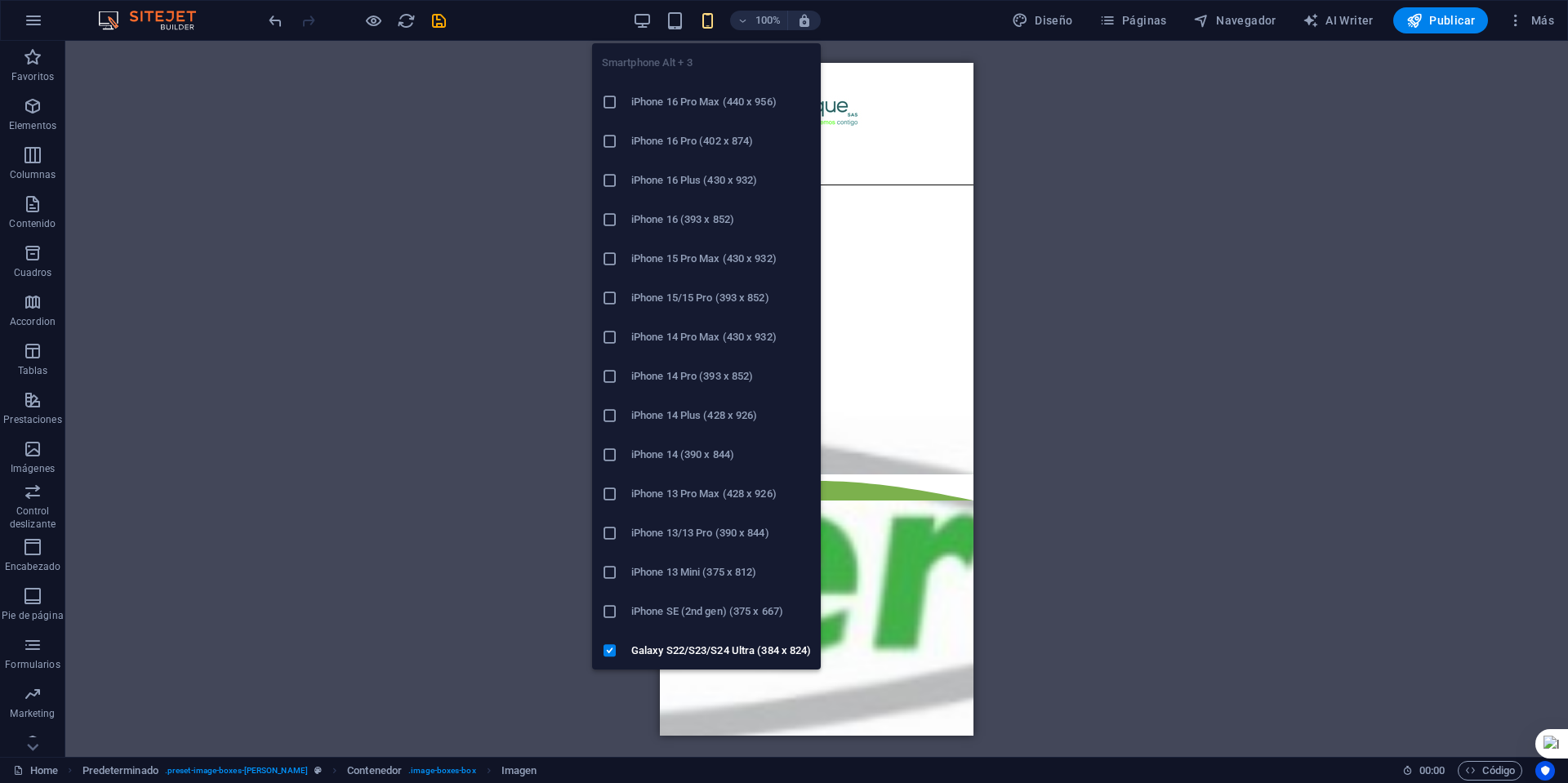
scroll to position [2645, 0]
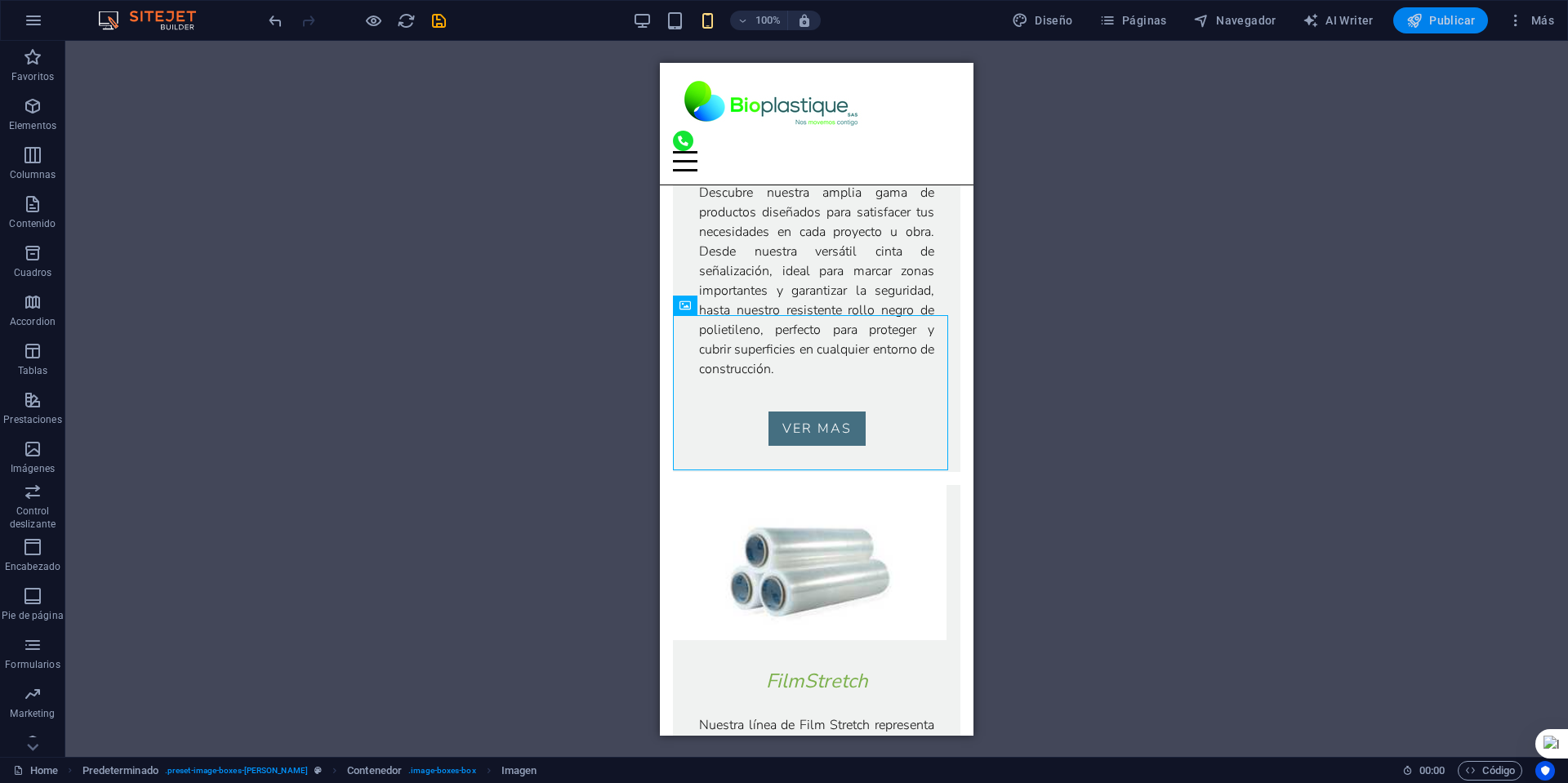
click at [1439, 12] on span "Publicar" at bounding box center [1440, 20] width 70 height 17
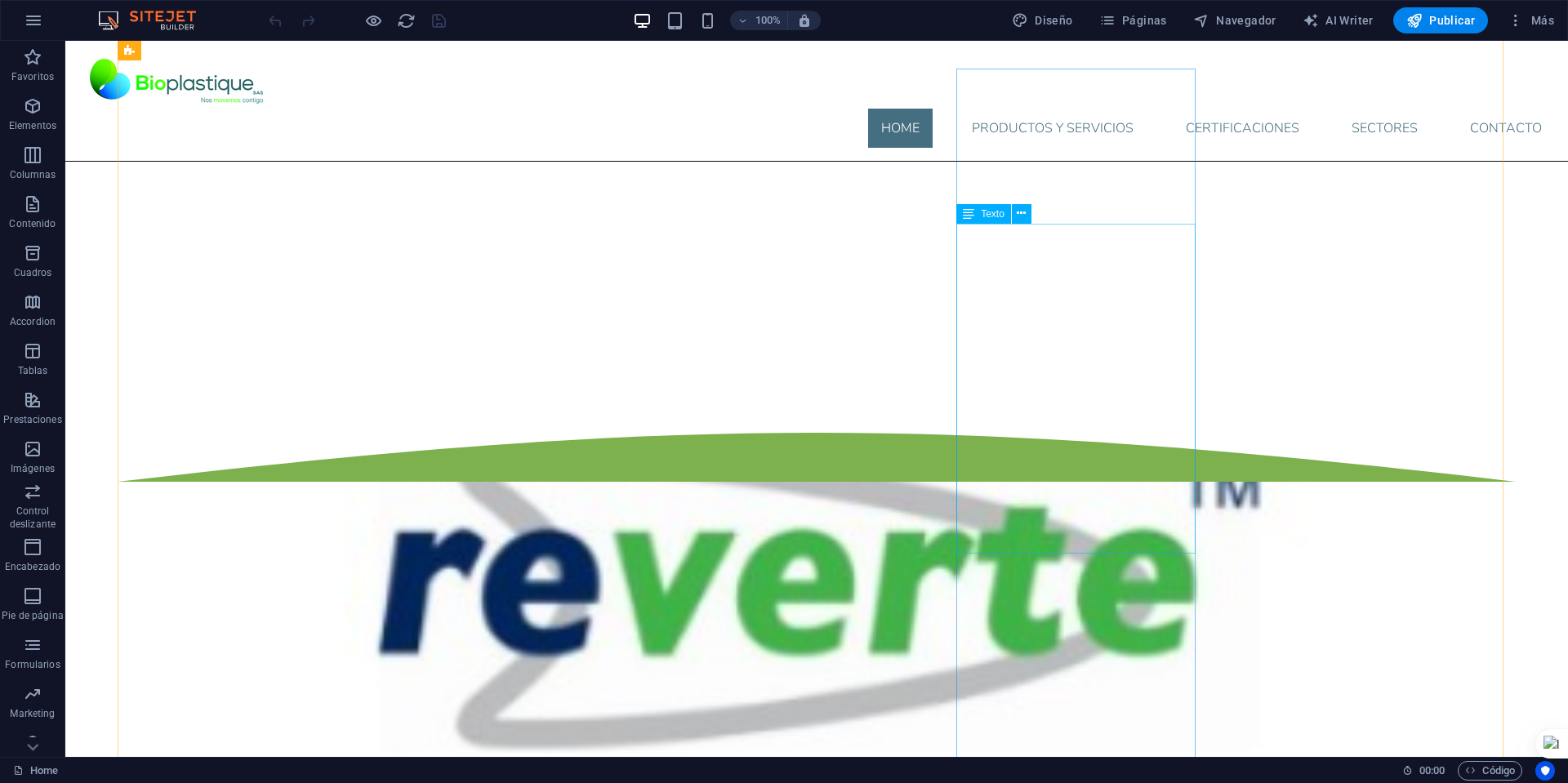
scroll to position [1445, 0]
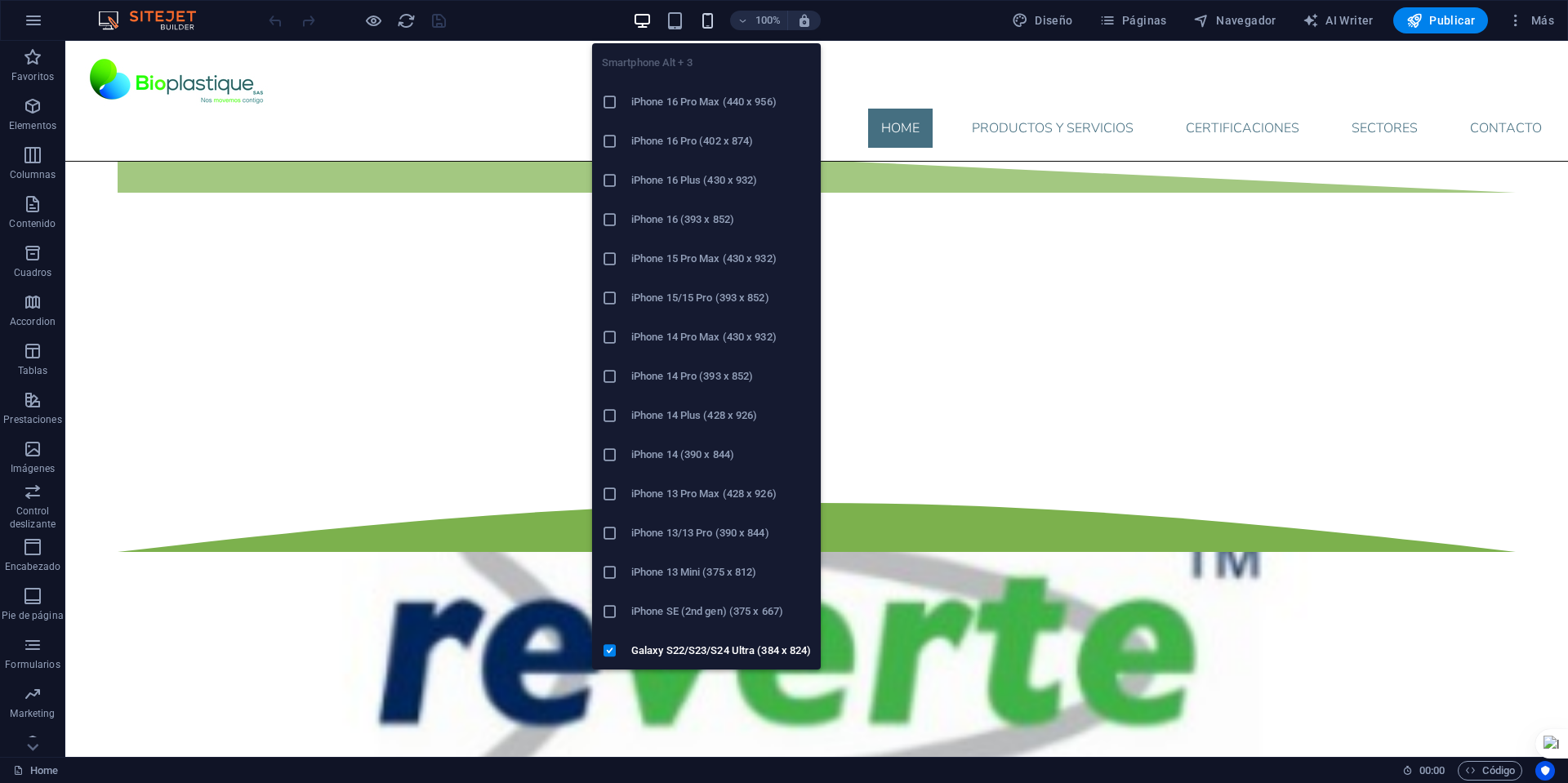
click at [705, 17] on icon "button" at bounding box center [707, 20] width 18 height 18
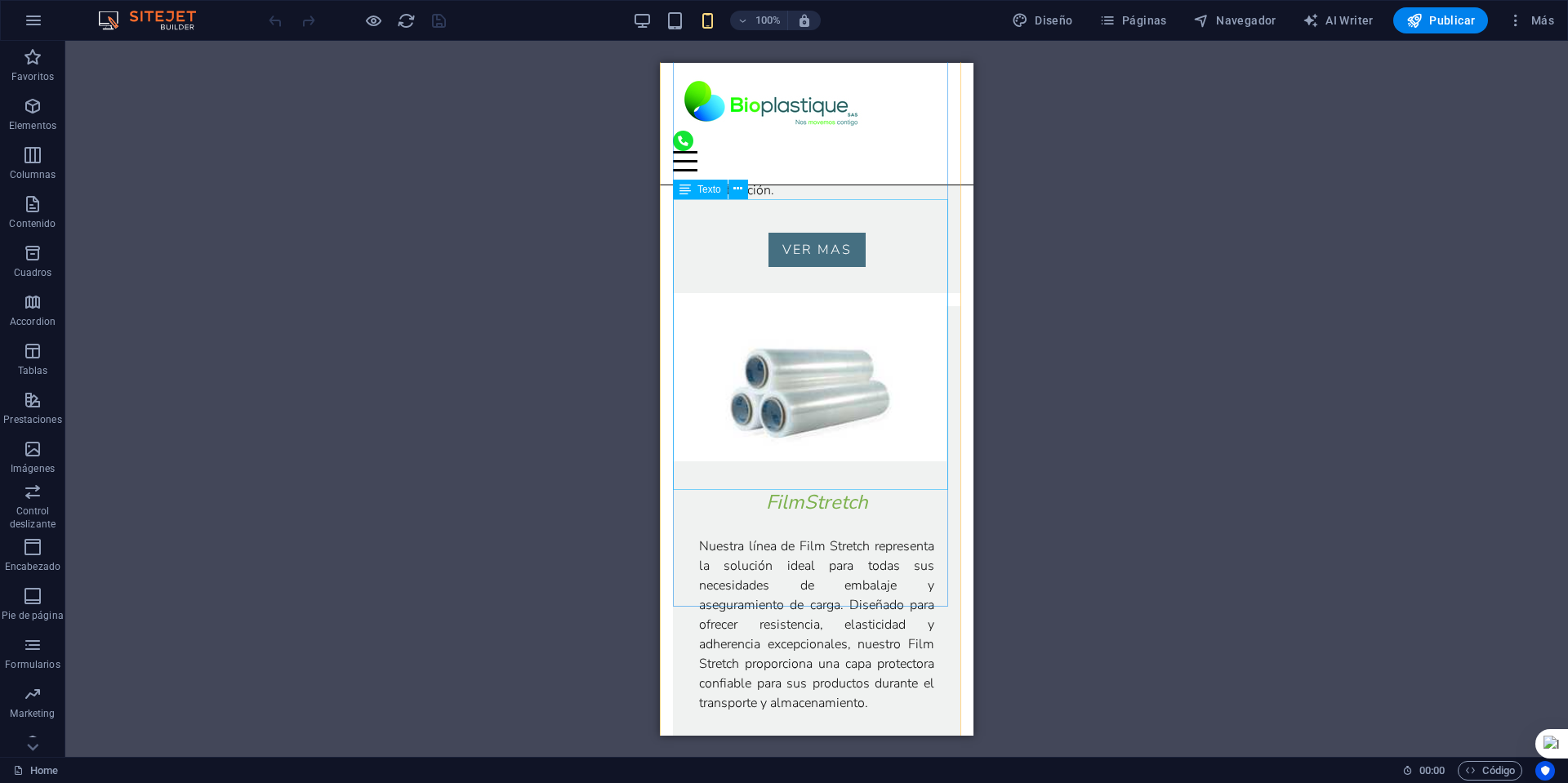
scroll to position [2752, 0]
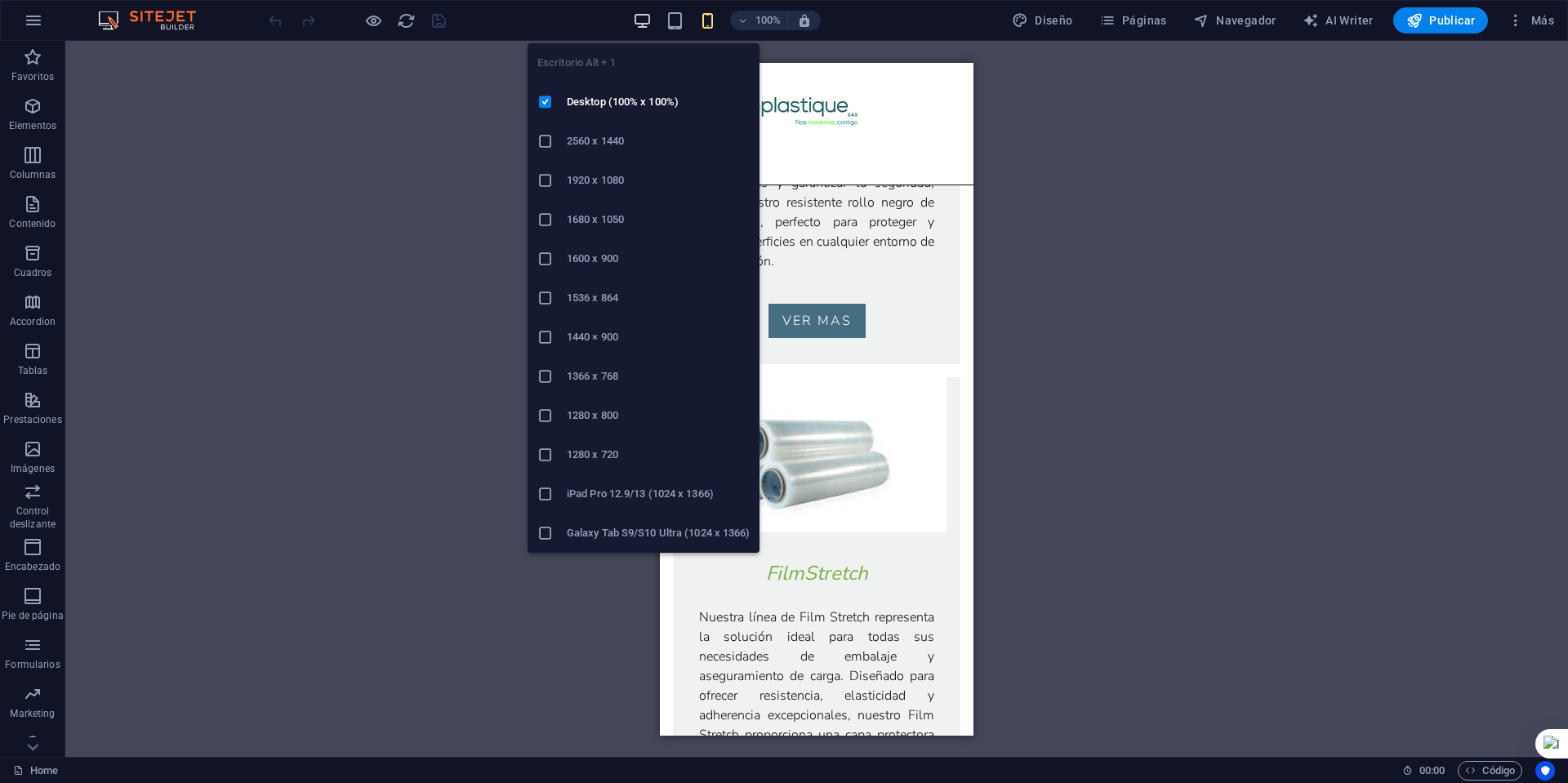
click at [643, 17] on icon "button" at bounding box center [642, 20] width 18 height 18
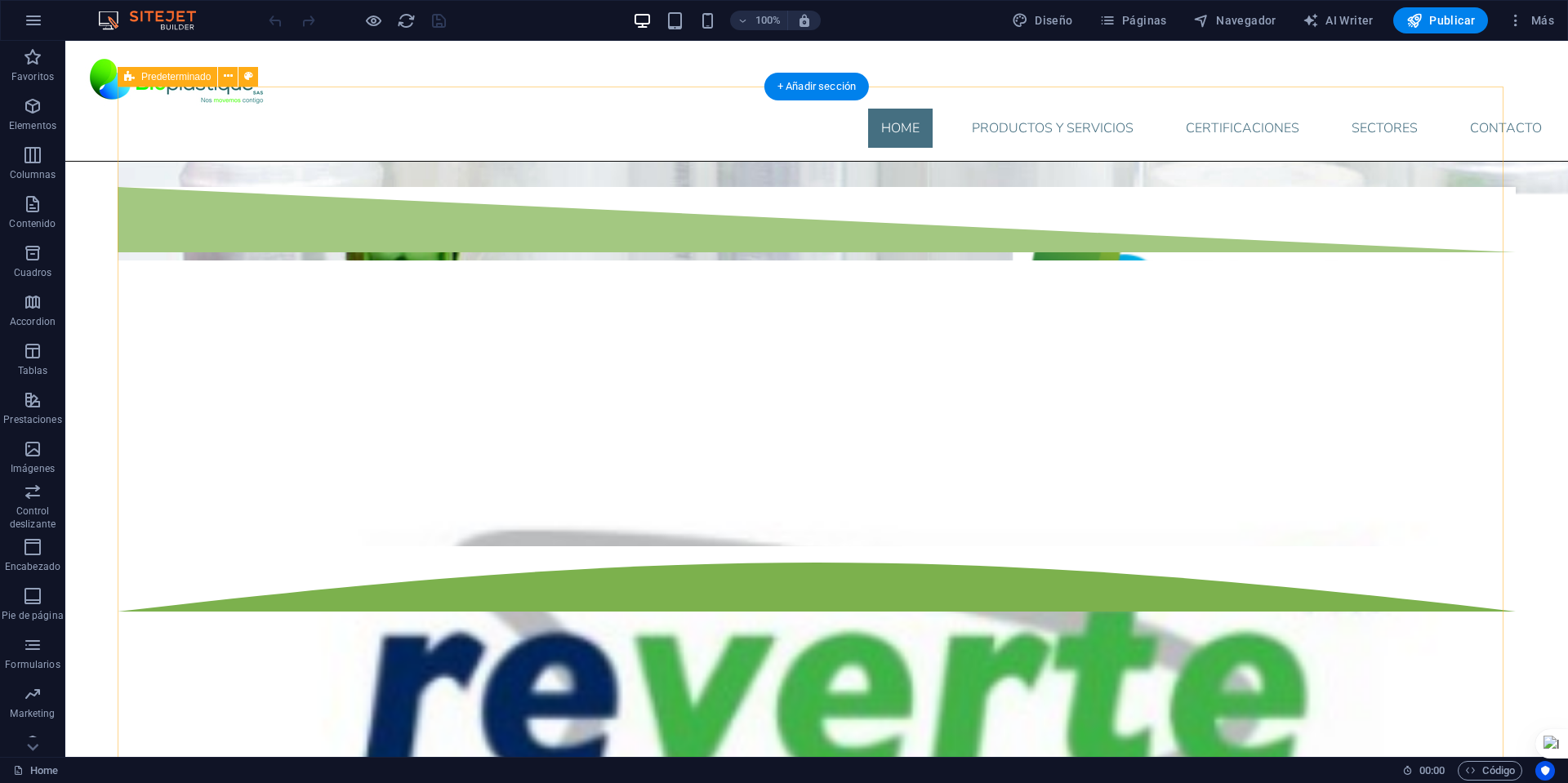
scroll to position [1364, 0]
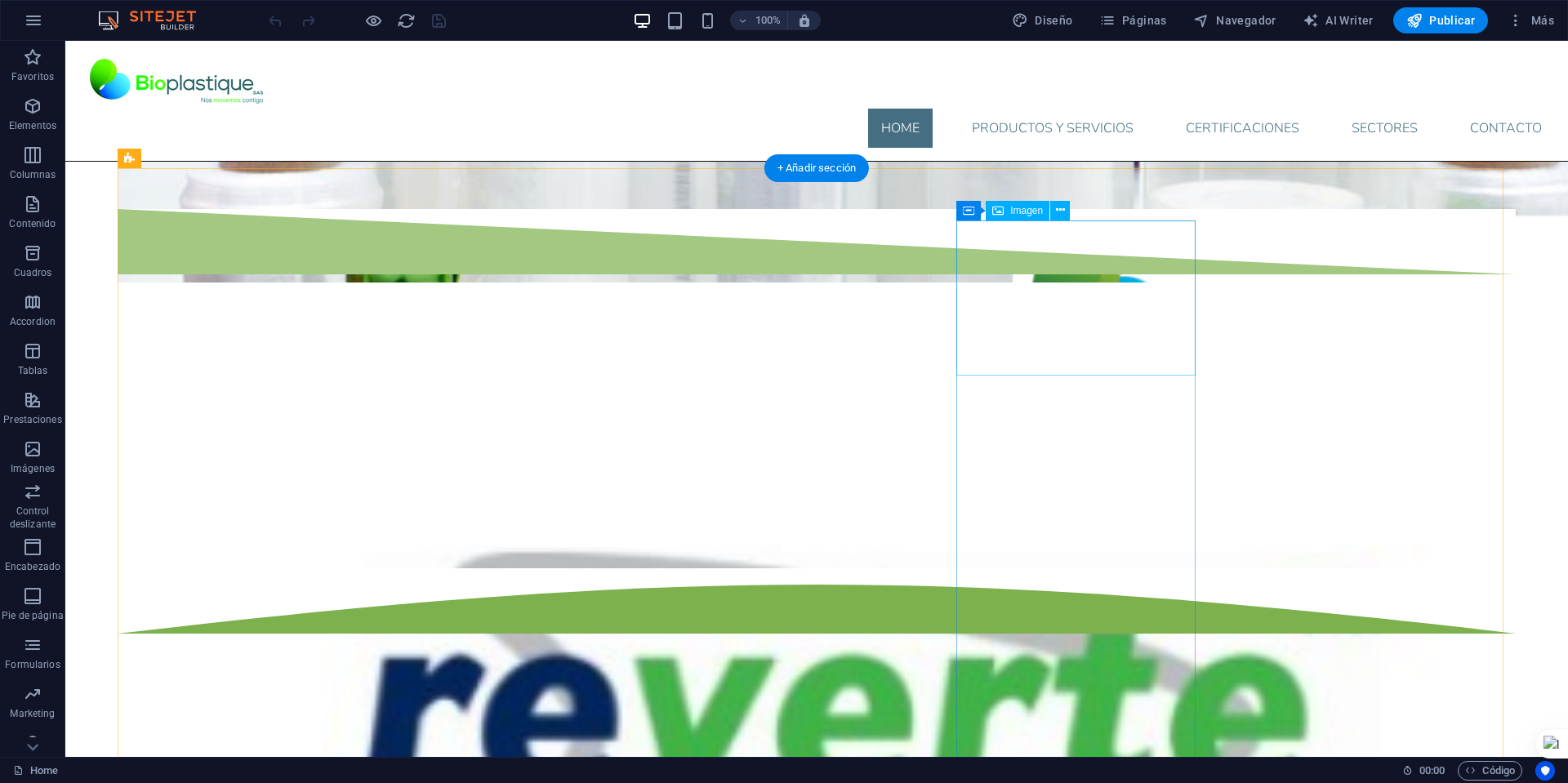
select select "px"
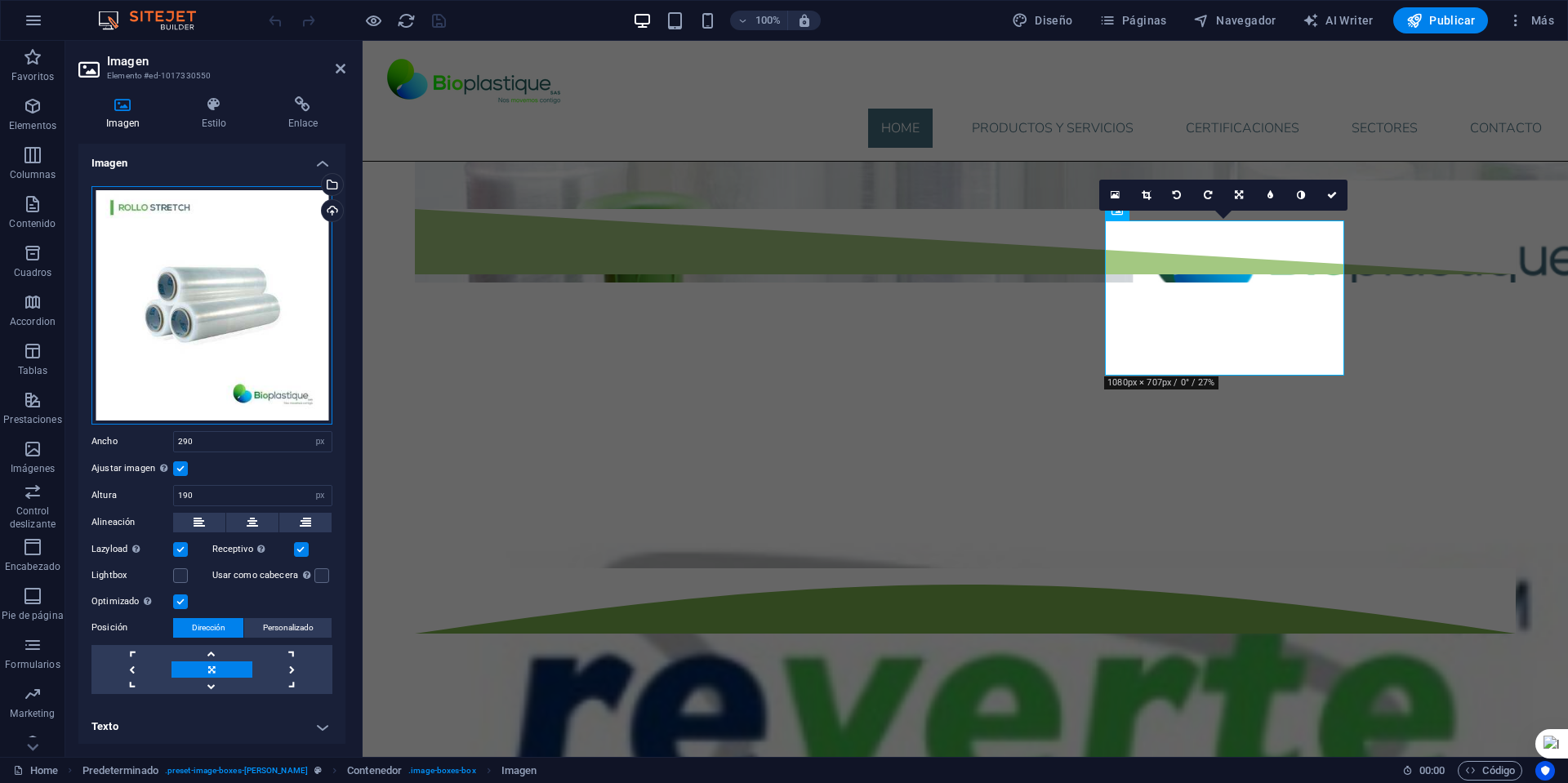
click at [241, 299] on div "Arrastra archivos aquí, haz clic para escoger archivos o selecciona archivos de…" at bounding box center [212, 305] width 241 height 239
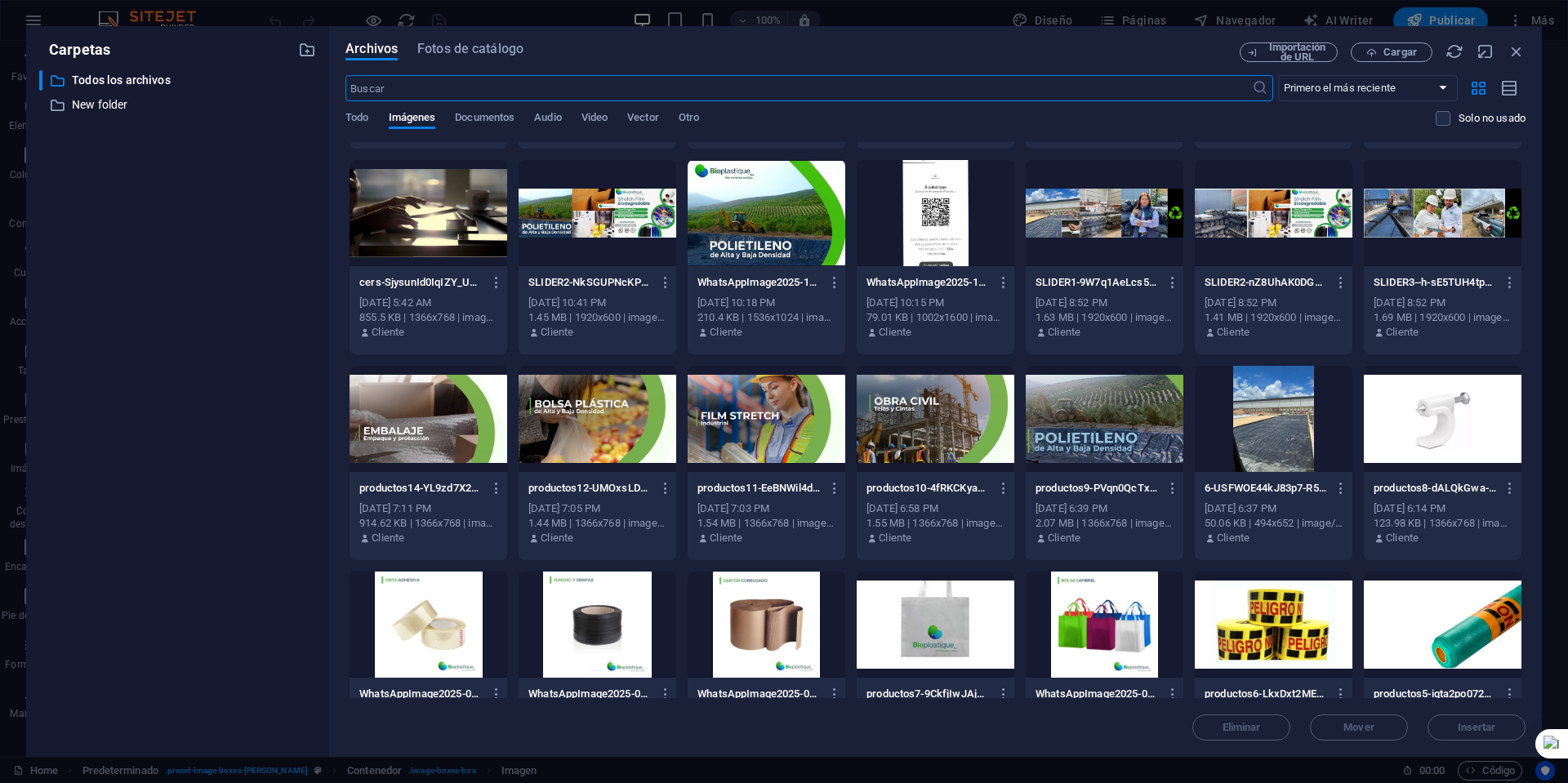
scroll to position [245, 0]
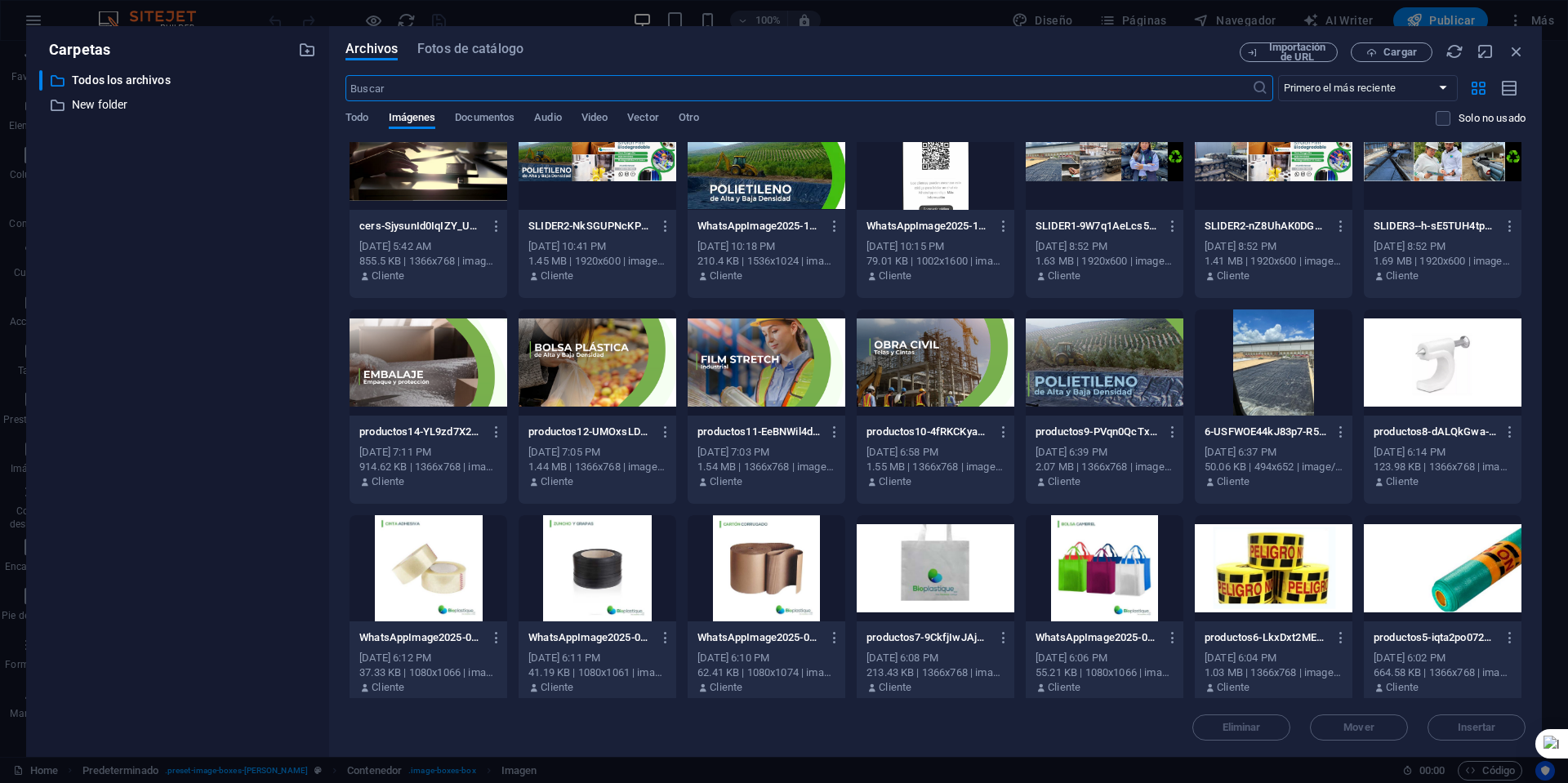
click at [767, 559] on div at bounding box center [766, 568] width 158 height 107
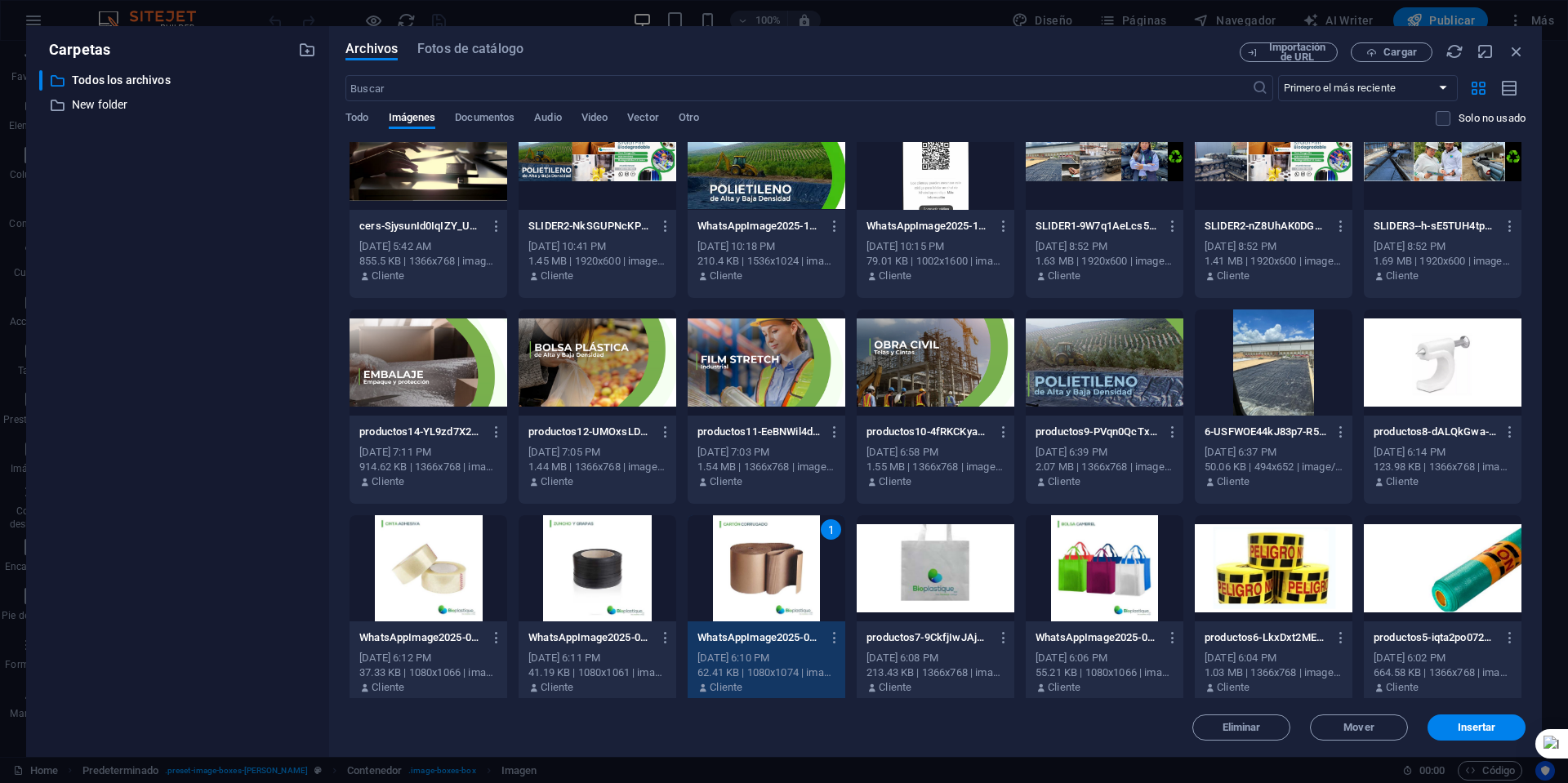
click at [767, 559] on div "1" at bounding box center [766, 568] width 158 height 107
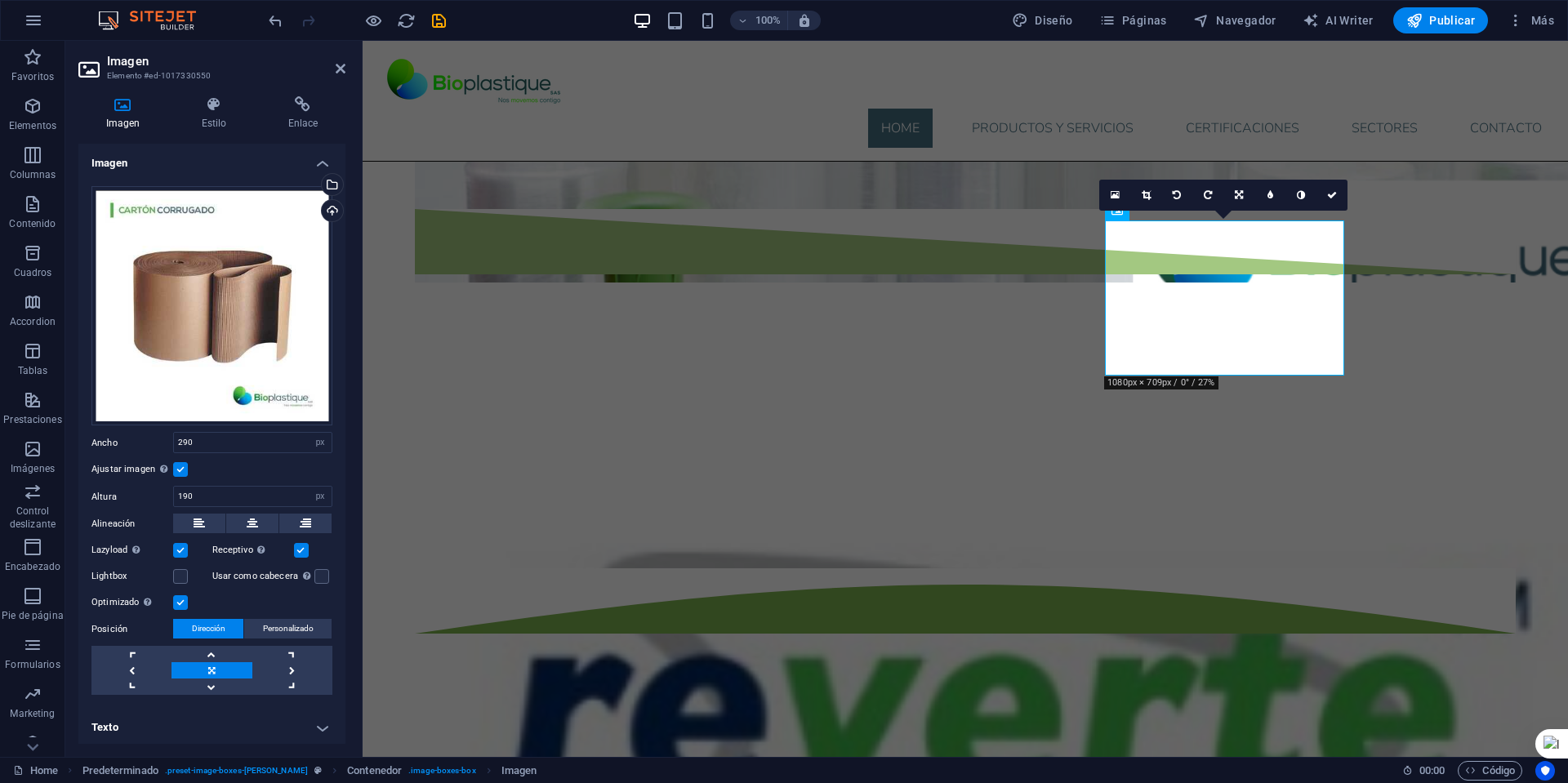
click at [180, 462] on label at bounding box center [180, 469] width 15 height 15
click at [0, 0] on input "Ajustar imagen Ajustar imagen automáticamente a un ancho y alto fijo" at bounding box center [0, 0] width 0 height 0
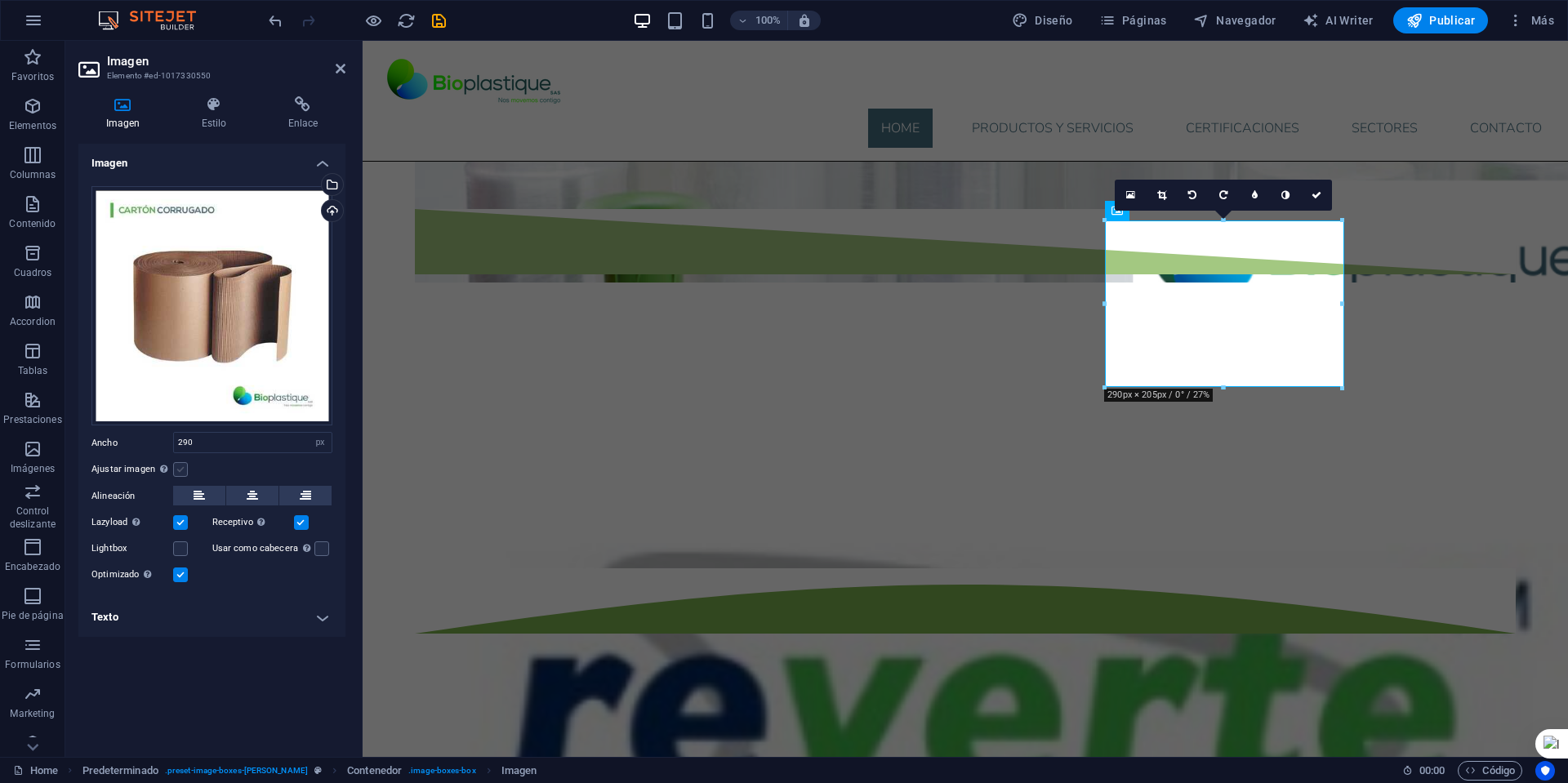
click at [180, 466] on label at bounding box center [180, 469] width 15 height 15
click at [0, 0] on input "Ajustar imagen Ajustar imagen automáticamente a un ancho y alto fijo" at bounding box center [0, 0] width 0 height 0
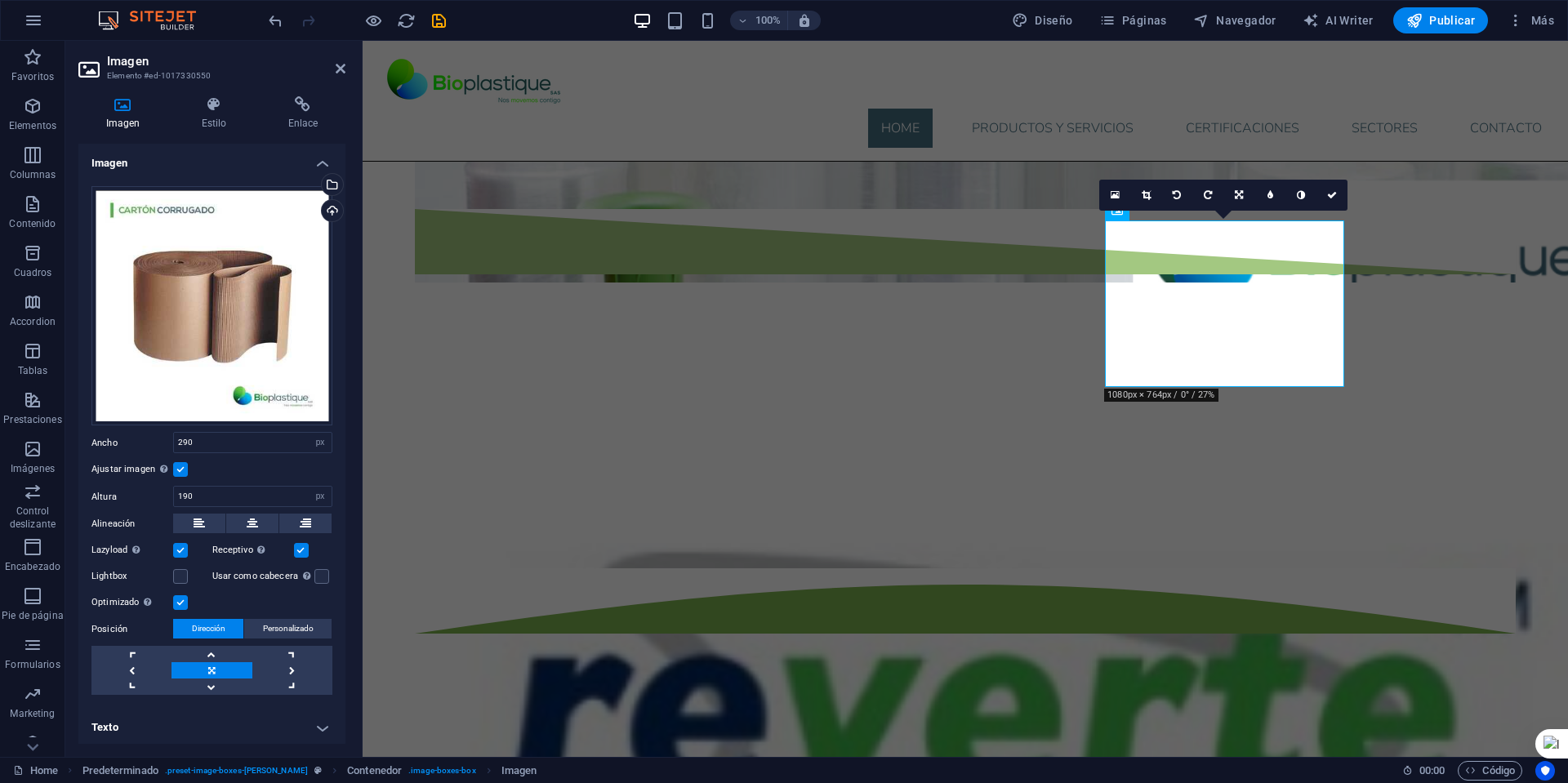
click at [180, 466] on label at bounding box center [180, 469] width 15 height 15
click at [0, 0] on input "Ajustar imagen Ajustar imagen automáticamente a un ancho y alto fijo" at bounding box center [0, 0] width 0 height 0
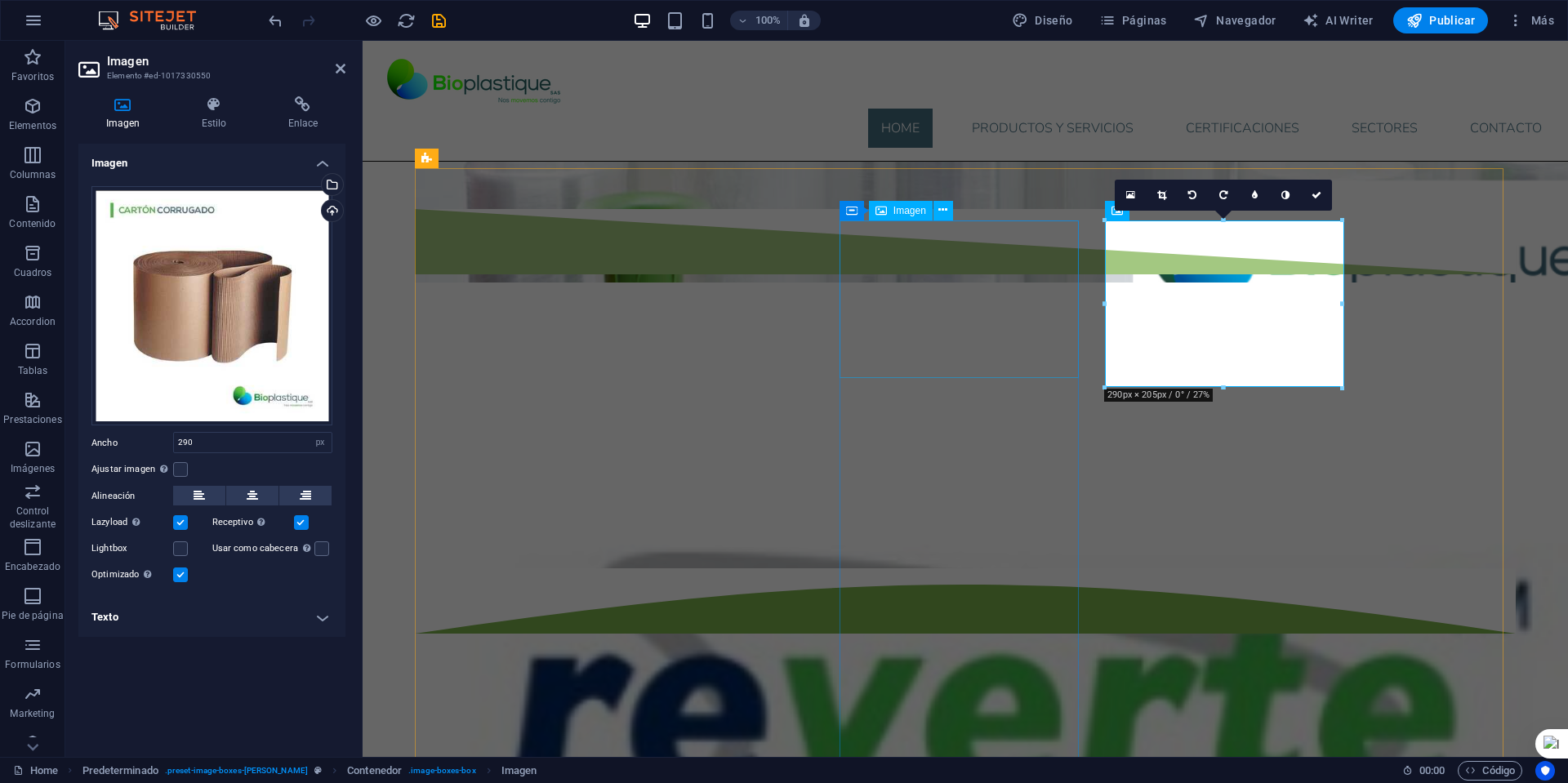
select select "px"
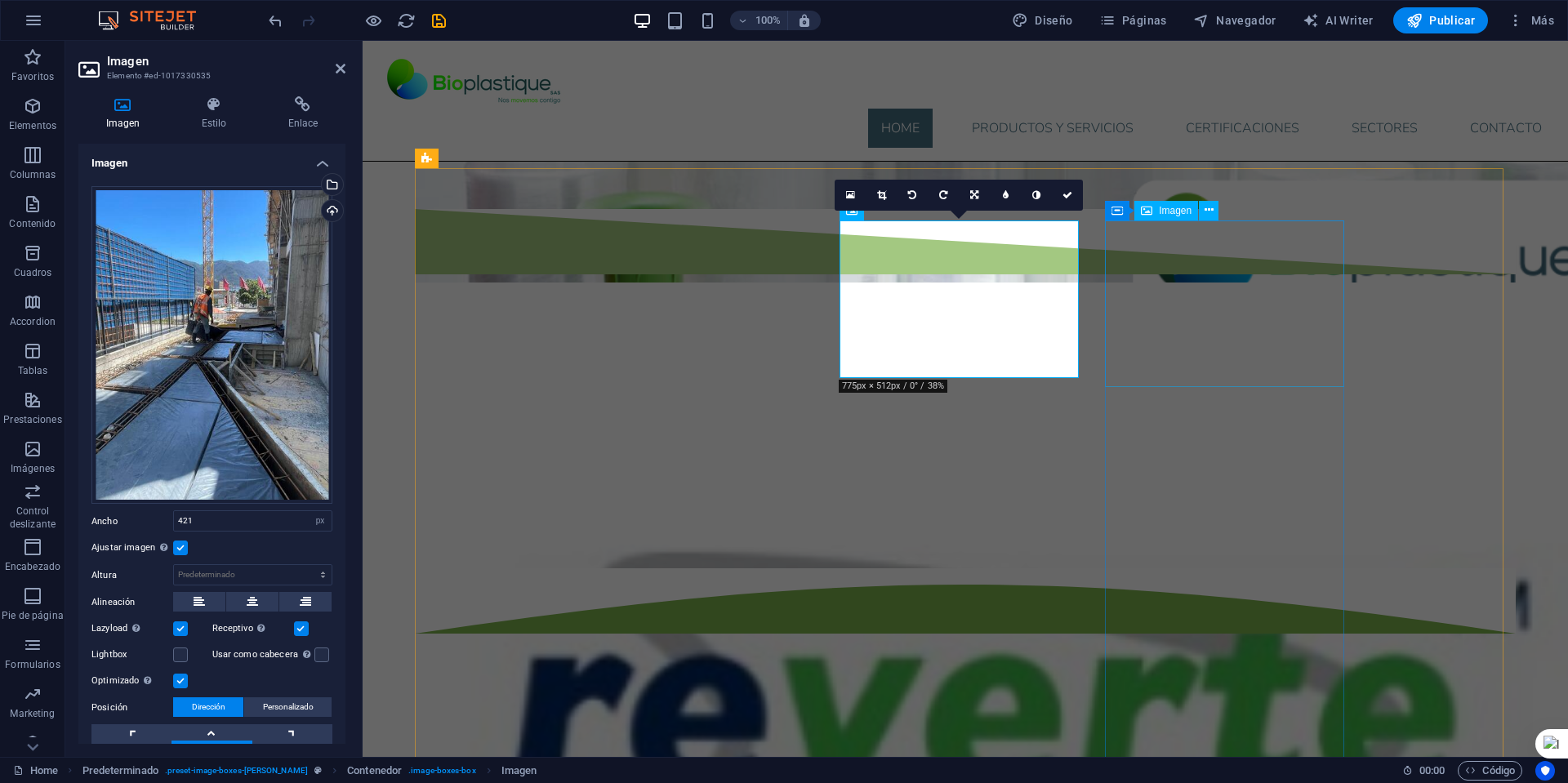
select select "px"
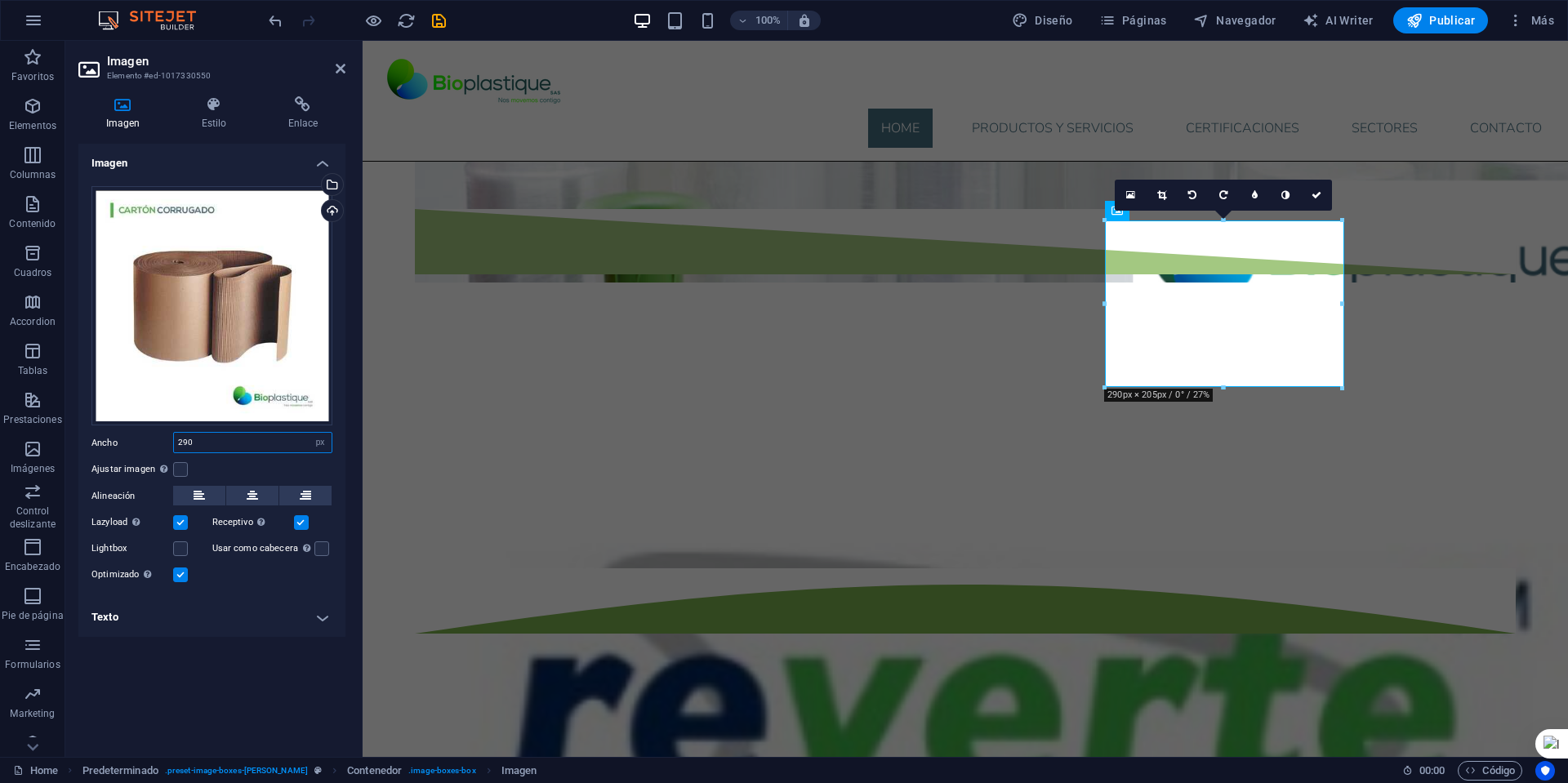
click at [211, 450] on input "290" at bounding box center [253, 443] width 158 height 19
click at [178, 469] on label at bounding box center [180, 469] width 15 height 15
click at [0, 0] on input "Ajustar imagen Ajustar imagen automáticamente a un ancho y alto fijo" at bounding box center [0, 0] width 0 height 0
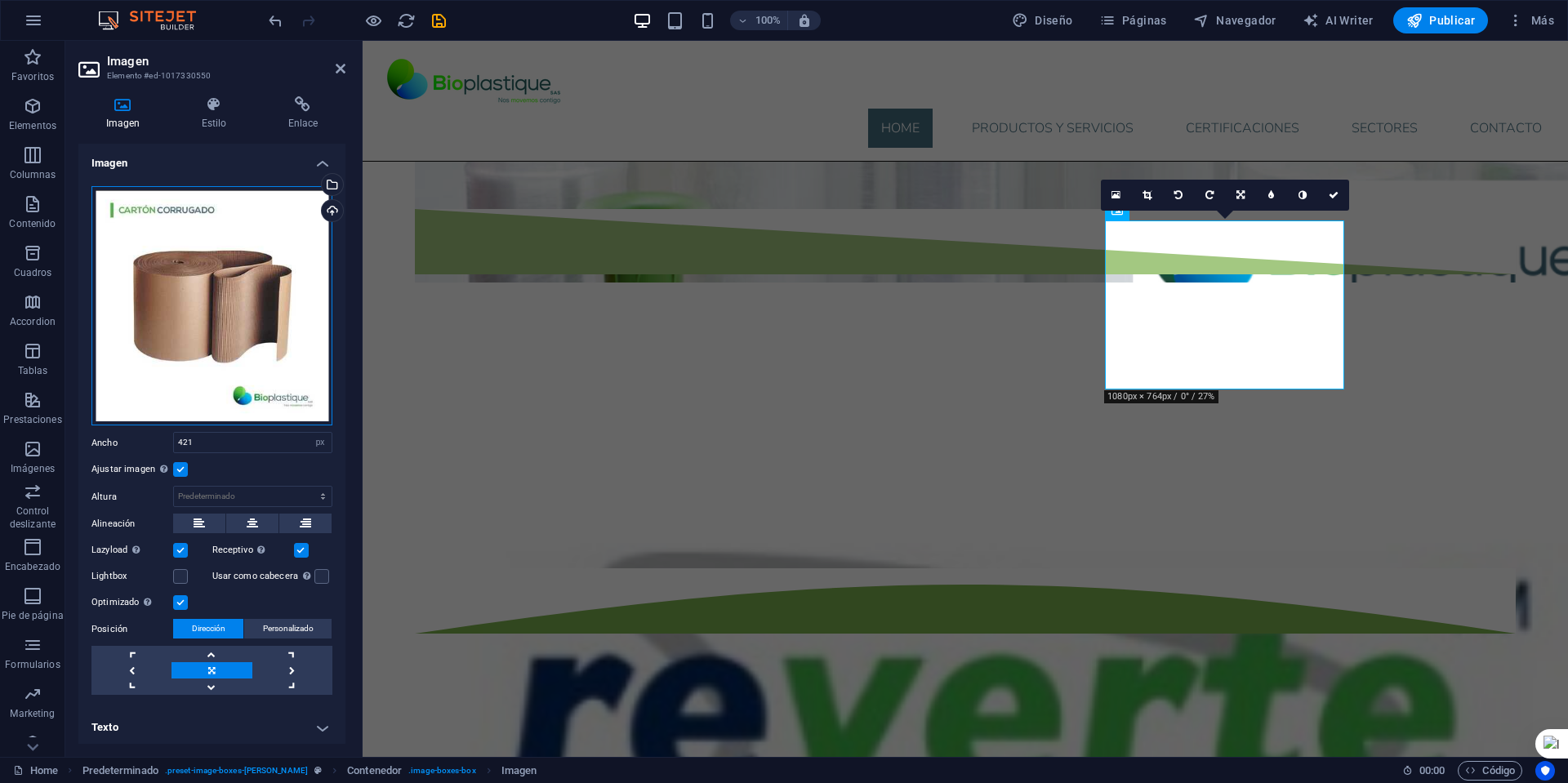
click at [279, 315] on div "Arrastra archivos aquí, haz clic para escoger archivos o selecciona archivos de…" at bounding box center [212, 306] width 241 height 240
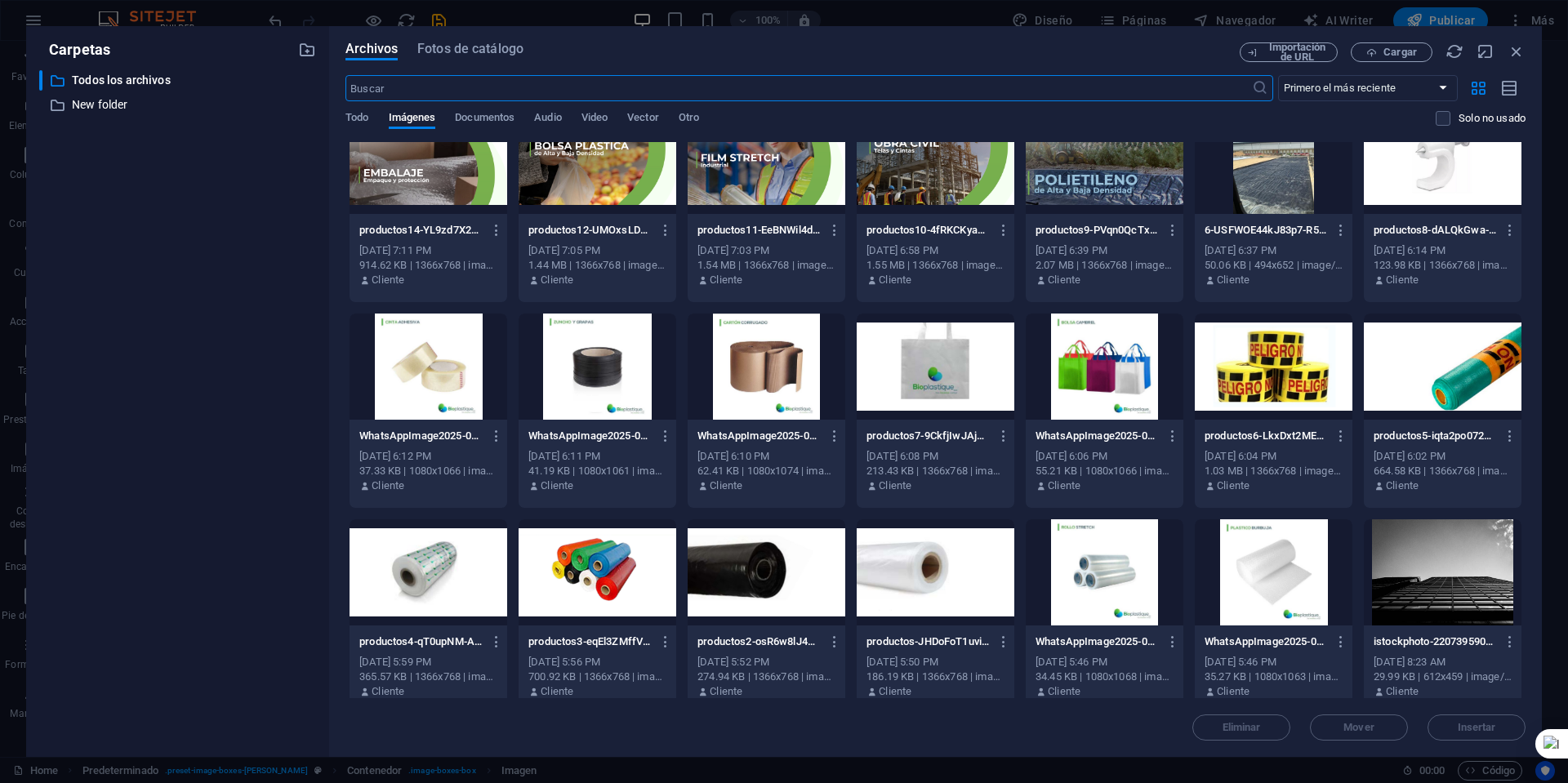
scroll to position [463, 0]
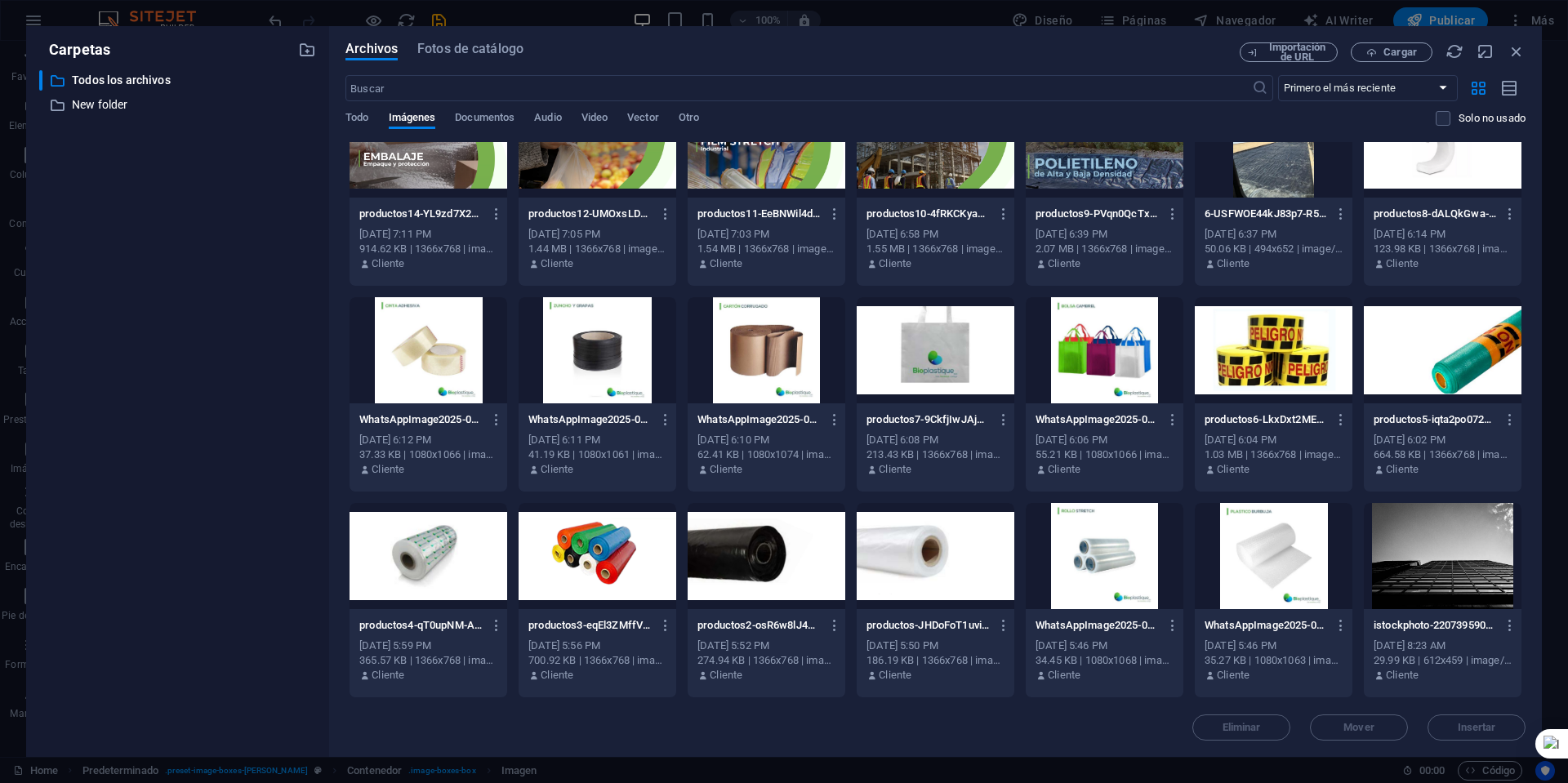
click at [1106, 544] on div at bounding box center [1104, 556] width 158 height 107
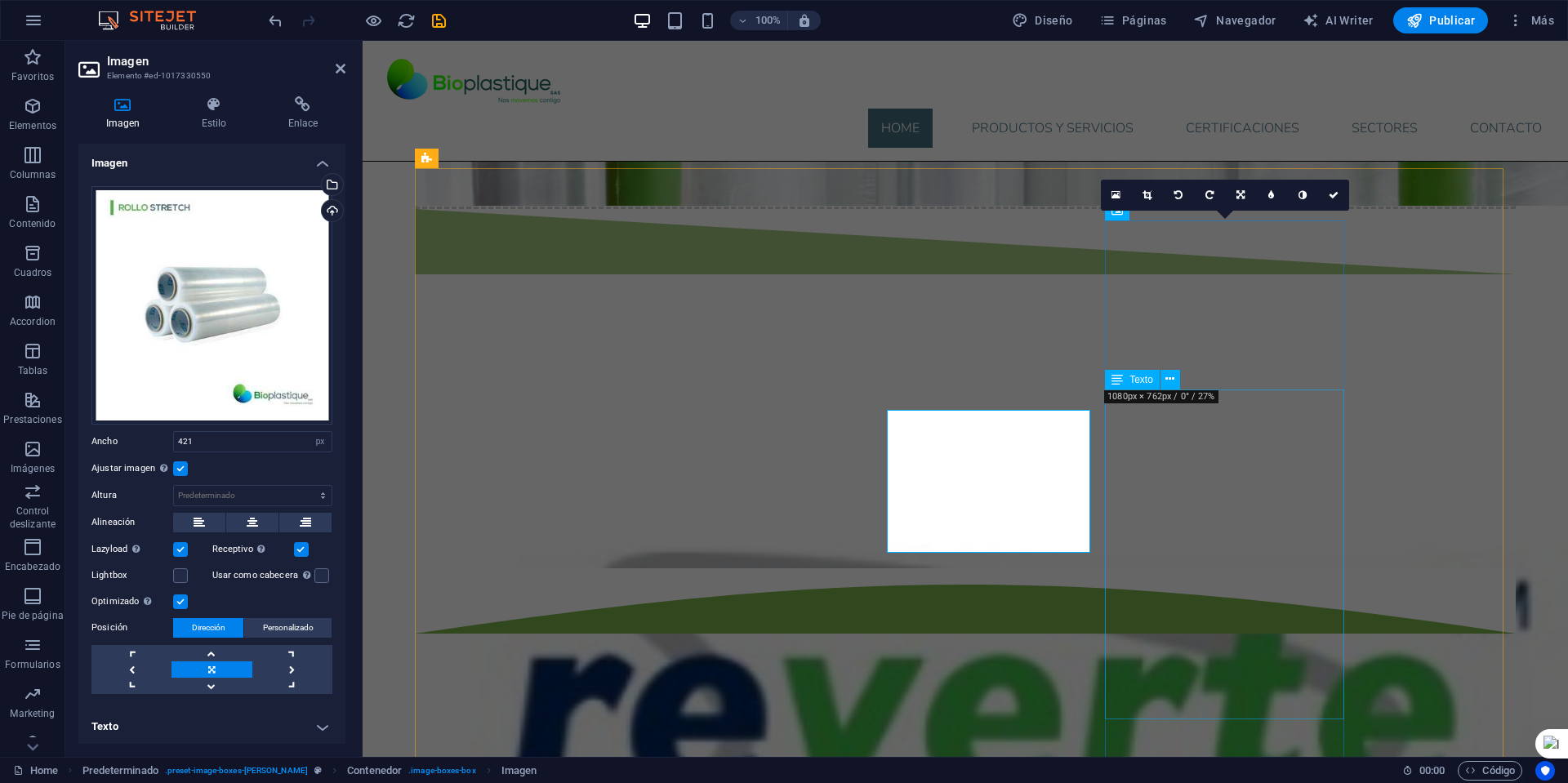
scroll to position [1364, 0]
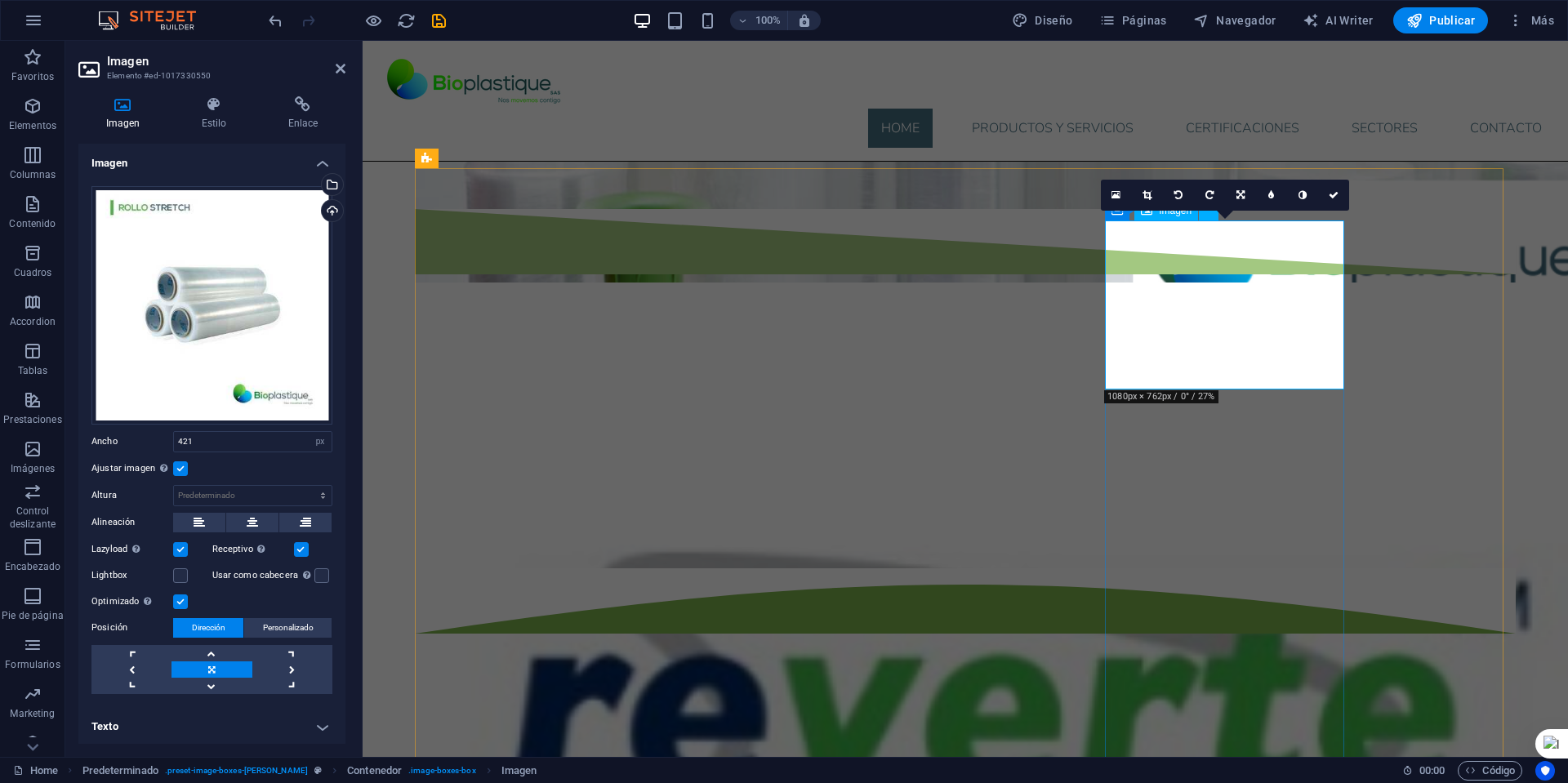
click at [1151, 194] on icon at bounding box center [1146, 195] width 9 height 10
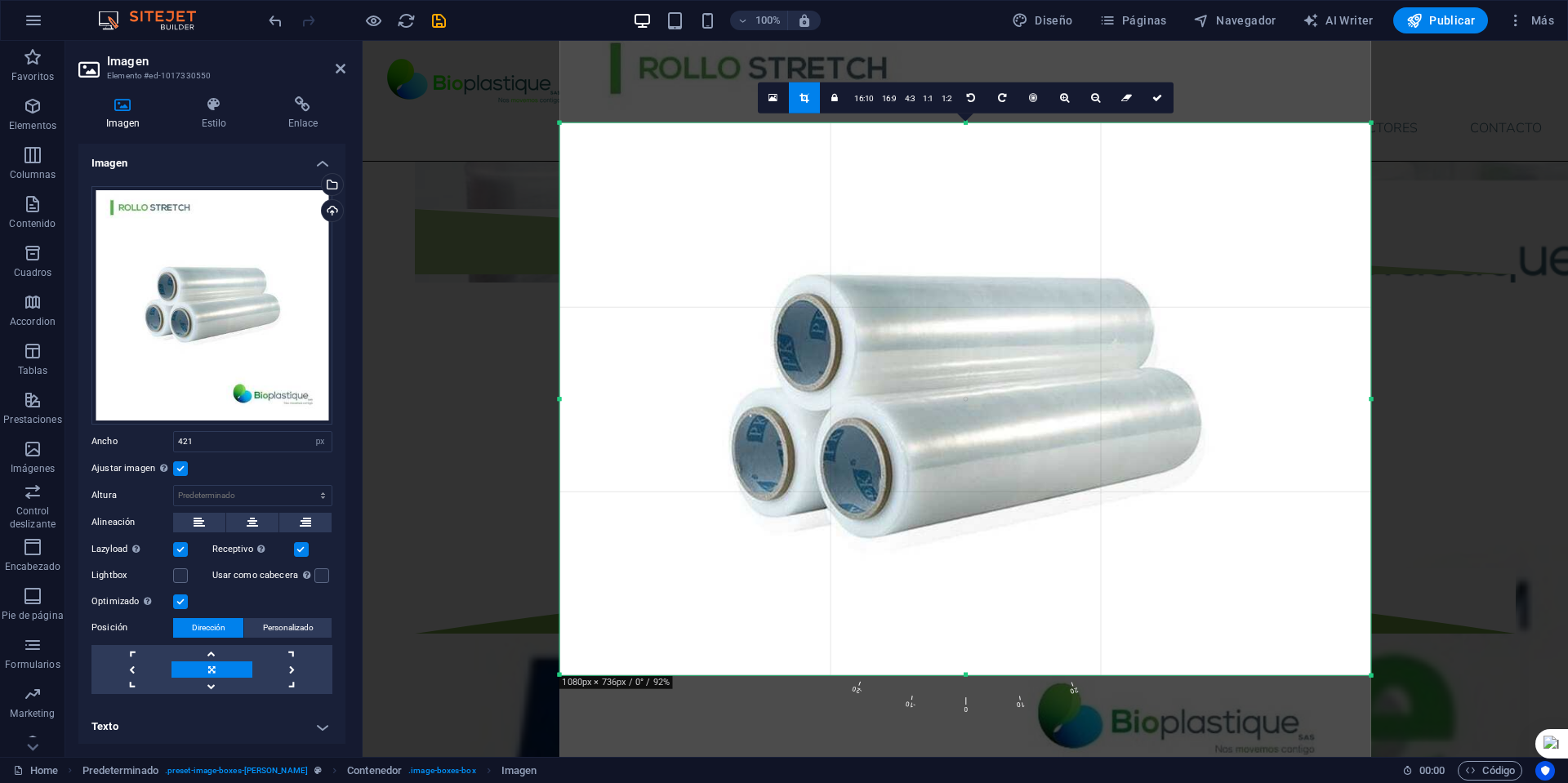
drag, startPoint x: 963, startPoint y: 685, endPoint x: 965, endPoint y: 665, distance: 20.1
click at [965, 665] on div "180 170 160 150 140 130 120 110 100 90 80 70 60 50 40 30 20 10 0 -10 -20 -30 -4…" at bounding box center [964, 399] width 811 height 553
click at [1153, 103] on link at bounding box center [1156, 97] width 31 height 31
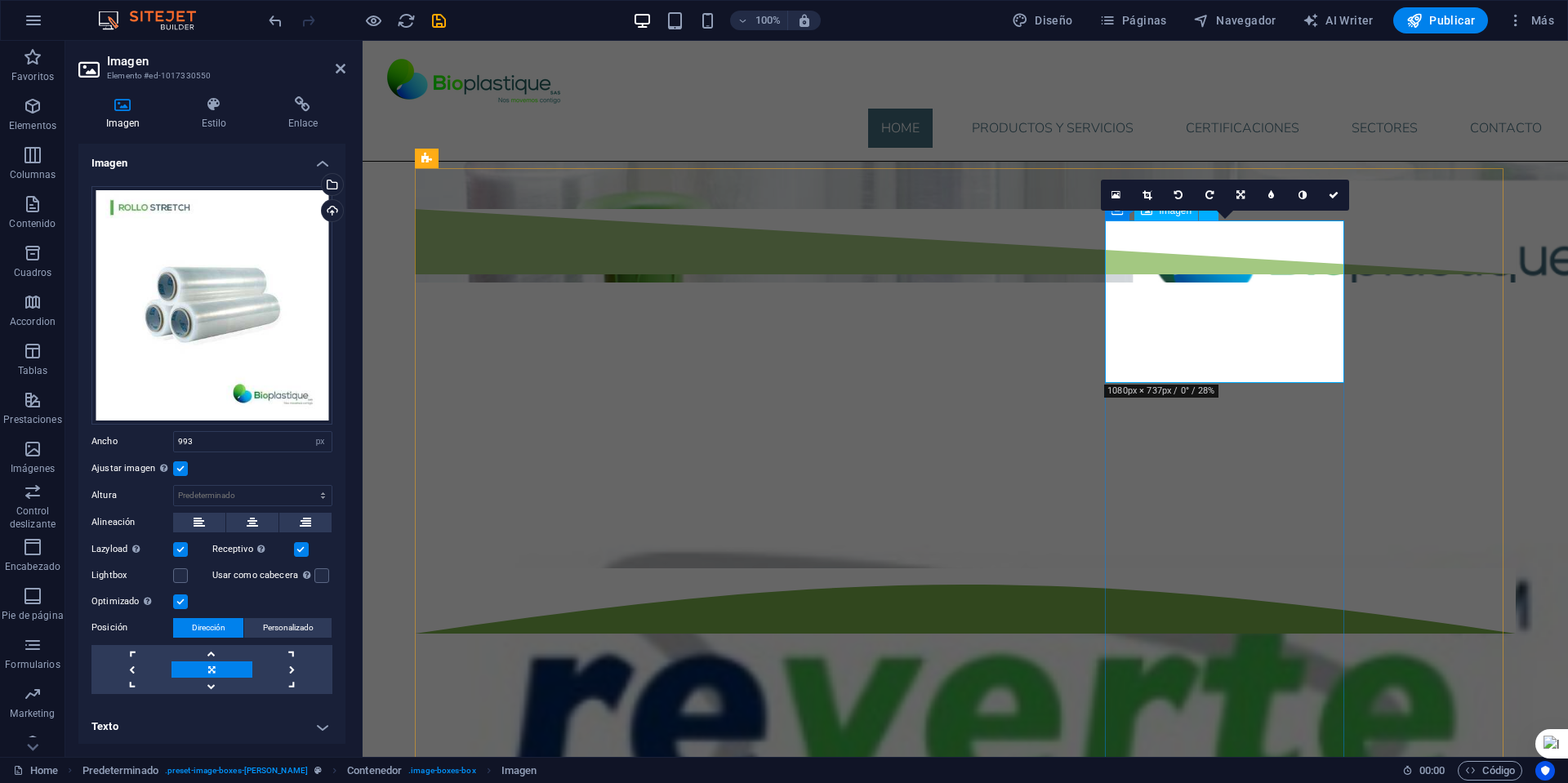
click at [1149, 196] on icon at bounding box center [1146, 195] width 9 height 10
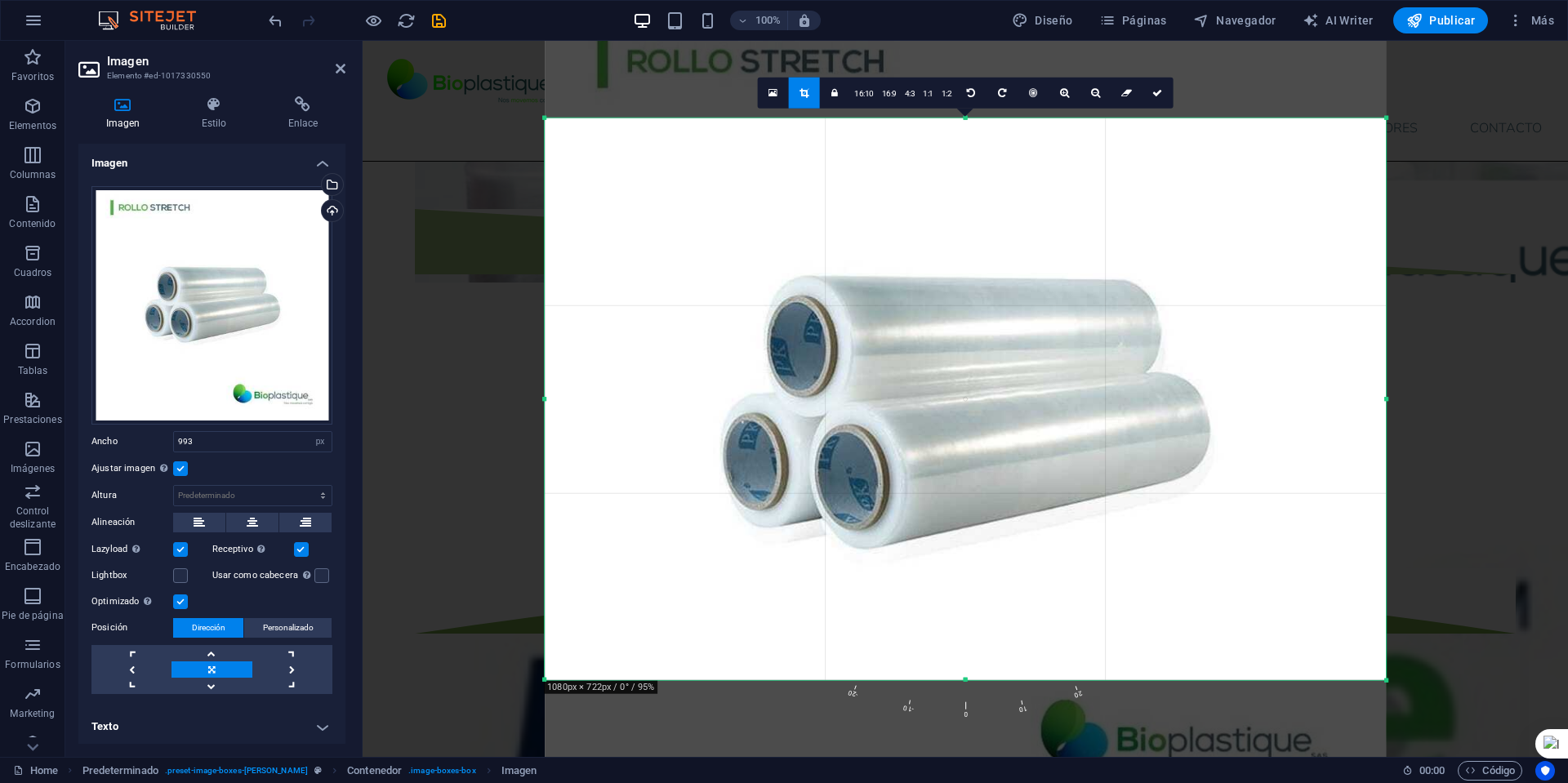
drag, startPoint x: 970, startPoint y: 683, endPoint x: 970, endPoint y: 673, distance: 10.0
click at [970, 673] on div "180 170 160 150 140 130 120 110 100 90 80 70 60 50 40 30 20 10 0 -10 -20 -30 -4…" at bounding box center [965, 399] width 841 height 563
drag, startPoint x: 1157, startPoint y: 99, endPoint x: 792, endPoint y: 76, distance: 365.7
click at [1157, 99] on link at bounding box center [1156, 92] width 31 height 31
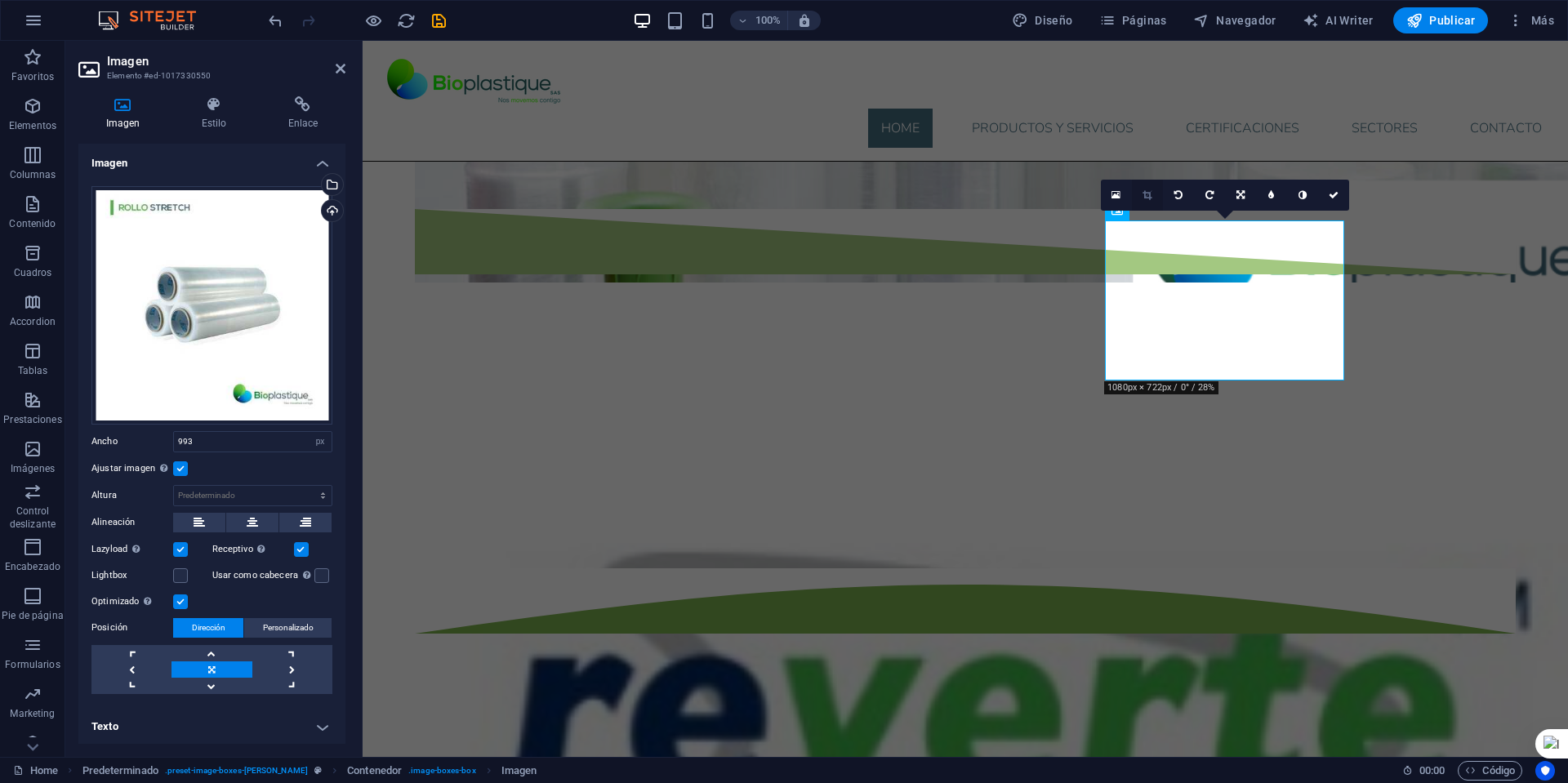
click at [1147, 194] on icon at bounding box center [1146, 195] width 9 height 10
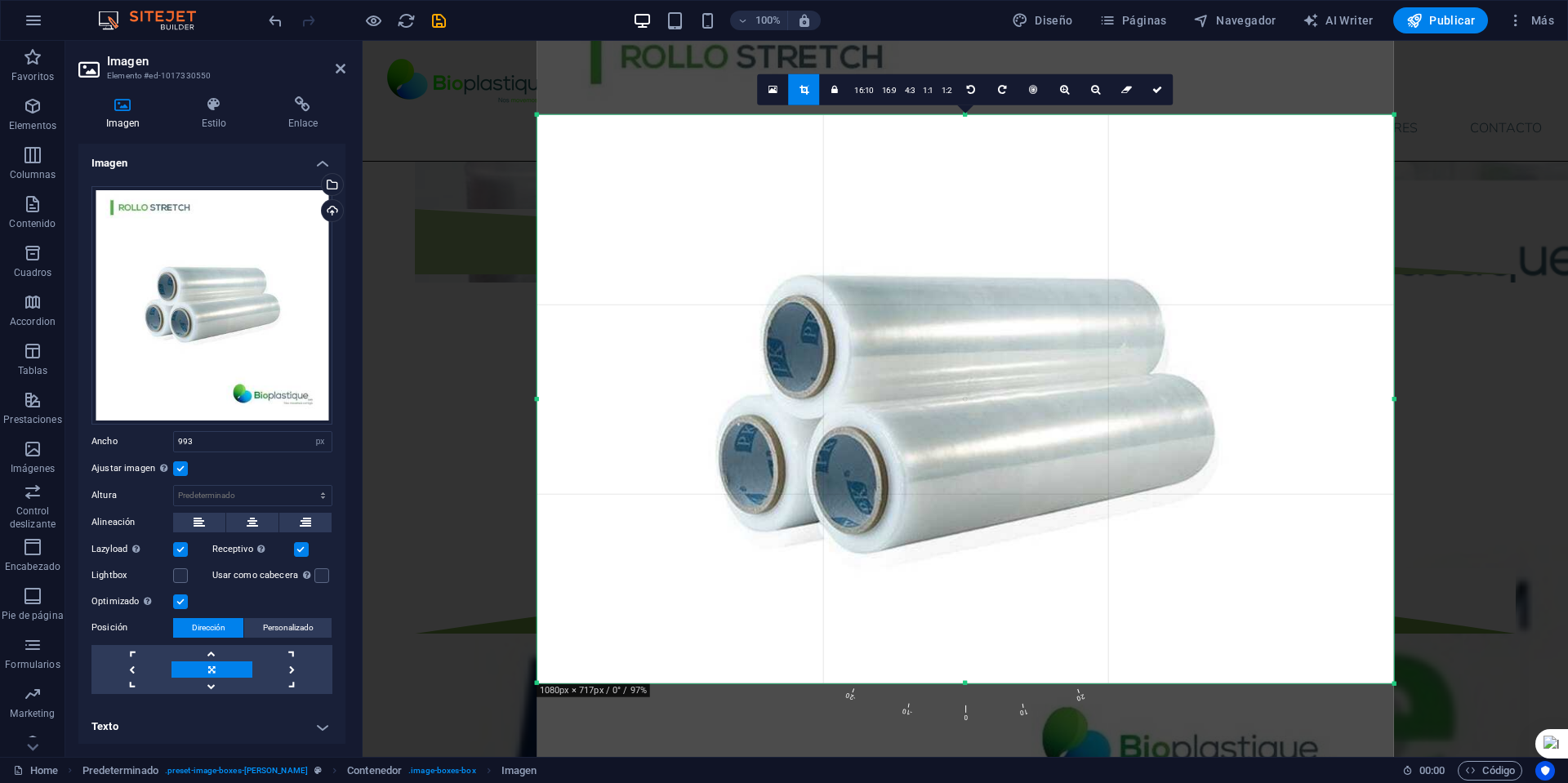
click at [964, 680] on div "180 170 160 150 140 130 120 110 100 90 80 70 60 50 40 30 20 10 0 -10 -20 -30 -4…" at bounding box center [965, 399] width 857 height 569
click at [1152, 88] on icon at bounding box center [1157, 89] width 10 height 10
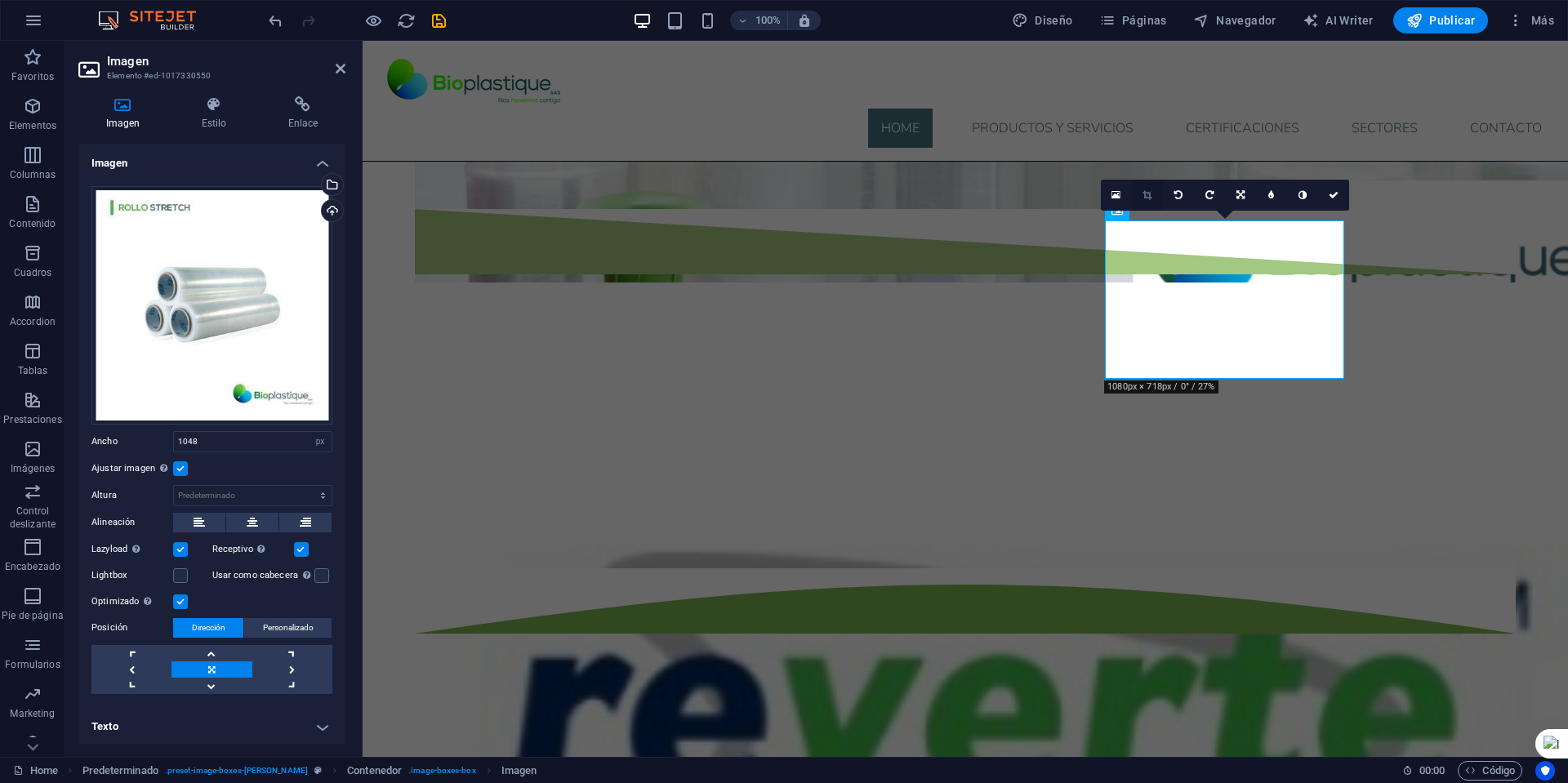
click at [1148, 185] on link at bounding box center [1146, 195] width 31 height 31
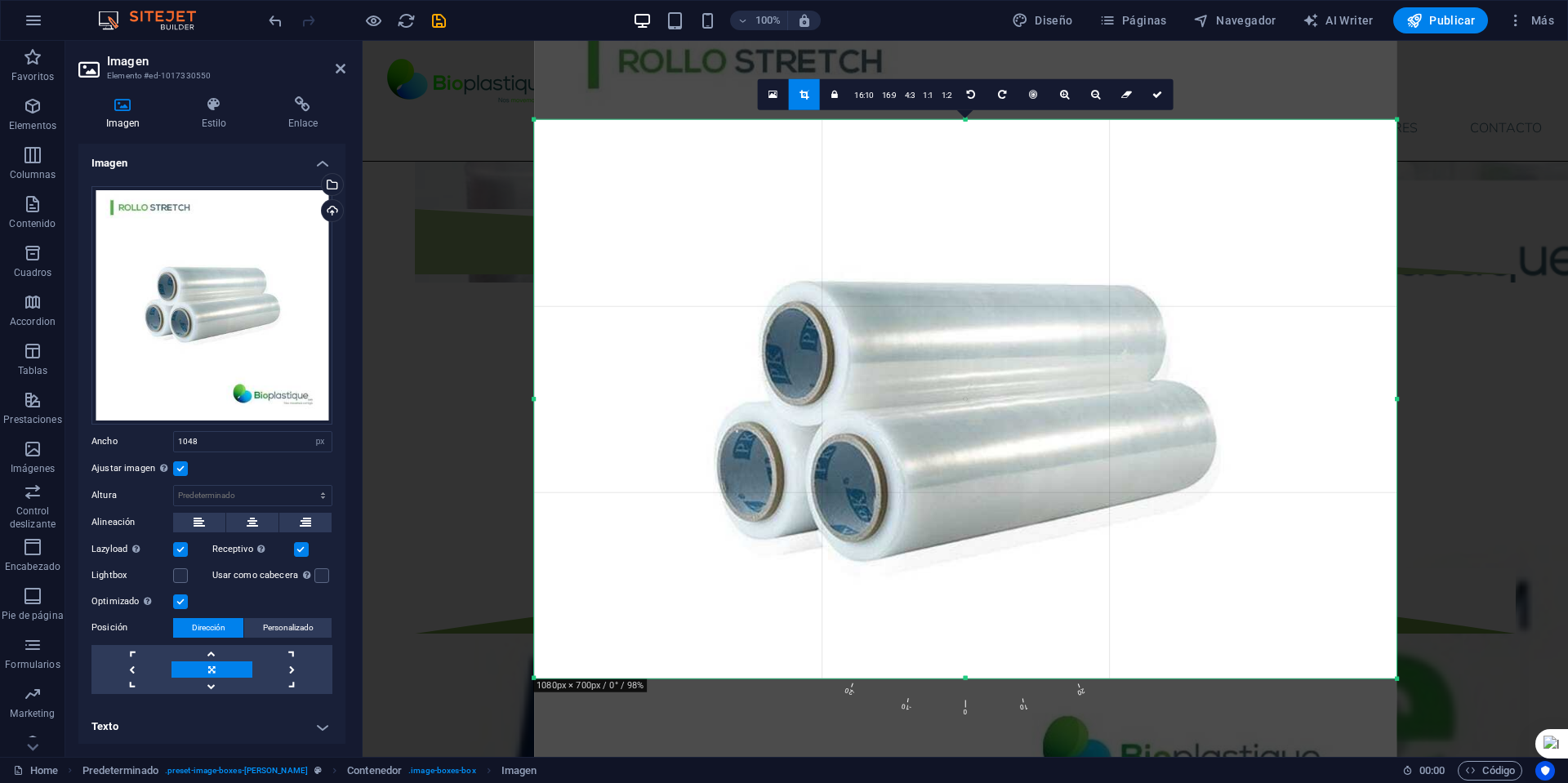
drag, startPoint x: 969, startPoint y: 689, endPoint x: 969, endPoint y: 675, distance: 14.0
click at [969, 675] on div "180 170 160 150 140 130 120 110 100 90 80 70 60 50 40 30 20 10 0 -10 -20 -30 -4…" at bounding box center [964, 398] width 862 height 559
click at [1152, 97] on icon at bounding box center [1157, 93] width 10 height 10
type input "1055"
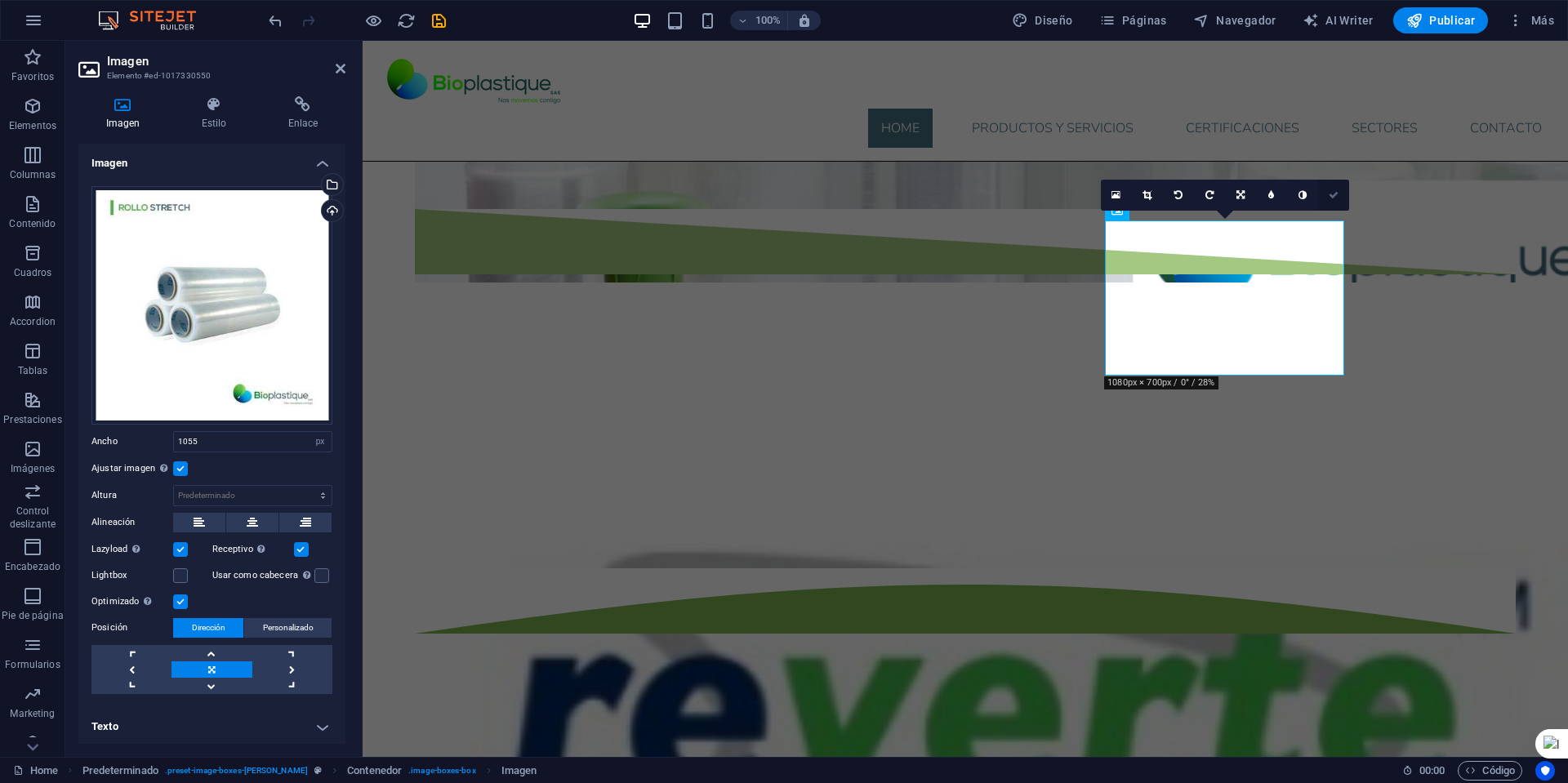
click at [1334, 190] on icon at bounding box center [1333, 195] width 10 height 10
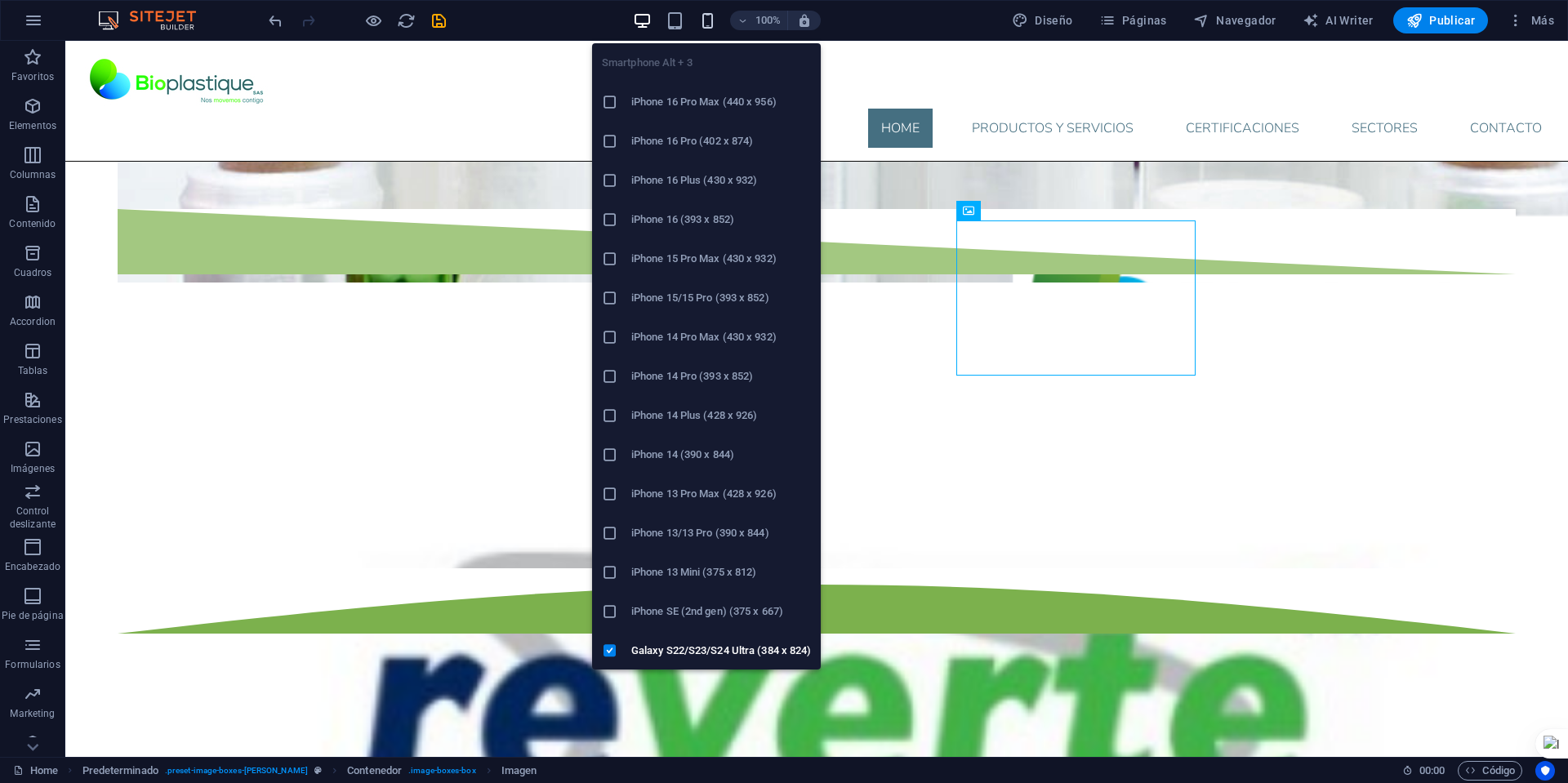
click at [705, 22] on icon "button" at bounding box center [707, 20] width 18 height 18
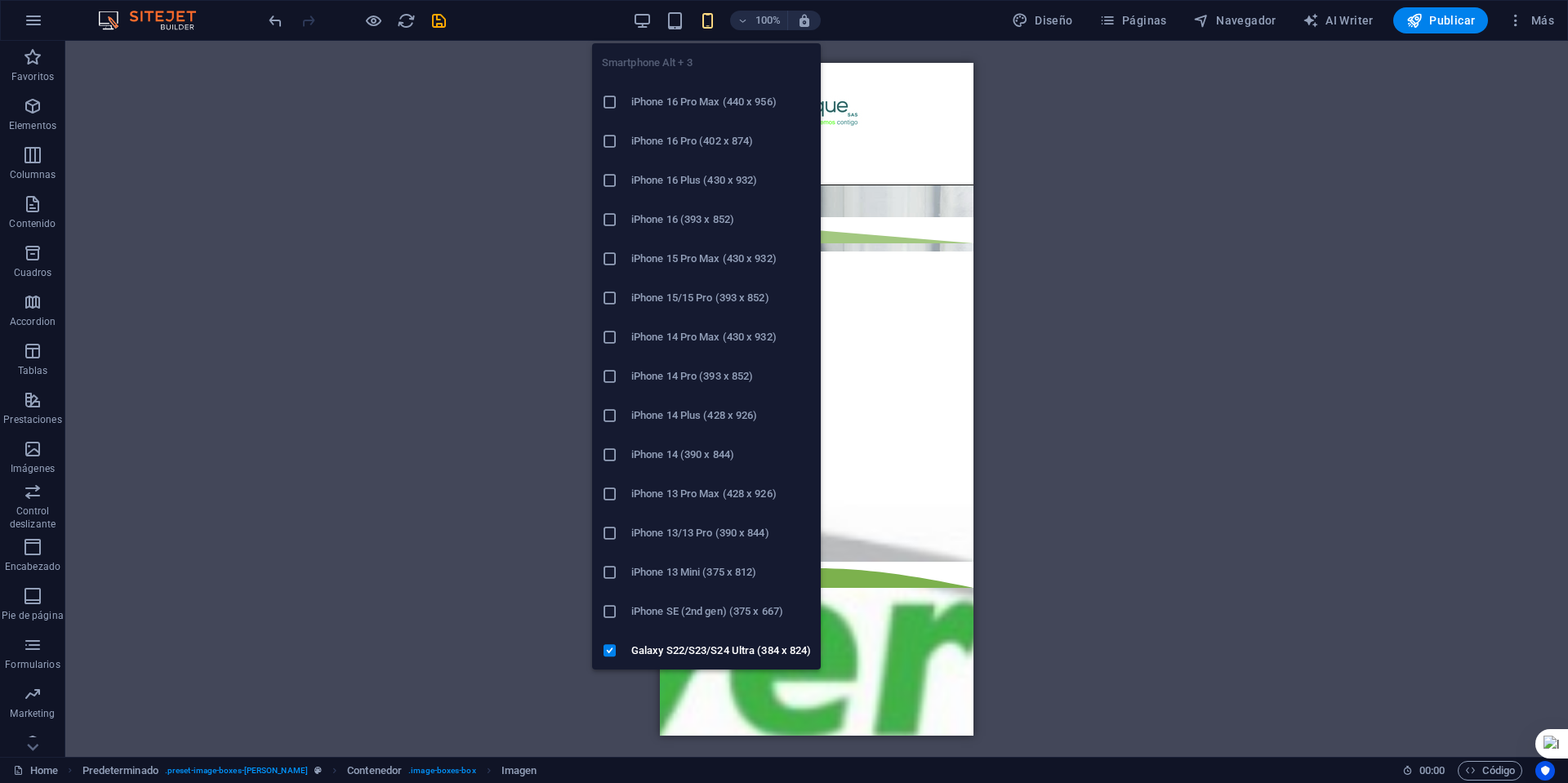
scroll to position [2648, 0]
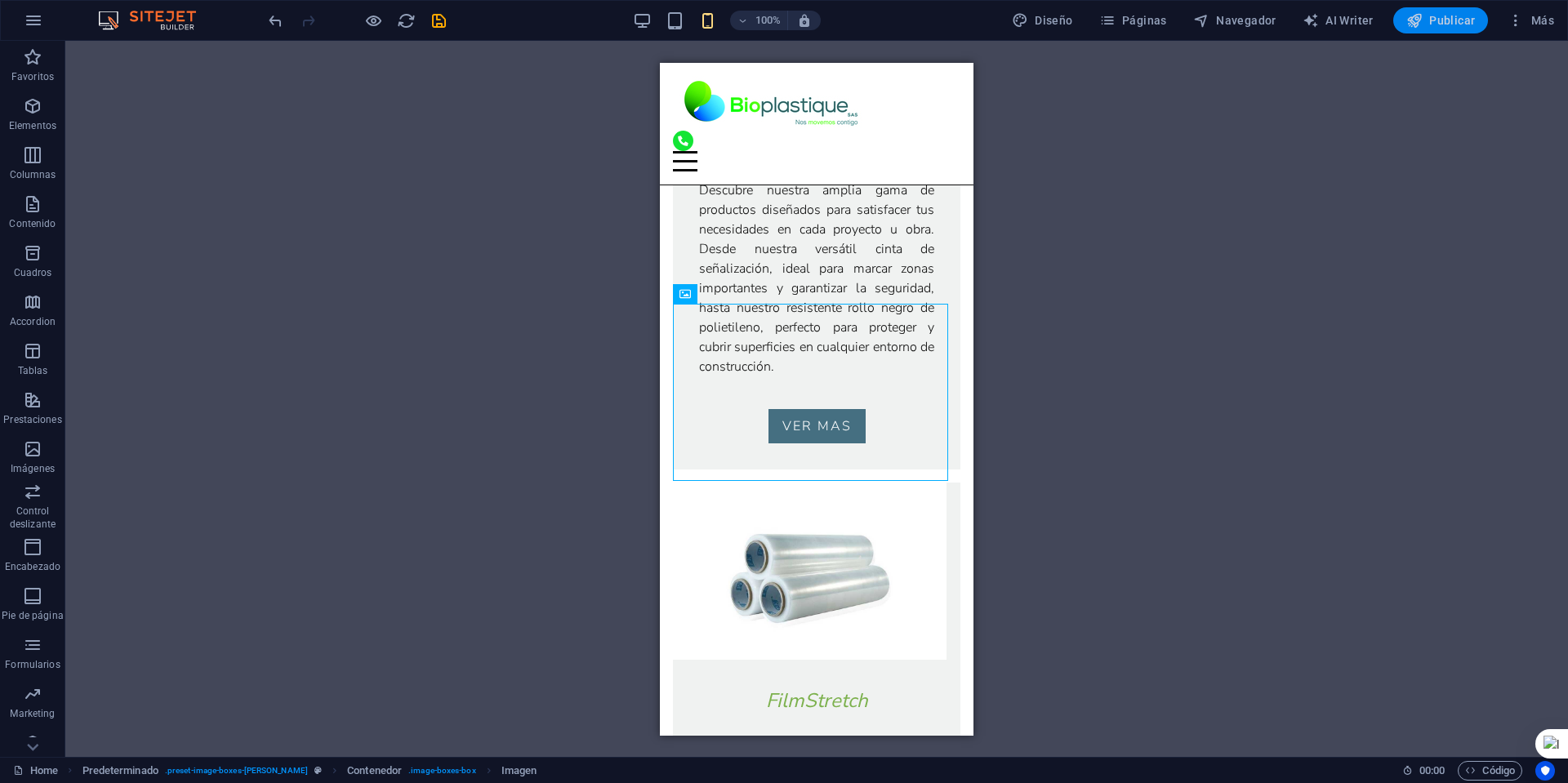
click at [1422, 15] on icon "button" at bounding box center [1414, 20] width 17 height 17
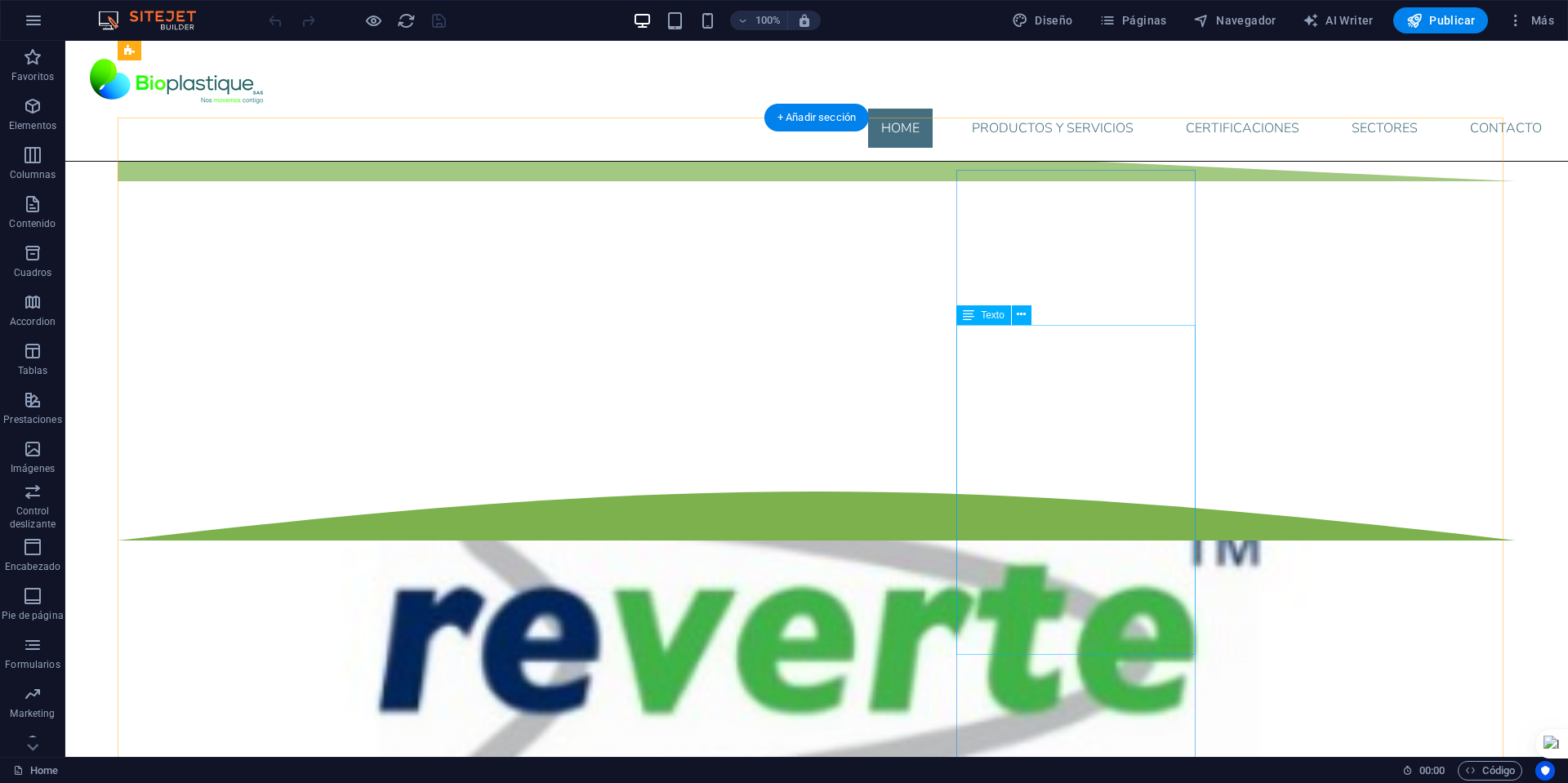
scroll to position [1364, 0]
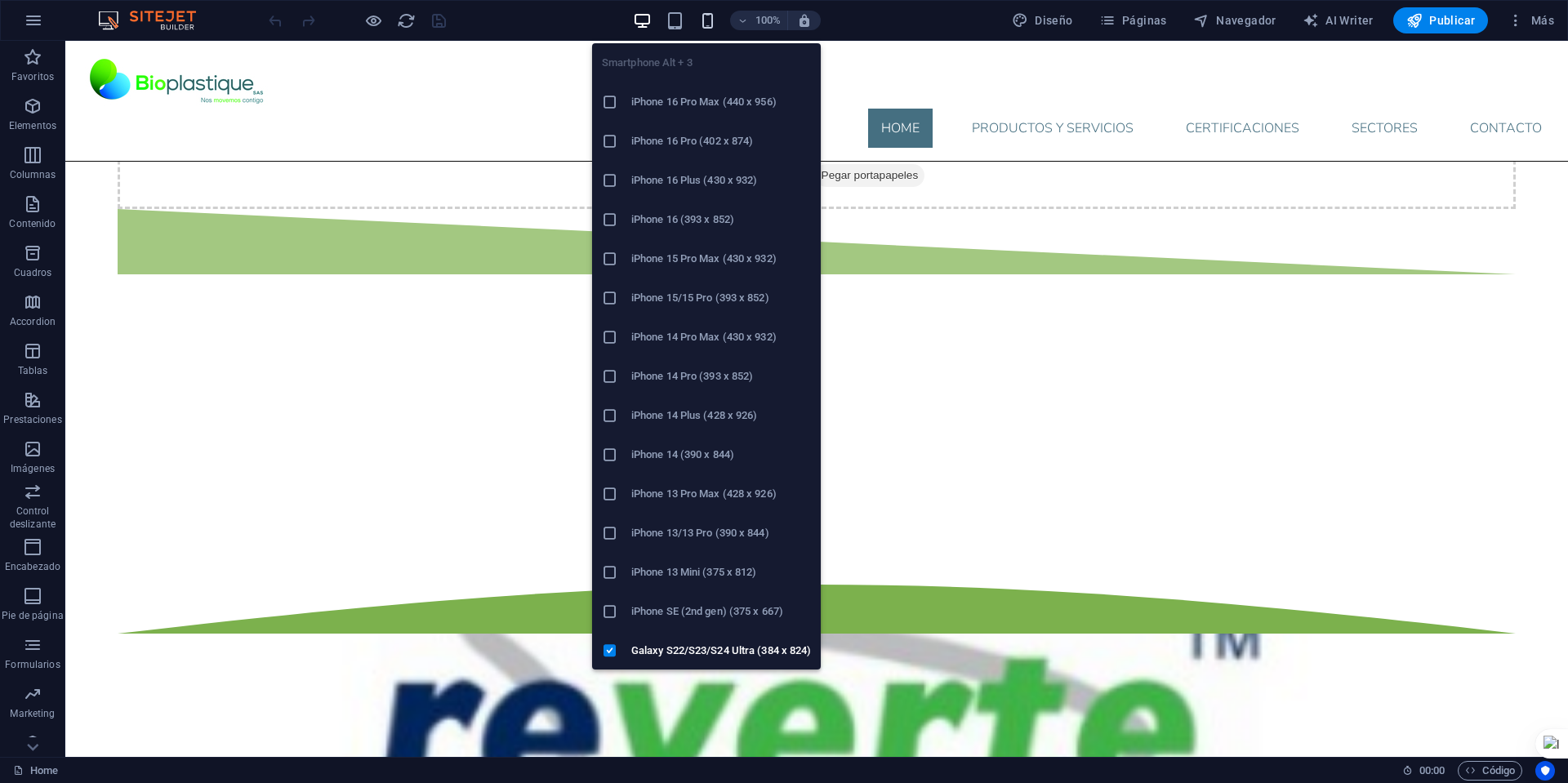
click at [712, 22] on icon "button" at bounding box center [707, 20] width 18 height 18
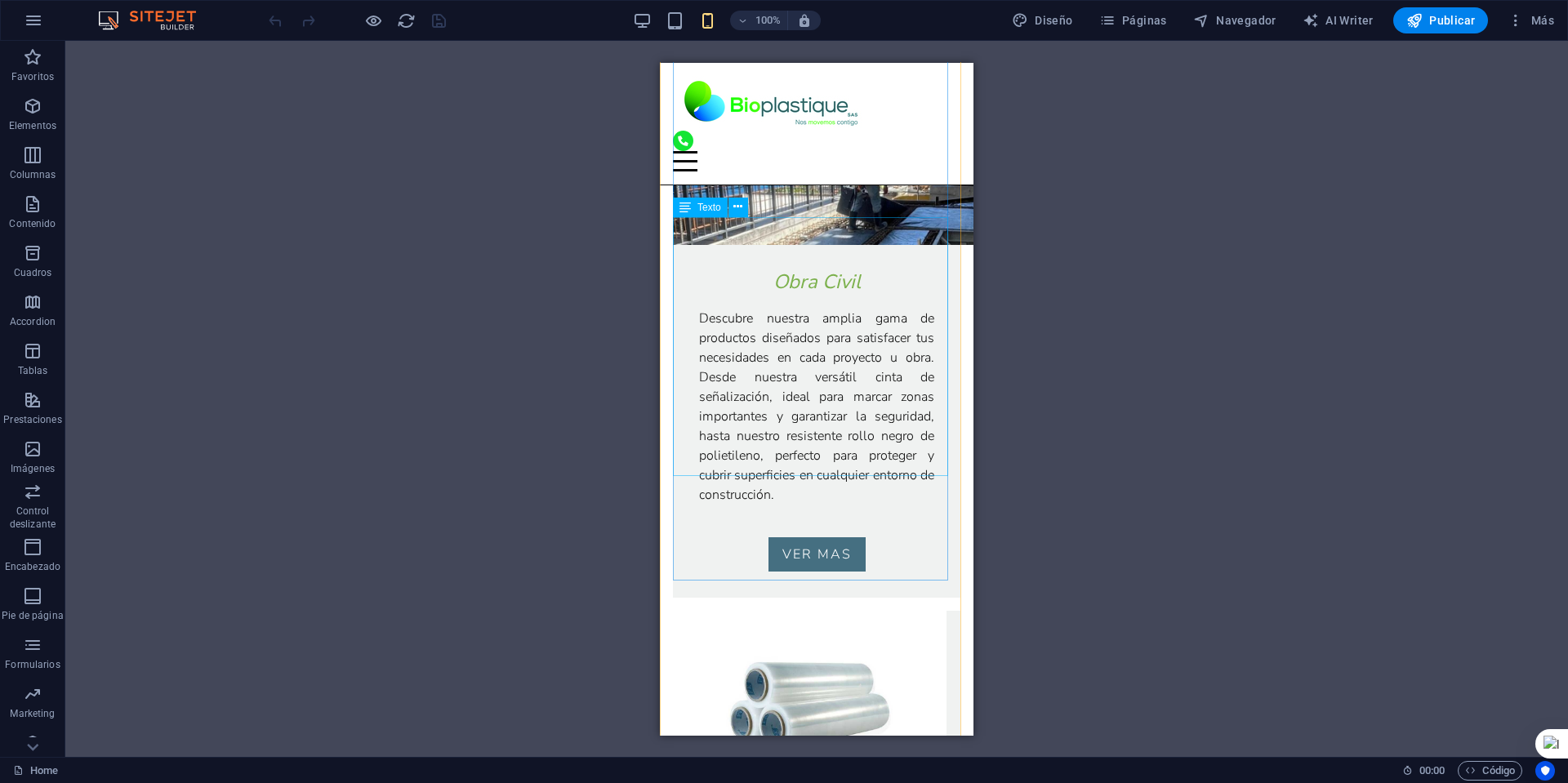
scroll to position [2752, 0]
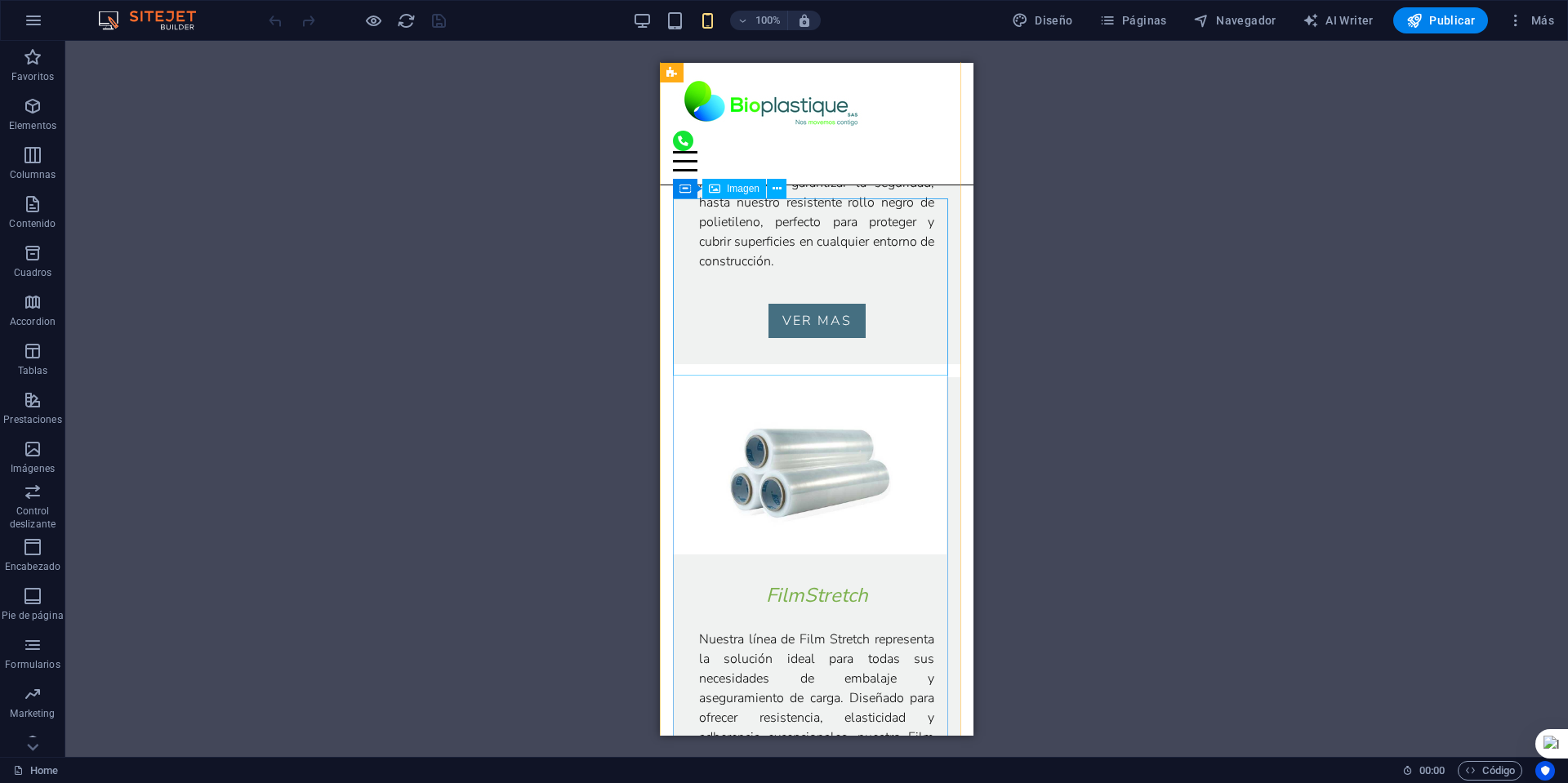
click at [906, 377] on figure at bounding box center [816, 465] width 287 height 177
click at [899, 377] on figure at bounding box center [816, 465] width 287 height 177
select select "px"
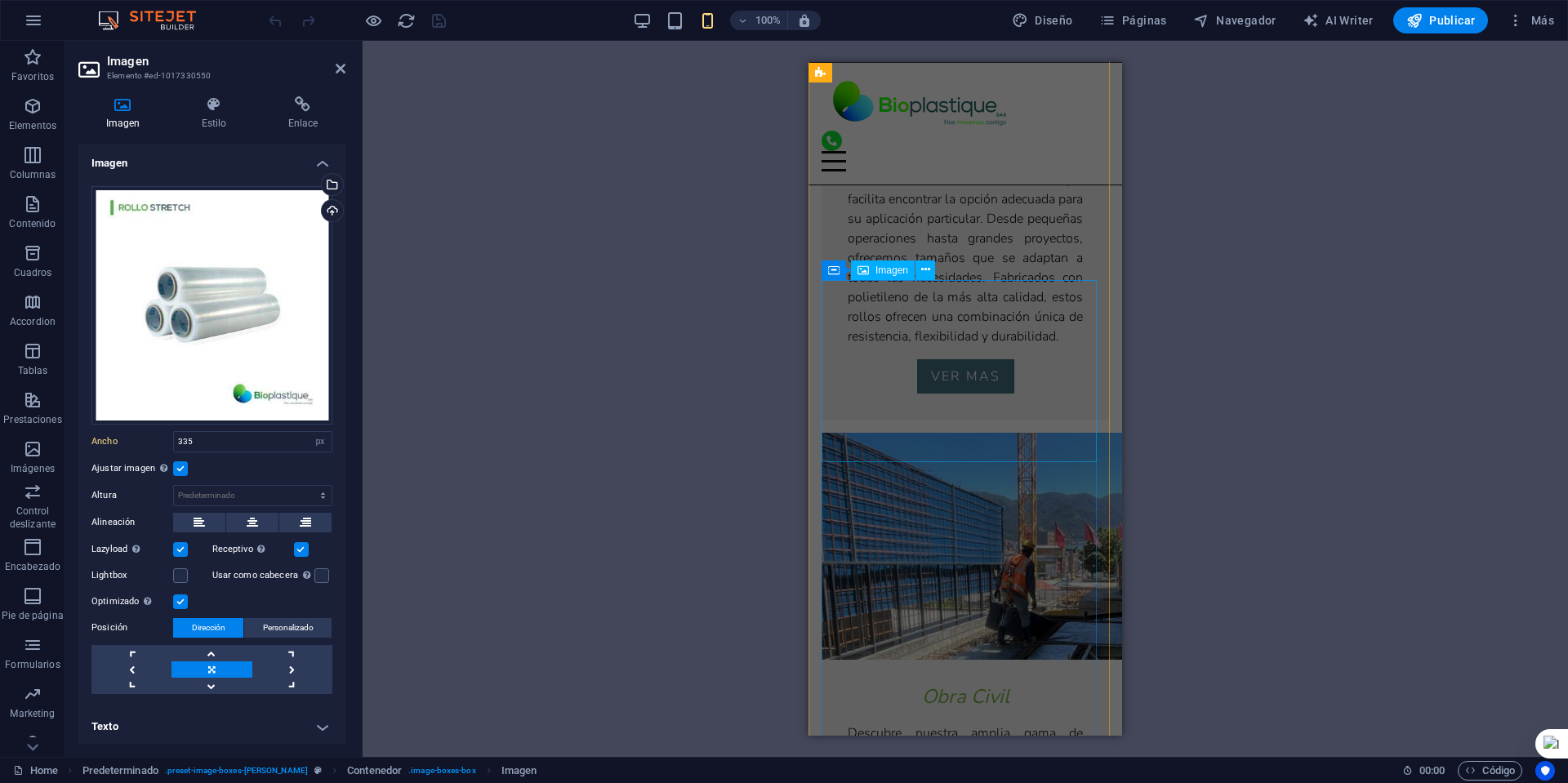
scroll to position [2099, 0]
click at [964, 437] on figure at bounding box center [965, 550] width 287 height 227
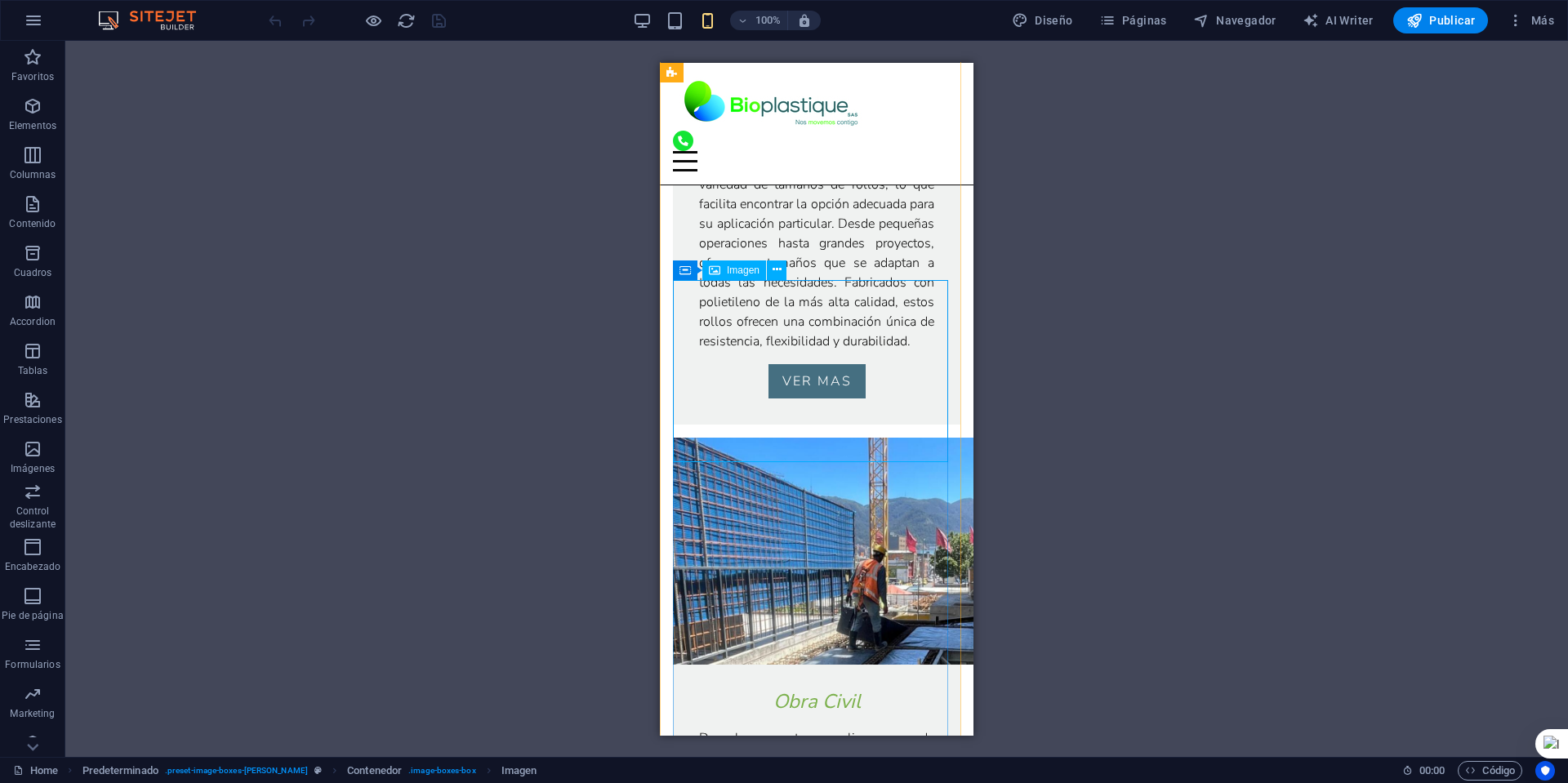
click at [902, 437] on figure at bounding box center [816, 550] width 287 height 227
select select "px"
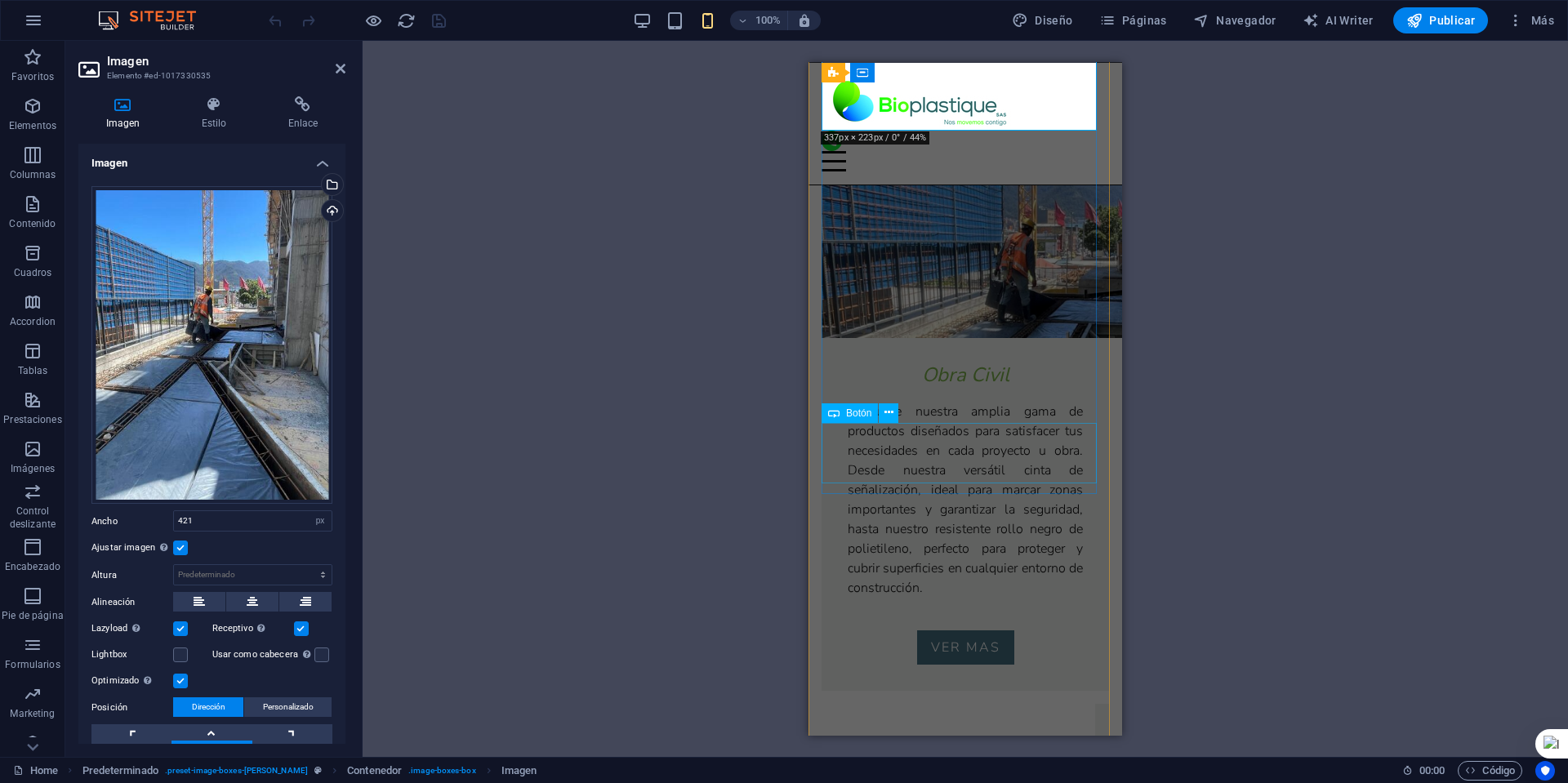
scroll to position [2670, 0]
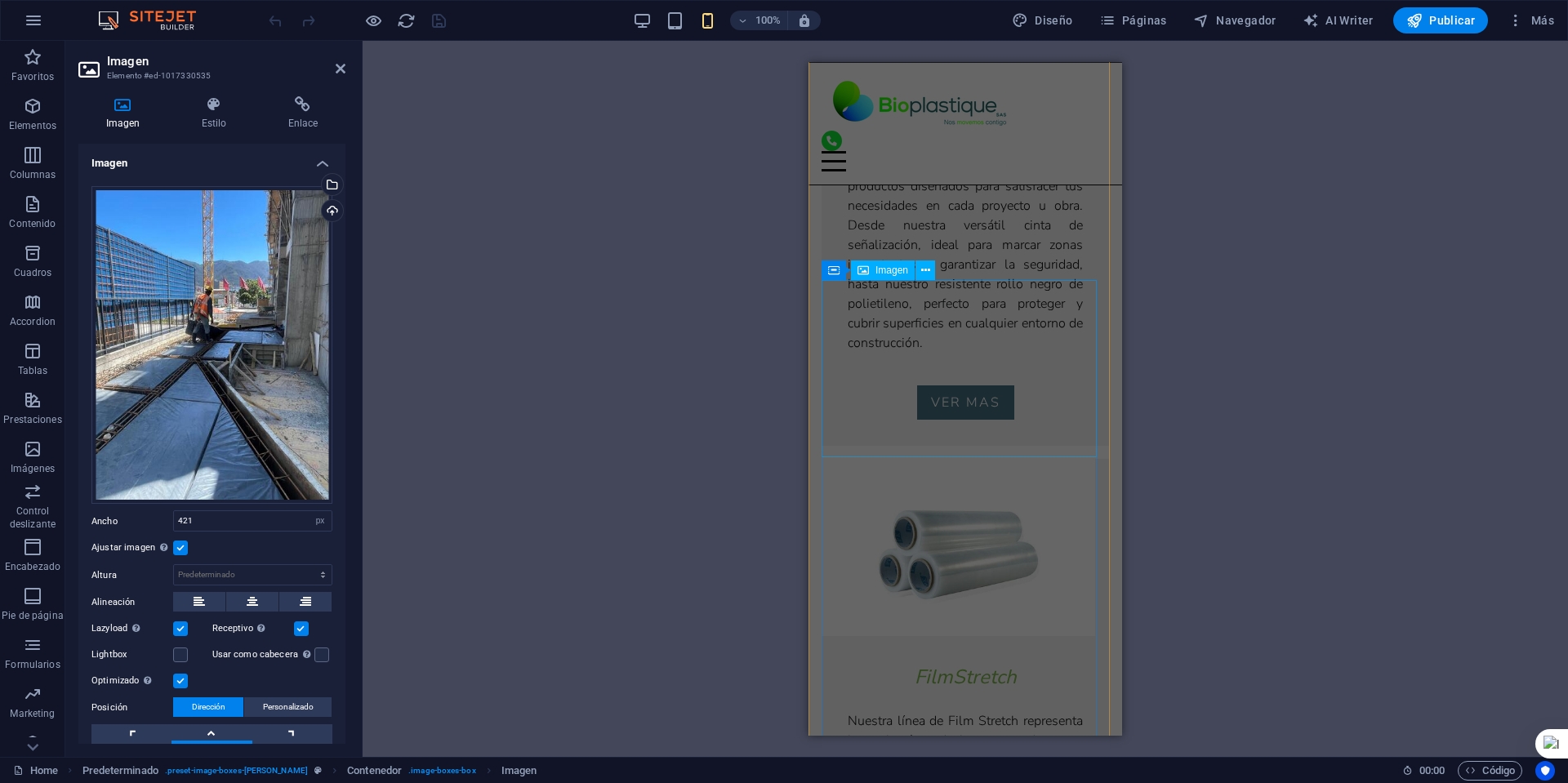
click at [953, 458] on figure at bounding box center [965, 546] width 287 height 177
select select "px"
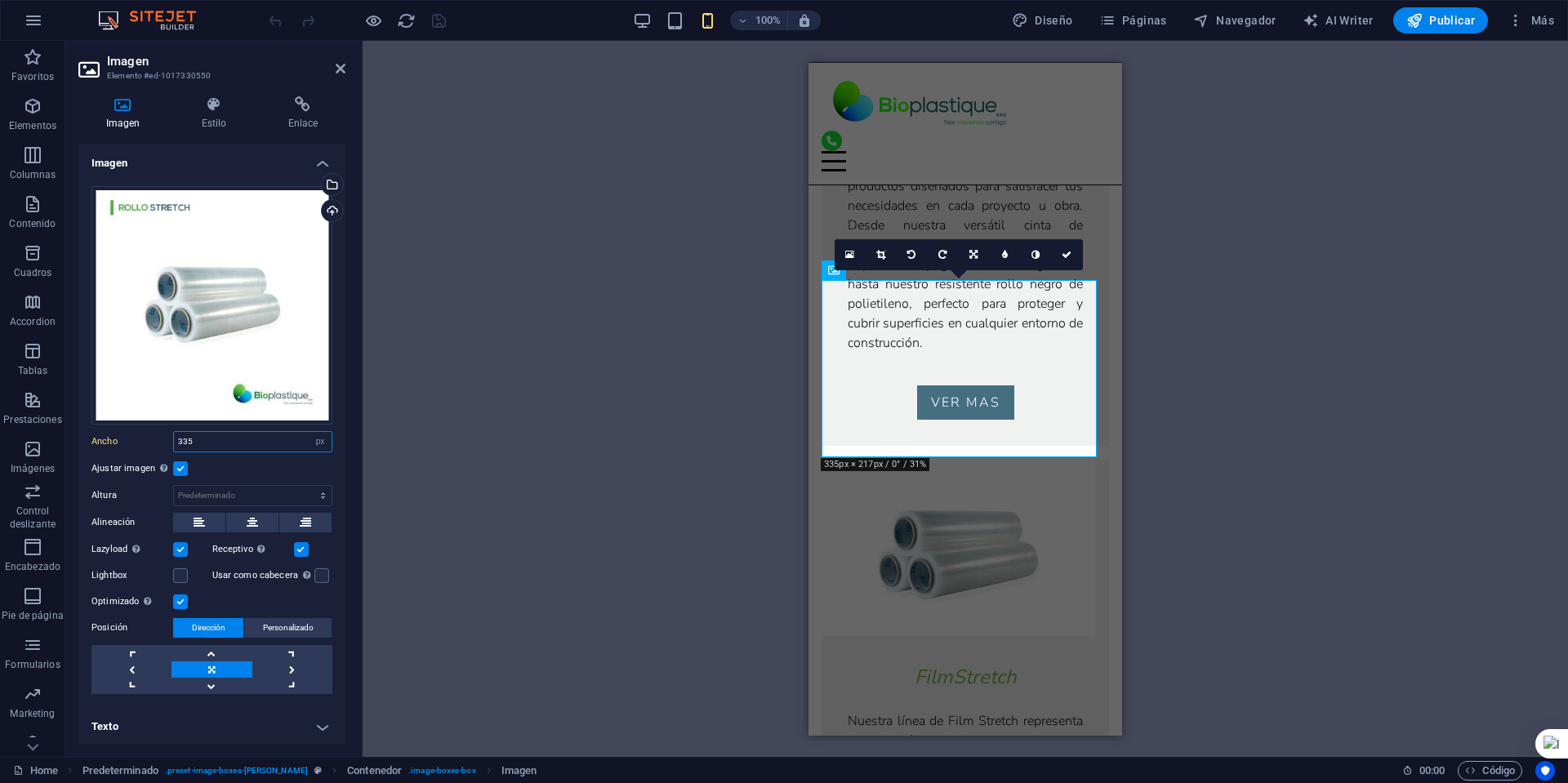
click at [234, 439] on input "335" at bounding box center [253, 442] width 158 height 19
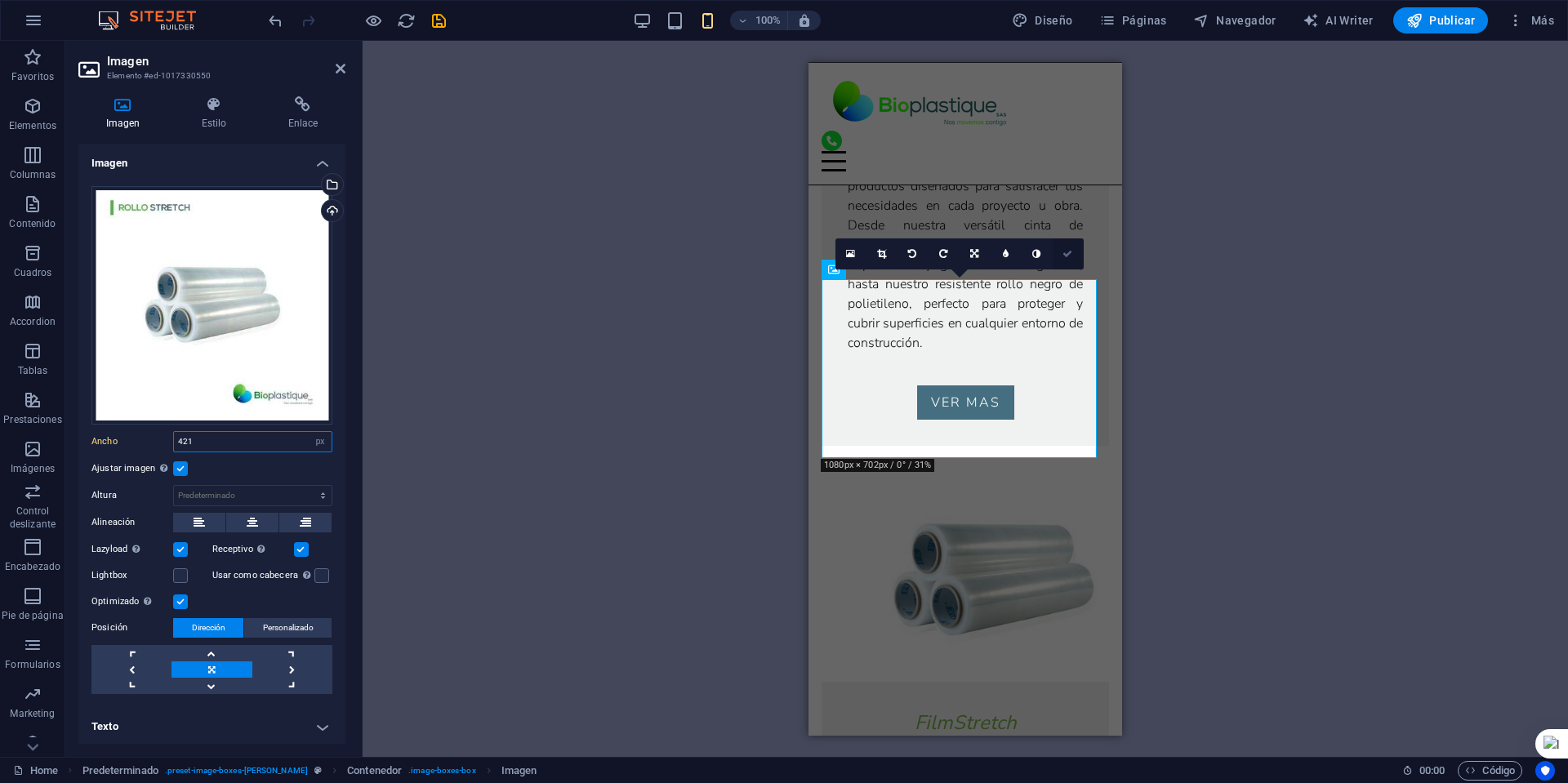
type input "421"
click at [1073, 257] on link at bounding box center [1067, 254] width 31 height 31
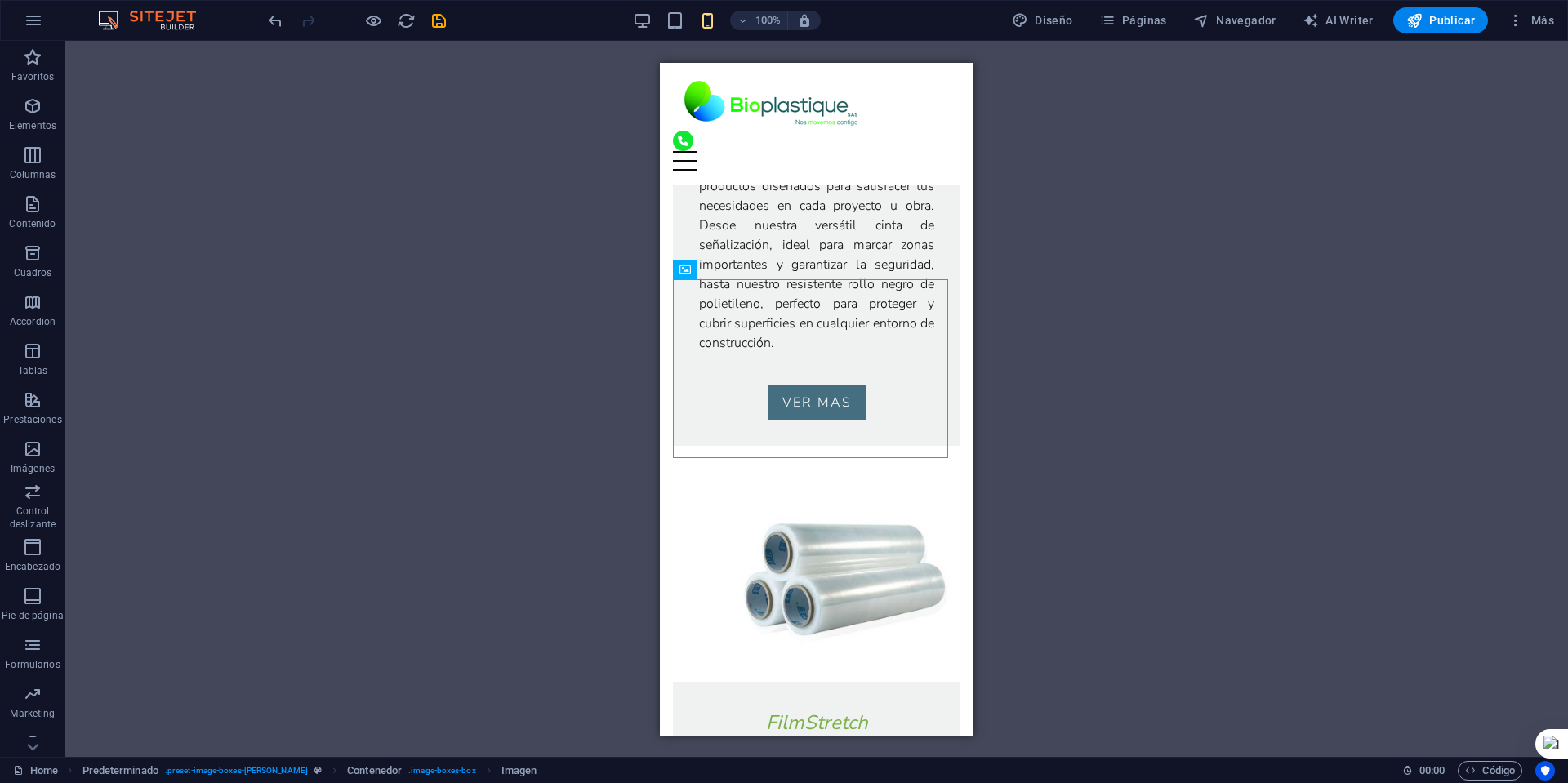
click at [1060, 389] on div "Arrastra aquí para reemplazar el contenido existente. Si quieres crear un eleme…" at bounding box center [816, 398] width 1502 height 716
click at [1430, 30] on button "Publicar" at bounding box center [1440, 20] width 96 height 26
